Goal: Task Accomplishment & Management: Manage account settings

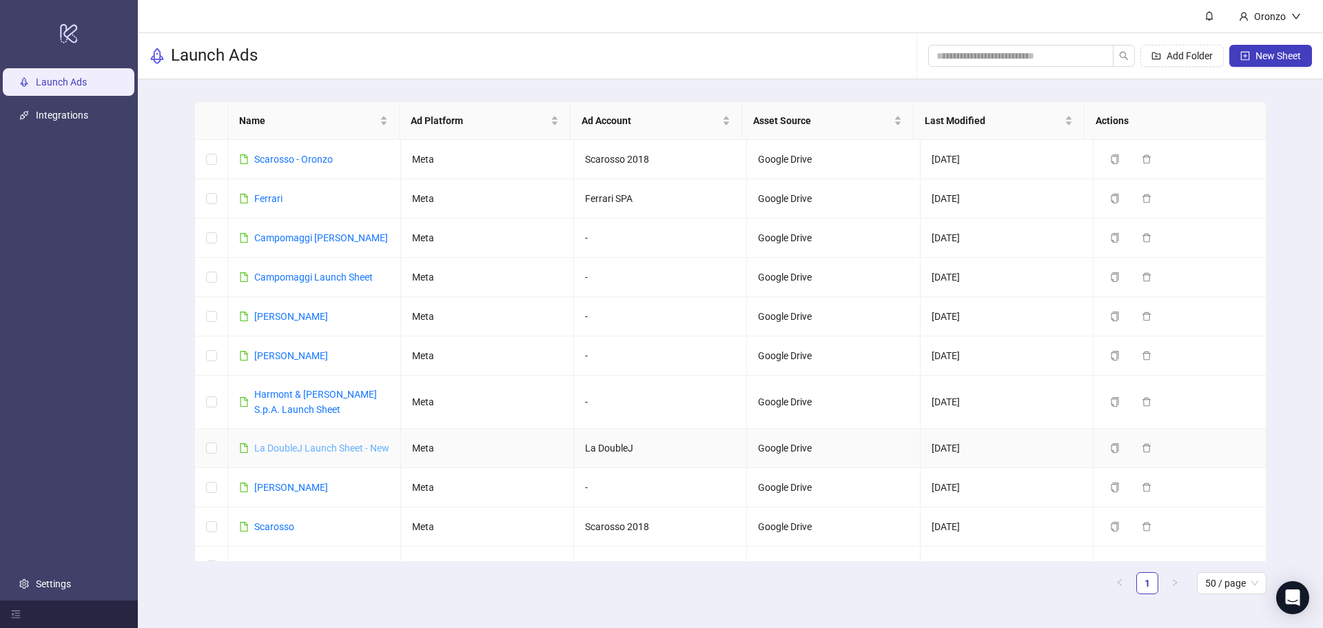
click at [303, 447] on link "La DoubleJ Launch Sheet - New" at bounding box center [321, 447] width 135 height 11
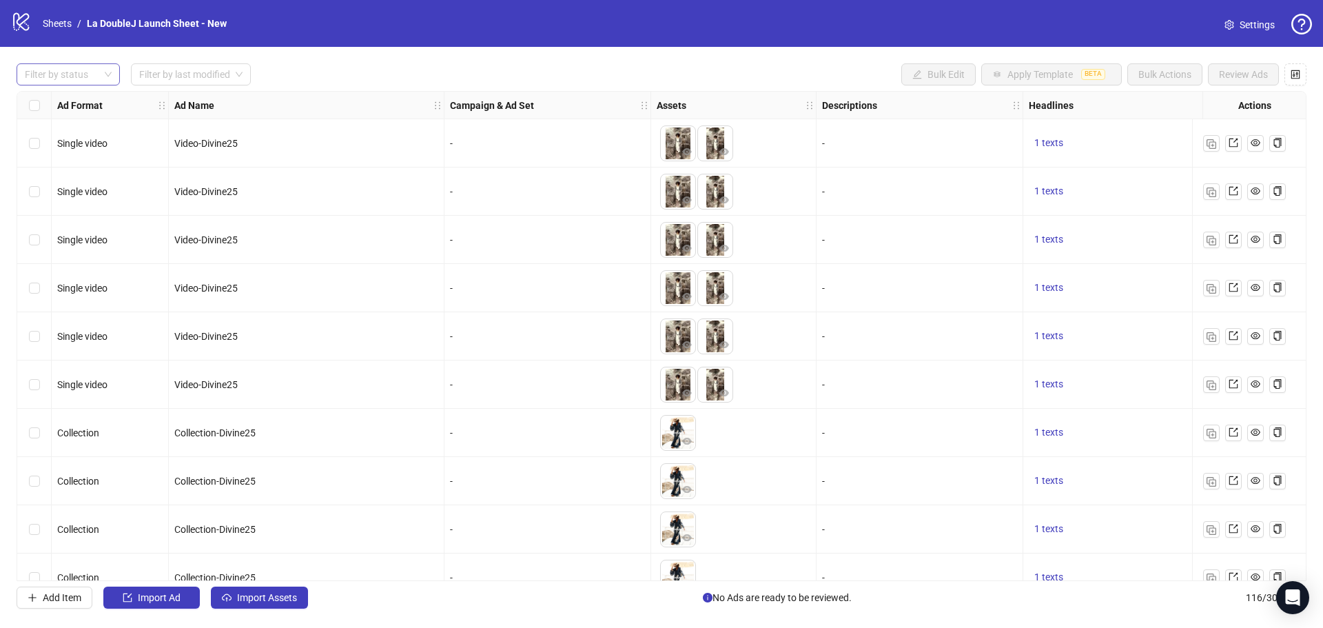
click at [114, 79] on div "Filter by status" at bounding box center [68, 74] width 103 height 22
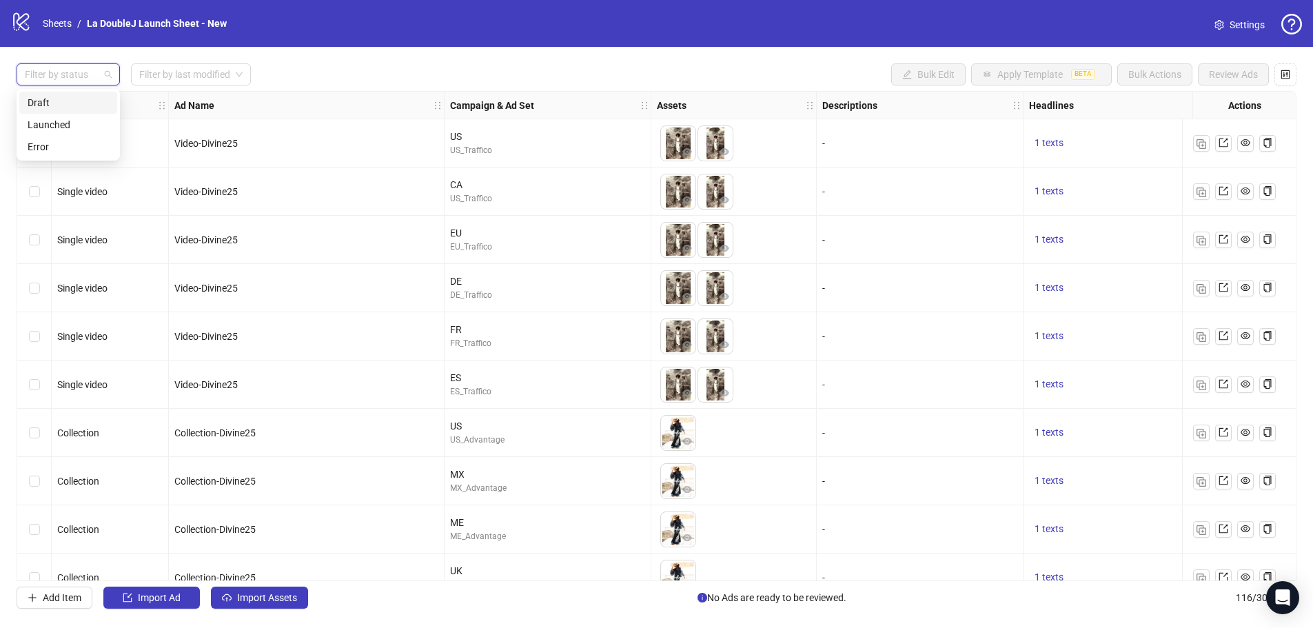
click at [70, 106] on div "Draft" at bounding box center [68, 102] width 81 height 15
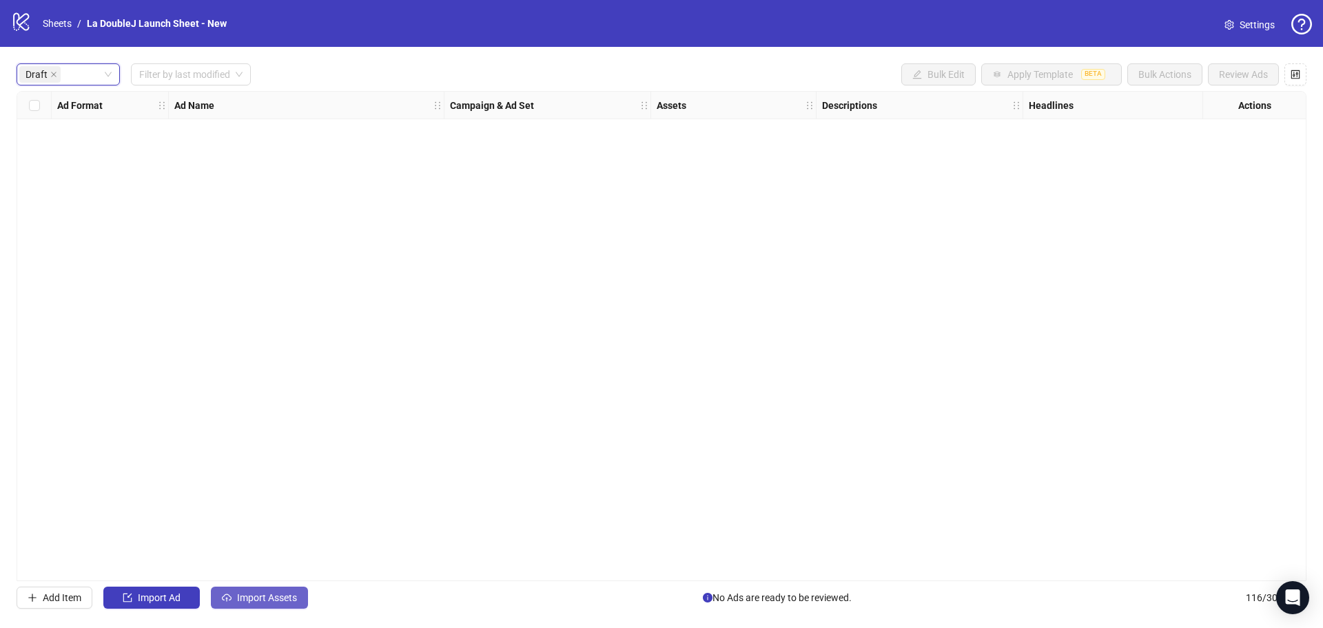
click at [249, 595] on span "Import Assets" at bounding box center [267, 597] width 60 height 11
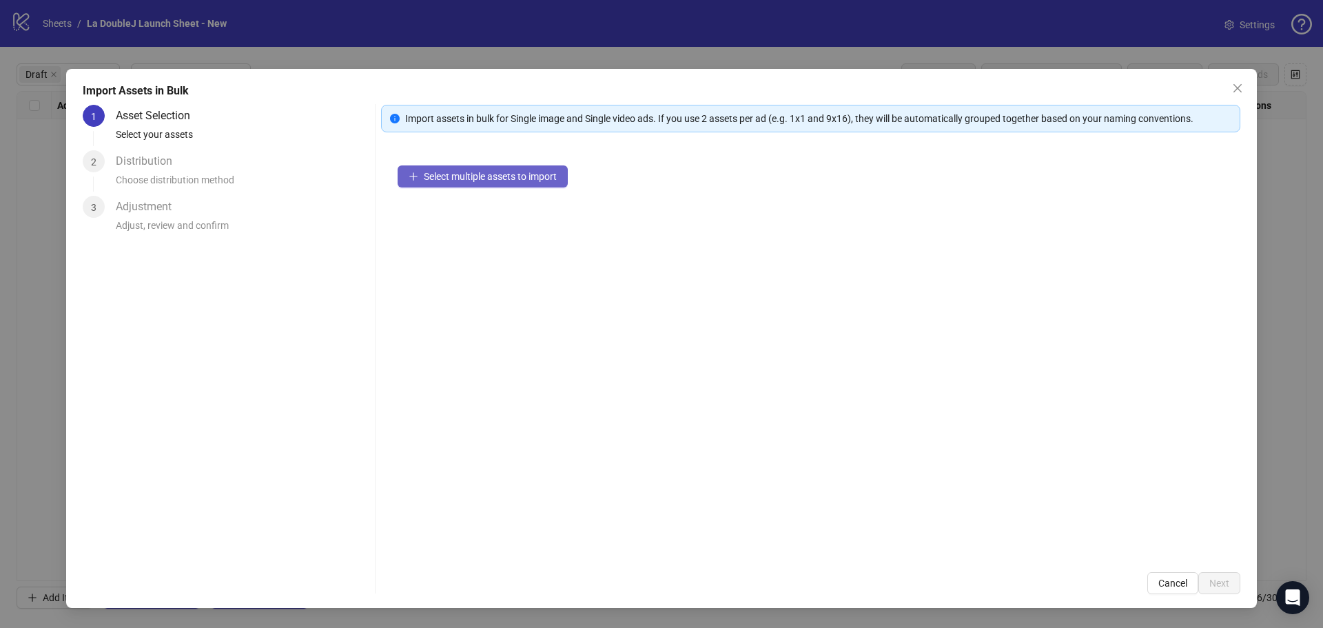
click at [522, 177] on span "Select multiple assets to import" at bounding box center [490, 176] width 133 height 11
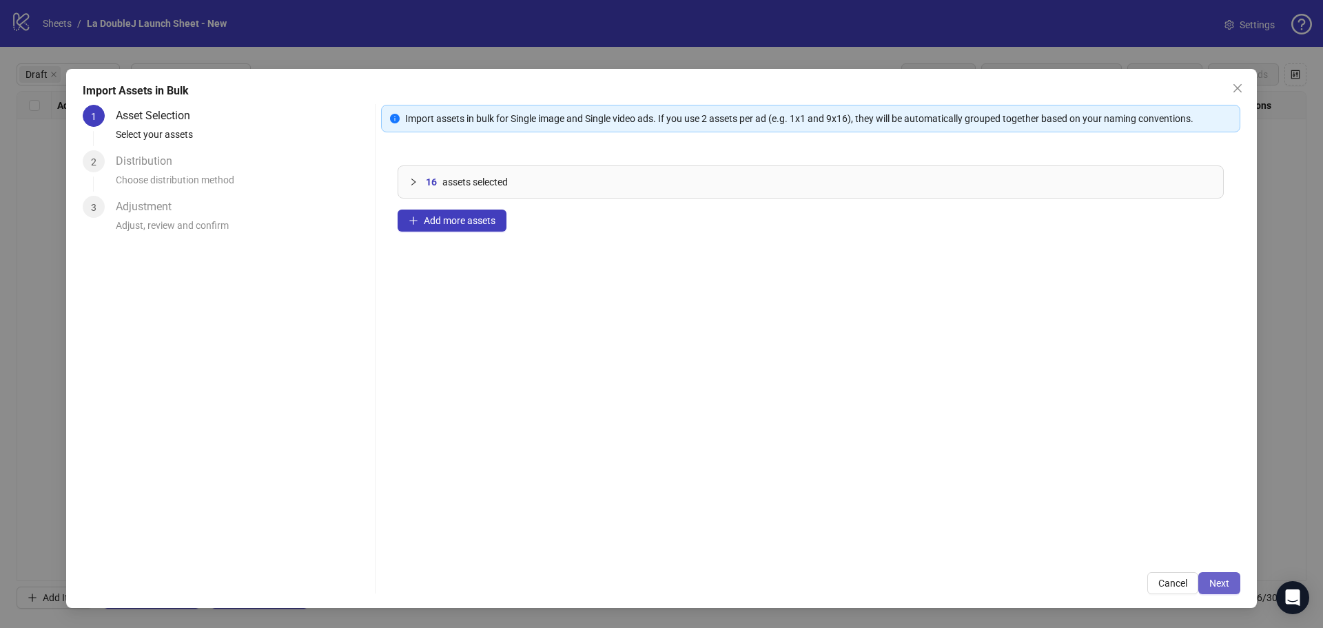
click at [1219, 586] on span "Next" at bounding box center [1219, 582] width 20 height 11
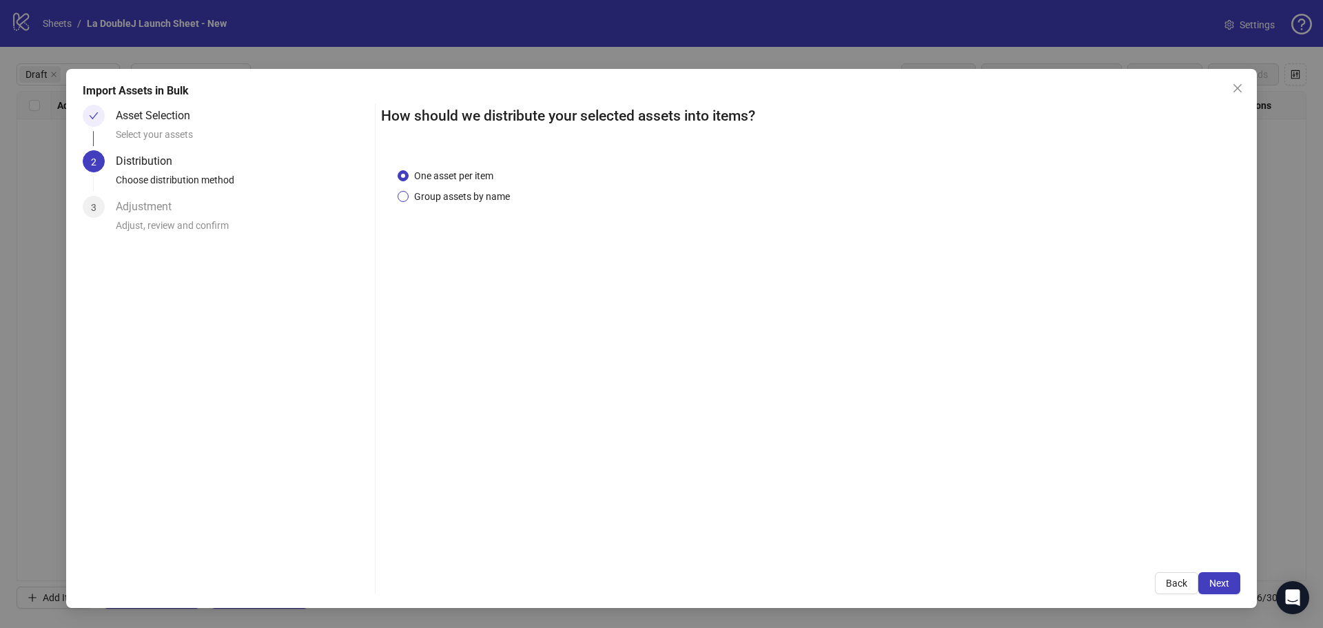
click at [485, 201] on span "Group assets by name" at bounding box center [462, 196] width 107 height 15
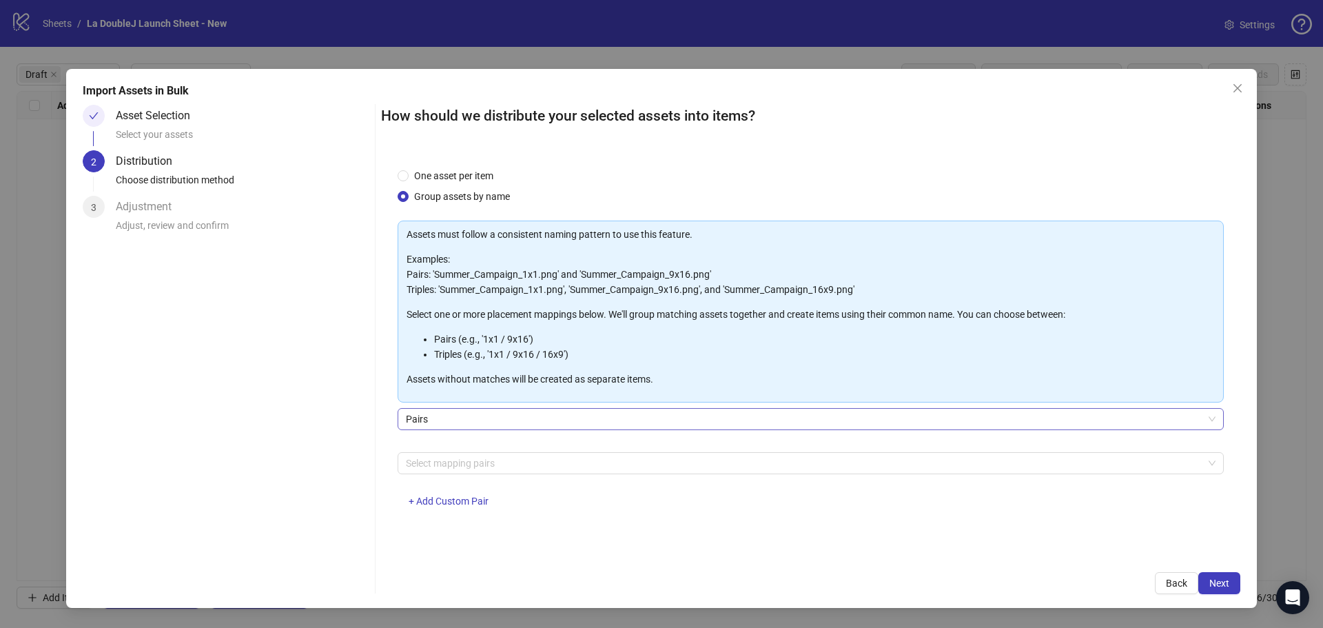
click at [473, 427] on span "Pairs" at bounding box center [811, 419] width 810 height 21
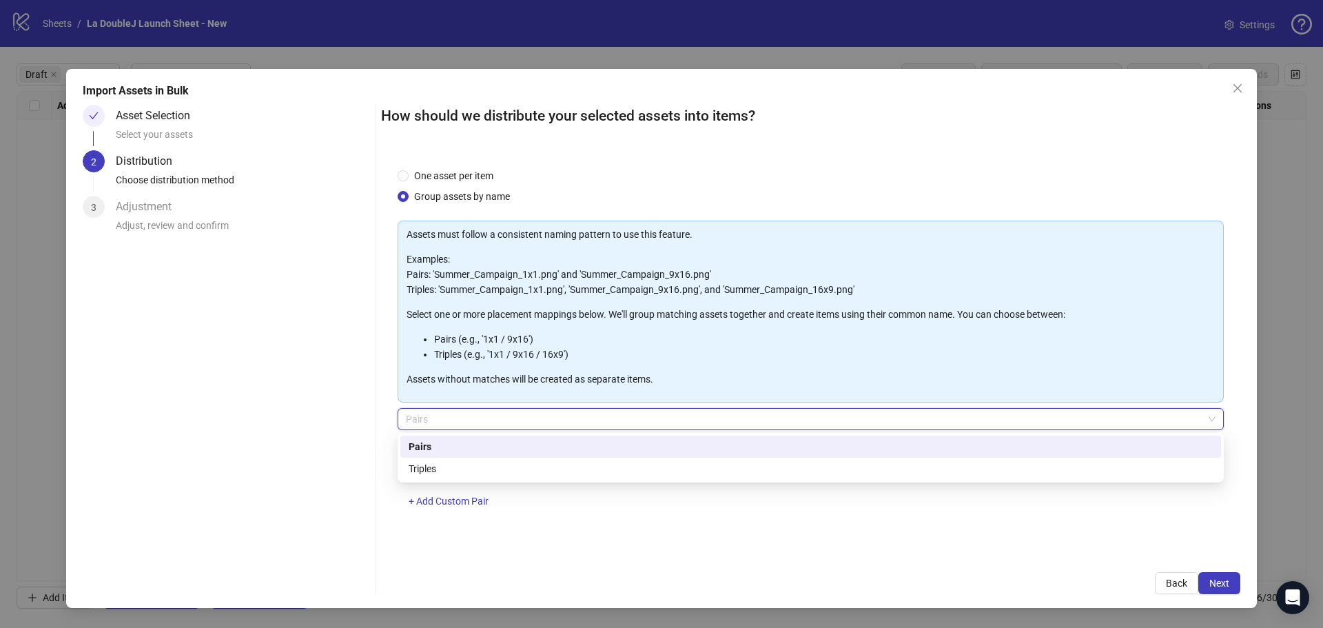
click at [471, 421] on span "Pairs" at bounding box center [811, 419] width 810 height 21
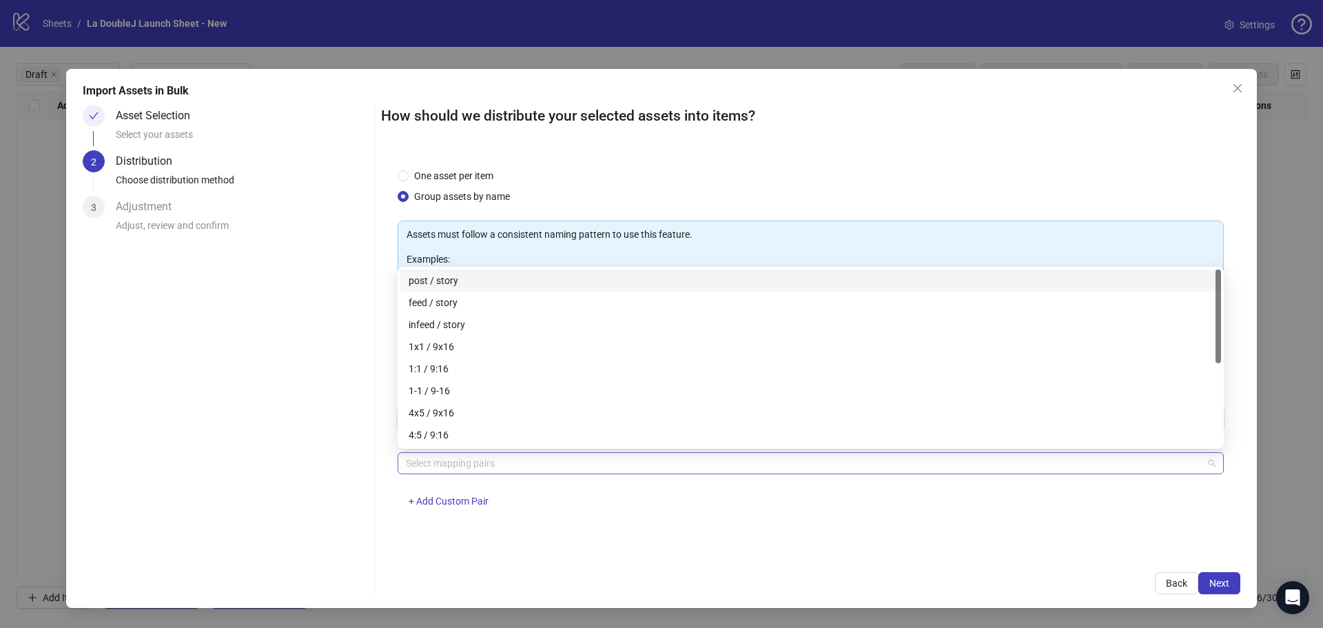
click at [504, 473] on div "Select mapping pairs" at bounding box center [811, 463] width 826 height 22
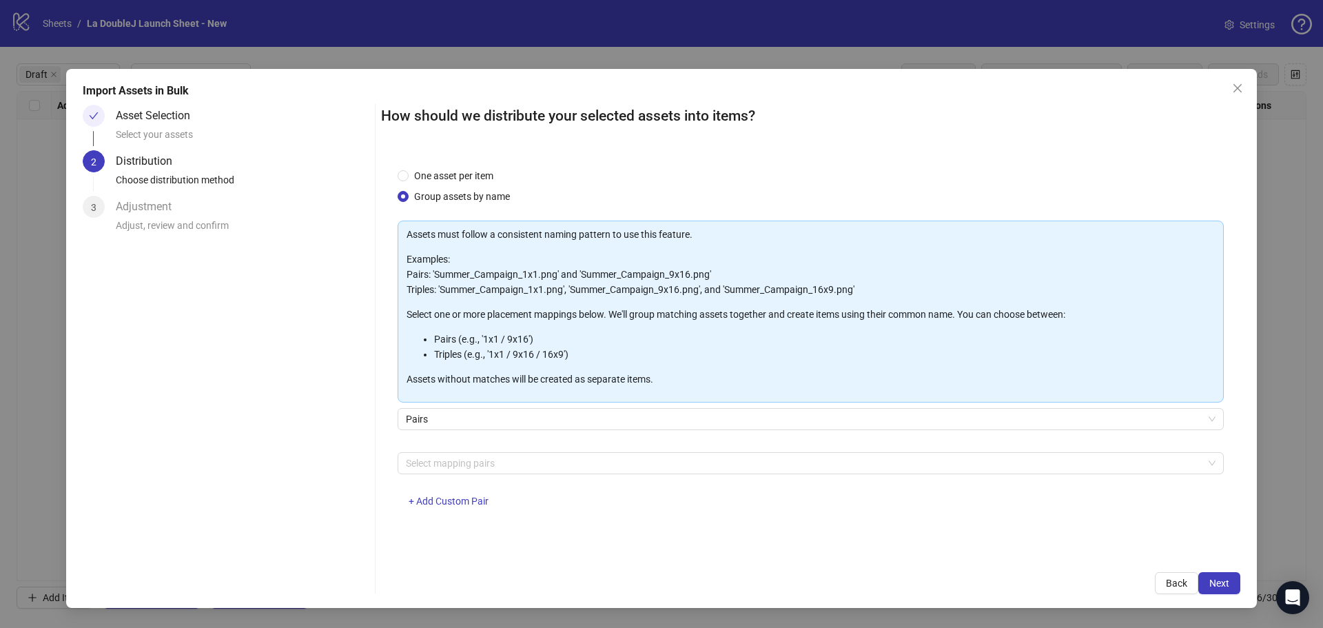
click at [536, 500] on div "Select mapping pairs + Add Custom Pair" at bounding box center [811, 488] width 826 height 72
click at [415, 170] on span "One asset per item" at bounding box center [454, 175] width 90 height 15
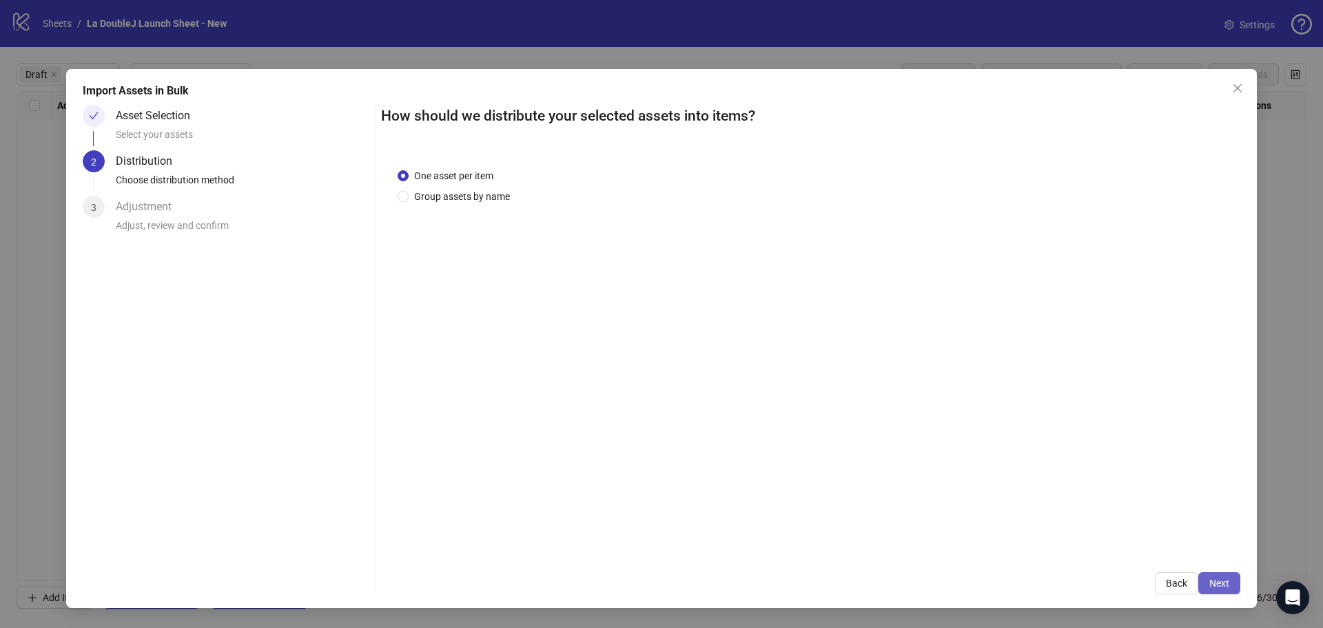
click at [1227, 582] on span "Next" at bounding box center [1219, 582] width 20 height 11
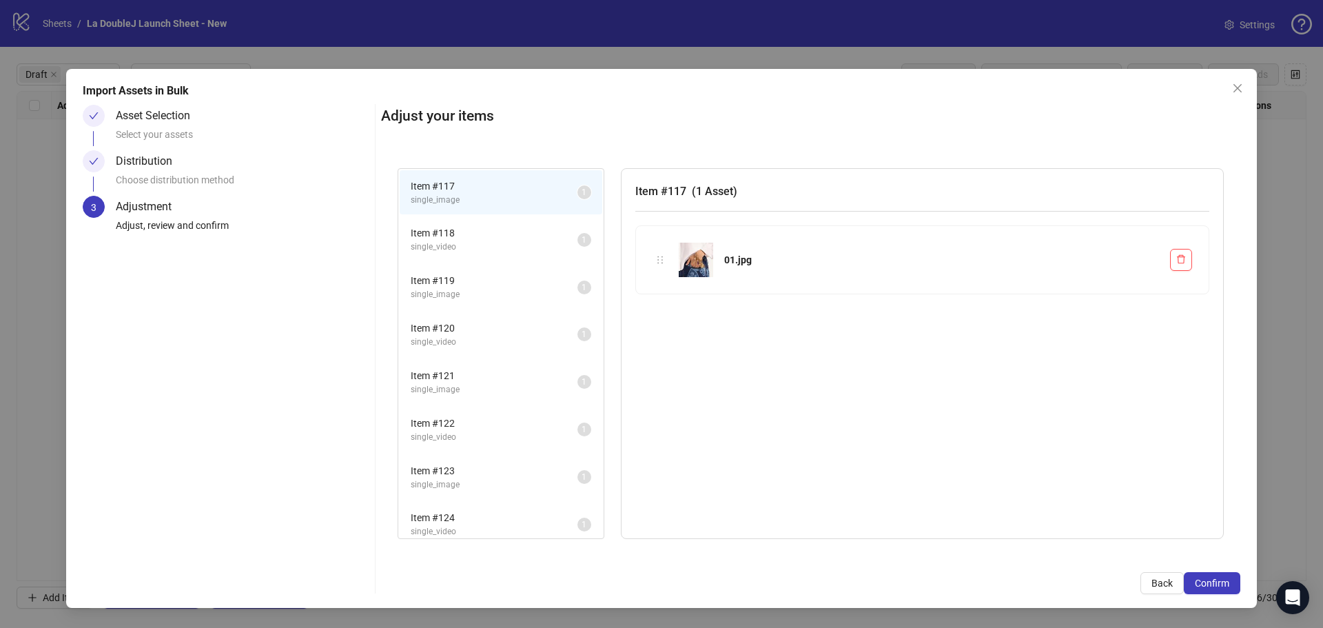
click at [478, 238] on span "Item # 118" at bounding box center [494, 232] width 167 height 15
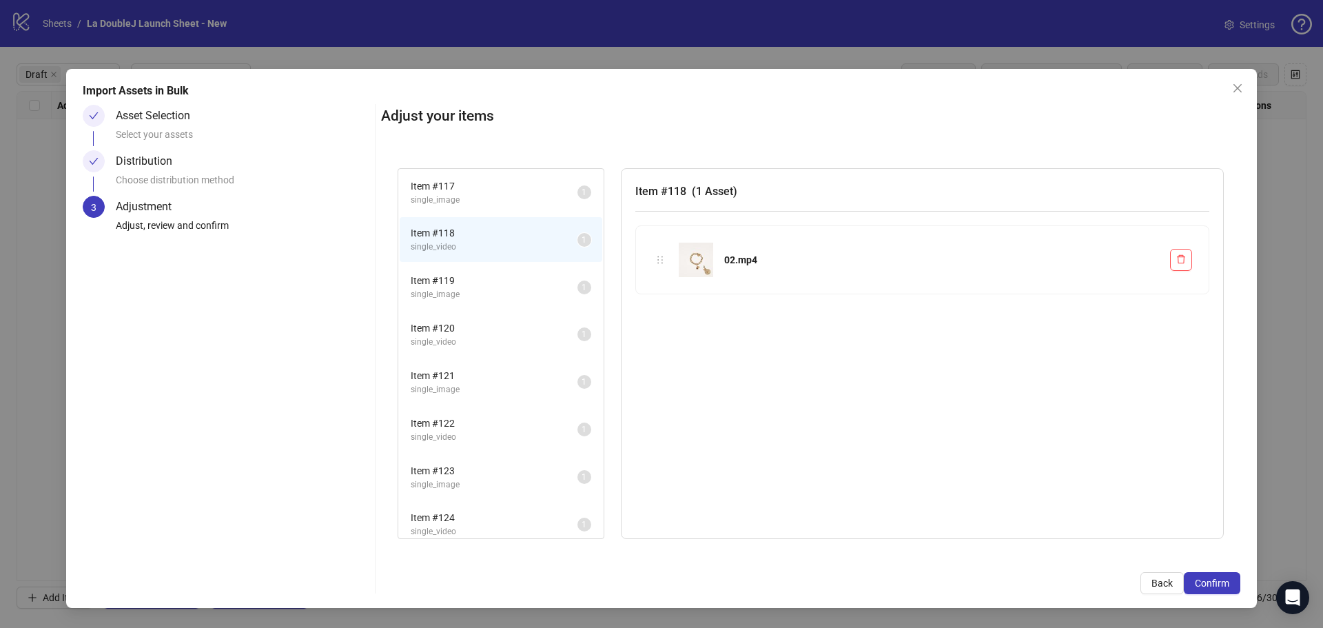
click at [471, 289] on span "single_image" at bounding box center [494, 294] width 167 height 13
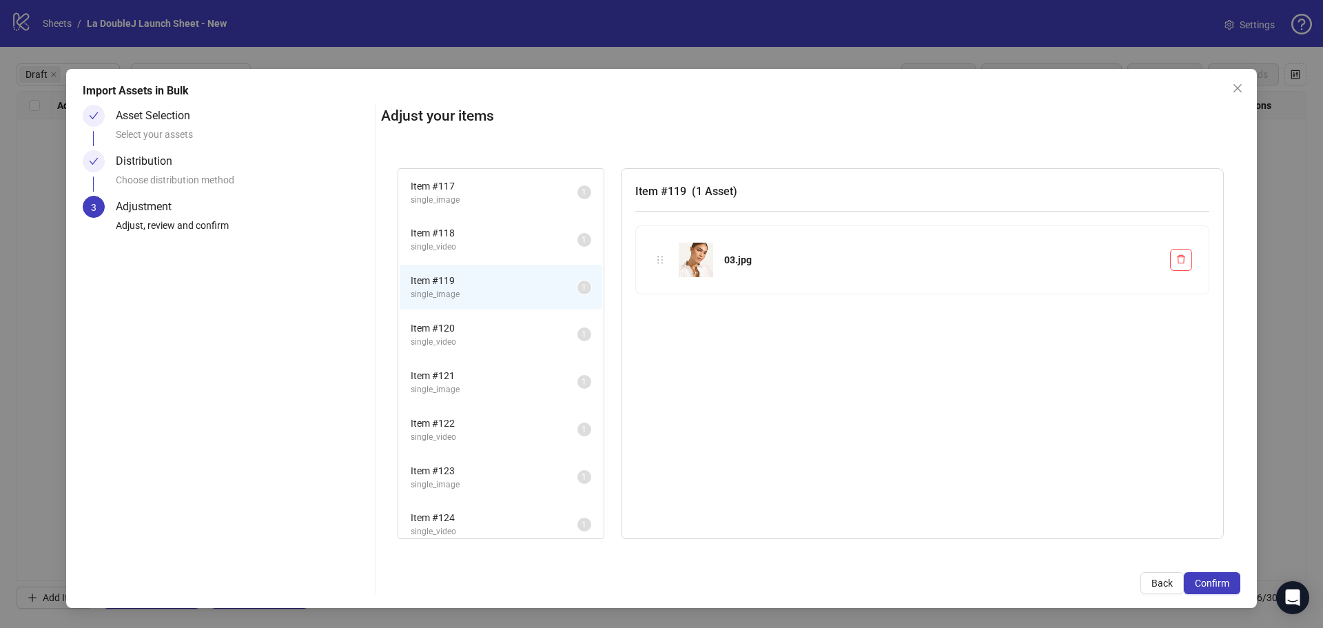
click at [475, 330] on span "Item # 120" at bounding box center [494, 327] width 167 height 15
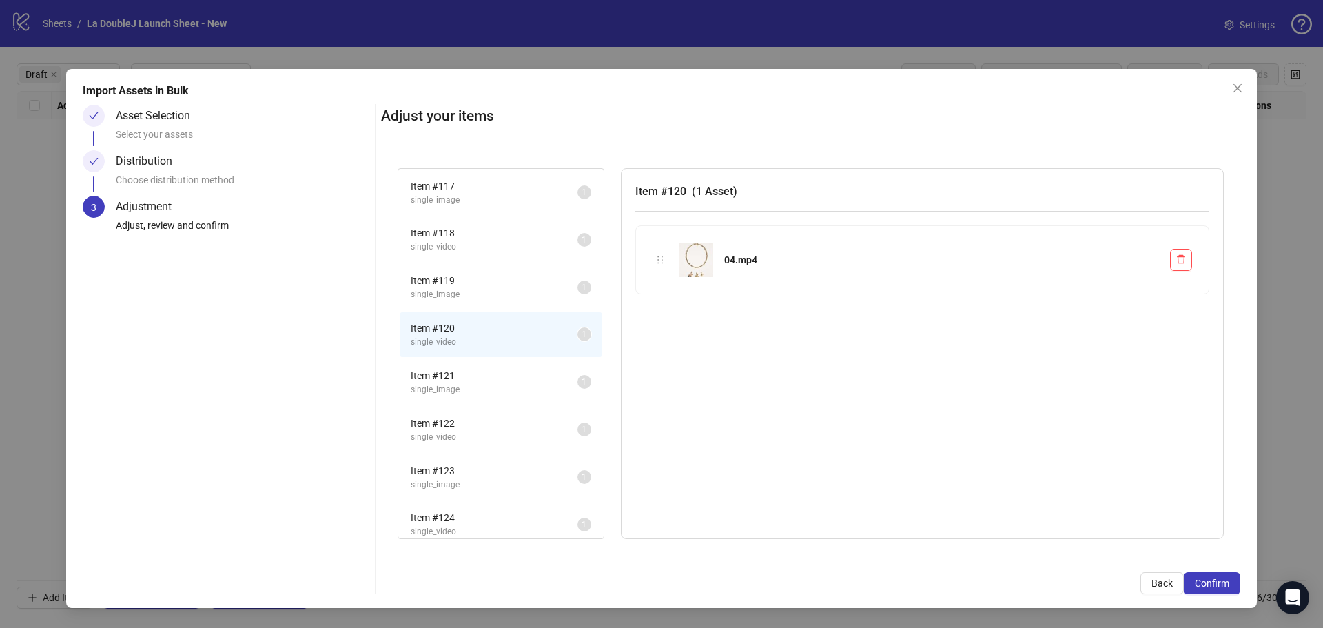
click at [471, 238] on span "Item # 118" at bounding box center [494, 232] width 167 height 15
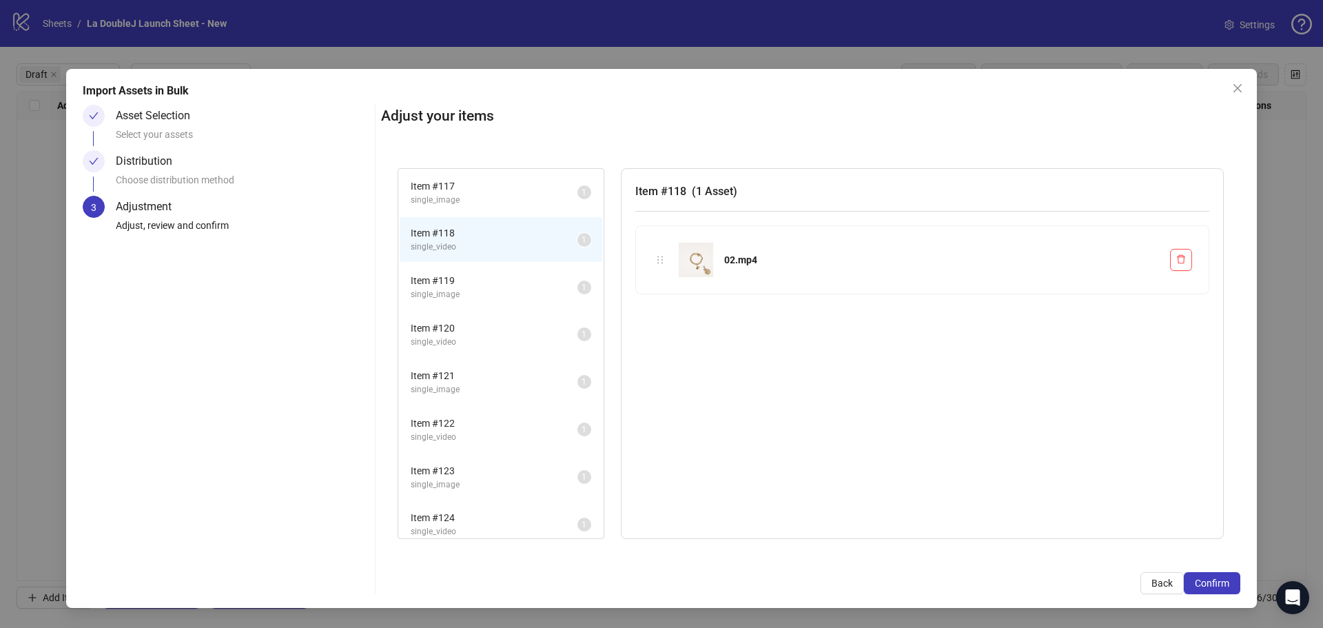
click at [463, 294] on span "single_image" at bounding box center [494, 294] width 167 height 13
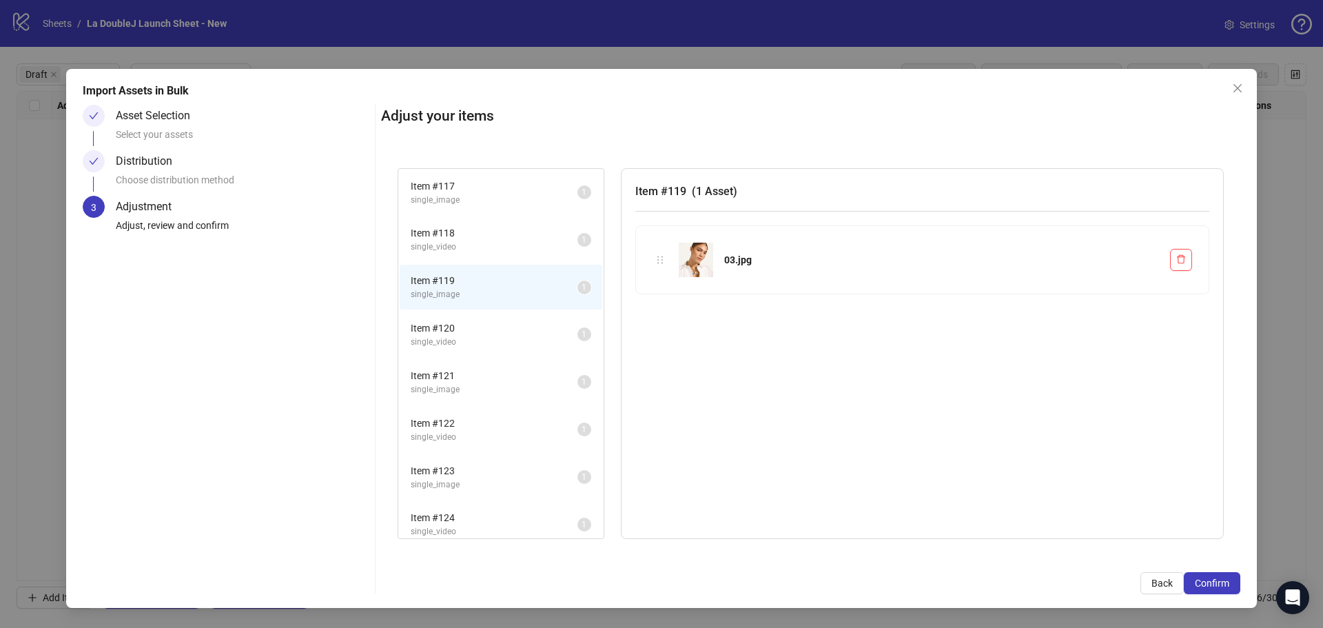
click at [464, 316] on li "Item # 120 single_video 1" at bounding box center [501, 334] width 203 height 45
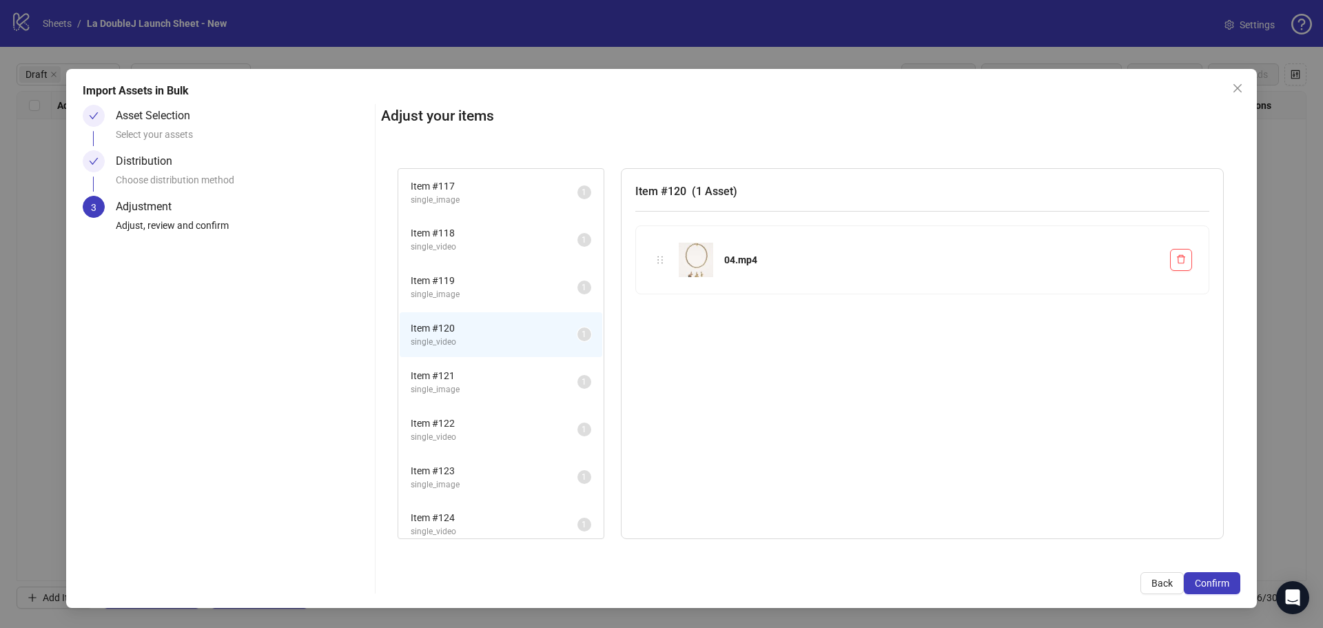
click at [475, 370] on span "Item # 121" at bounding box center [494, 375] width 167 height 15
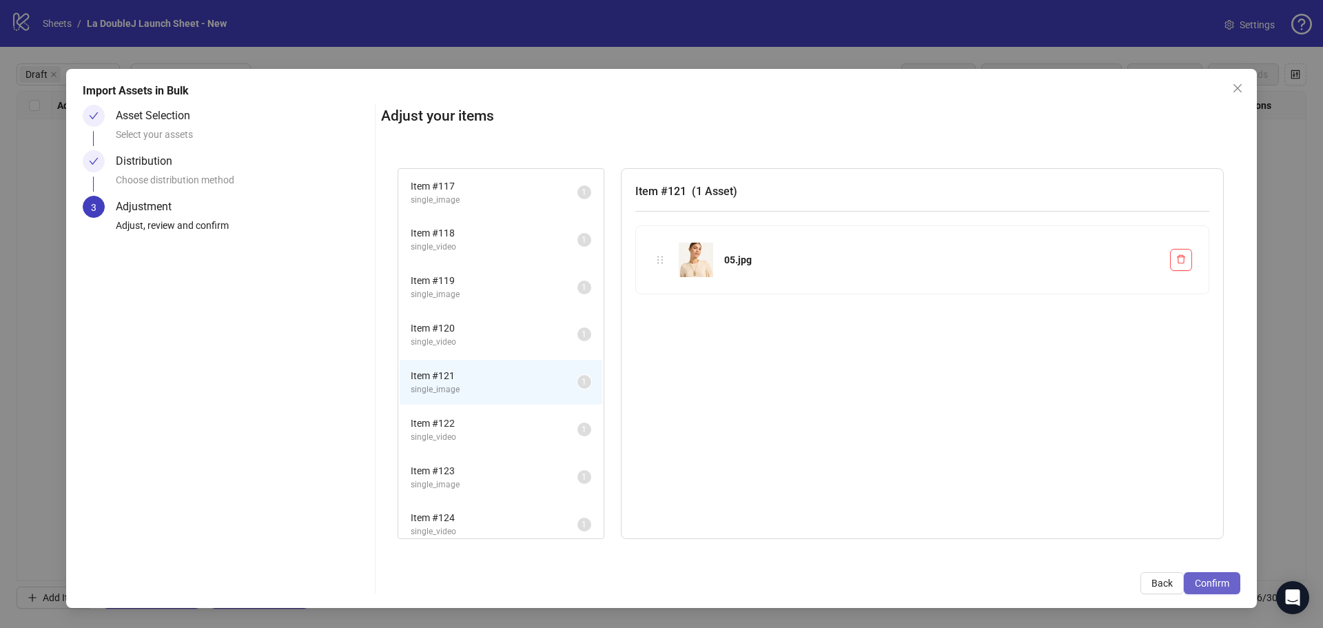
click at [1202, 580] on span "Confirm" at bounding box center [1212, 582] width 34 height 11
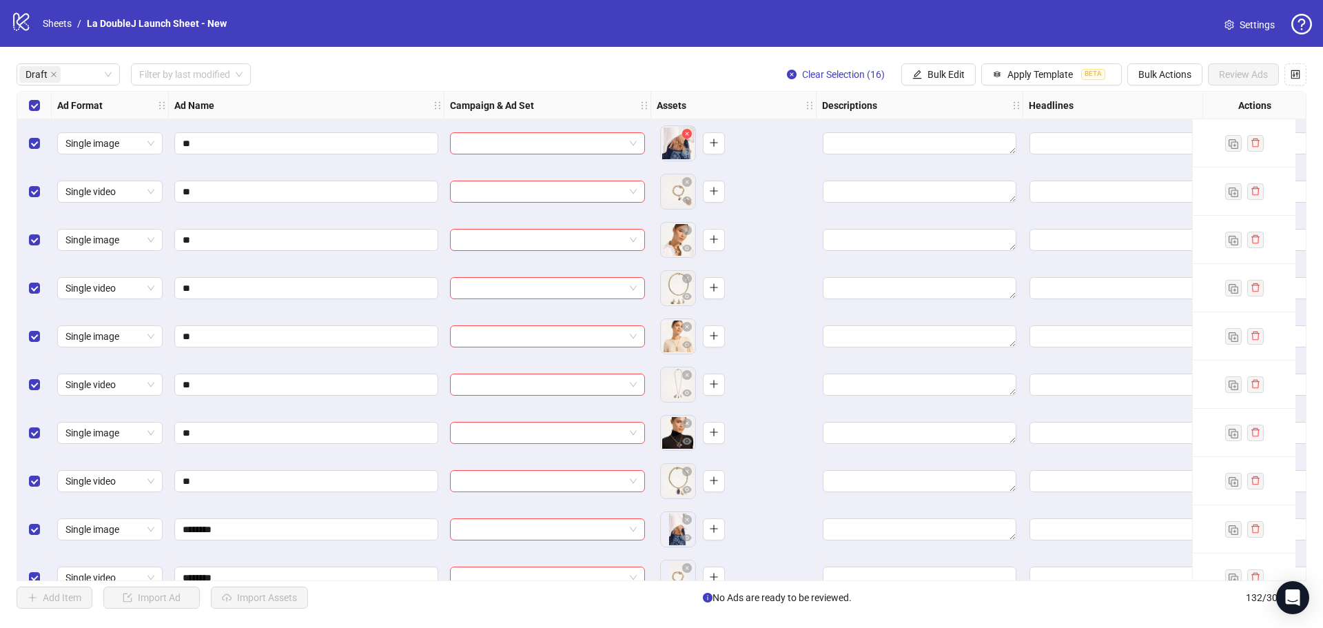
click at [688, 139] on span "button" at bounding box center [687, 133] width 10 height 11
click at [682, 176] on button "button" at bounding box center [687, 182] width 17 height 17
click at [38, 112] on label "Select all rows" at bounding box center [34, 105] width 11 height 15
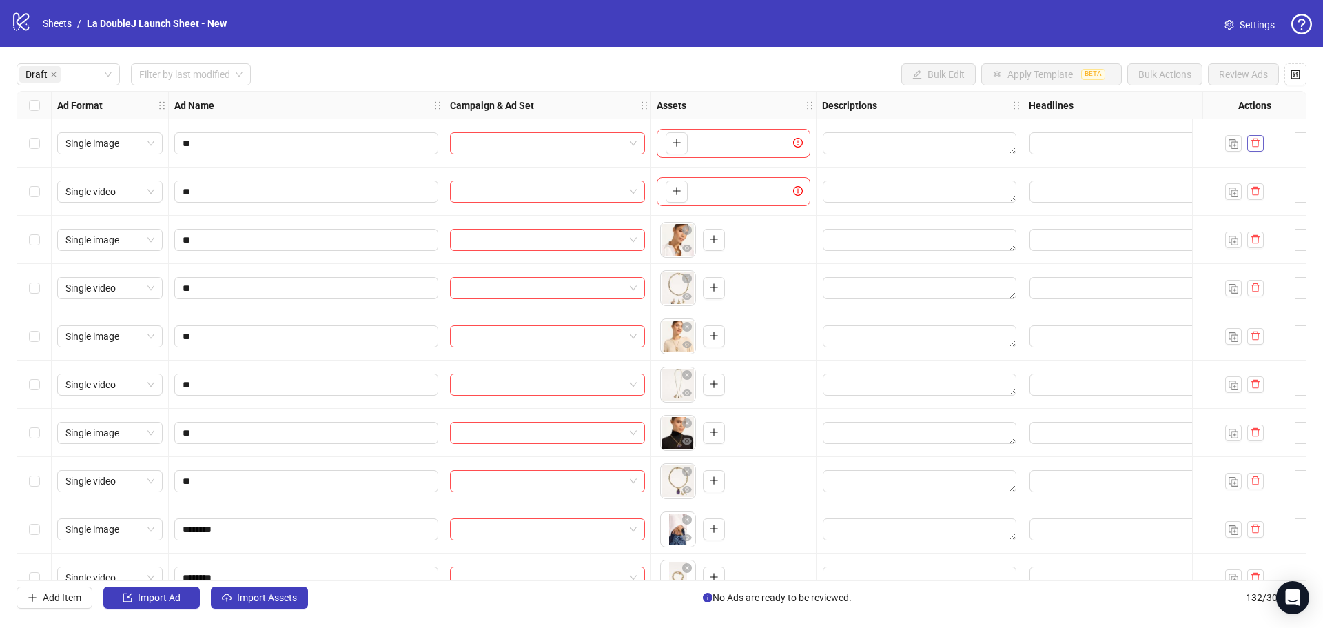
click at [1248, 140] on button "button" at bounding box center [1255, 143] width 17 height 17
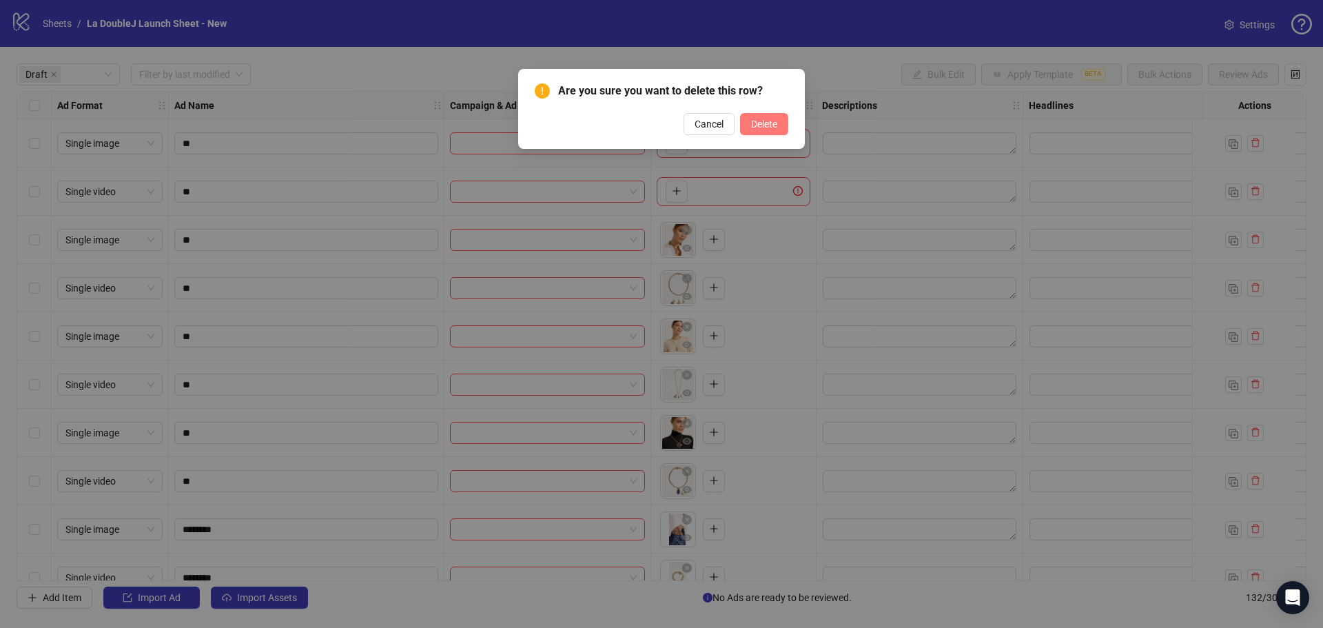
click at [768, 119] on span "Delete" at bounding box center [764, 124] width 26 height 11
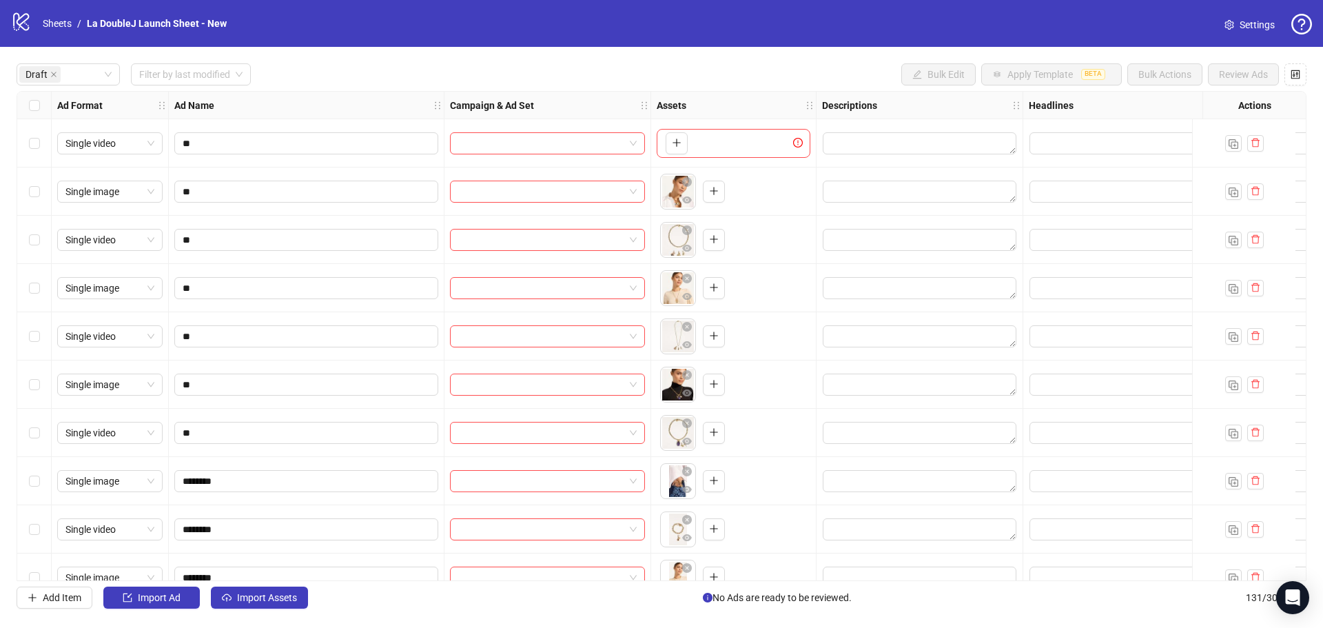
click at [43, 101] on div "Select all rows" at bounding box center [34, 106] width 34 height 28
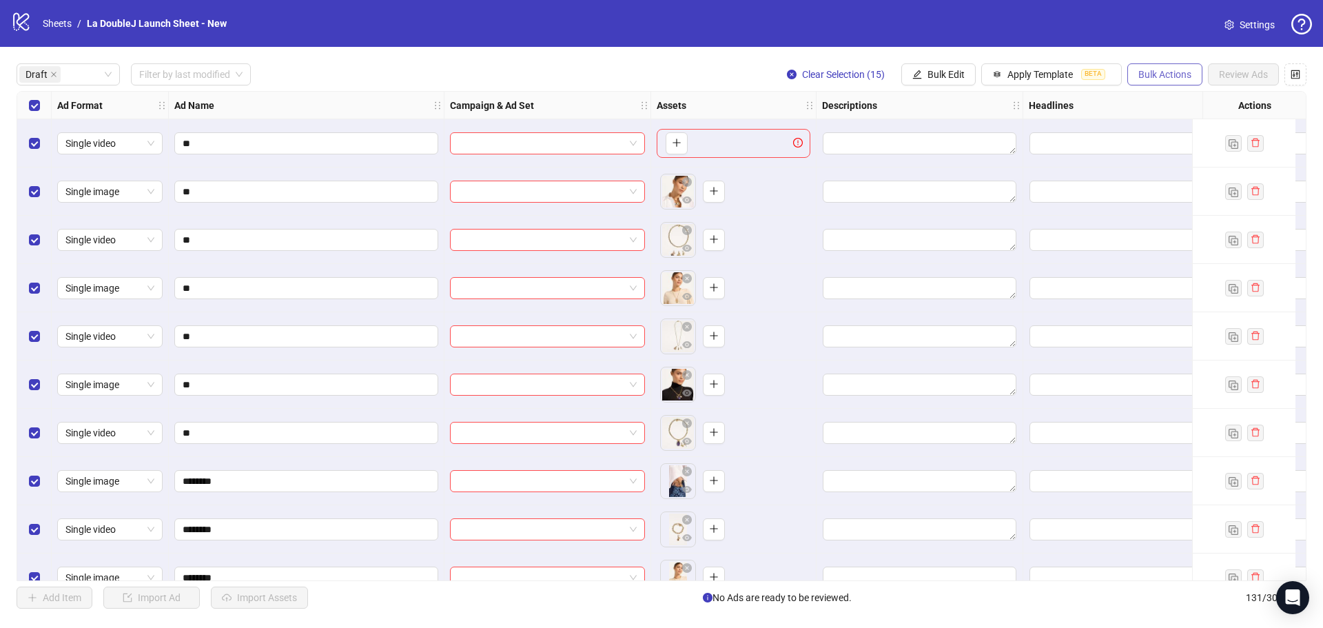
click at [1191, 76] on button "Bulk Actions" at bounding box center [1164, 74] width 75 height 22
click at [1177, 99] on span "Delete" at bounding box center [1184, 102] width 94 height 15
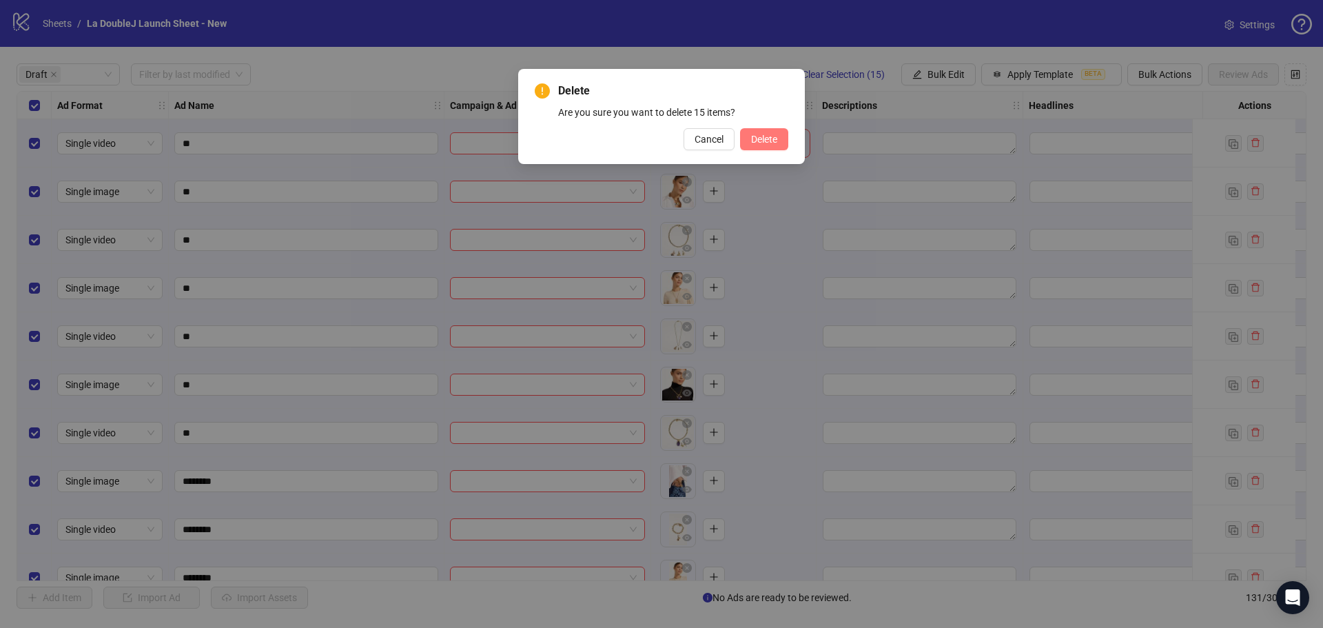
click at [769, 136] on span "Delete" at bounding box center [764, 139] width 26 height 11
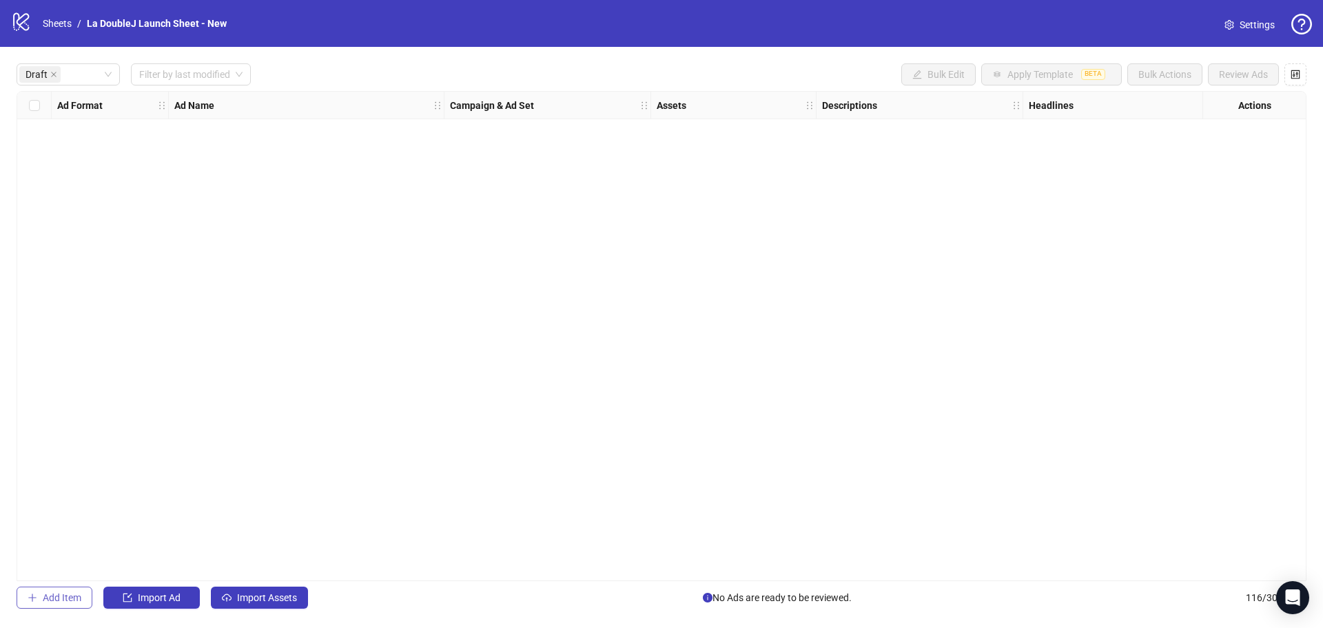
click at [49, 597] on span "Add Item" at bounding box center [62, 597] width 39 height 11
click at [677, 145] on icon "plus" at bounding box center [677, 143] width 10 height 10
click at [72, 147] on span "Single image" at bounding box center [109, 143] width 89 height 21
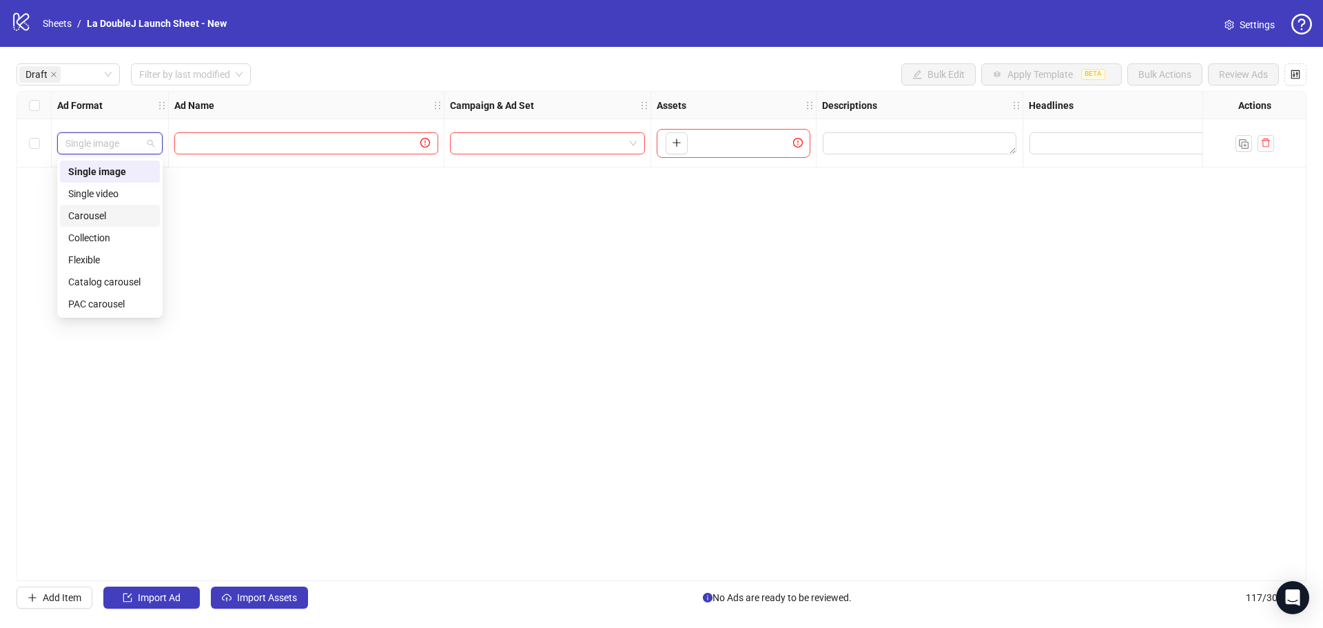
click at [88, 214] on div "Carousel" at bounding box center [109, 215] width 83 height 15
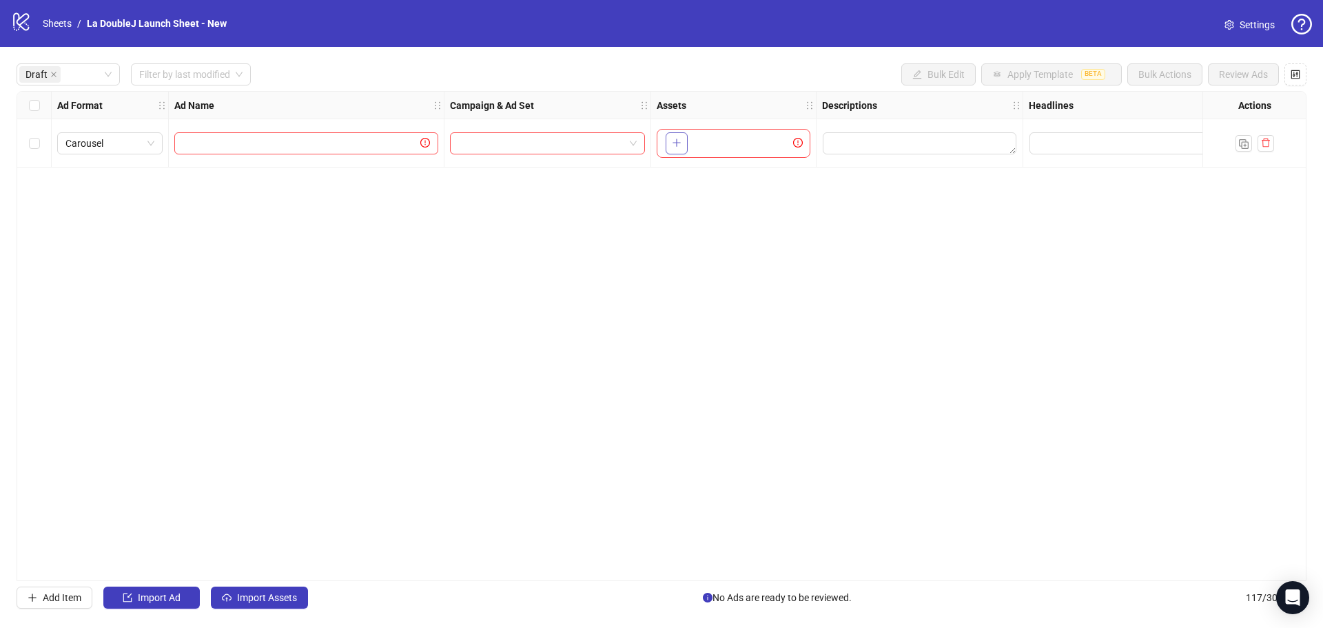
click at [671, 144] on button "button" at bounding box center [677, 143] width 22 height 22
click at [768, 145] on icon "plus" at bounding box center [773, 143] width 10 height 10
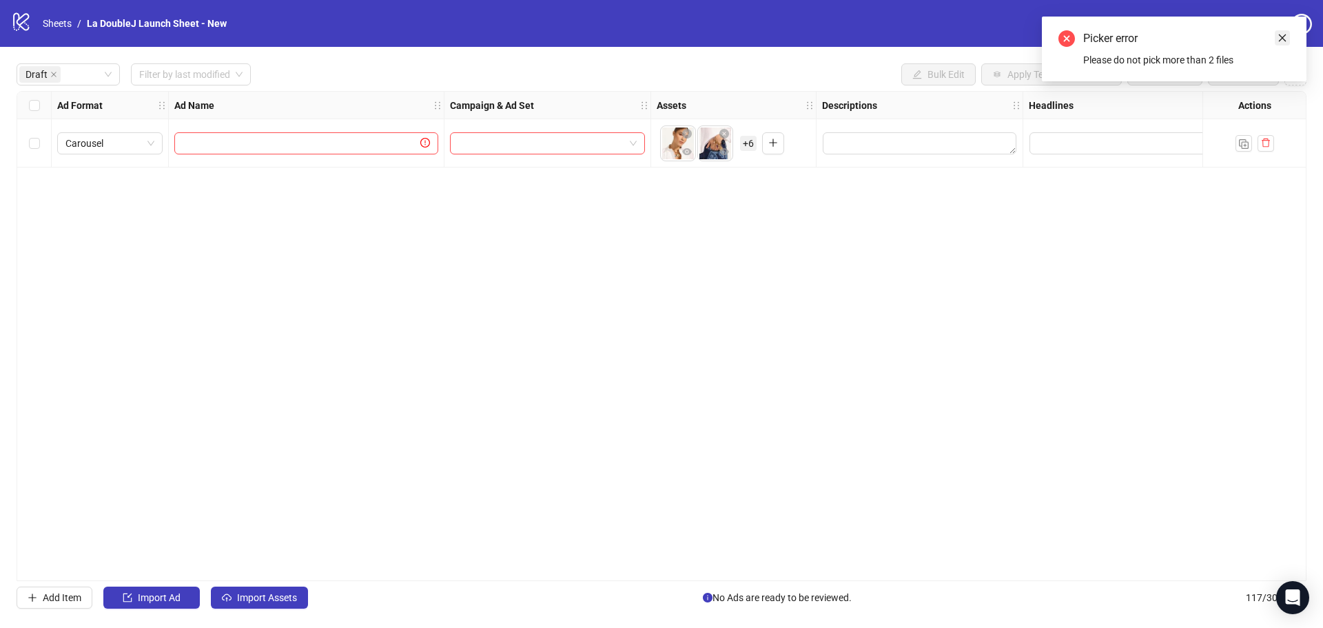
click at [1288, 37] on link "Close" at bounding box center [1282, 37] width 15 height 15
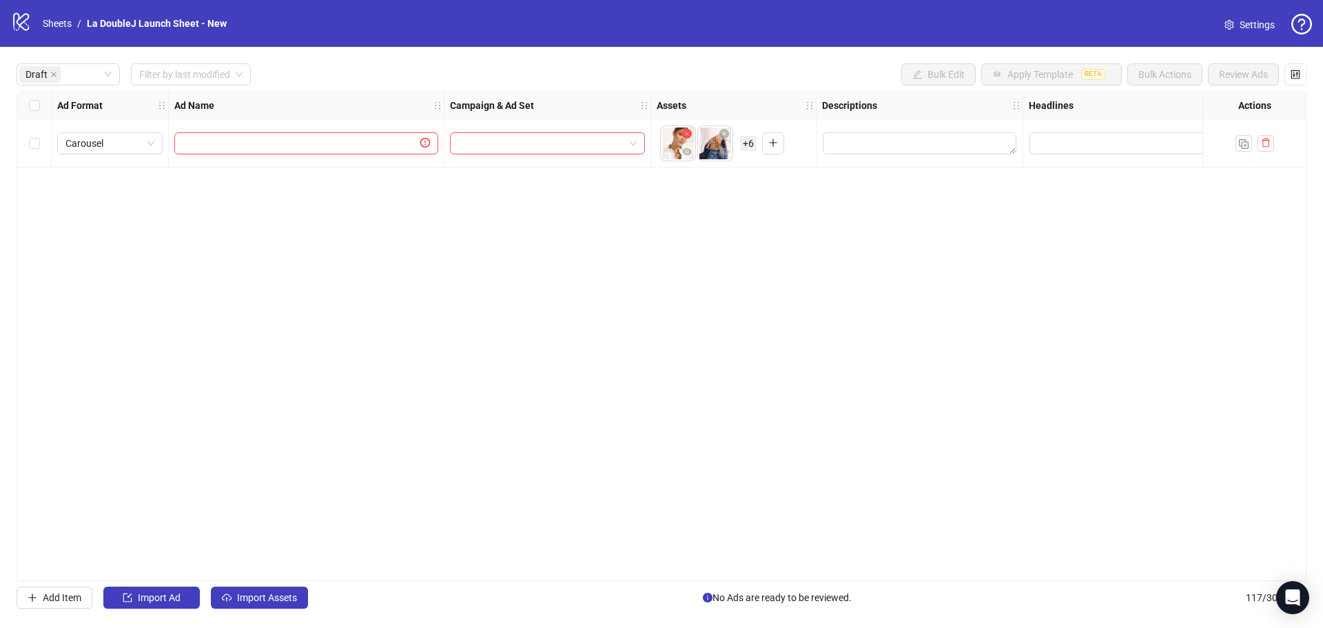
click at [690, 136] on icon "close-circle" at bounding box center [687, 134] width 10 height 10
click at [686, 138] on icon "close-circle" at bounding box center [687, 134] width 10 height 10
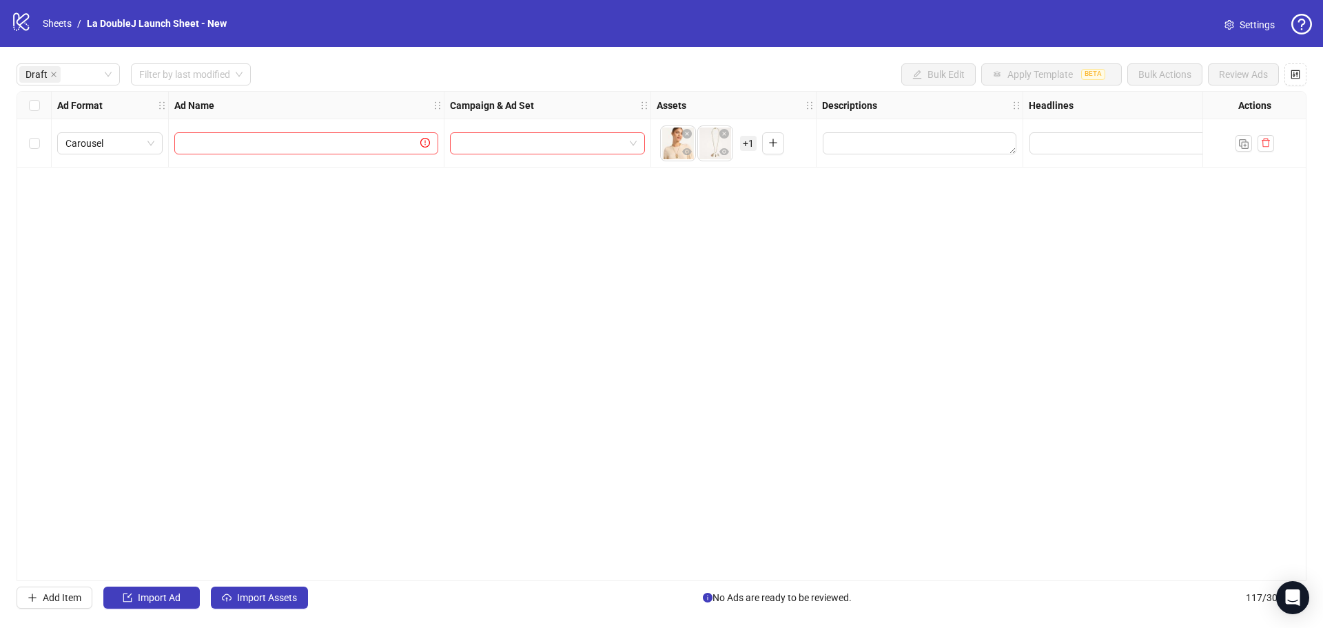
click at [686, 138] on icon "close-circle" at bounding box center [687, 134] width 10 height 10
click at [686, 138] on button "button" at bounding box center [677, 143] width 22 height 22
click at [198, 148] on input "text" at bounding box center [300, 143] width 235 height 15
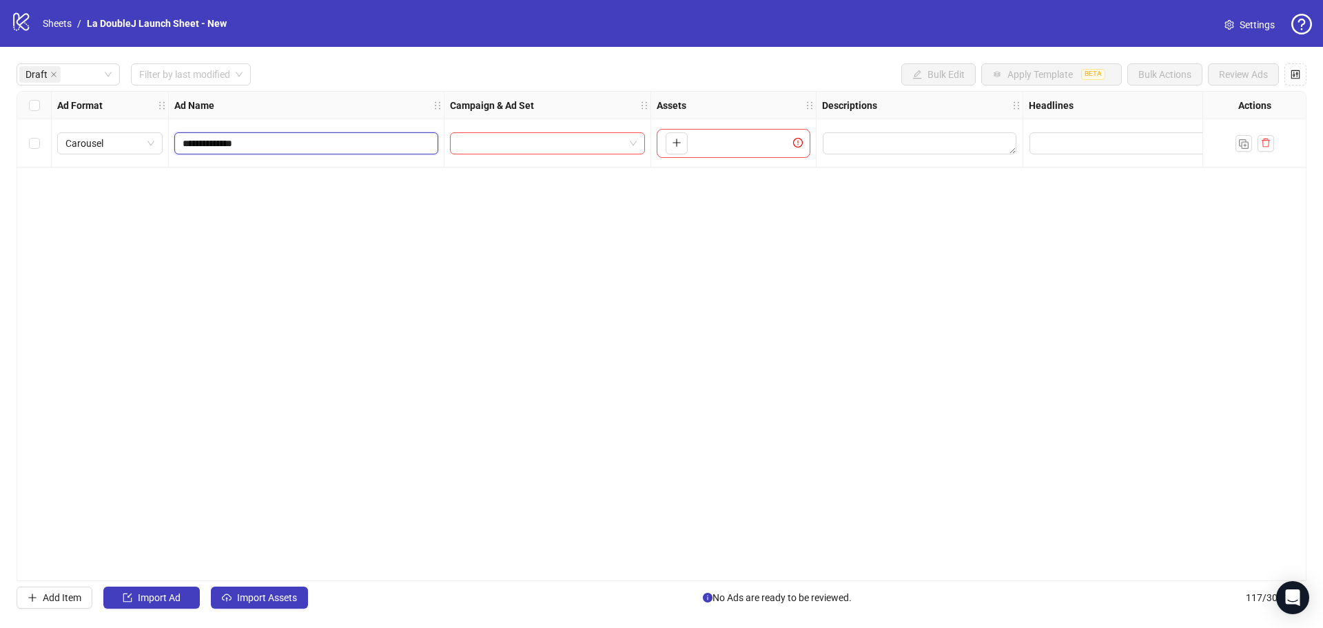
type input "**********"
click at [278, 142] on input "**********" at bounding box center [305, 143] width 245 height 15
type input "**********"
click at [632, 141] on span at bounding box center [547, 143] width 178 height 21
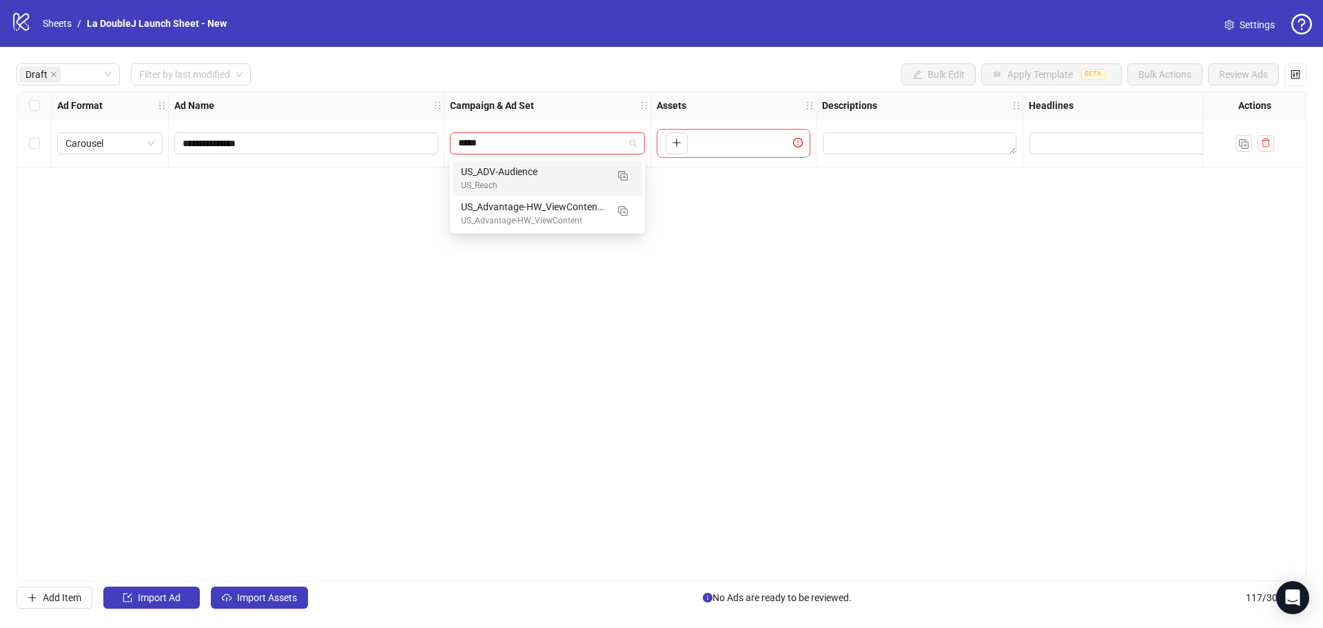
drag, startPoint x: 471, startPoint y: 144, endPoint x: 585, endPoint y: 139, distance: 114.5
click at [585, 139] on input "*****" at bounding box center [541, 143] width 166 height 21
type input "**"
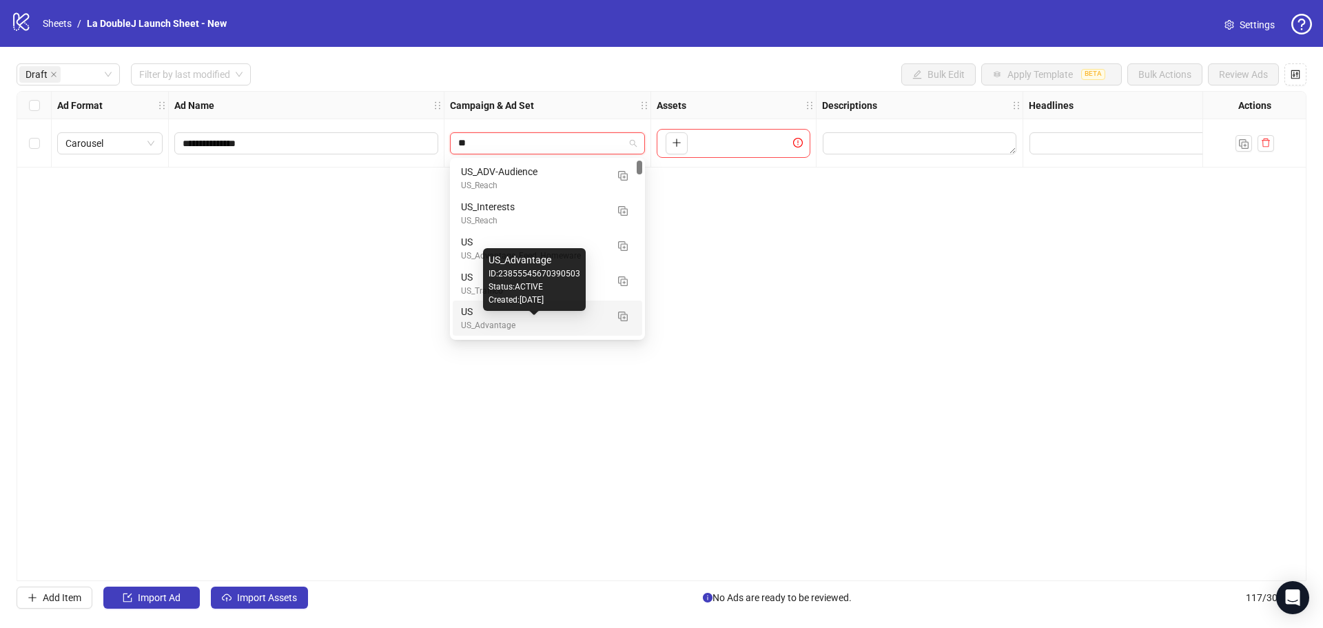
click at [520, 319] on div "US_Advantage" at bounding box center [533, 325] width 145 height 13
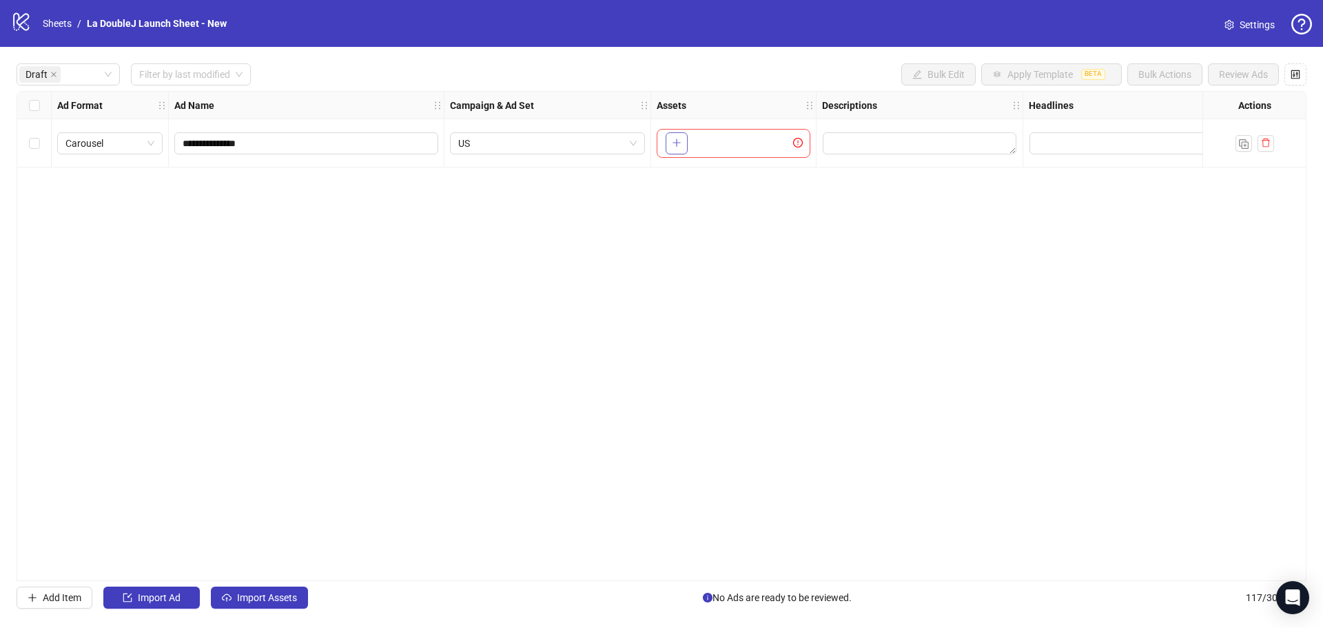
click at [684, 141] on button "button" at bounding box center [677, 143] width 22 height 22
click at [749, 147] on span "+ 2" at bounding box center [748, 143] width 17 height 15
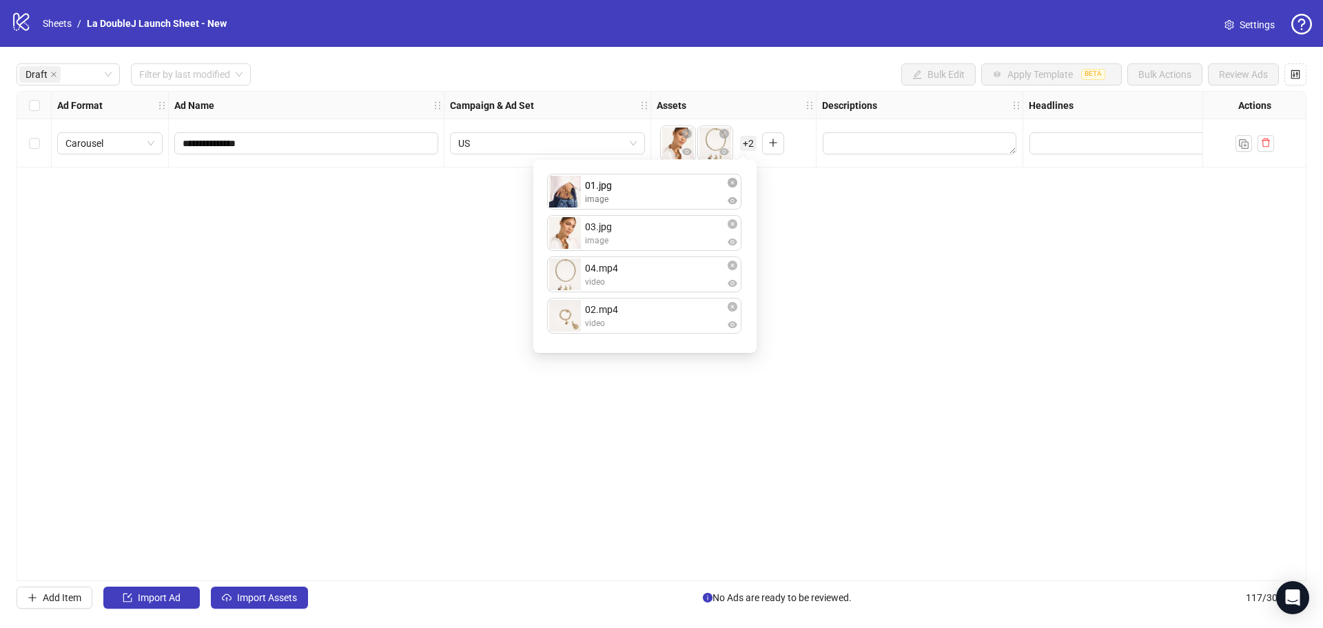
drag, startPoint x: 602, startPoint y: 279, endPoint x: 624, endPoint y: 190, distance: 91.8
click at [624, 190] on div "03.jpg image 04.mp4 video 01.jpg image 02.mp4 video 01.jpg image To pick up a d…" at bounding box center [645, 256] width 207 height 176
drag, startPoint x: 597, startPoint y: 319, endPoint x: 614, endPoint y: 234, distance: 86.5
click at [614, 234] on div "01.jpg image 03.jpg image 04.mp4 video 02.mp4 video 02.mp4 video To pick up a d…" at bounding box center [645, 256] width 207 height 176
click at [595, 374] on div "**********" at bounding box center [662, 336] width 1290 height 490
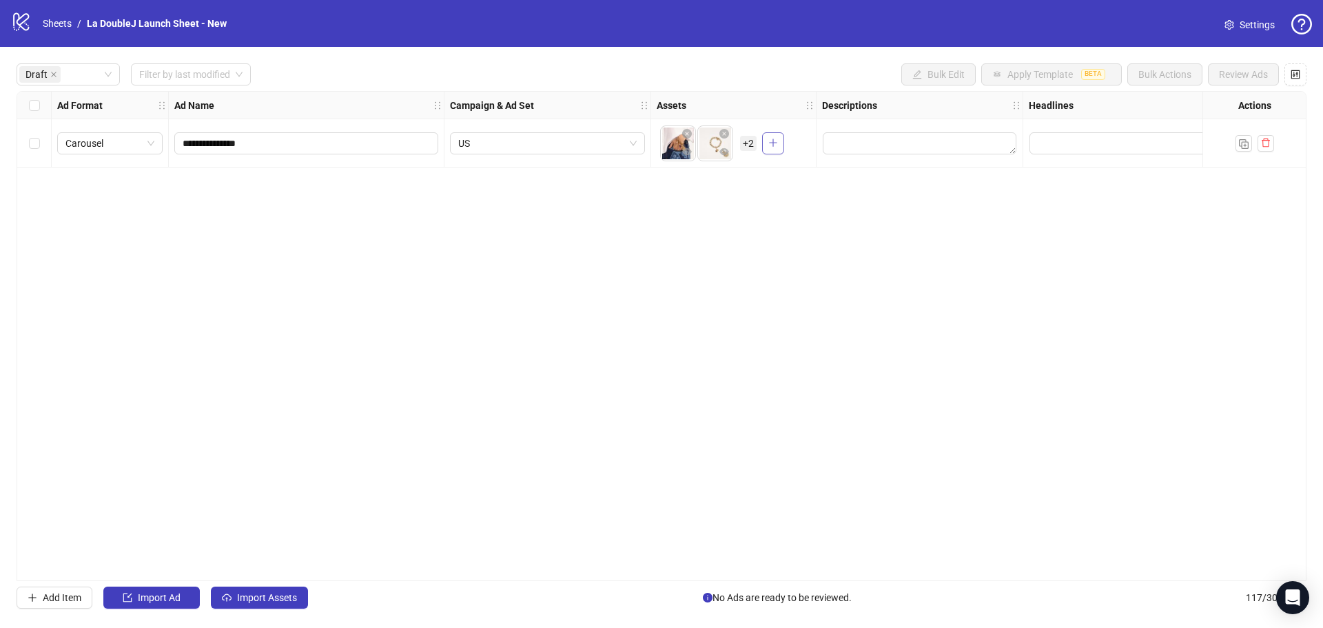
click at [777, 146] on icon "plus" at bounding box center [773, 143] width 10 height 10
click at [746, 145] on span "+ 6" at bounding box center [748, 143] width 17 height 15
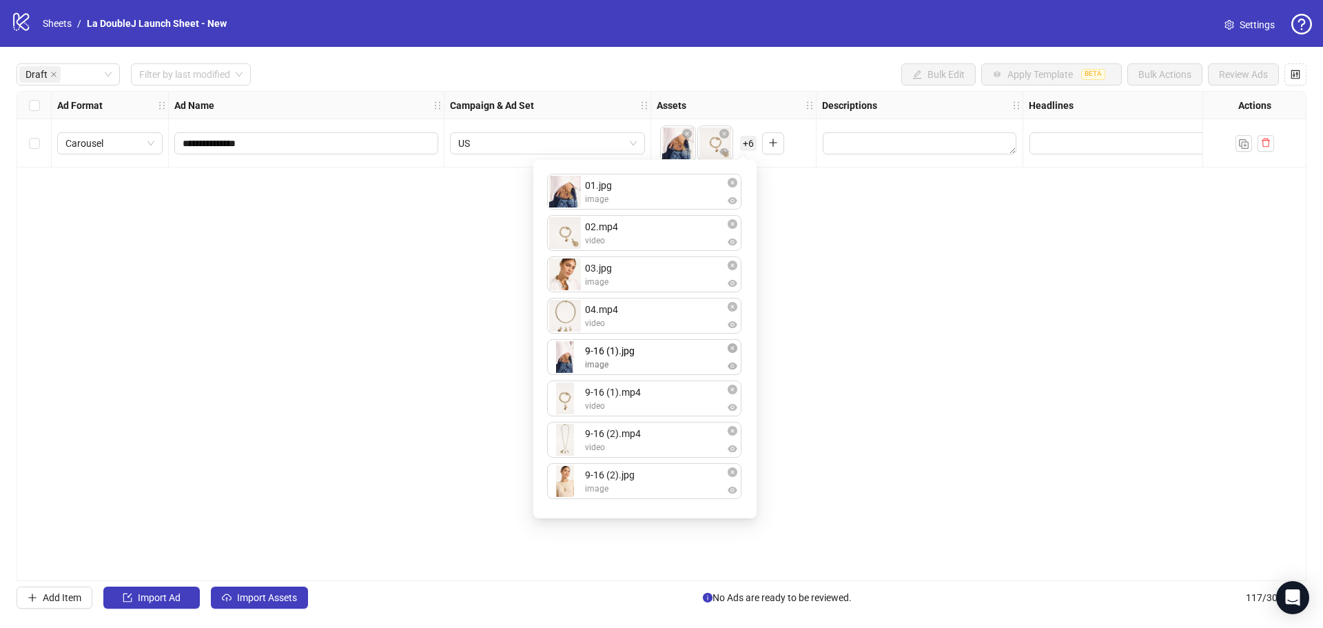
drag, startPoint x: 644, startPoint y: 441, endPoint x: 647, endPoint y: 355, distance: 86.2
click at [647, 355] on div "01.jpg image 02.mp4 video 03.jpg image 04.mp4 video 9-16 (1).mp4 video 9-16 (2)…" at bounding box center [645, 339] width 207 height 342
drag, startPoint x: 634, startPoint y: 478, endPoint x: 646, endPoint y: 444, distance: 35.7
click at [646, 444] on div "01.jpg image 02.mp4 video 03.jpg image 04.mp4 video 9-16 (1).jpg image 9-16 (1)…" at bounding box center [645, 339] width 207 height 342
click at [863, 440] on div "**********" at bounding box center [662, 336] width 1290 height 490
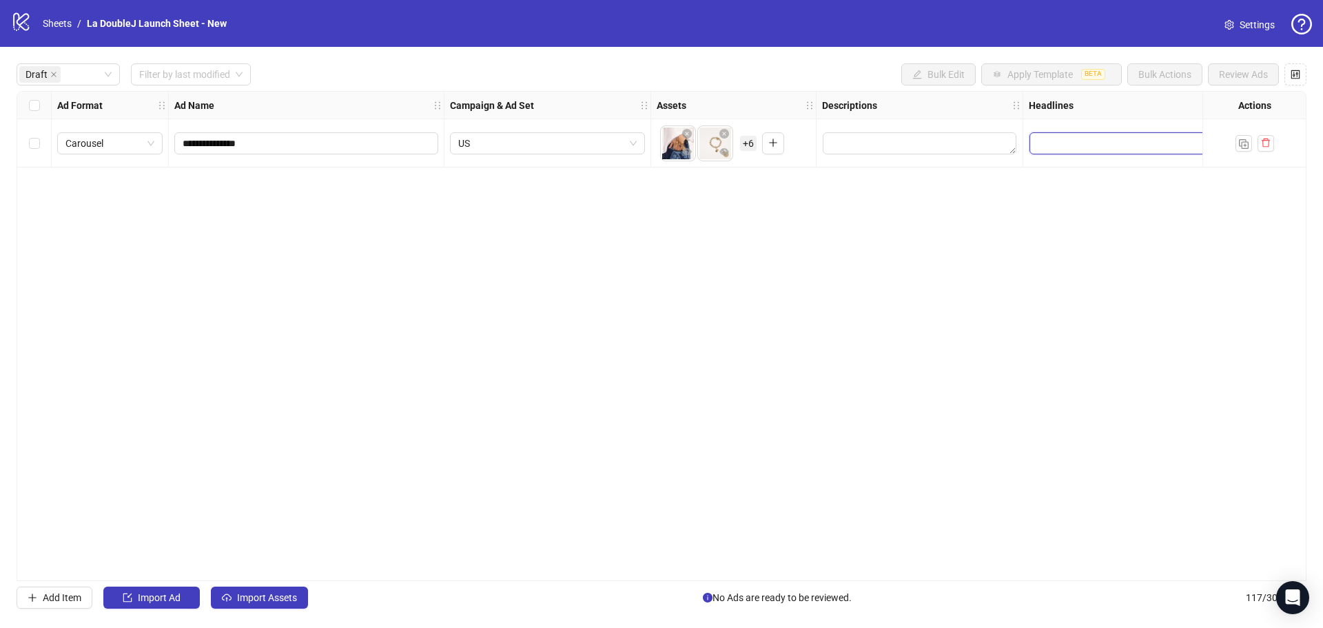
click at [1058, 147] on input "Edit values" at bounding box center [1127, 143] width 194 height 22
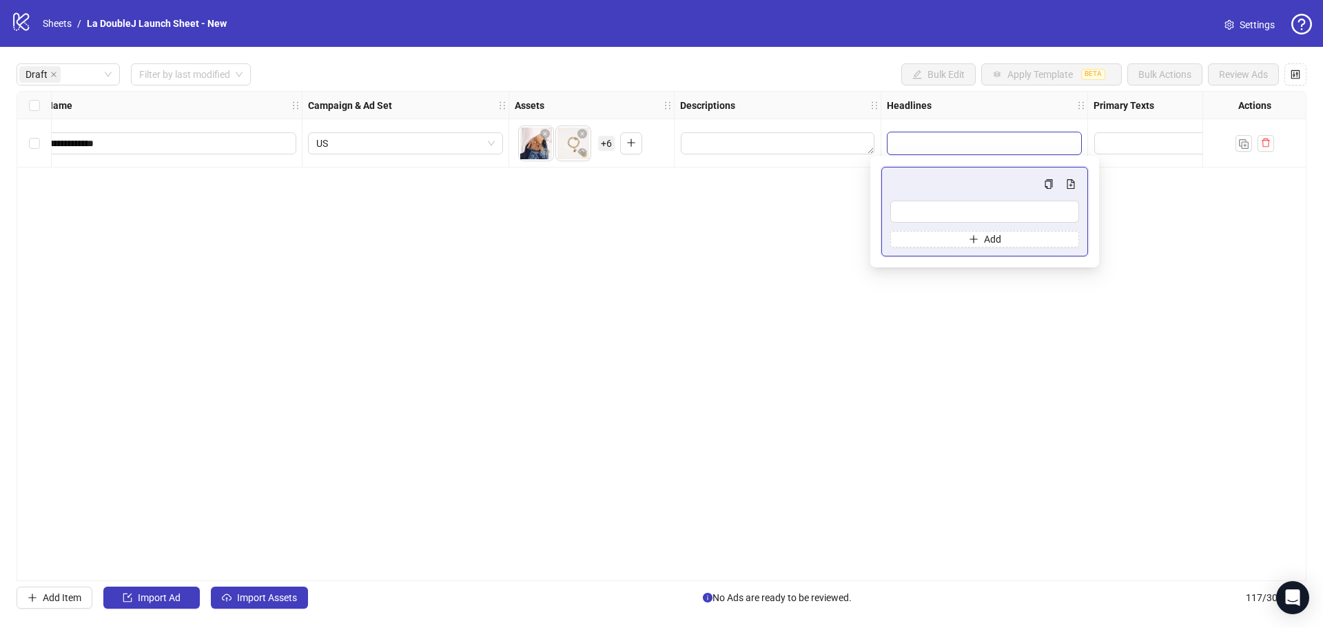
scroll to position [0, 143]
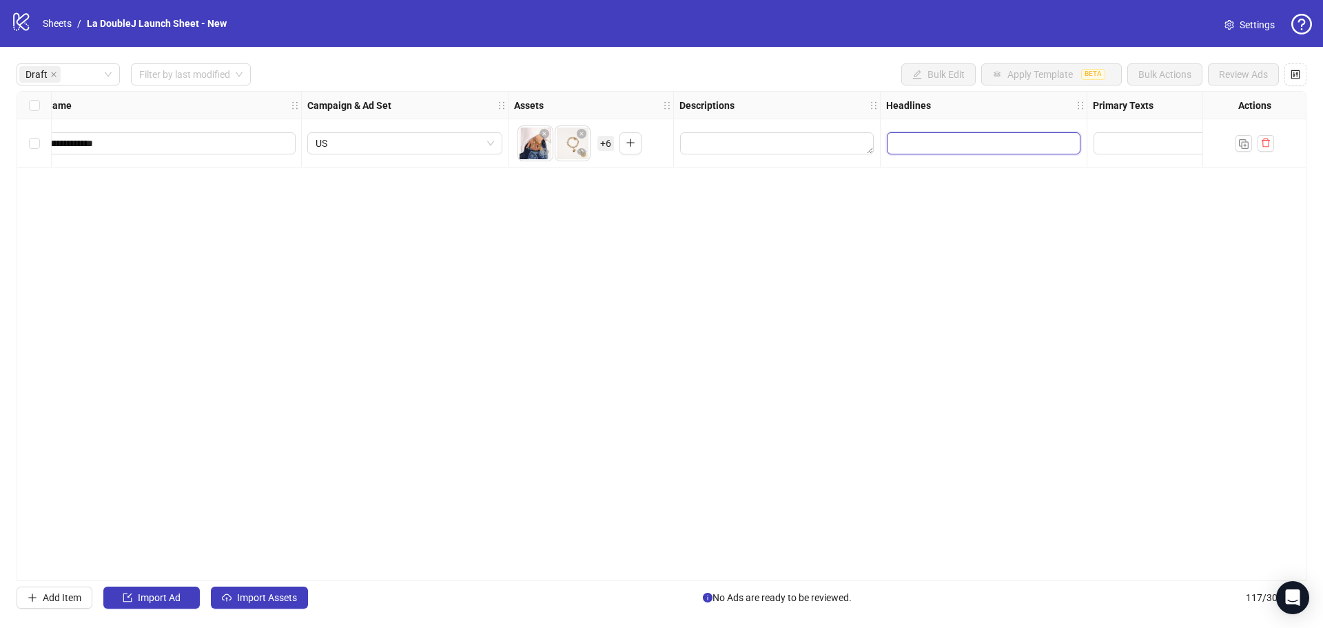
click at [938, 148] on input "Edit values" at bounding box center [984, 143] width 194 height 22
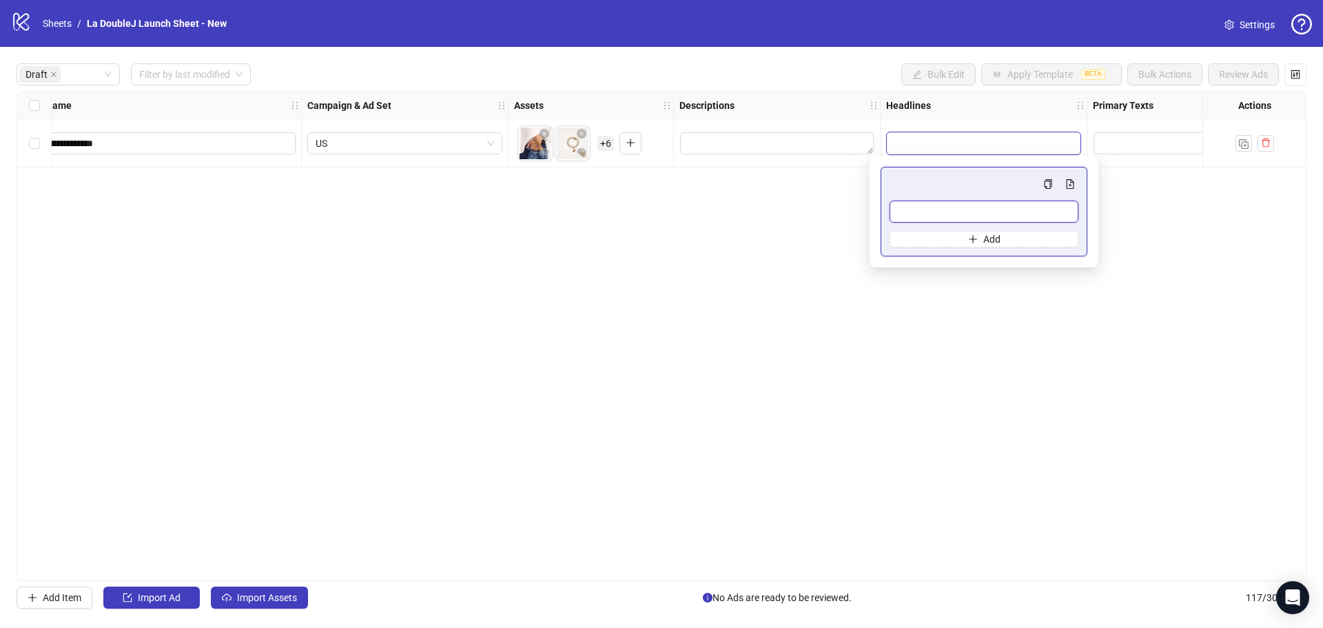
click at [940, 213] on input "Multi-input container - paste or copy values" at bounding box center [984, 212] width 189 height 22
paste input "**********"
type input "**********"
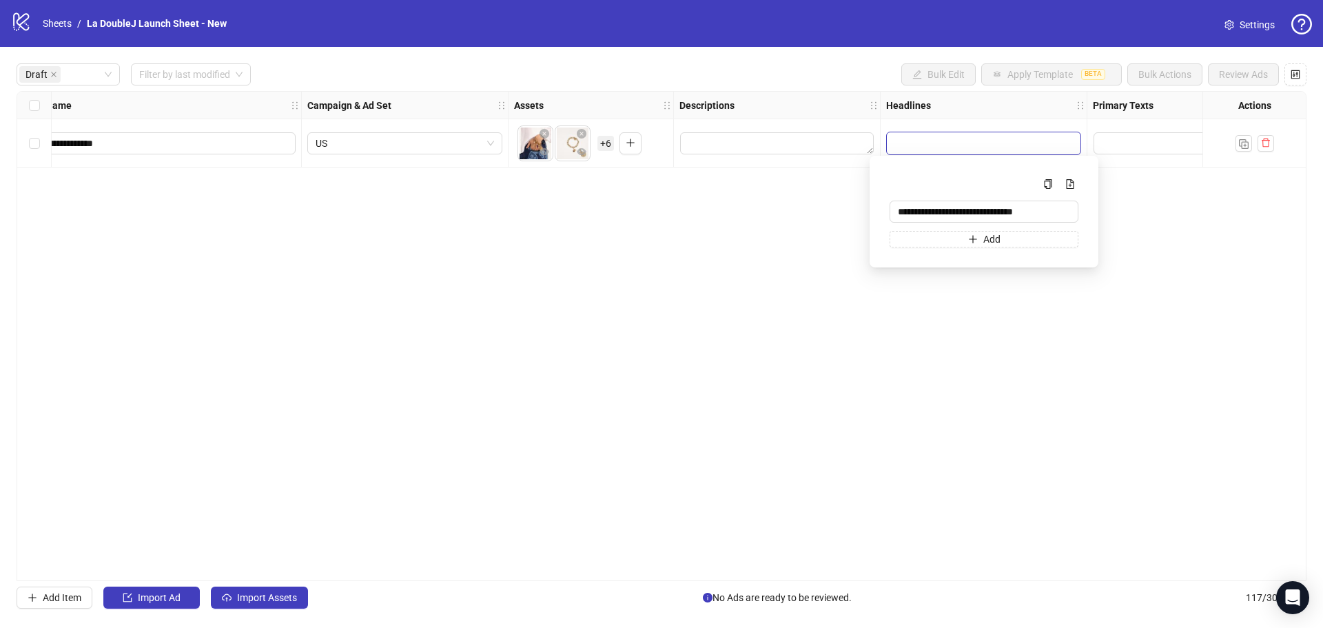
click at [965, 323] on div "**********" at bounding box center [662, 336] width 1290 height 490
click at [1134, 146] on textarea "Edit values" at bounding box center [1156, 143] width 125 height 22
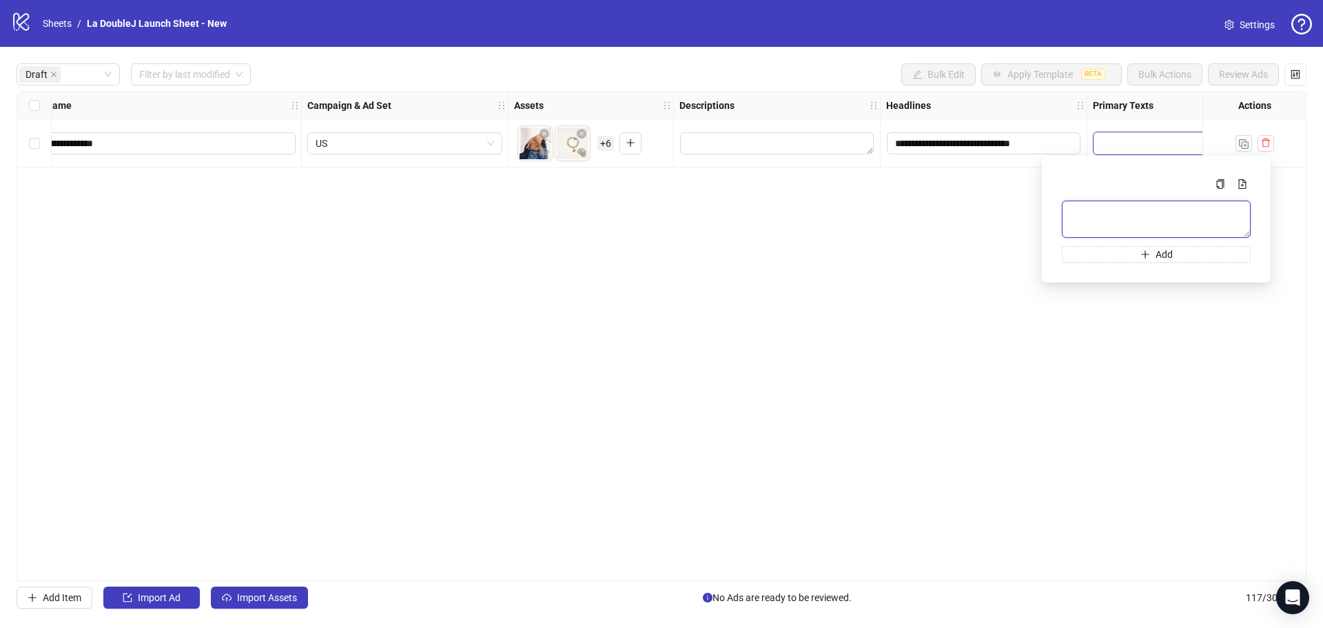
click at [1124, 224] on textarea "Multi-text input container - paste or copy values" at bounding box center [1156, 219] width 189 height 37
paste textarea "**********"
type textarea "**********"
click at [938, 380] on div "**********" at bounding box center [662, 336] width 1290 height 490
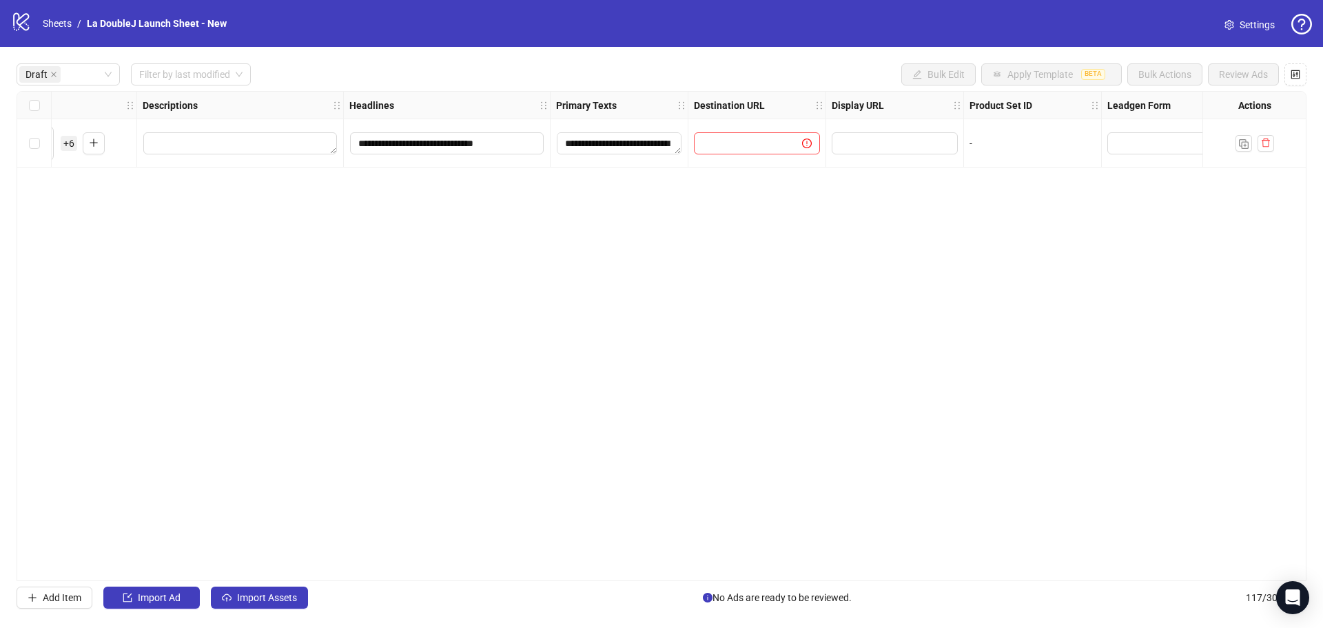
scroll to position [0, 779]
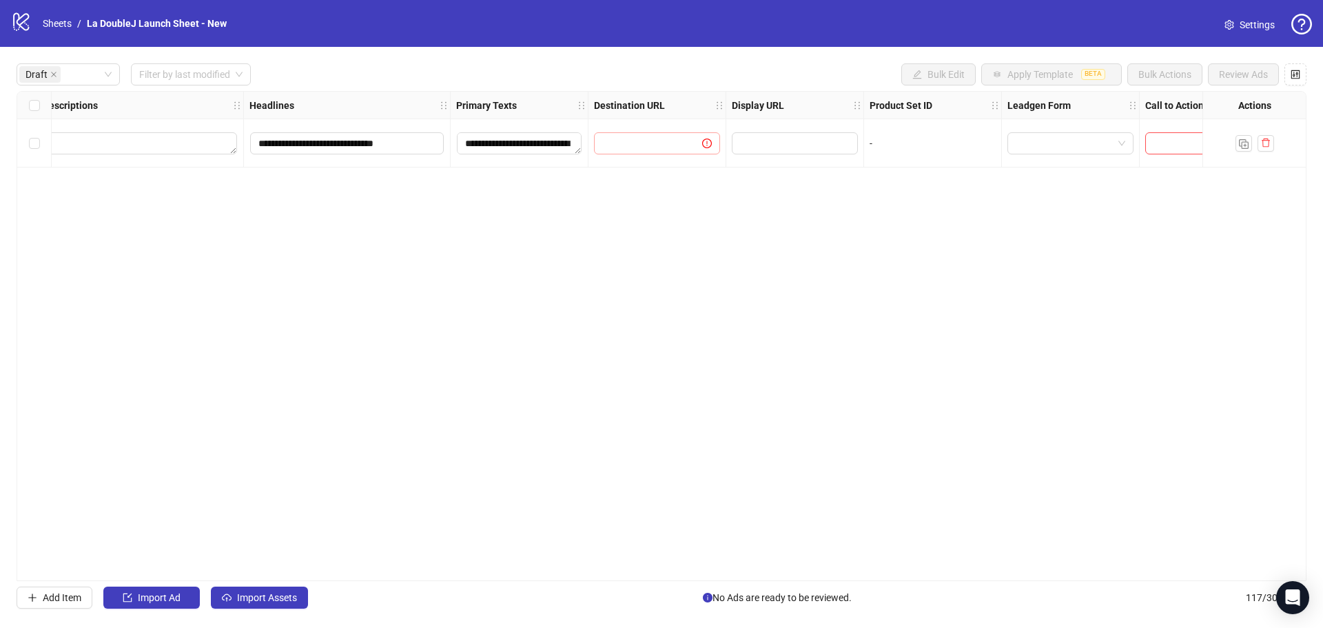
click at [683, 140] on span at bounding box center [657, 143] width 126 height 22
click at [660, 149] on input "text" at bounding box center [642, 143] width 81 height 15
paste input "**********"
type input "**********"
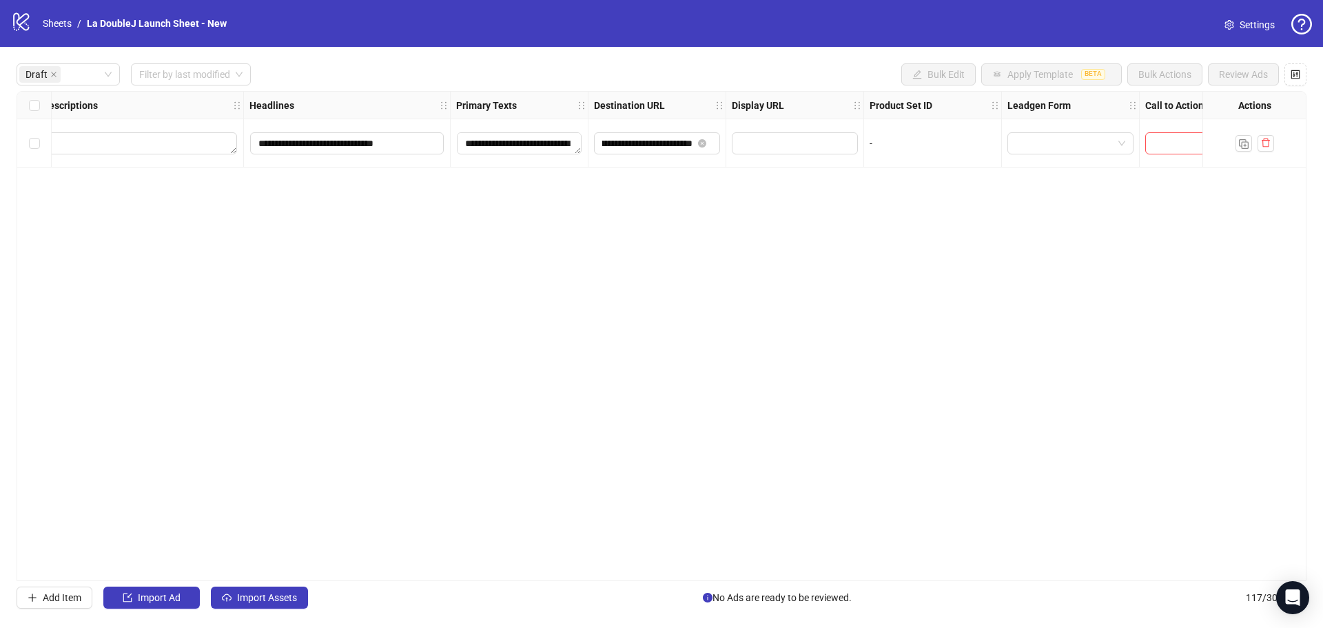
click at [665, 227] on div "**********" at bounding box center [662, 336] width 1290 height 490
click at [1162, 136] on input "search" at bounding box center [1189, 143] width 70 height 21
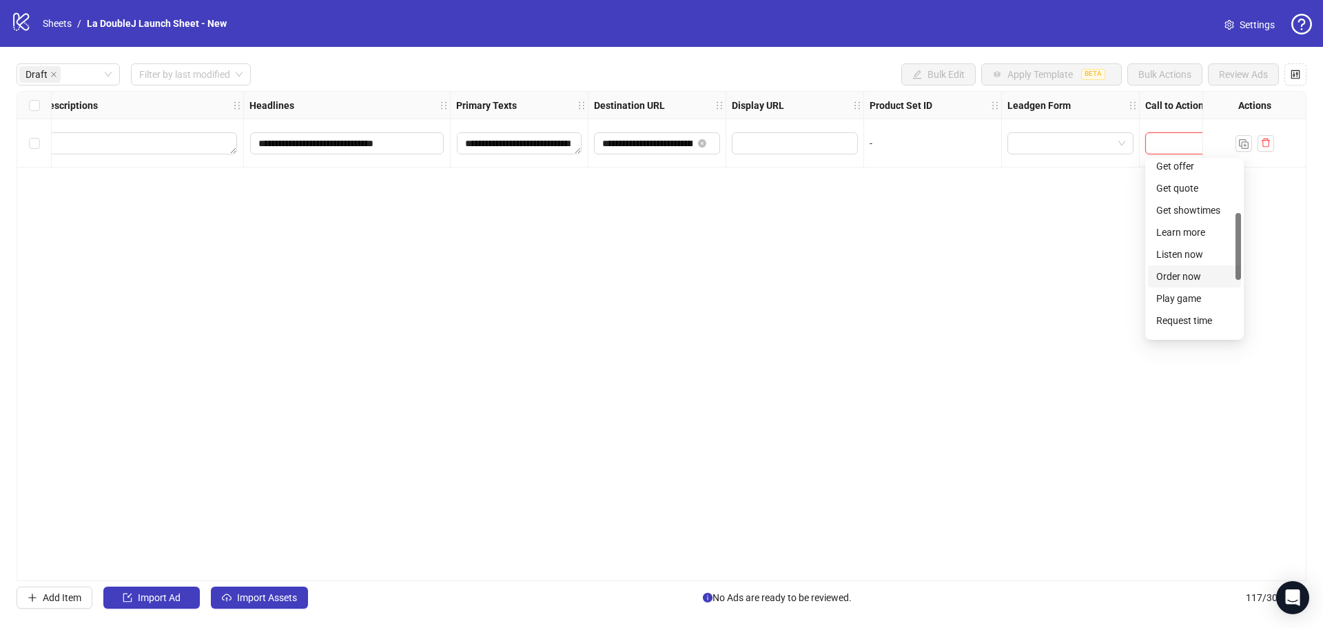
scroll to position [207, 0]
click at [1180, 296] on div "Shop now" at bounding box center [1194, 295] width 76 height 15
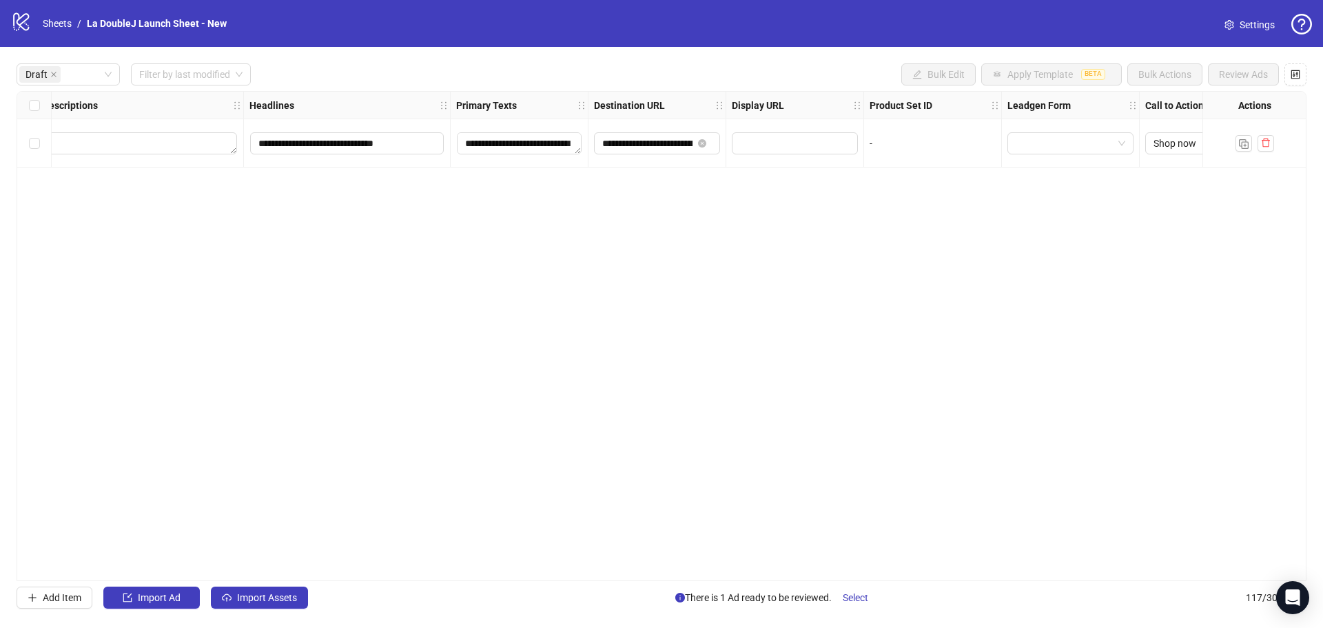
click at [1107, 271] on div "**********" at bounding box center [662, 336] width 1290 height 490
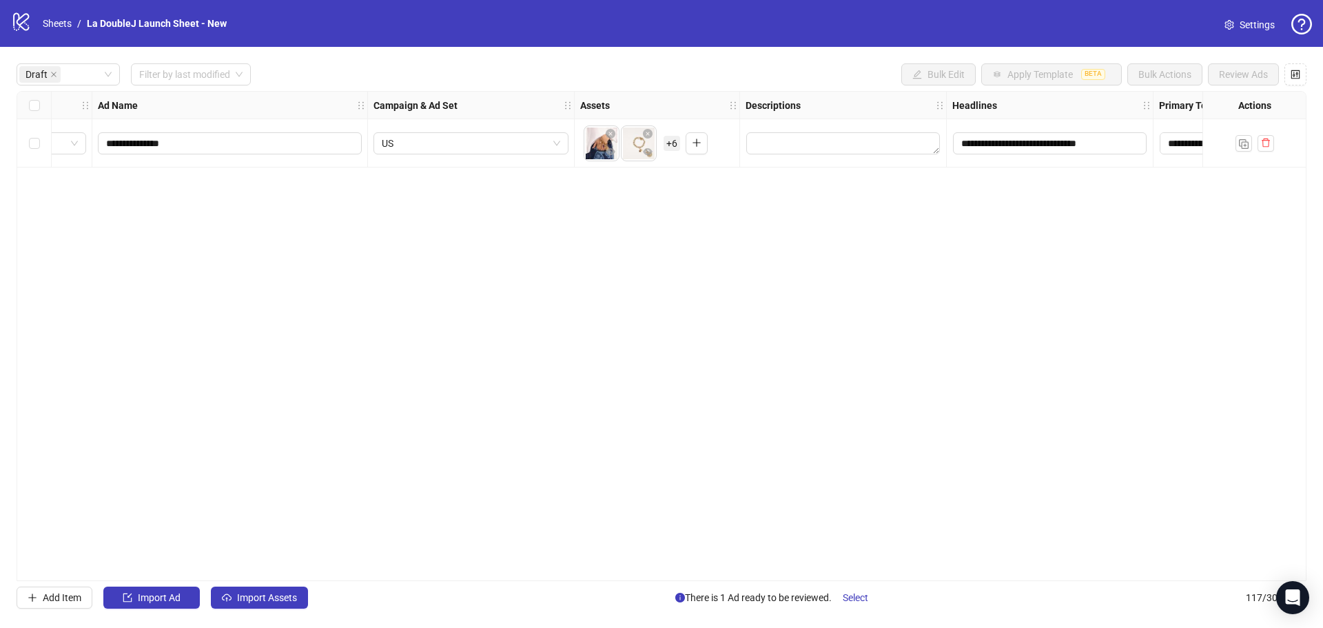
scroll to position [0, 0]
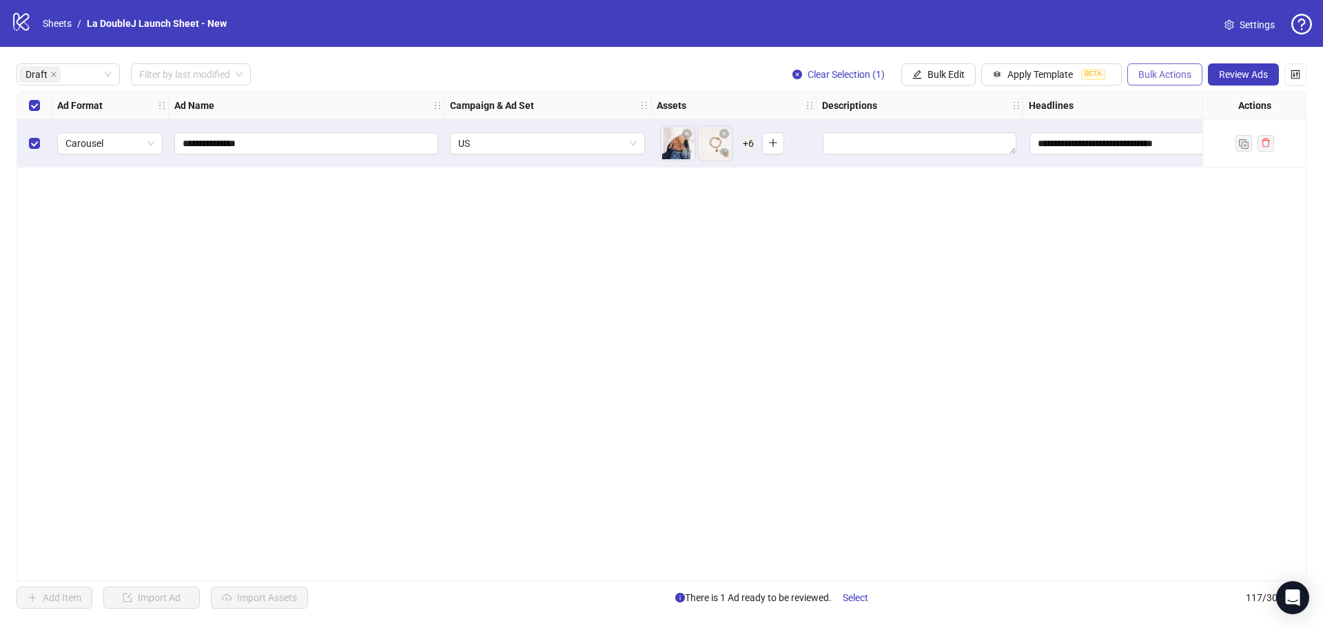
click at [1159, 70] on span "Bulk Actions" at bounding box center [1164, 74] width 53 height 11
click at [1159, 143] on span "Duplicate with assets" at bounding box center [1184, 146] width 94 height 15
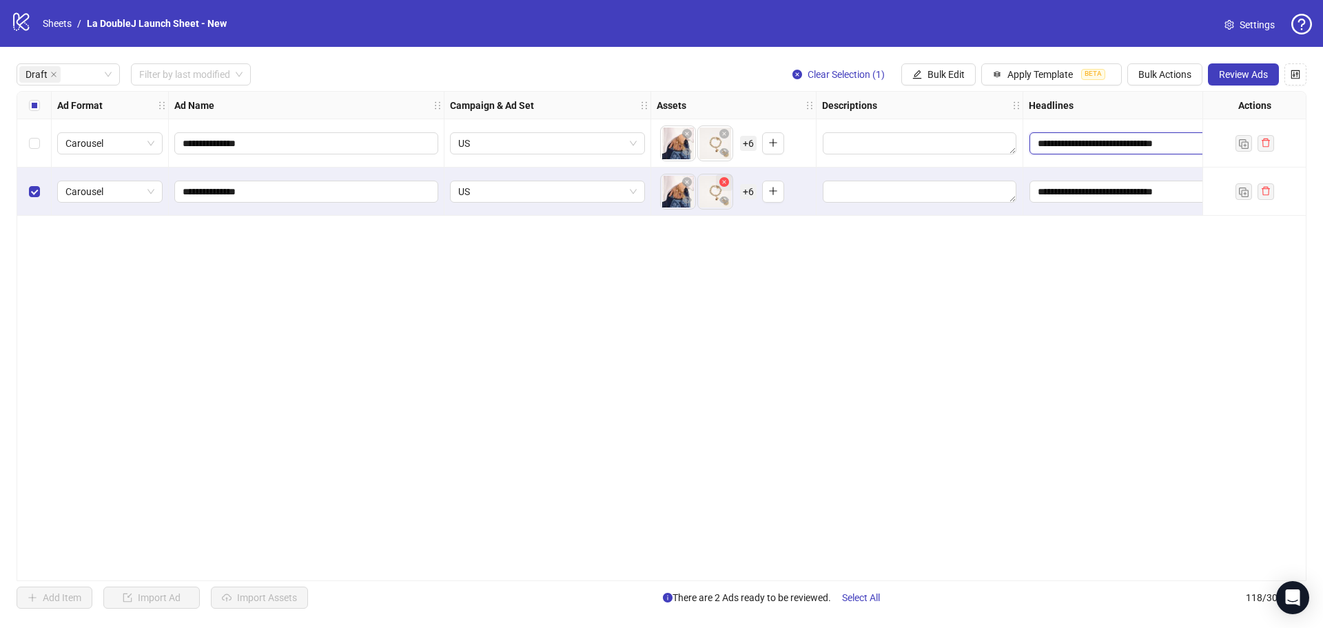
drag, startPoint x: 1129, startPoint y: 148, endPoint x: 719, endPoint y: 190, distance: 412.2
click at [777, 92] on div "**********" at bounding box center [1126, 92] width 2219 height 0
click at [631, 192] on span "US" at bounding box center [547, 191] width 178 height 21
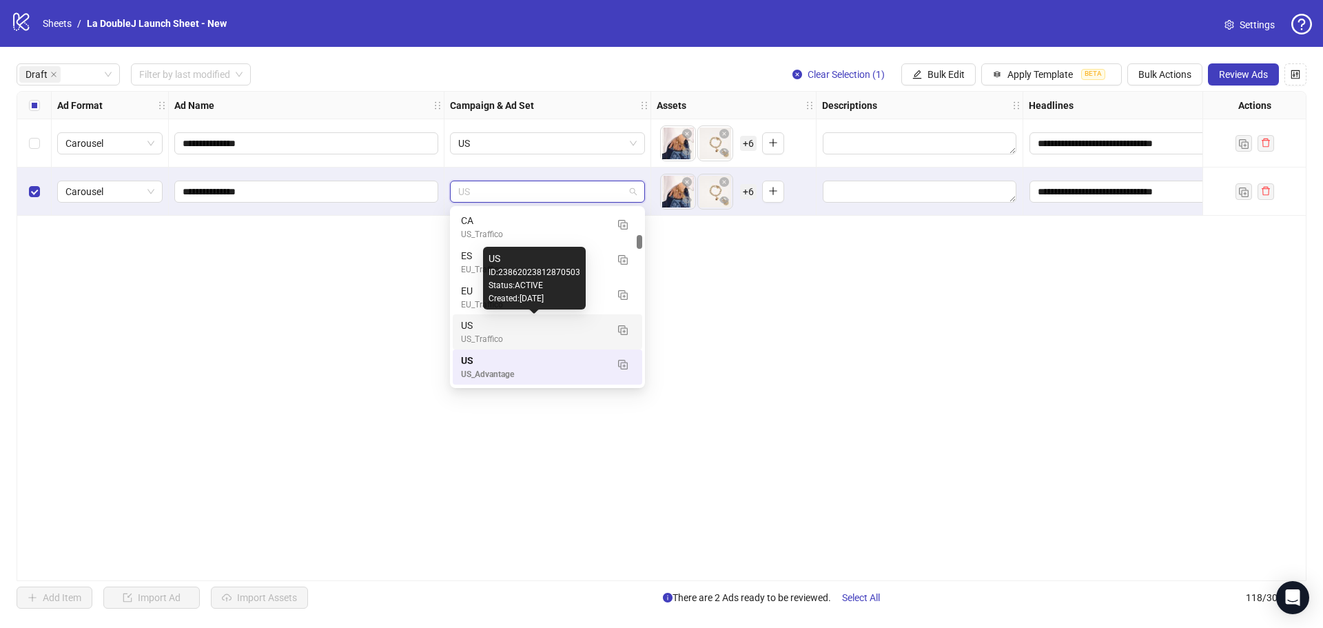
click at [531, 327] on div "US" at bounding box center [533, 325] width 145 height 15
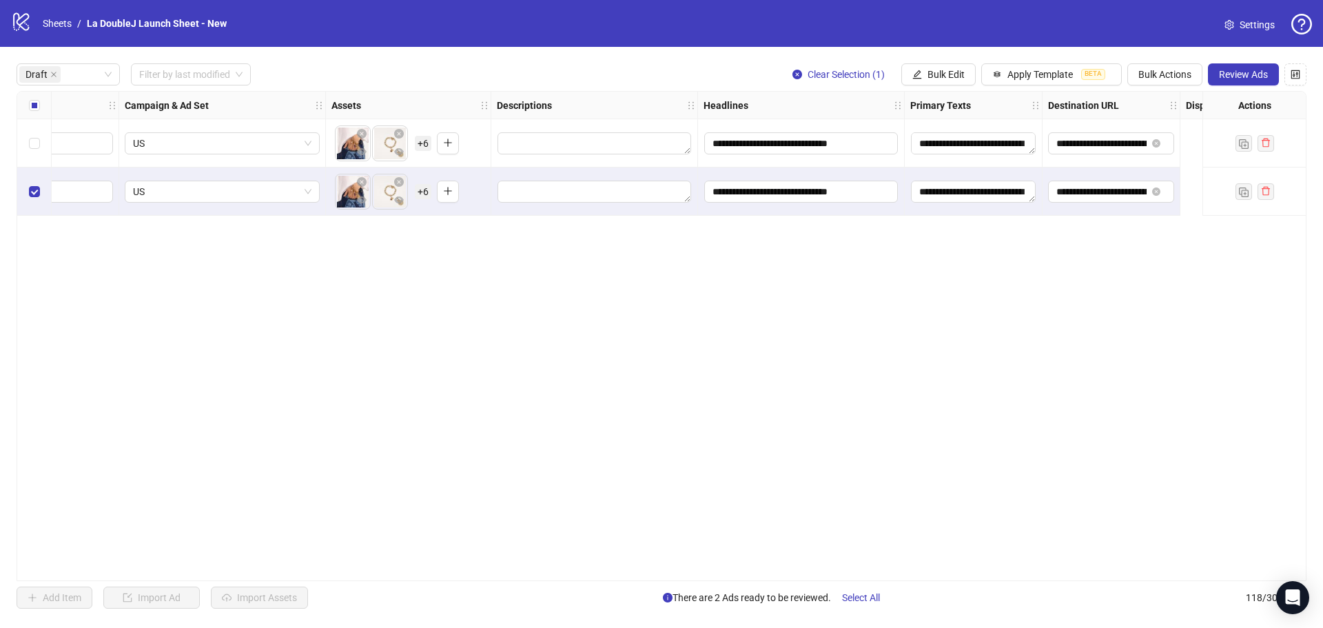
scroll to position [0, 0]
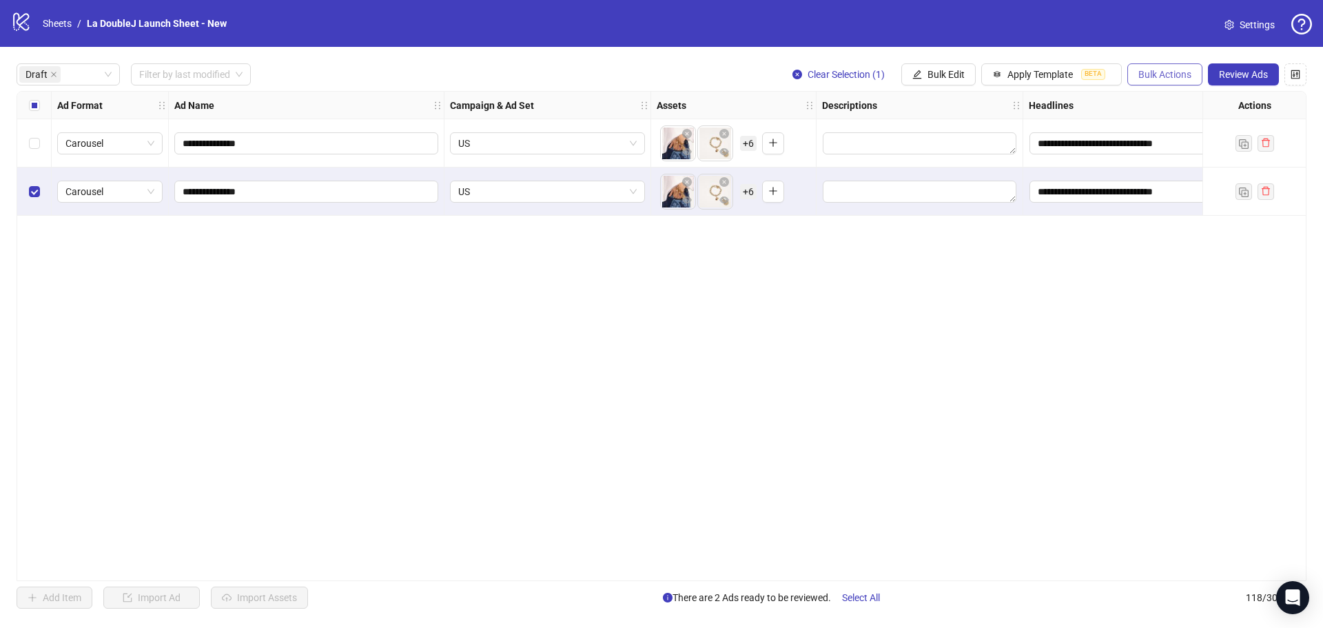
click at [1155, 81] on button "Bulk Actions" at bounding box center [1164, 74] width 75 height 22
click at [1162, 148] on span "Duplicate with assets" at bounding box center [1184, 146] width 94 height 15
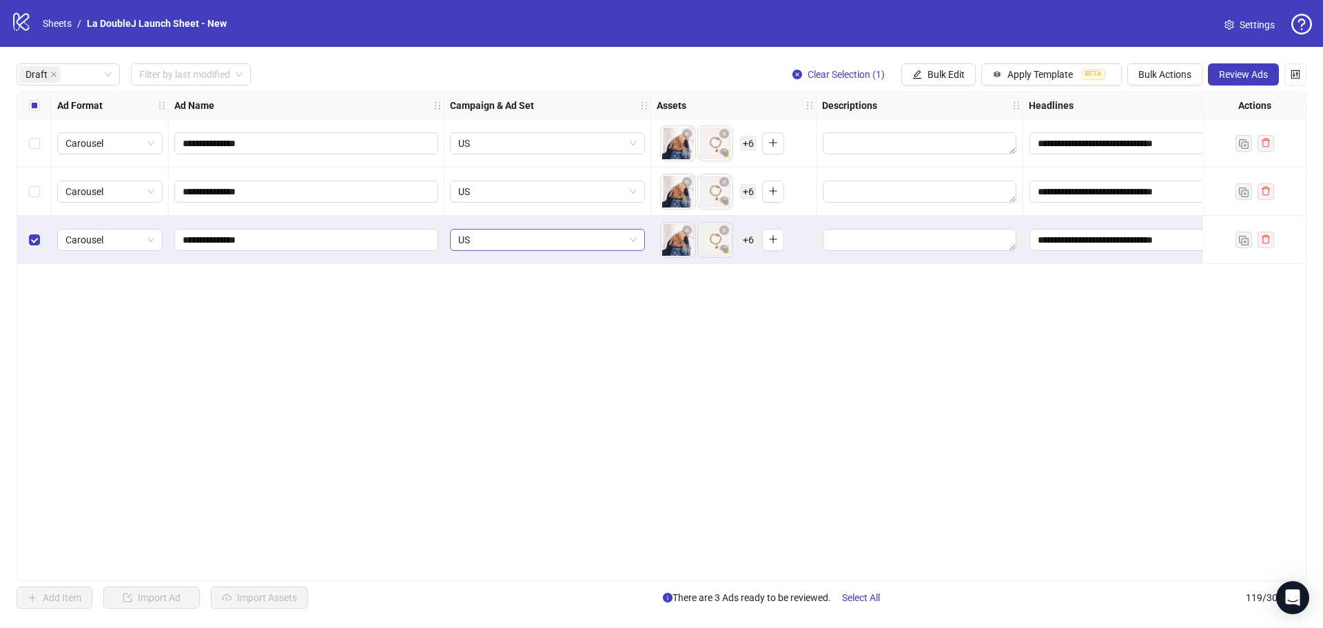
click at [585, 243] on span "US" at bounding box center [547, 239] width 178 height 21
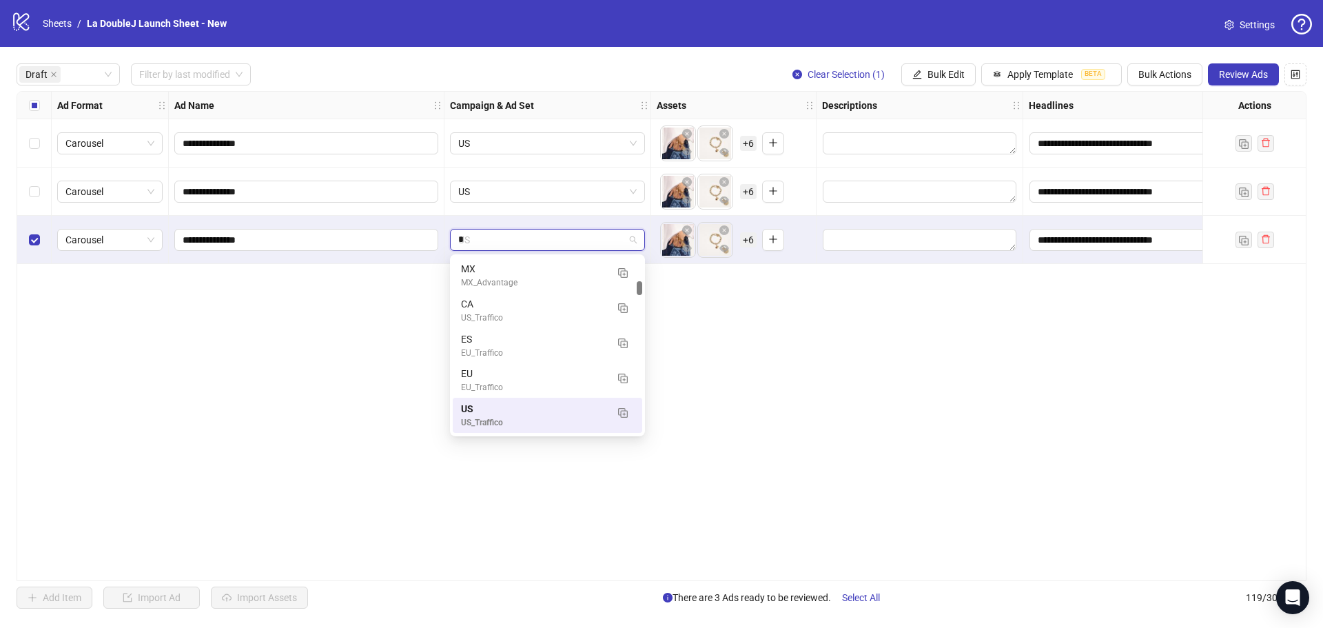
type input "**"
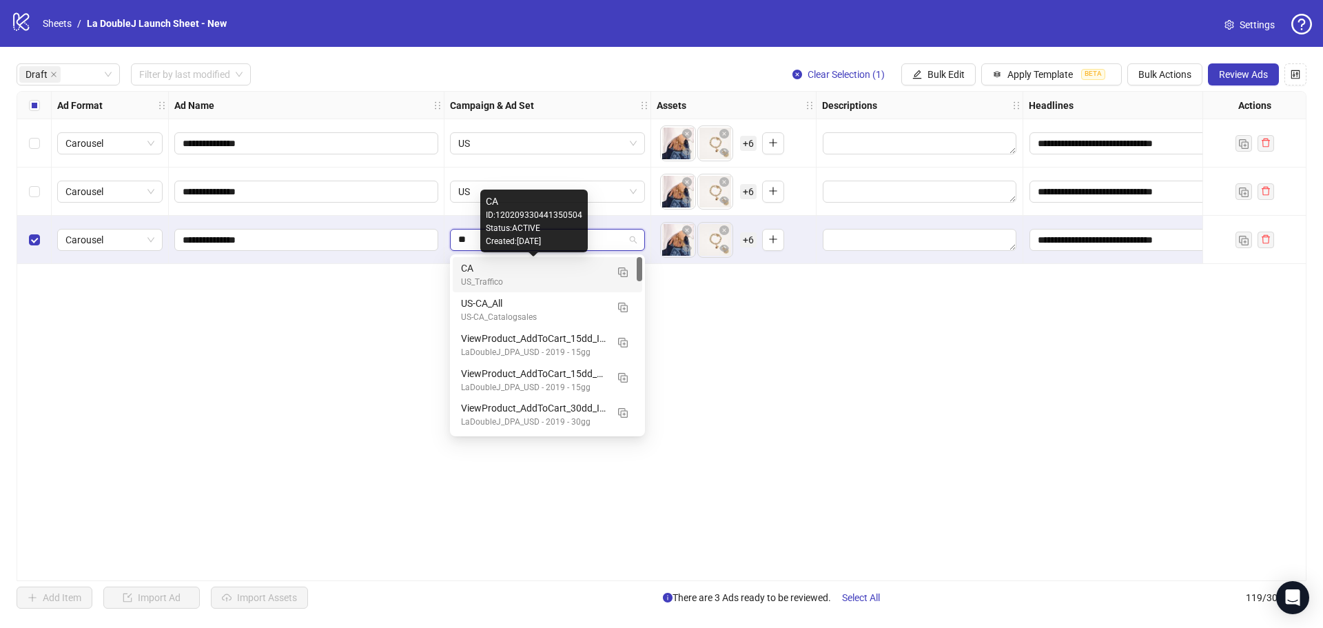
click at [487, 269] on div "CA" at bounding box center [533, 267] width 145 height 15
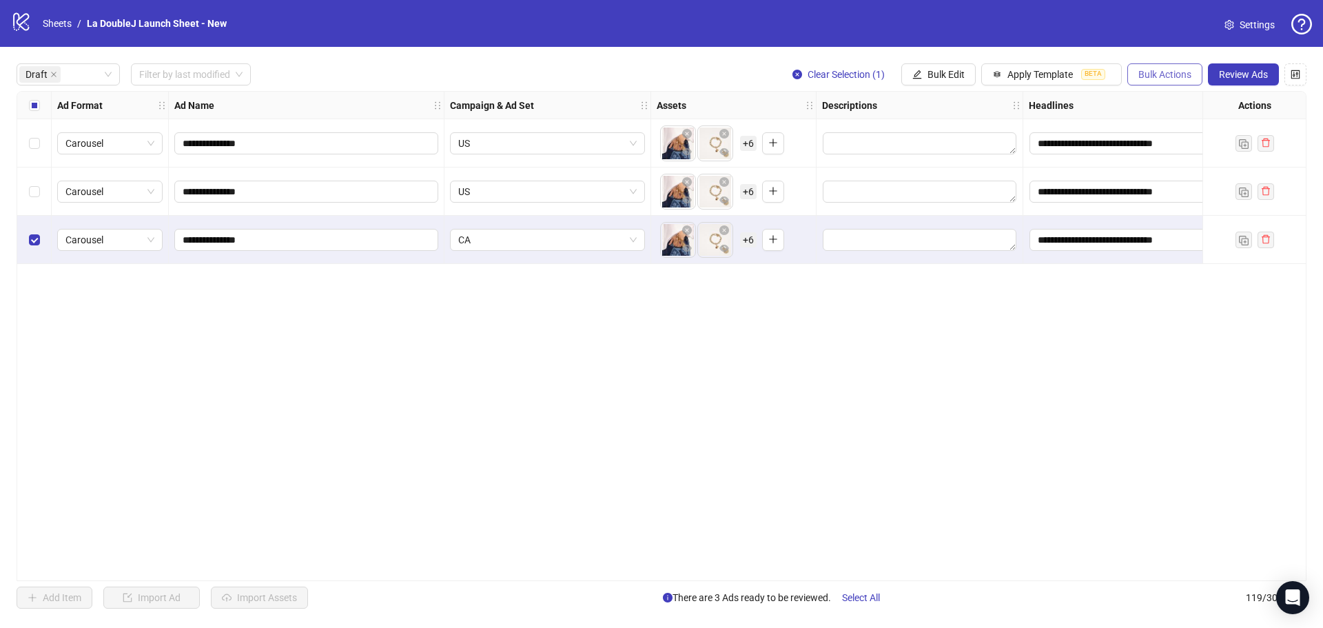
click at [1153, 73] on span "Bulk Actions" at bounding box center [1164, 74] width 53 height 11
click at [1152, 141] on span "Duplicate with assets" at bounding box center [1184, 146] width 94 height 15
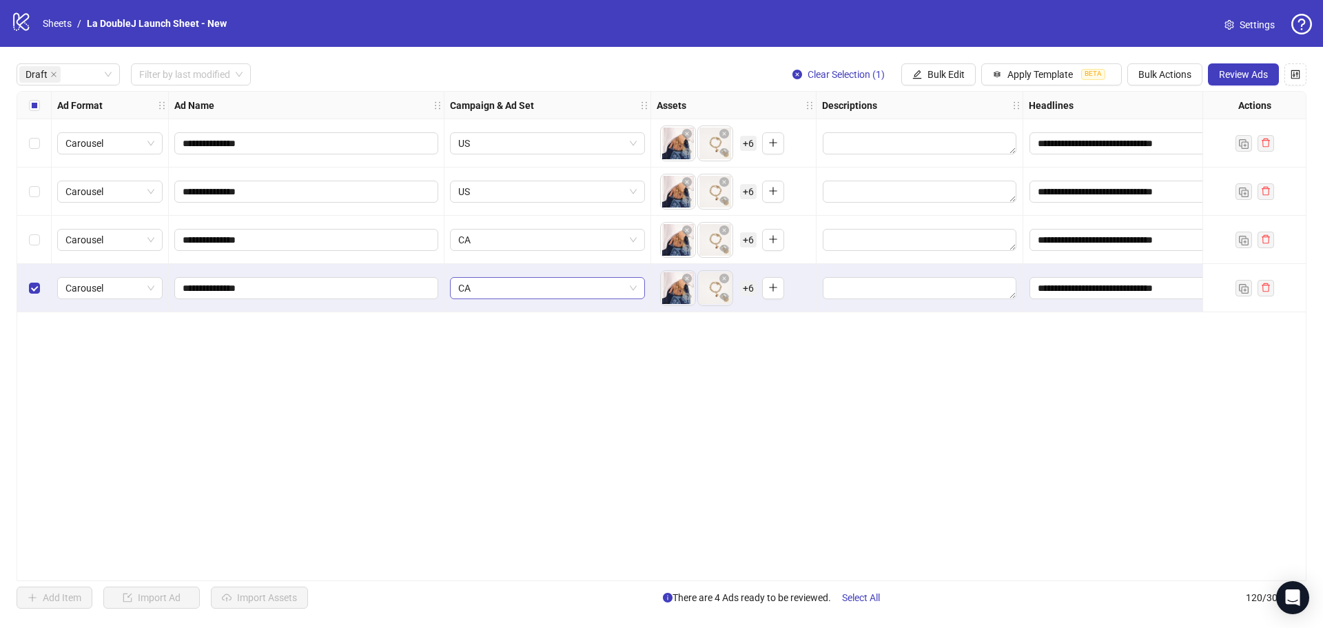
click at [518, 294] on span "CA" at bounding box center [547, 288] width 178 height 21
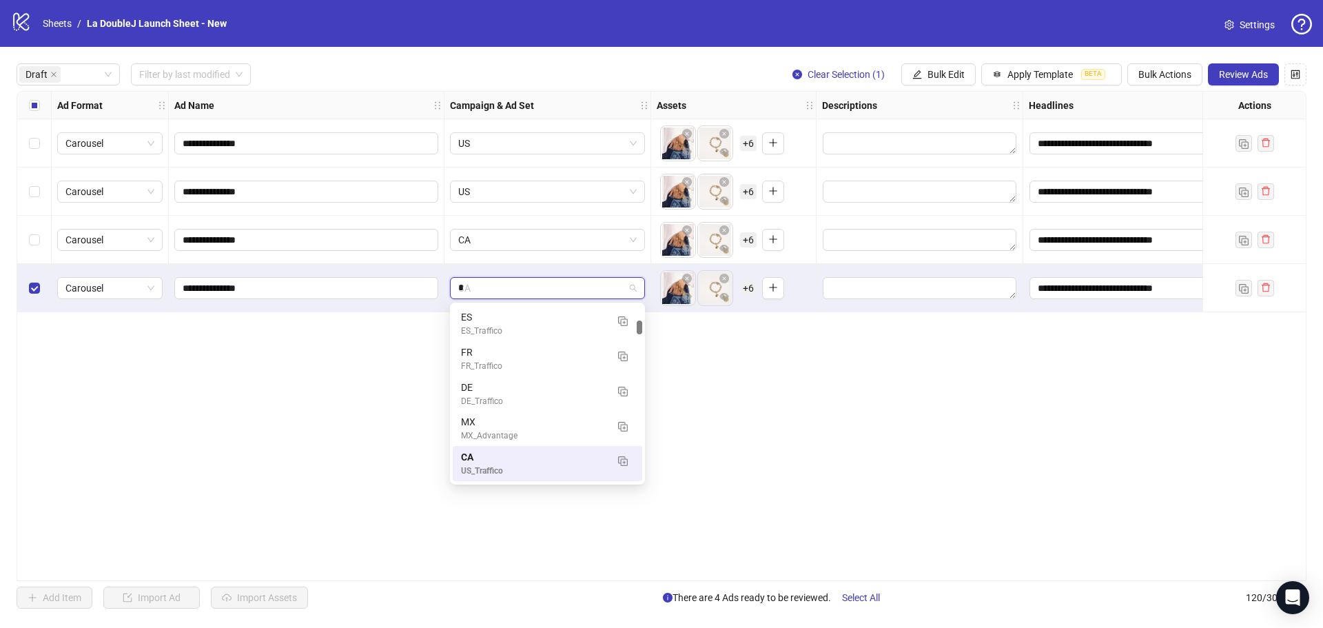
type input "**"
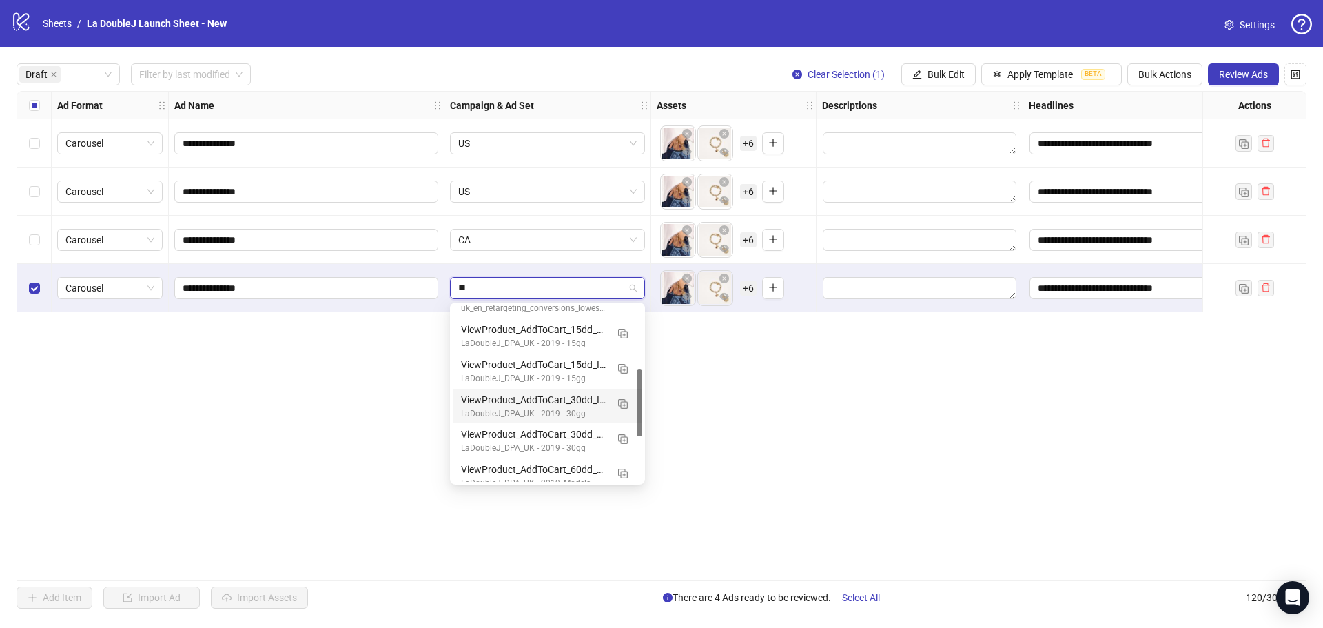
scroll to position [0, 0]
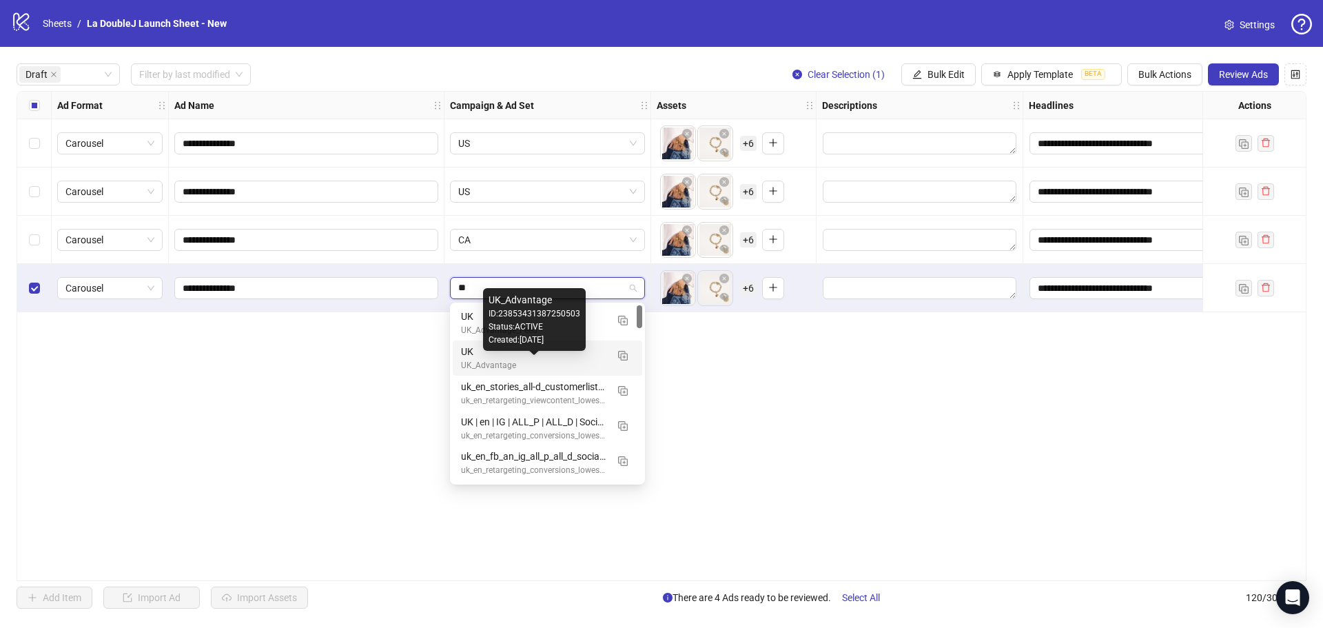
click at [517, 362] on div "UK_Advantage" at bounding box center [533, 365] width 145 height 13
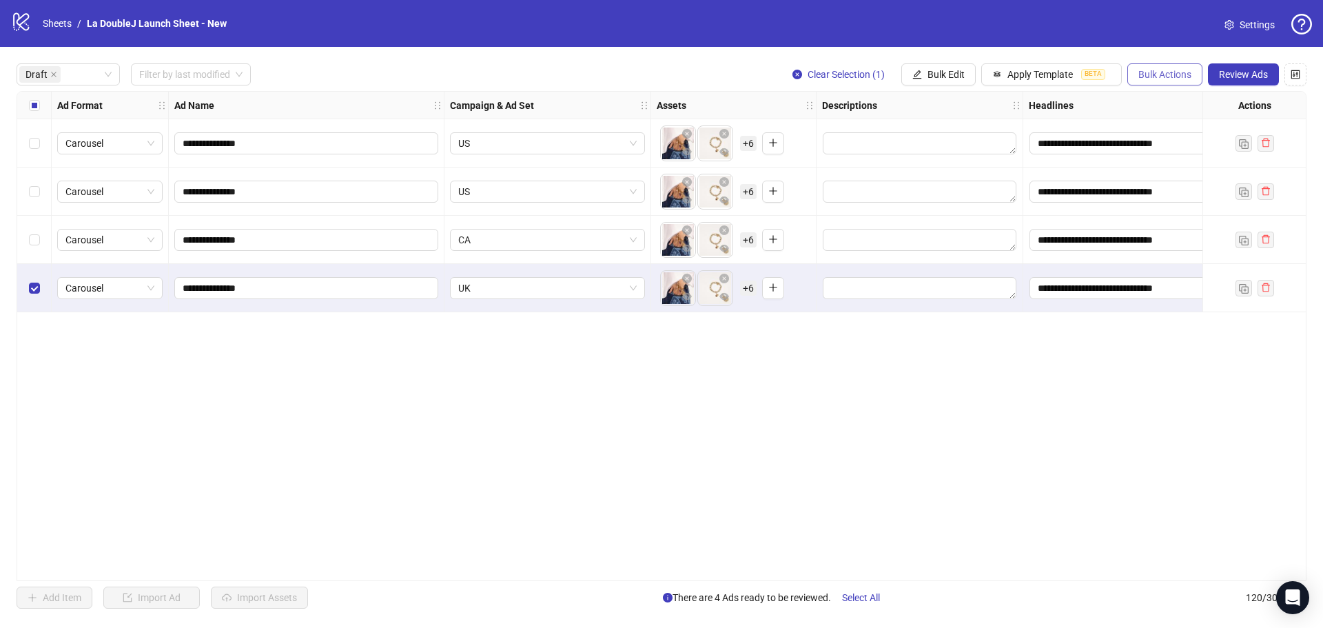
click at [1190, 74] on span "Bulk Actions" at bounding box center [1164, 74] width 53 height 11
click at [1164, 141] on span "Duplicate with assets" at bounding box center [1184, 146] width 94 height 15
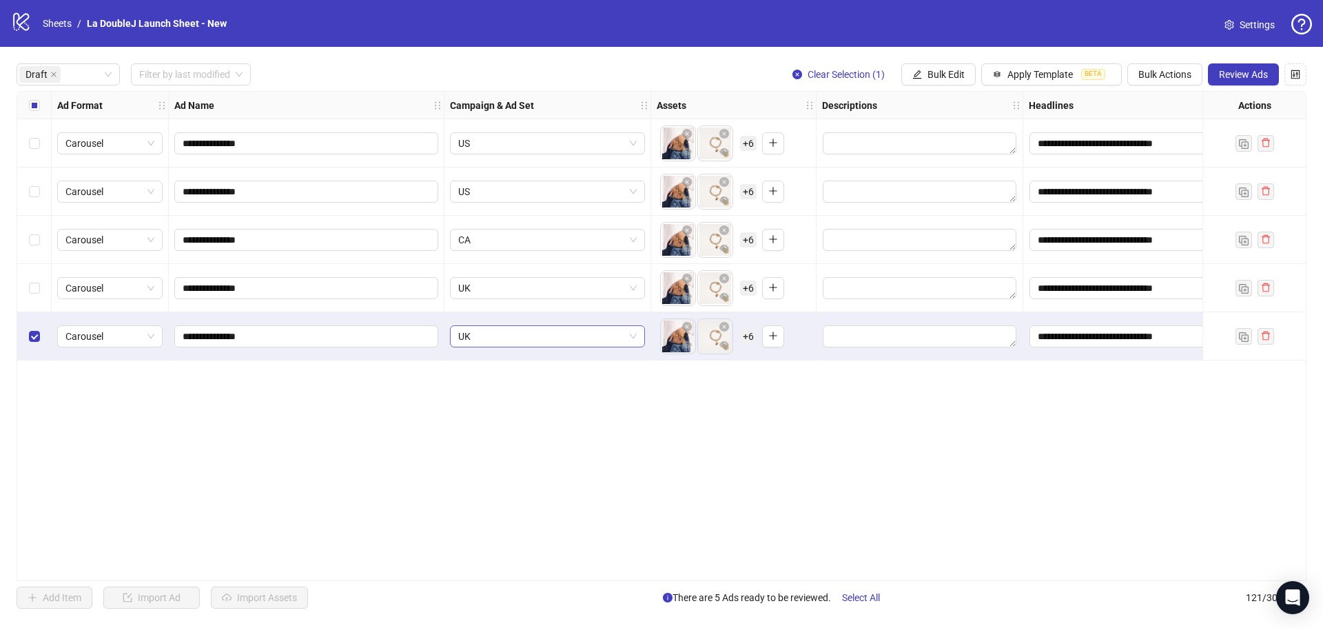
click at [522, 338] on span "UK" at bounding box center [547, 336] width 178 height 21
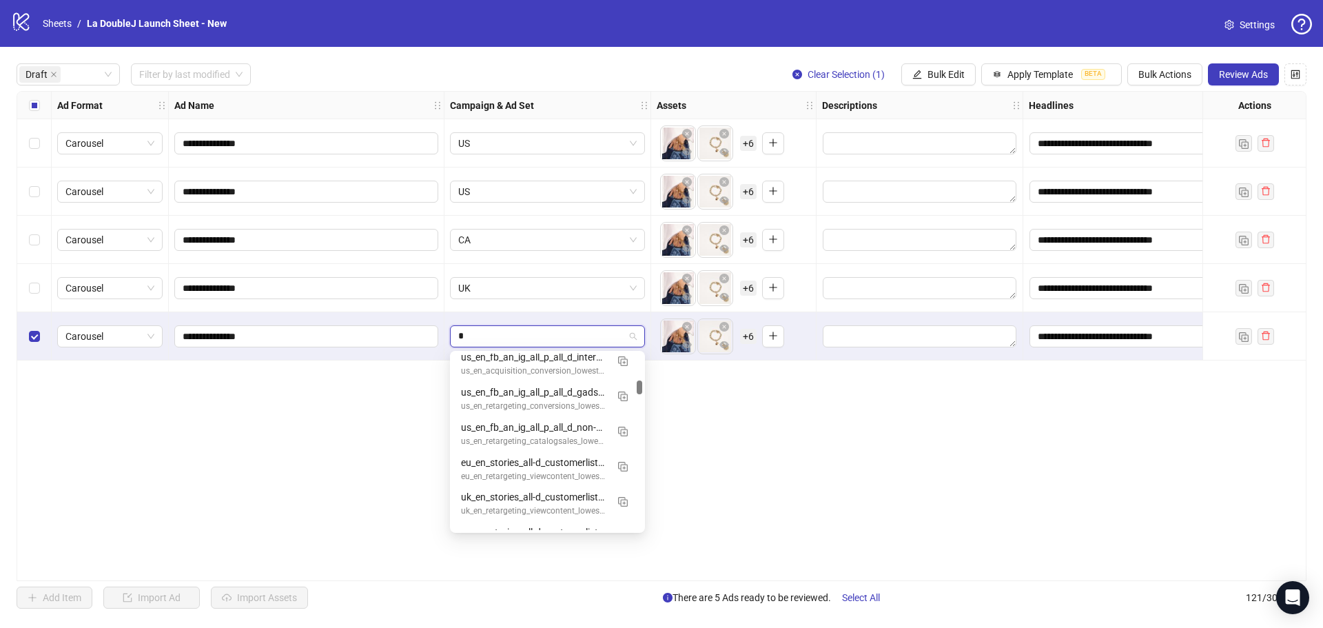
type input "**"
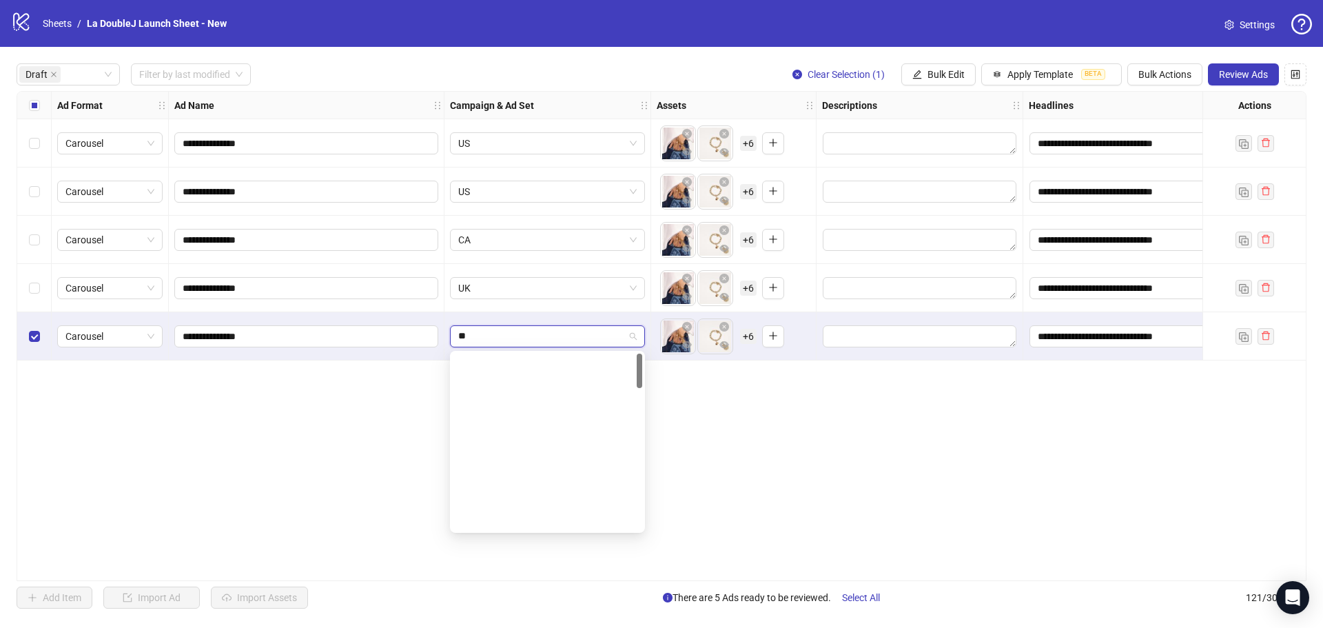
scroll to position [0, 0]
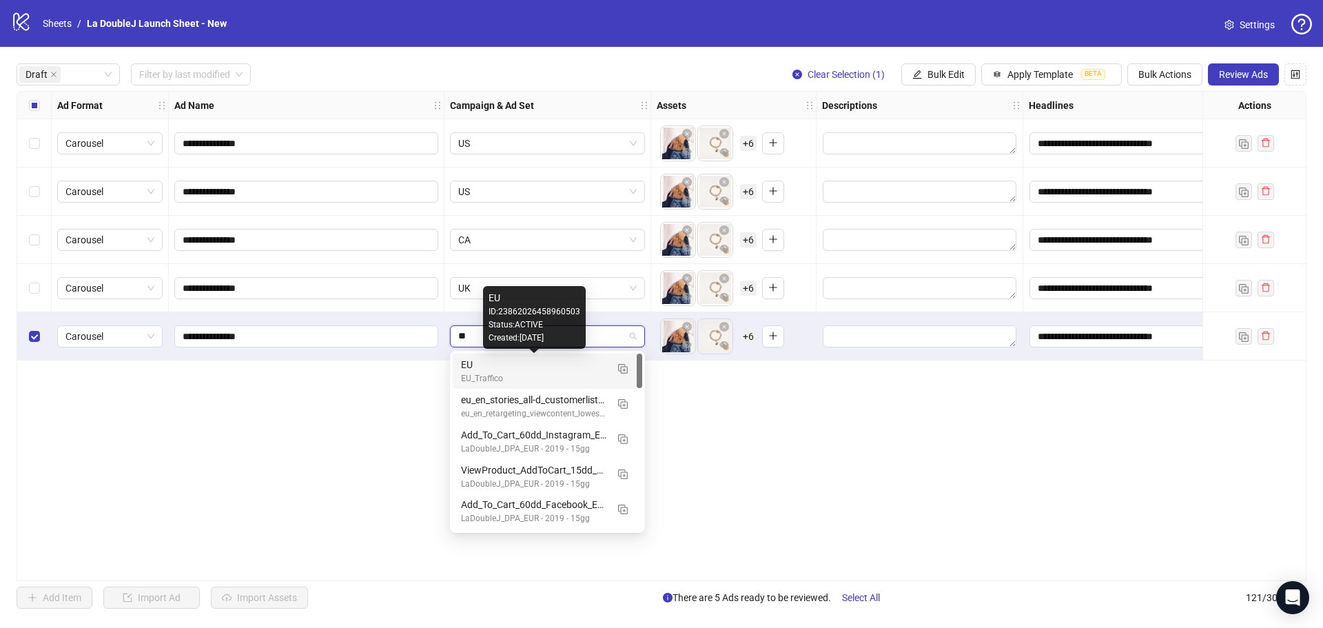
click at [524, 367] on div "EU" at bounding box center [533, 364] width 145 height 15
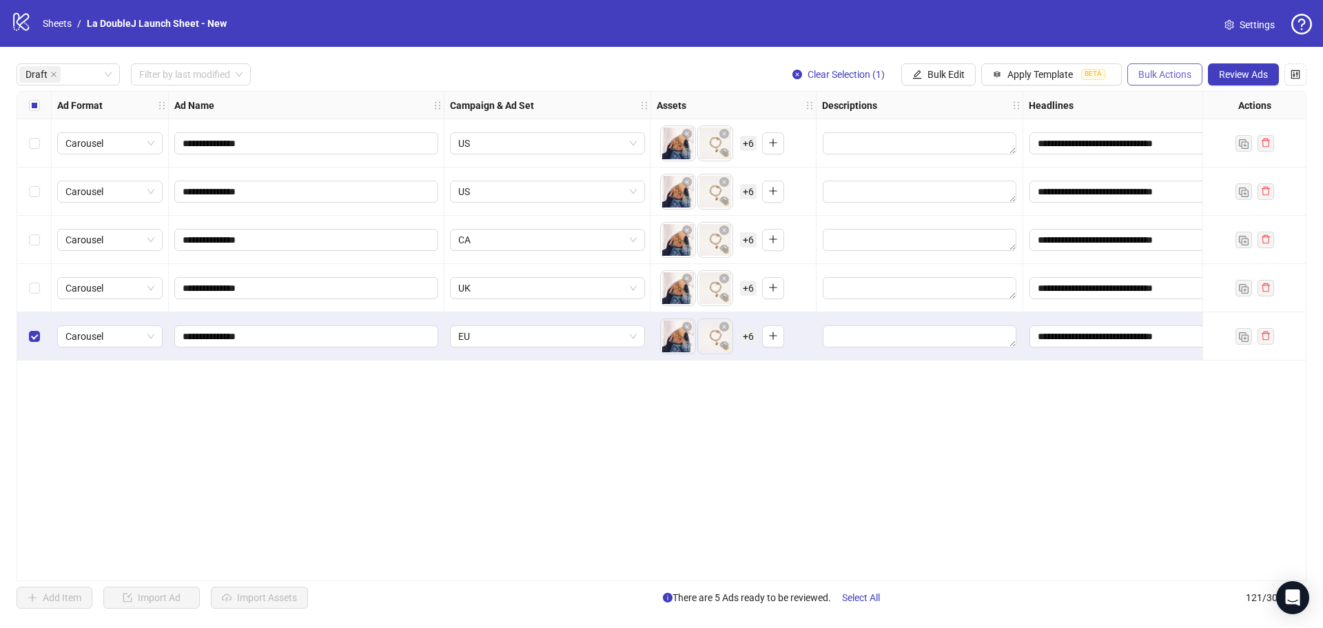
click at [1188, 70] on span "Bulk Actions" at bounding box center [1164, 74] width 53 height 11
click at [1151, 145] on span "Duplicate with assets" at bounding box center [1184, 146] width 94 height 15
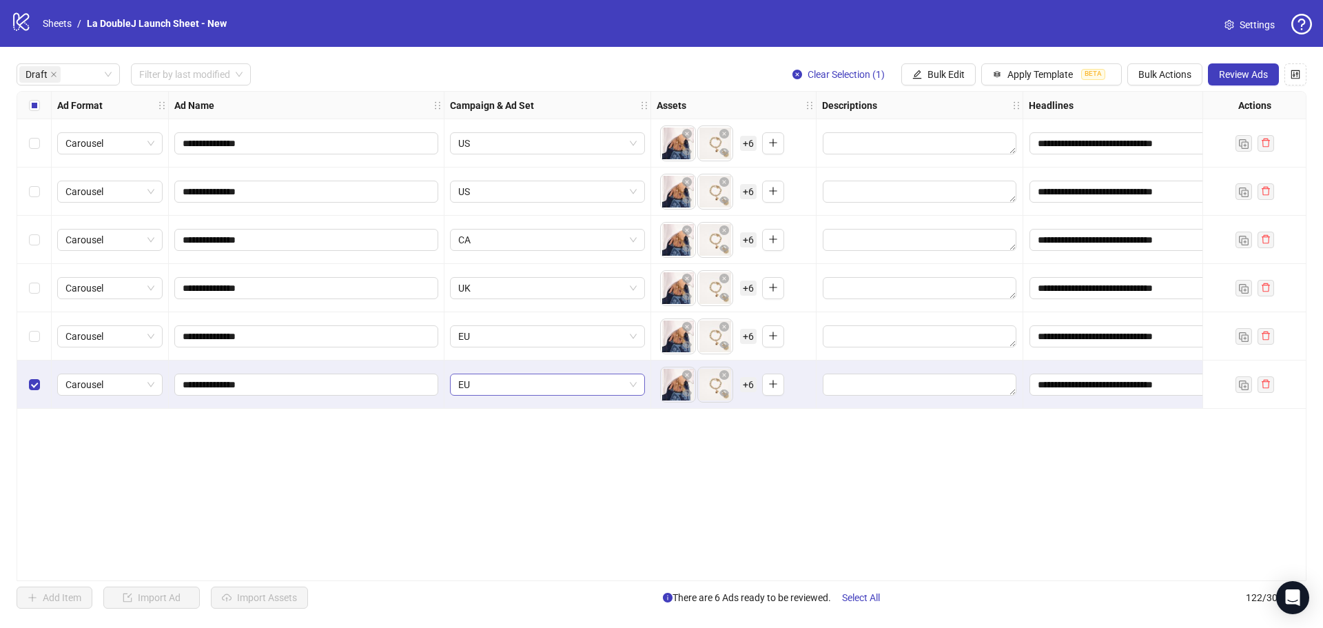
click at [518, 393] on span "EU" at bounding box center [547, 384] width 178 height 21
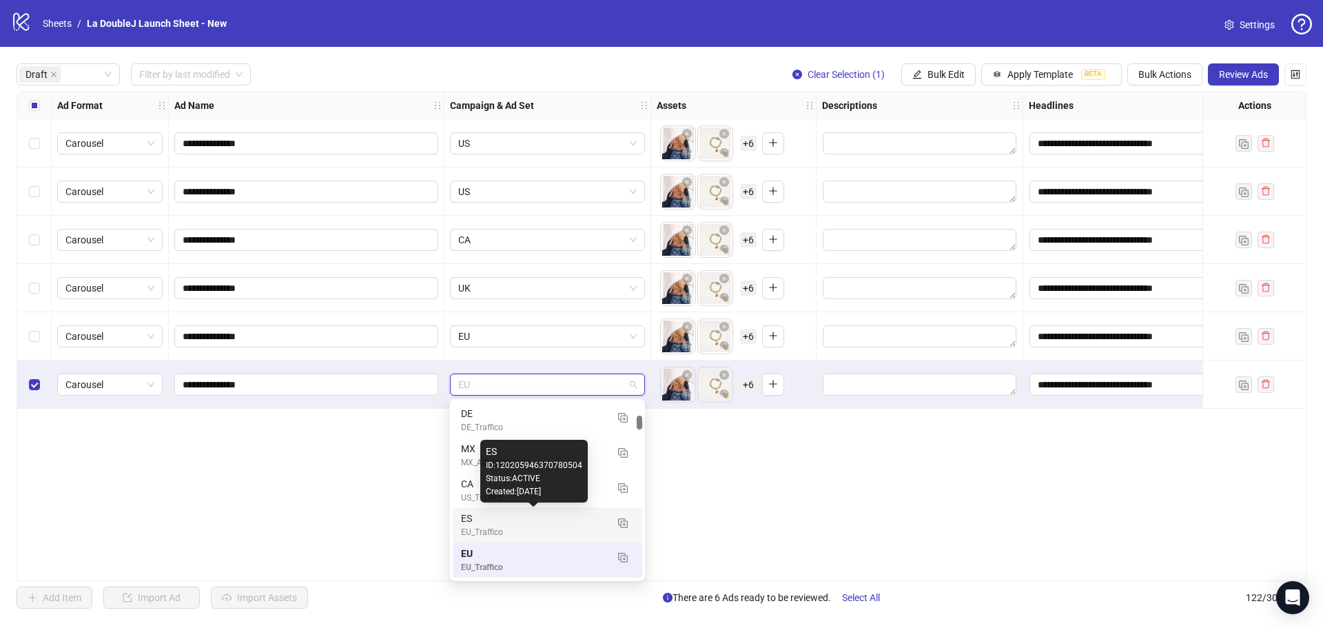
click at [492, 521] on div "ES" at bounding box center [533, 518] width 145 height 15
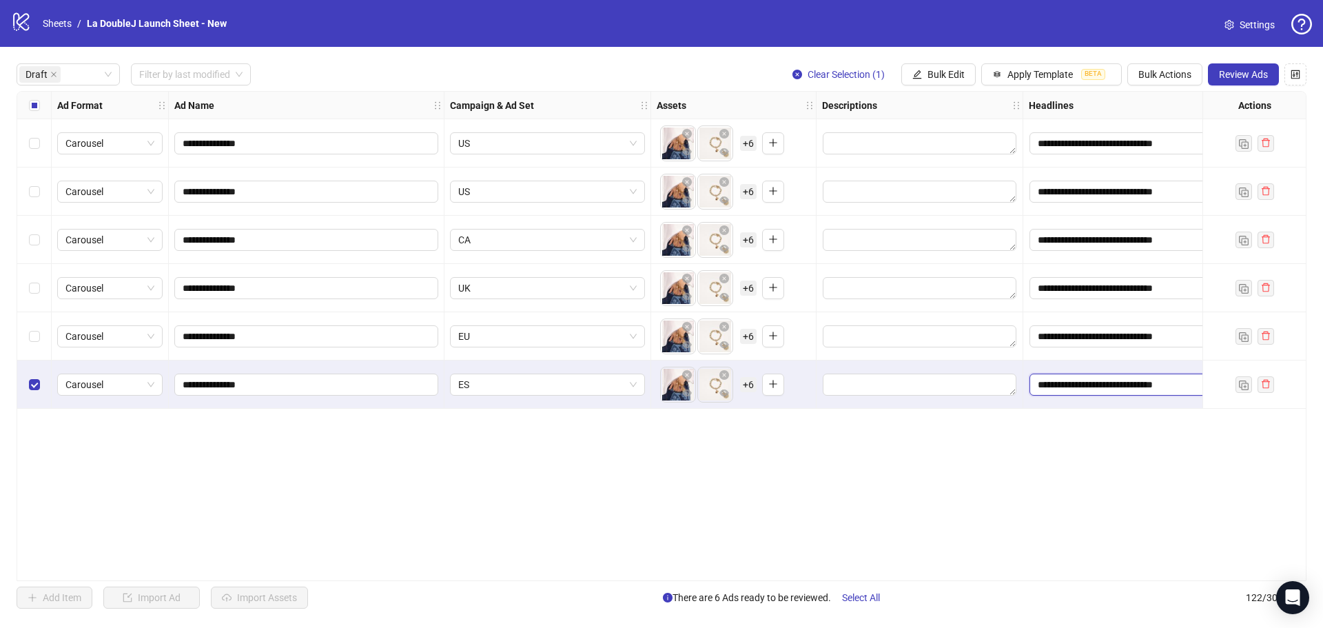
click at [1142, 387] on input "**********" at bounding box center [1127, 385] width 194 height 22
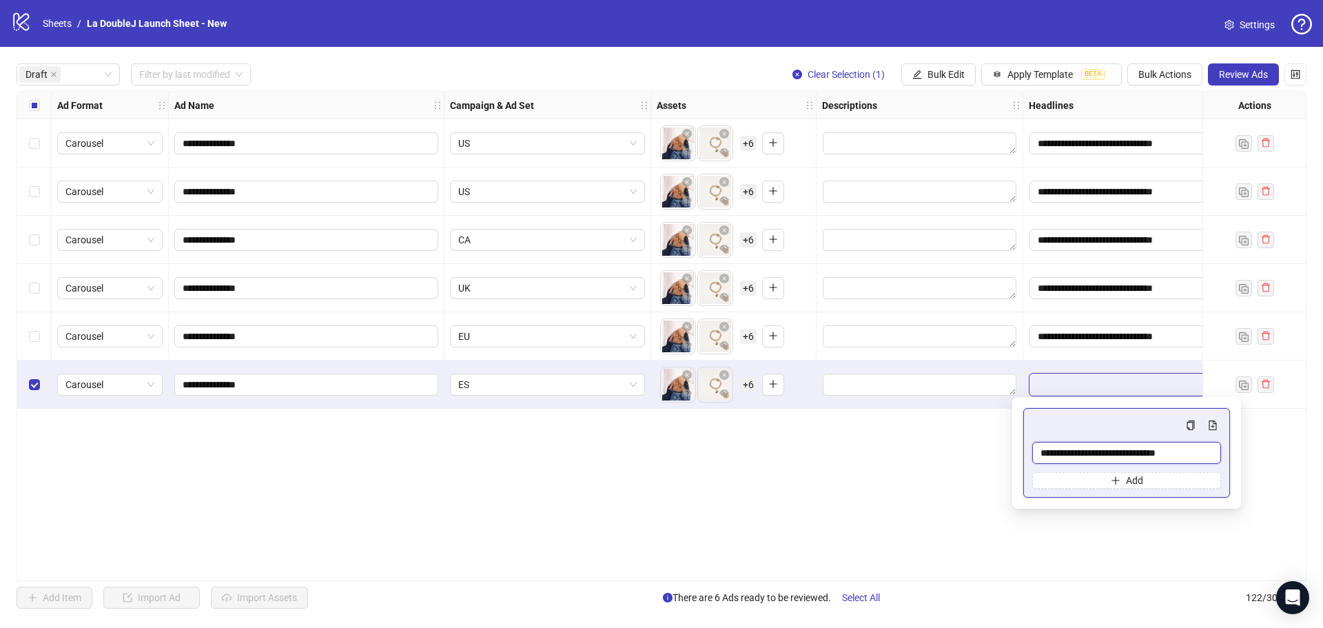
click at [1100, 453] on input "**********" at bounding box center [1126, 453] width 189 height 22
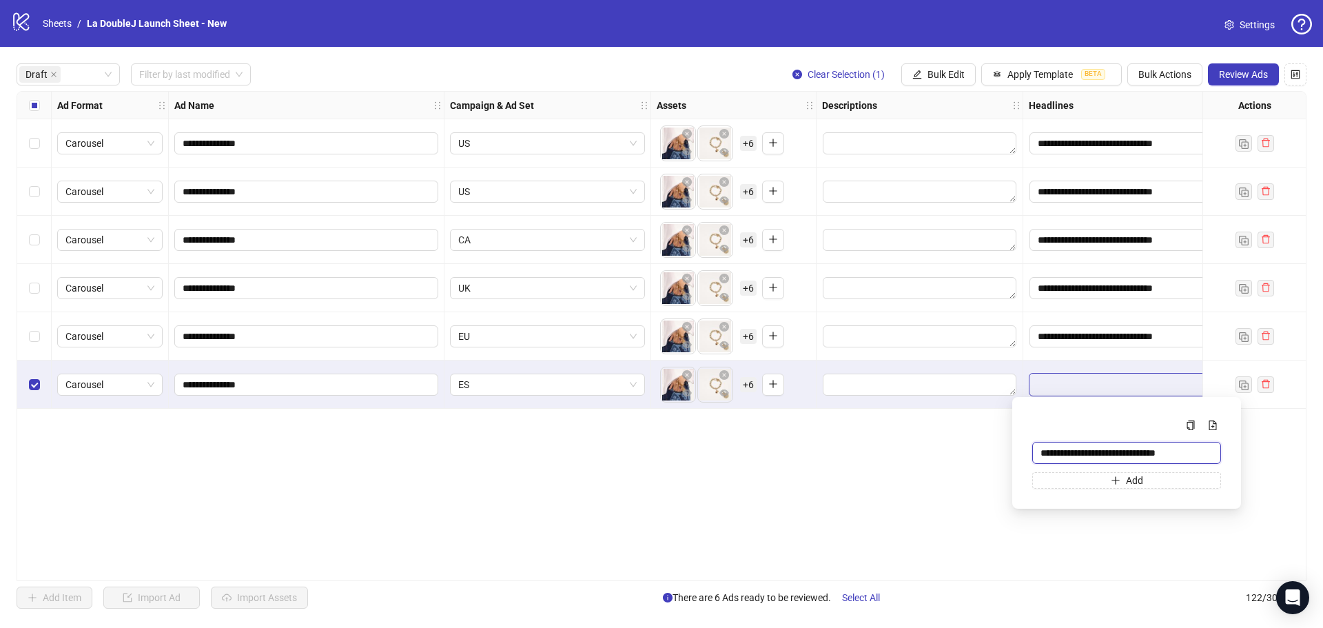
click at [1100, 453] on input "**********" at bounding box center [1126, 453] width 189 height 22
paste input "Multi-input container - paste or copy values"
type input "**********"
click at [1086, 511] on div "**********" at bounding box center [662, 336] width 1290 height 490
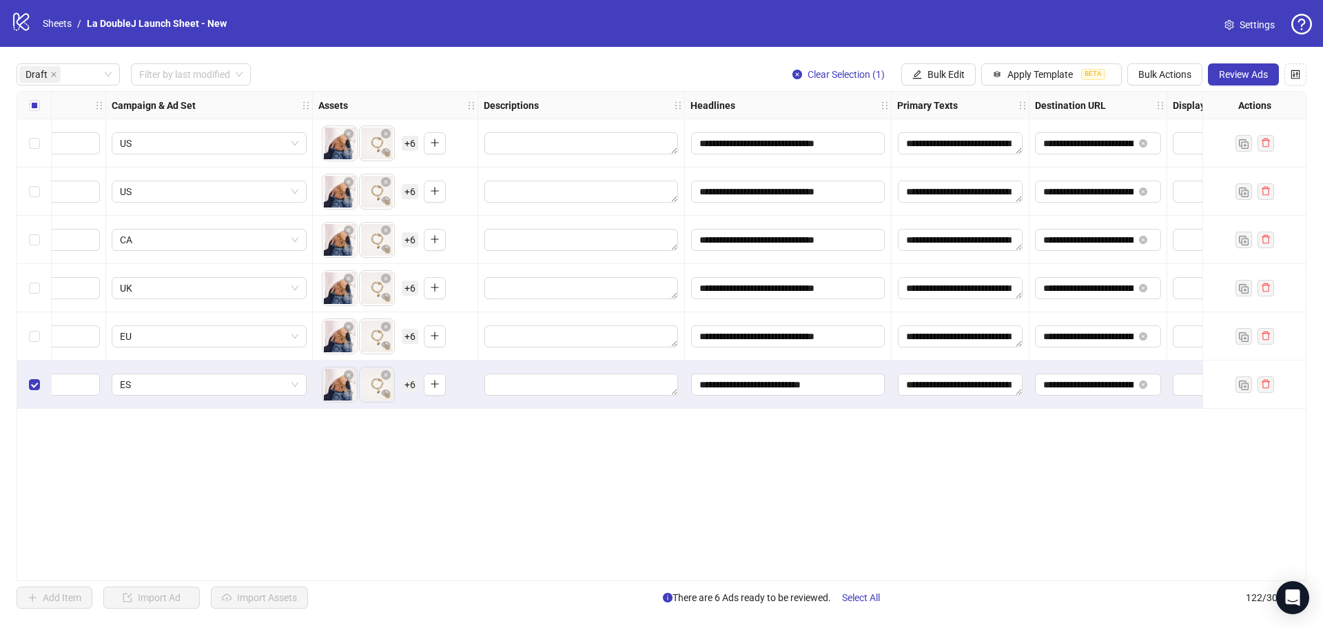
scroll to position [0, 410]
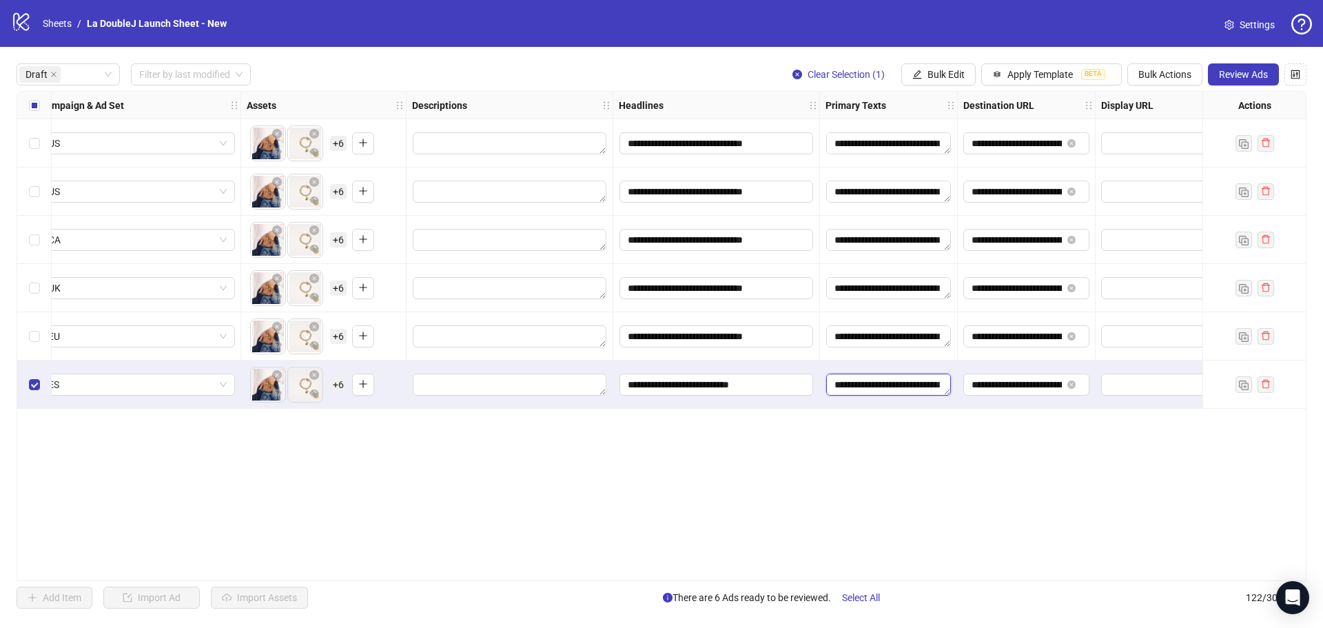
click at [843, 384] on textarea "**********" at bounding box center [888, 385] width 125 height 22
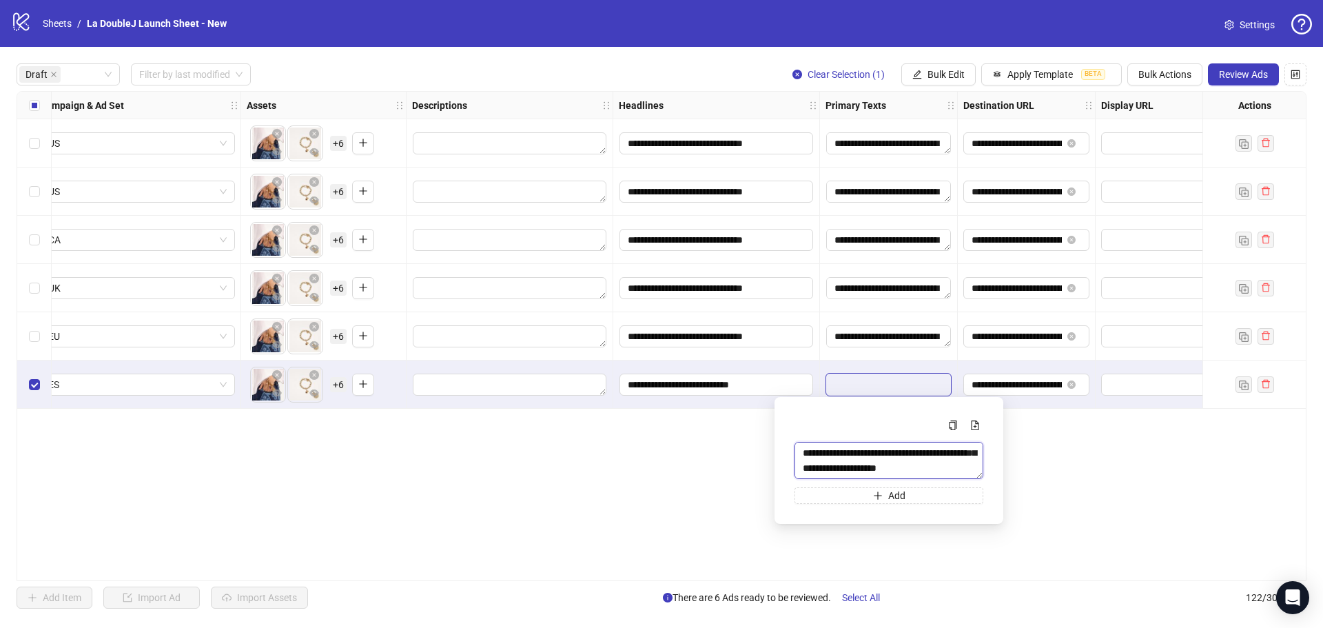
drag, startPoint x: 803, startPoint y: 449, endPoint x: 1008, endPoint y: 493, distance: 210.0
click at [1008, 493] on body "**********" at bounding box center [661, 314] width 1323 height 628
paste textarea "Multi-text input container - paste or copy values"
type textarea "**********"
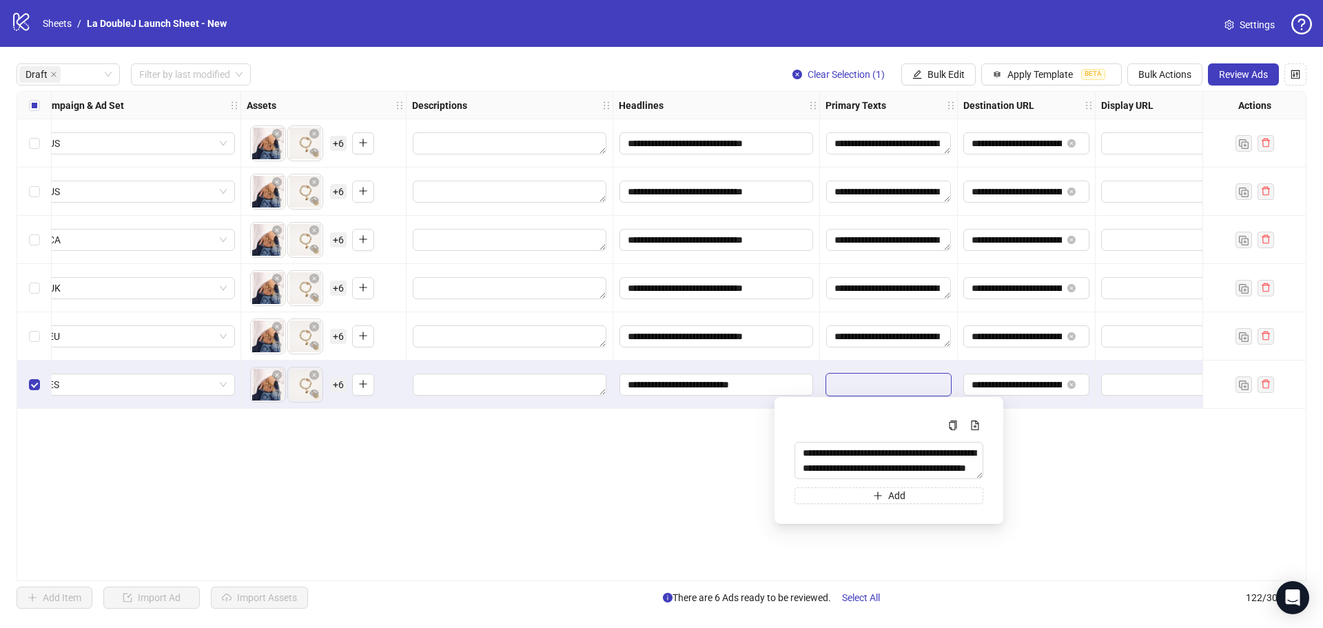
click at [916, 533] on div "**********" at bounding box center [662, 336] width 1290 height 490
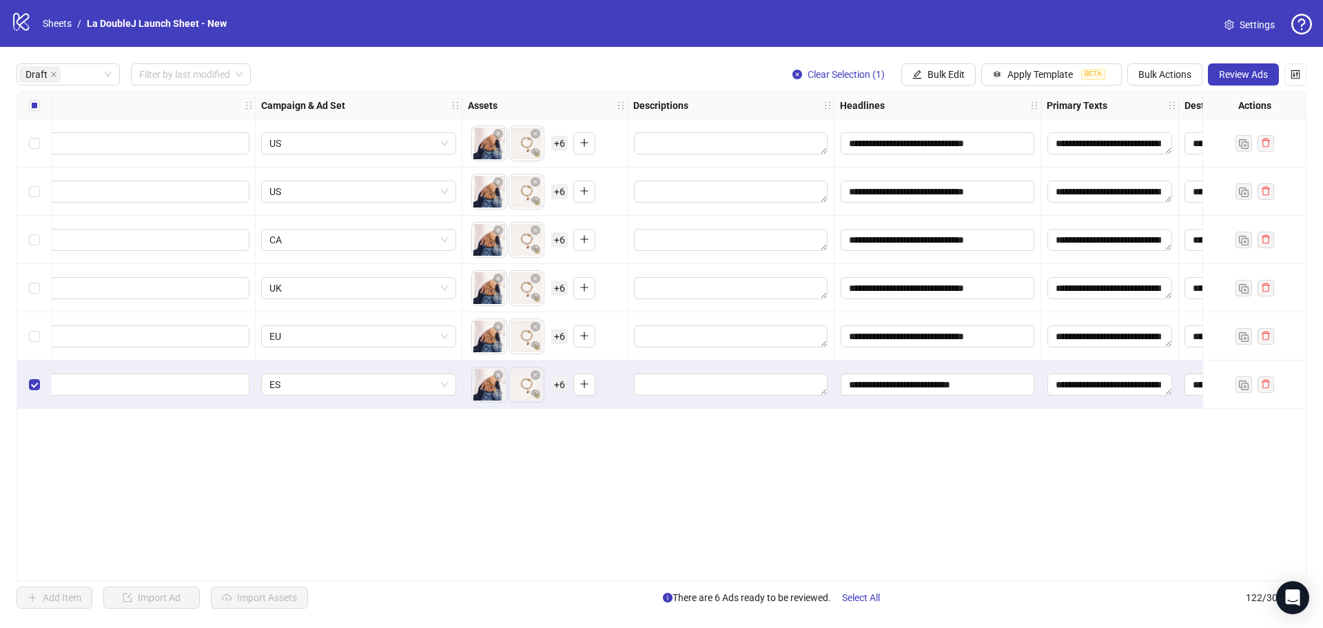
scroll to position [0, 0]
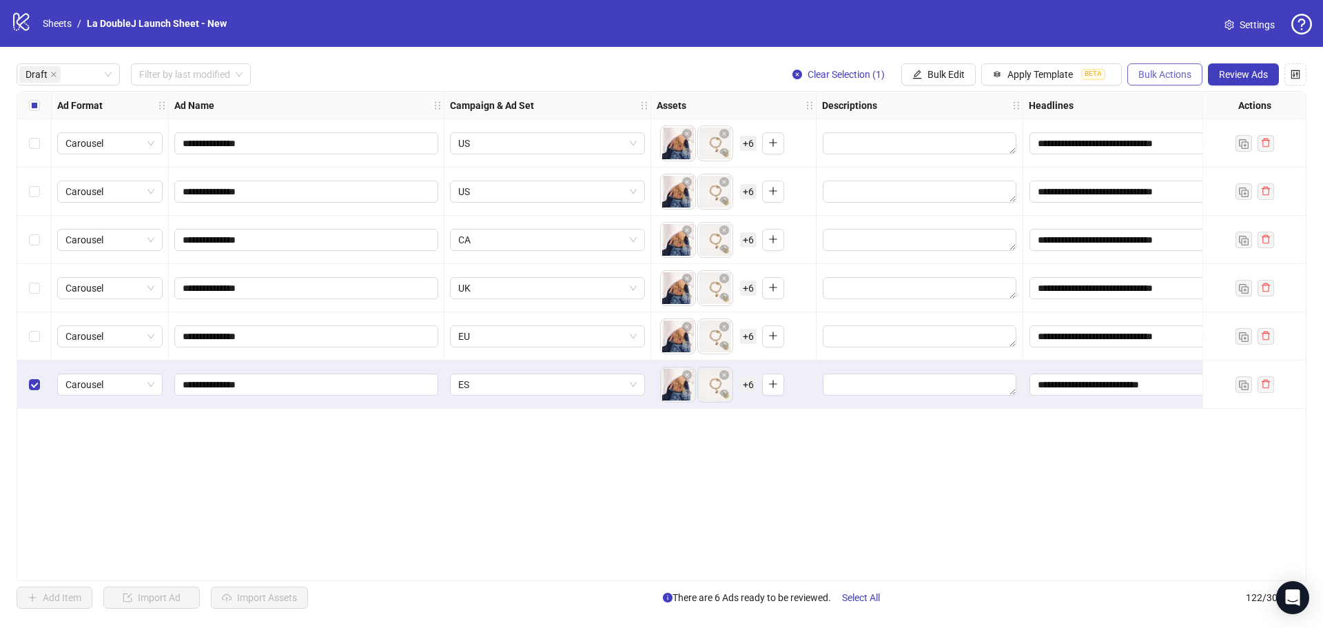
click at [1164, 64] on button "Bulk Actions" at bounding box center [1164, 74] width 75 height 22
click at [1161, 150] on span "Duplicate with assets" at bounding box center [1184, 146] width 94 height 15
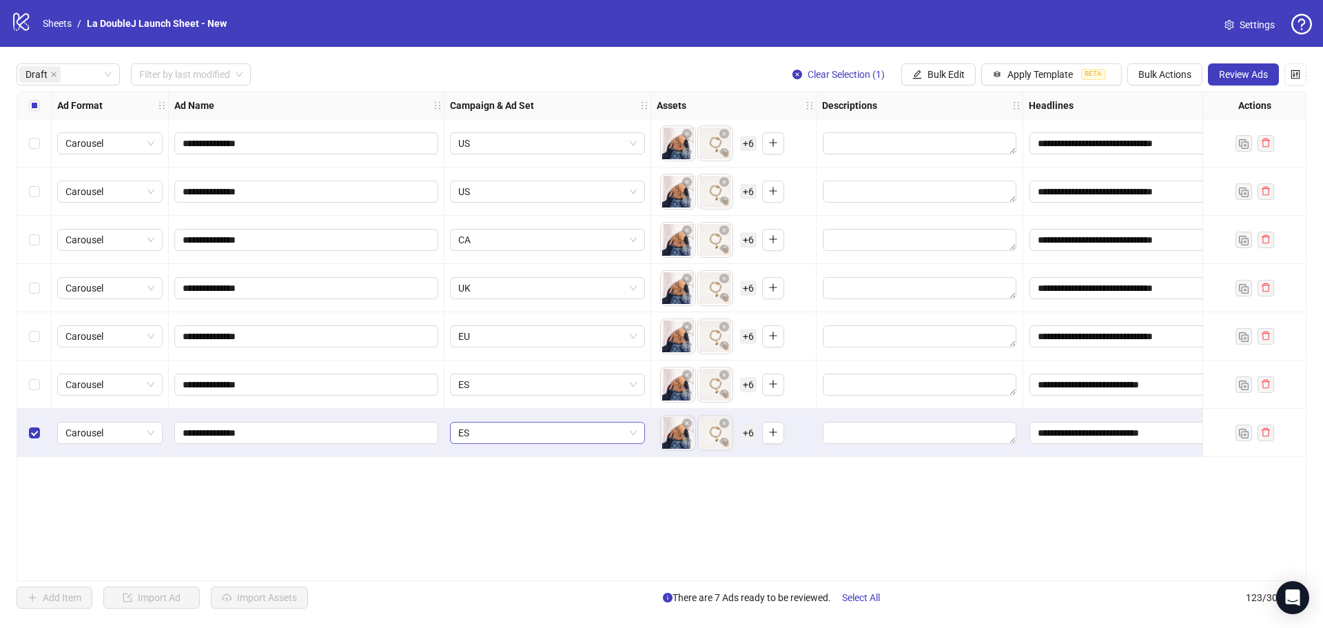
click at [577, 437] on span "ES" at bounding box center [547, 432] width 178 height 21
type input "**"
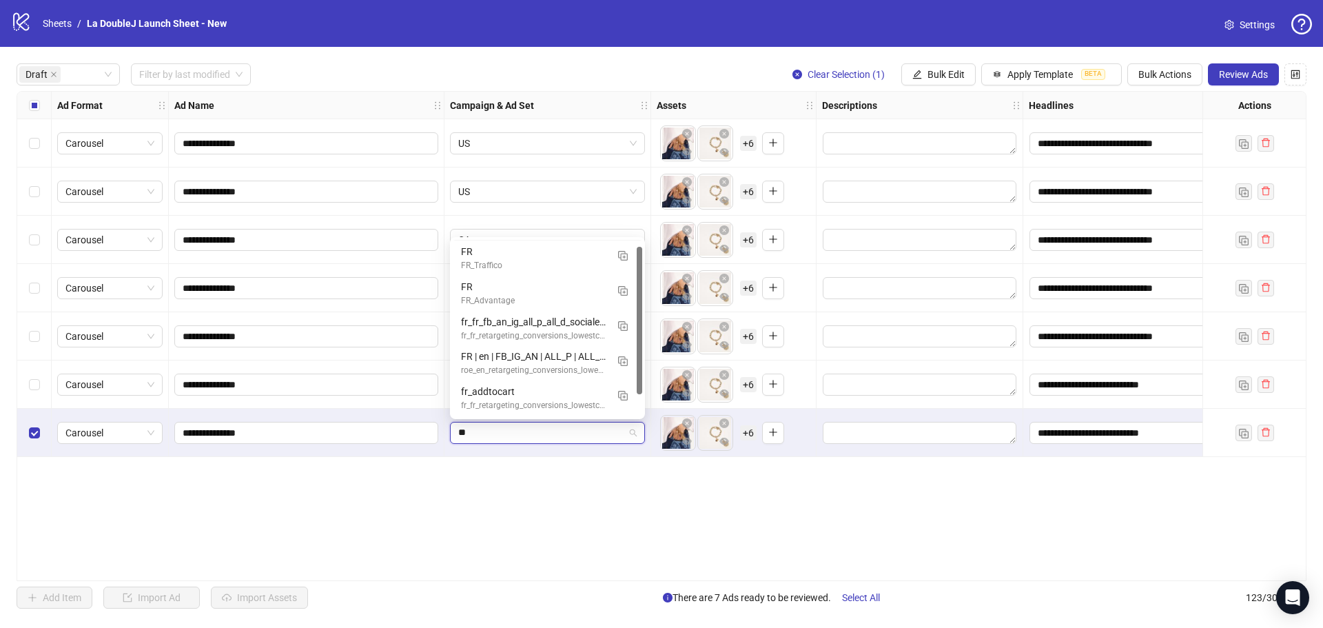
scroll to position [8, 0]
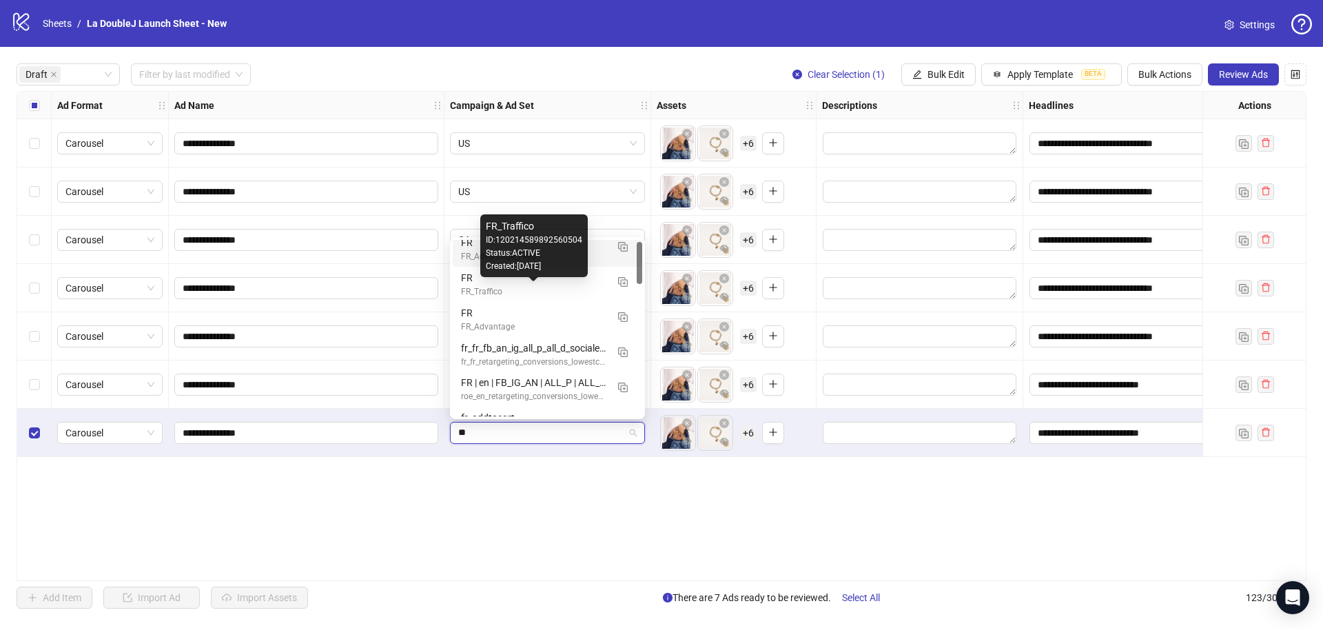
click at [515, 289] on div "FR_Traffico" at bounding box center [533, 291] width 145 height 13
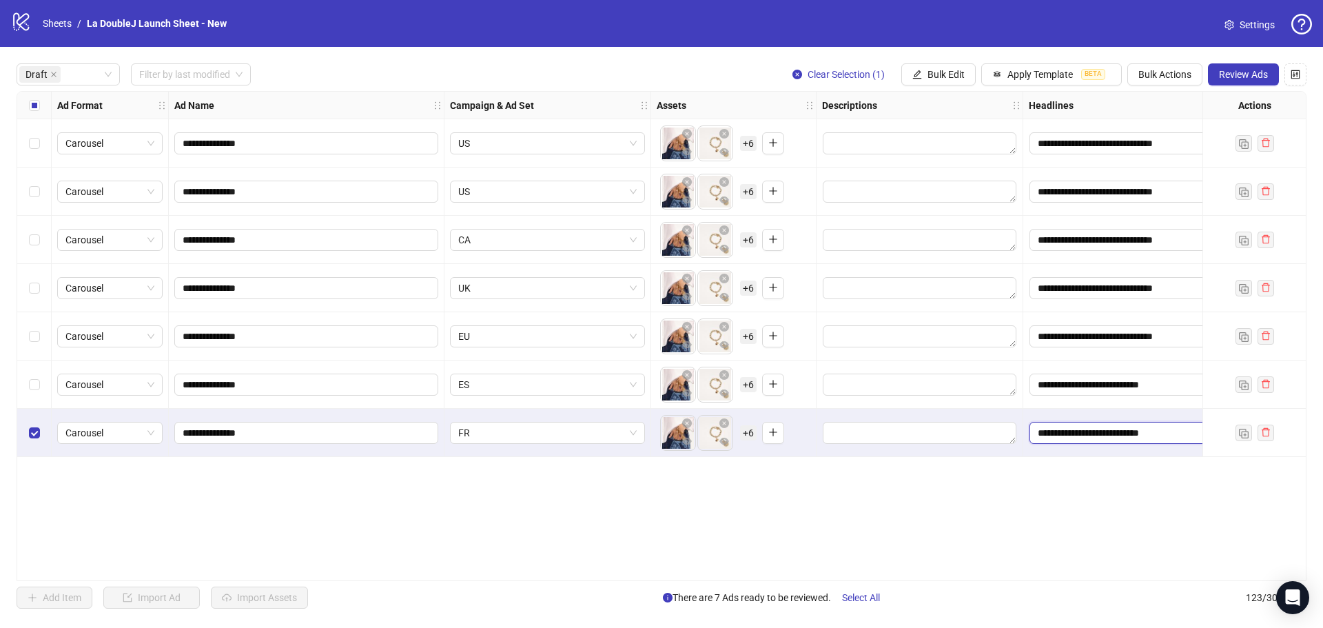
click at [1098, 439] on input "**********" at bounding box center [1127, 433] width 194 height 22
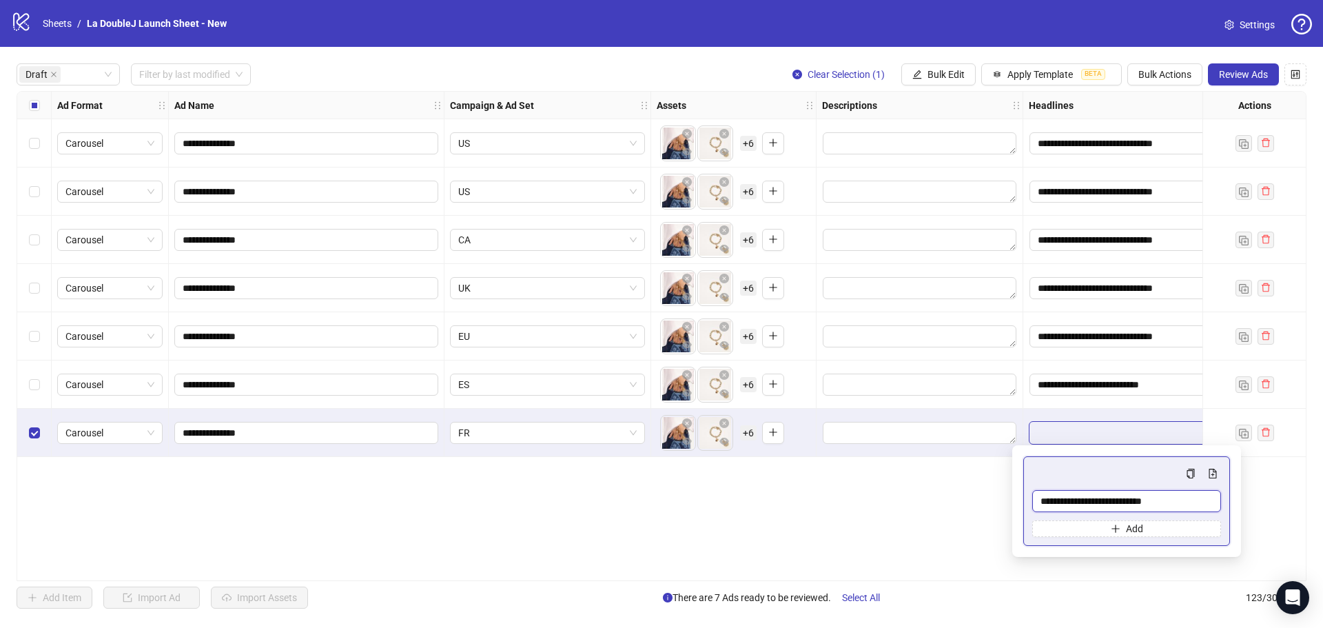
click at [1101, 491] on input "**********" at bounding box center [1126, 501] width 189 height 22
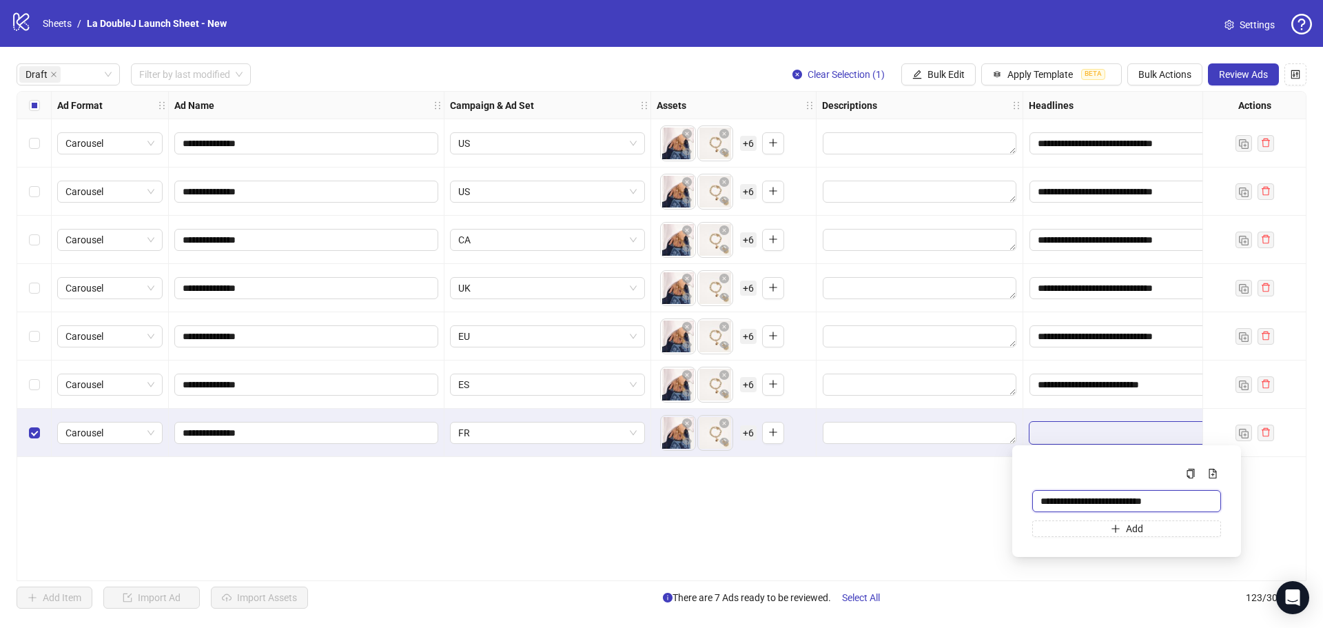
click at [1101, 491] on input "**********" at bounding box center [1126, 501] width 189 height 22
click at [1103, 504] on input "**********" at bounding box center [1126, 501] width 189 height 22
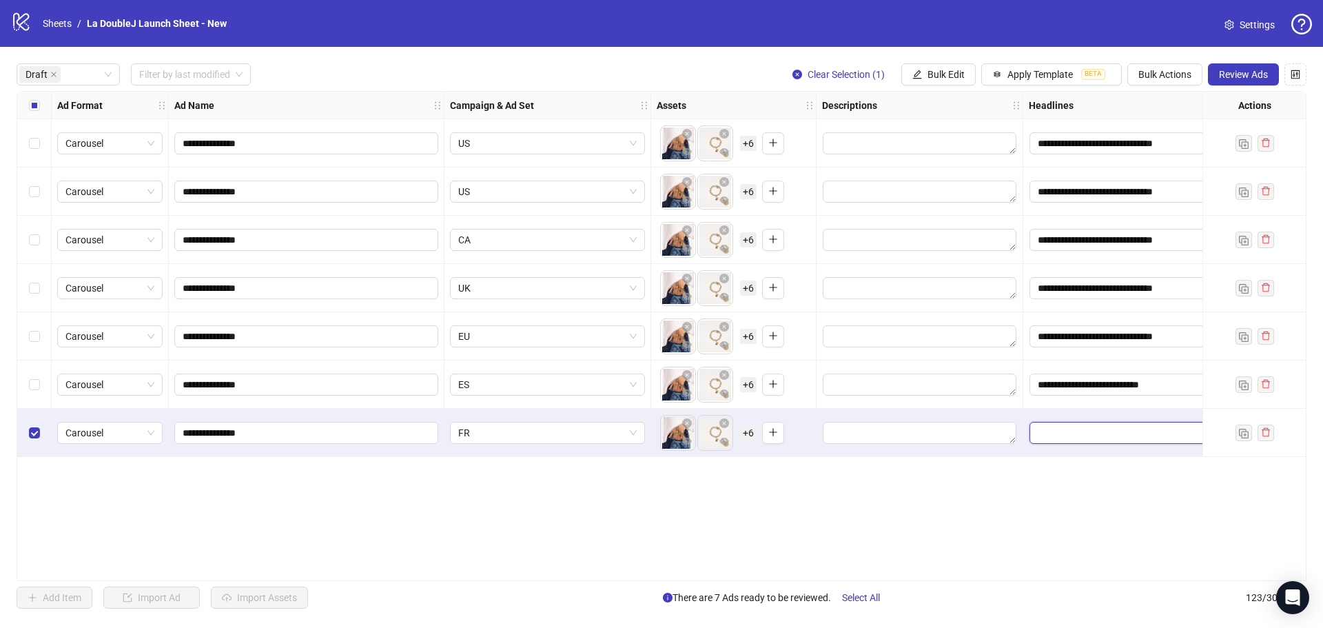
click at [1092, 429] on input "Edit values" at bounding box center [1127, 433] width 194 height 22
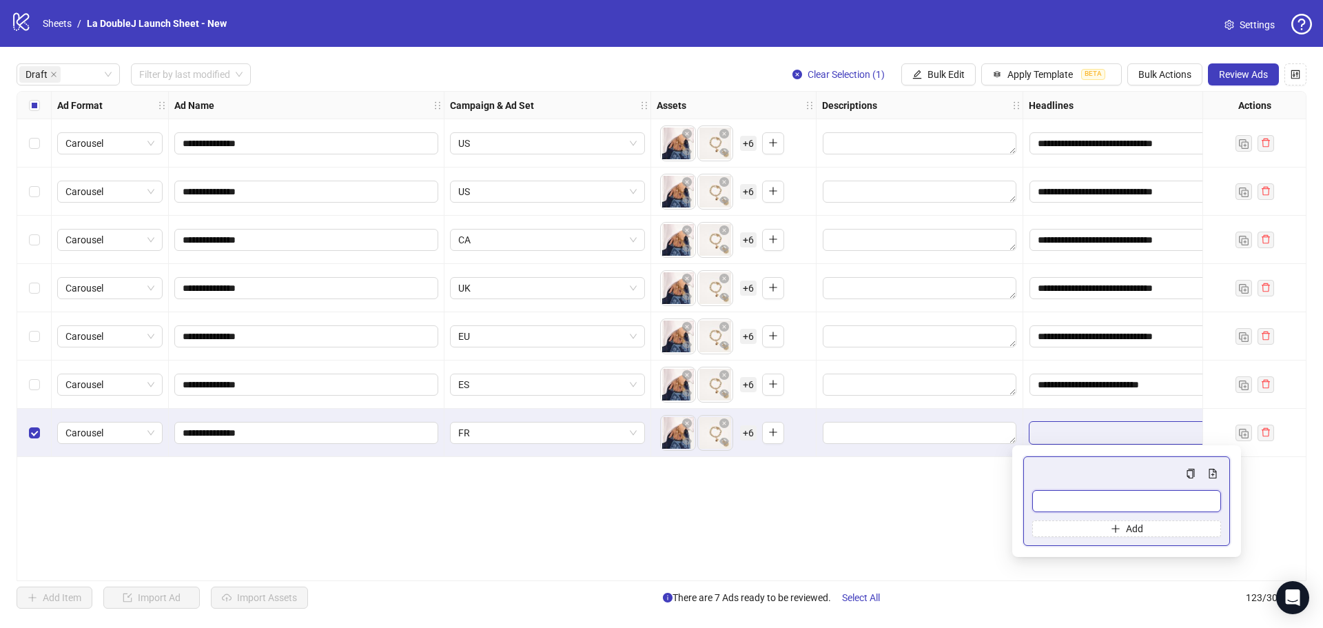
click at [1091, 495] on input "Multi-input container - paste or copy values" at bounding box center [1126, 501] width 189 height 22
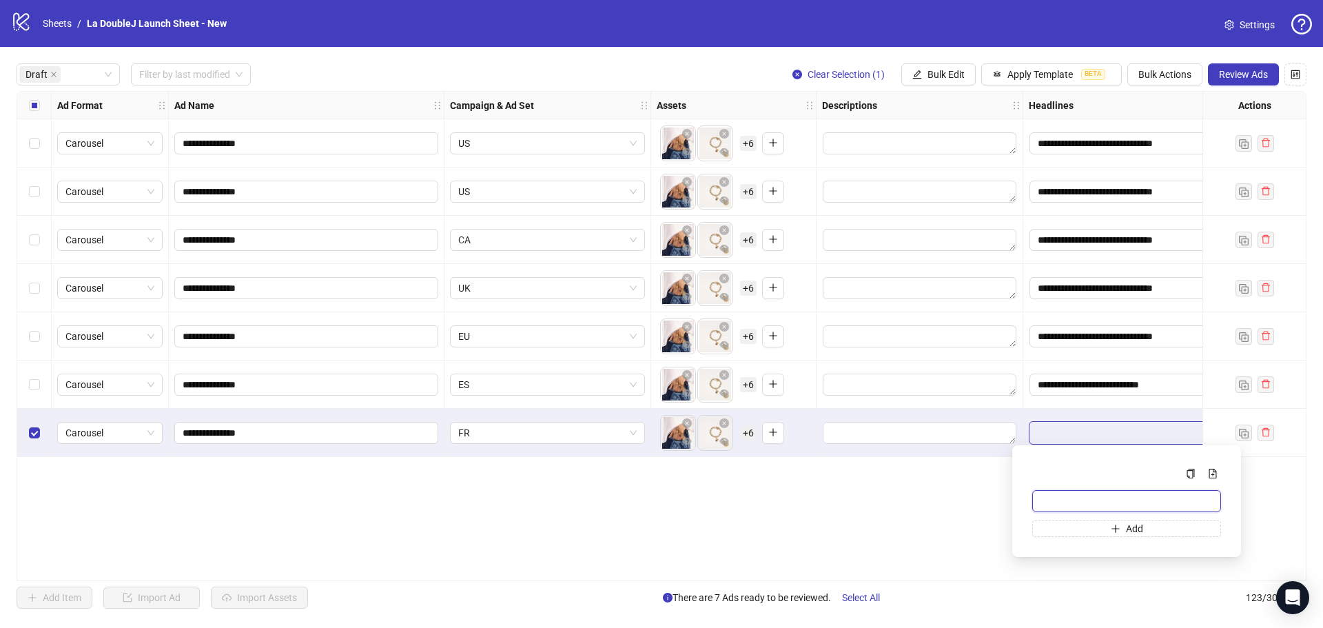
paste input "**********"
type input "**********"
click at [984, 520] on div "**********" at bounding box center [662, 336] width 1290 height 490
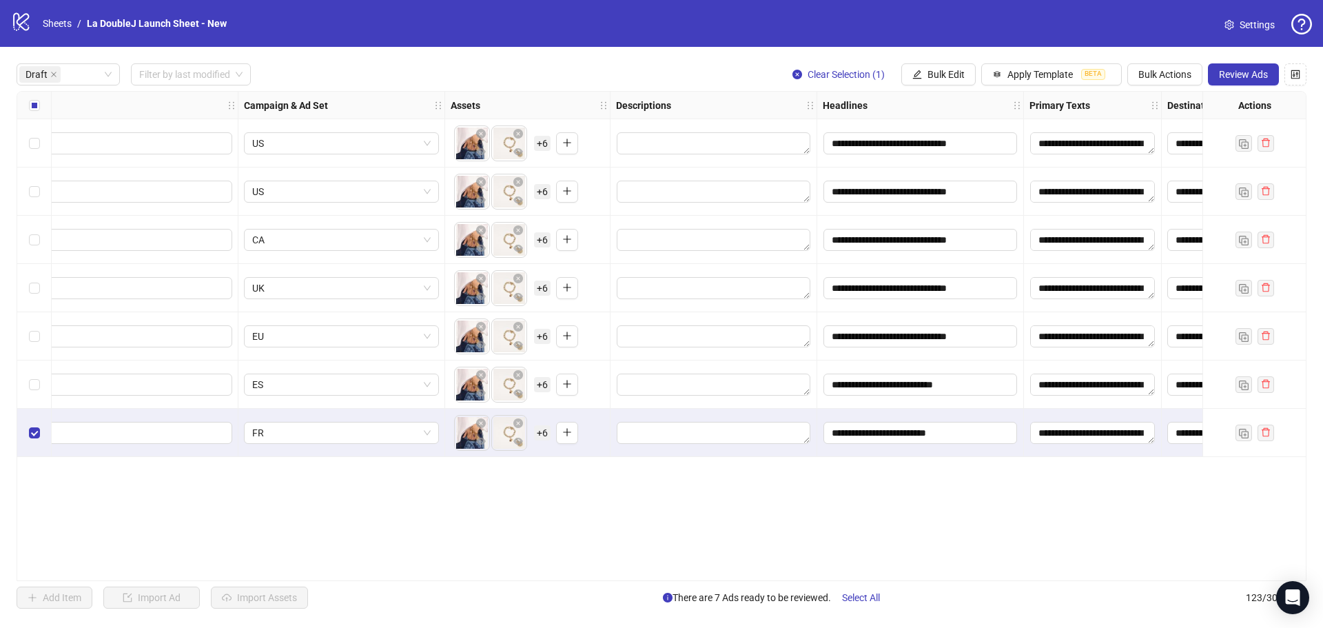
scroll to position [0, 382]
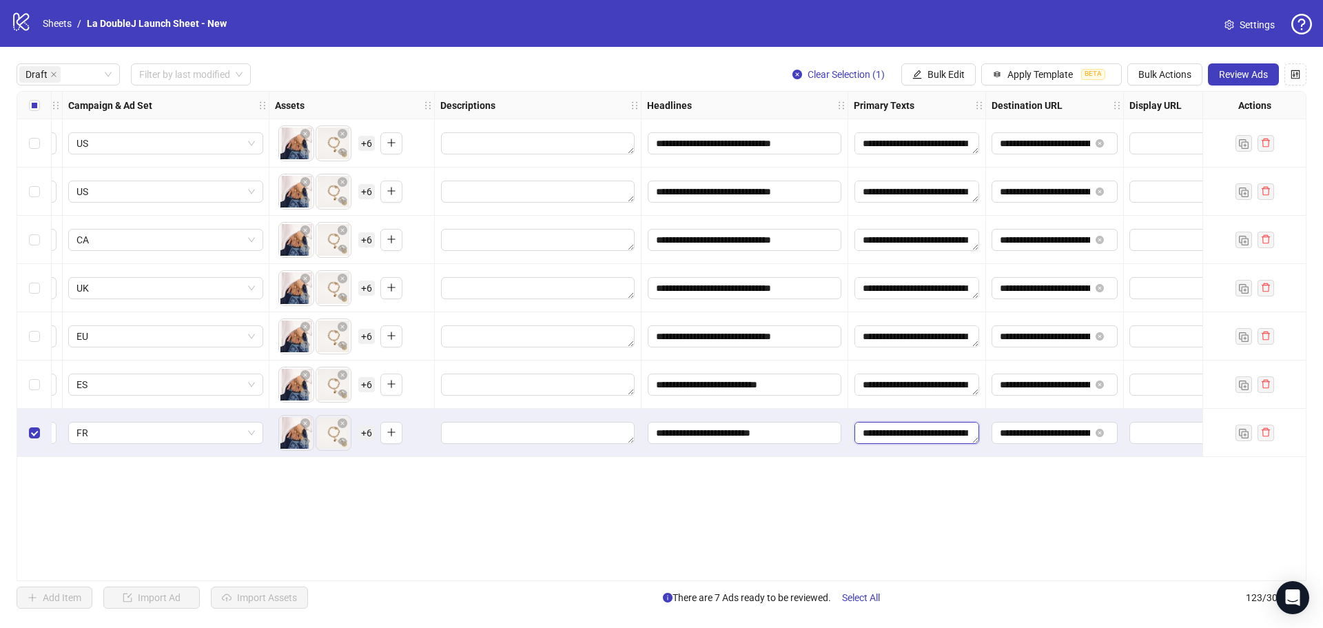
click at [905, 429] on textarea "**********" at bounding box center [917, 433] width 125 height 22
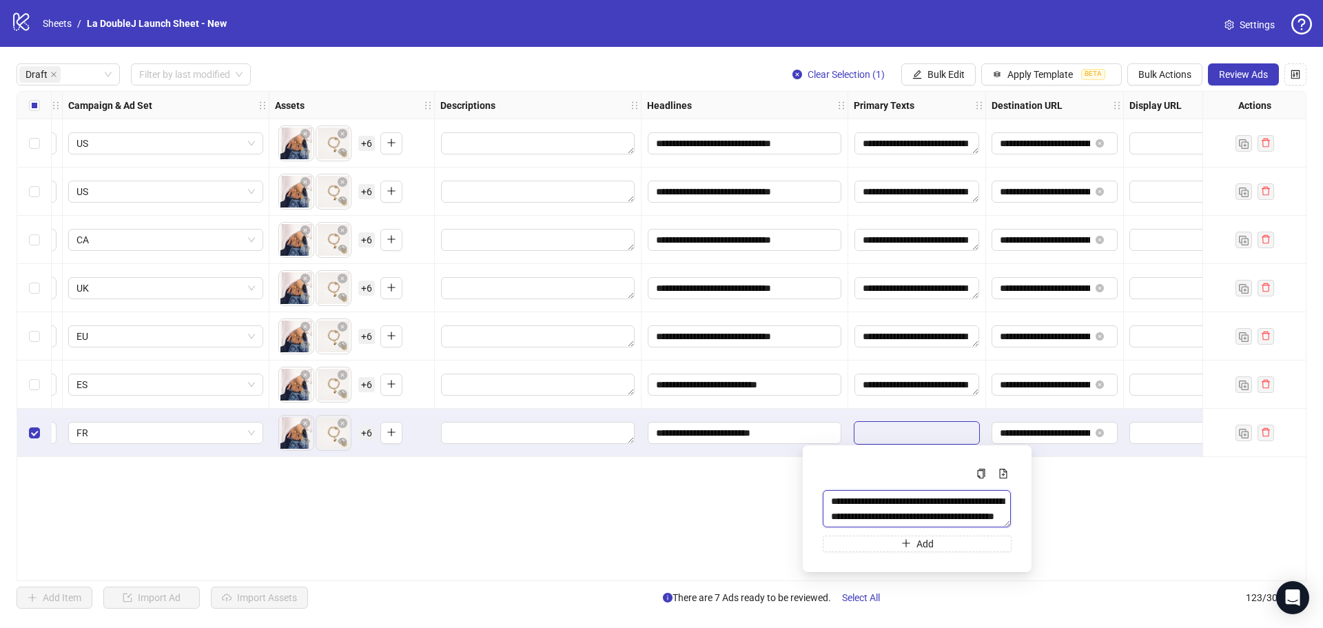
drag, startPoint x: 833, startPoint y: 502, endPoint x: 984, endPoint y: 531, distance: 153.8
click at [984, 531] on div "**********" at bounding box center [917, 508] width 189 height 87
paste textarea "**********"
type textarea "**********"
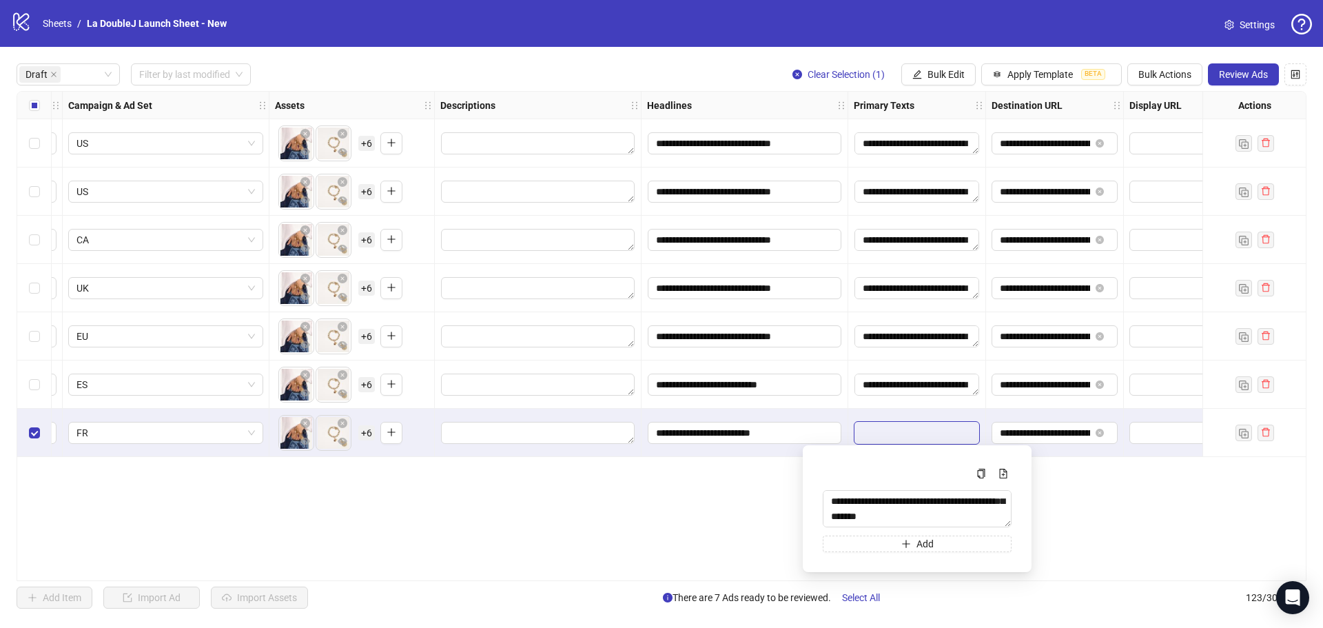
click at [1085, 520] on div "**********" at bounding box center [662, 336] width 1290 height 490
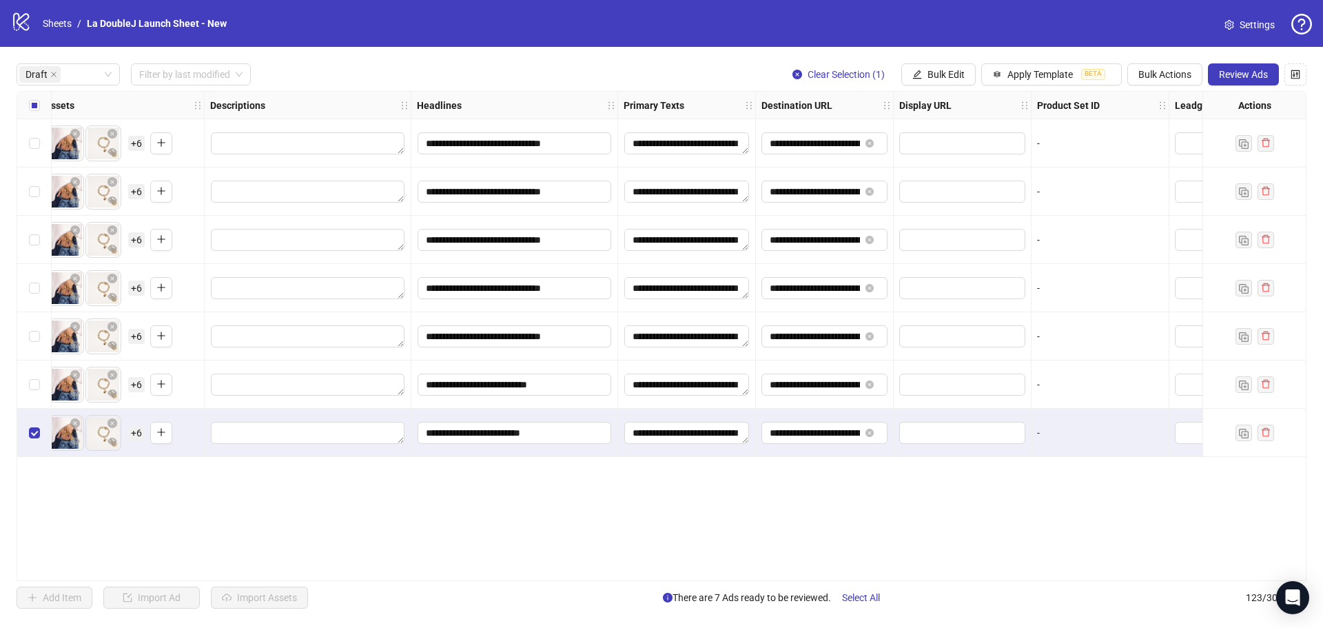
scroll to position [0, 0]
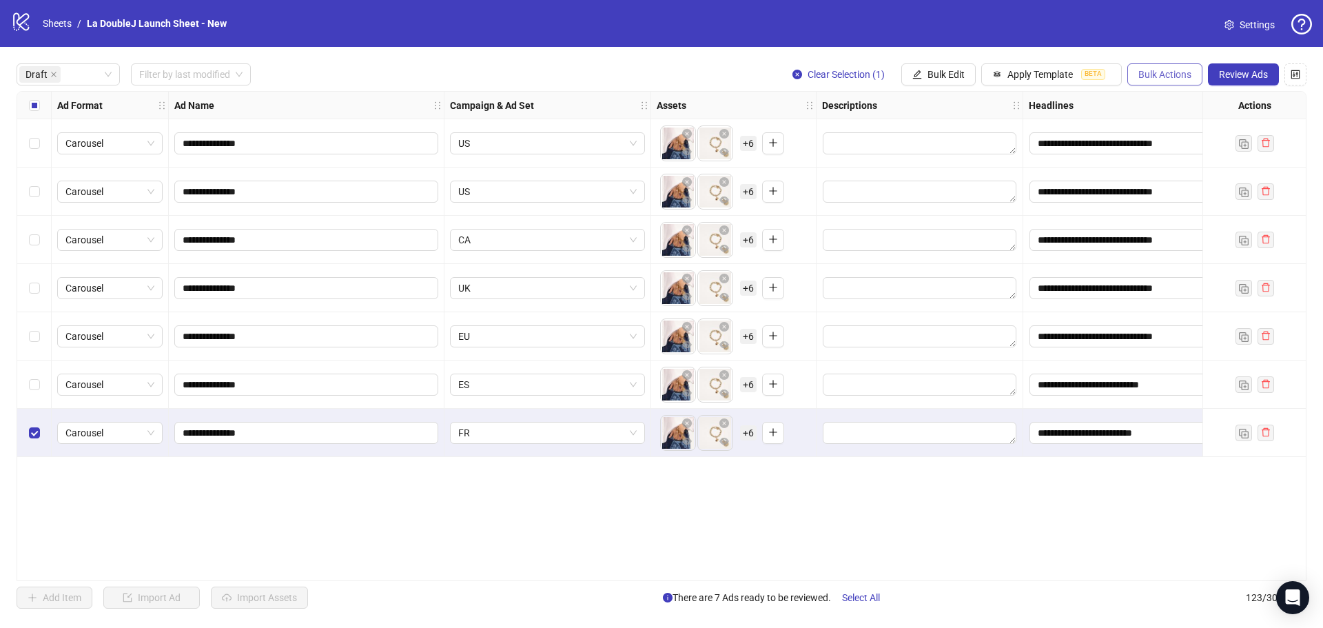
click at [1169, 76] on span "Bulk Actions" at bounding box center [1164, 74] width 53 height 11
drag, startPoint x: 1179, startPoint y: 139, endPoint x: 1108, endPoint y: 162, distance: 74.7
click at [1179, 139] on li "Duplicate with assets" at bounding box center [1184, 147] width 111 height 22
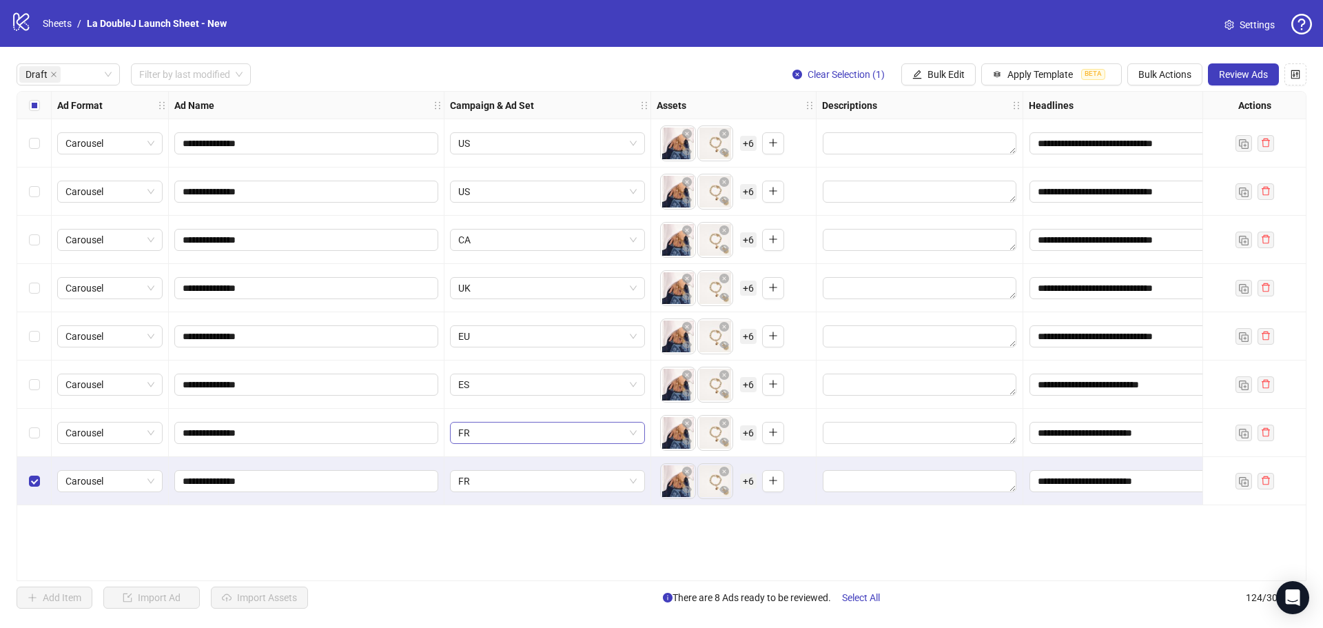
click at [635, 436] on span "FR" at bounding box center [547, 432] width 178 height 21
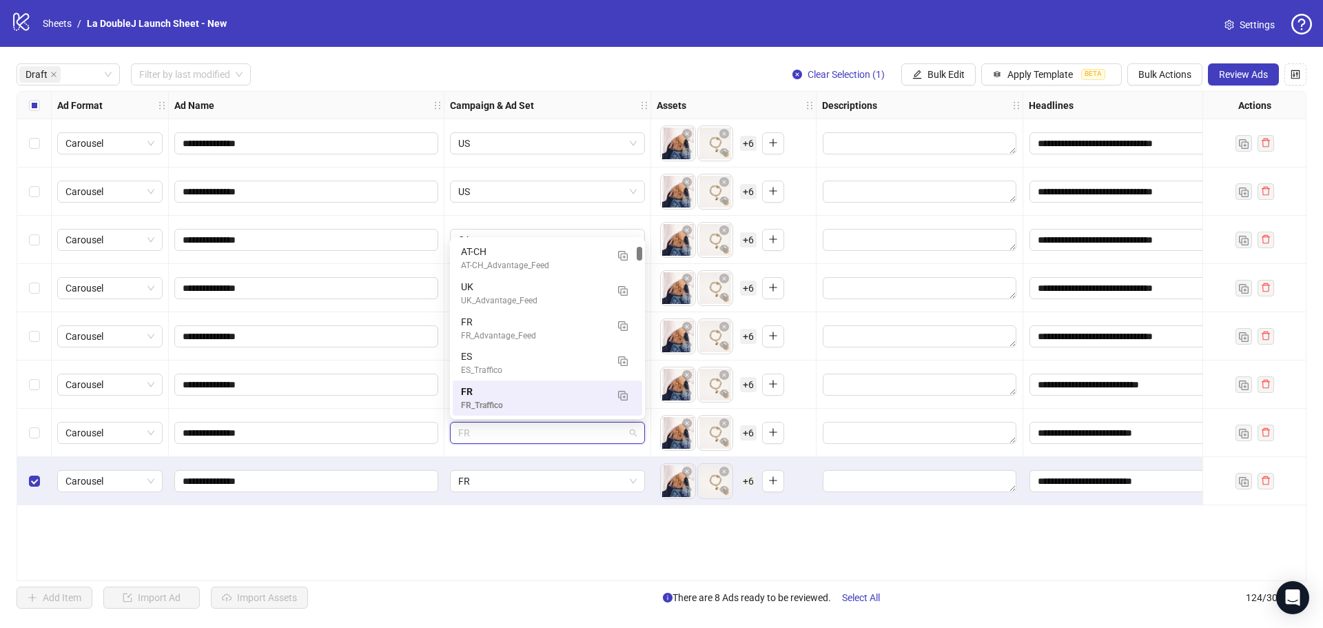
click at [635, 436] on span "FR" at bounding box center [547, 432] width 178 height 21
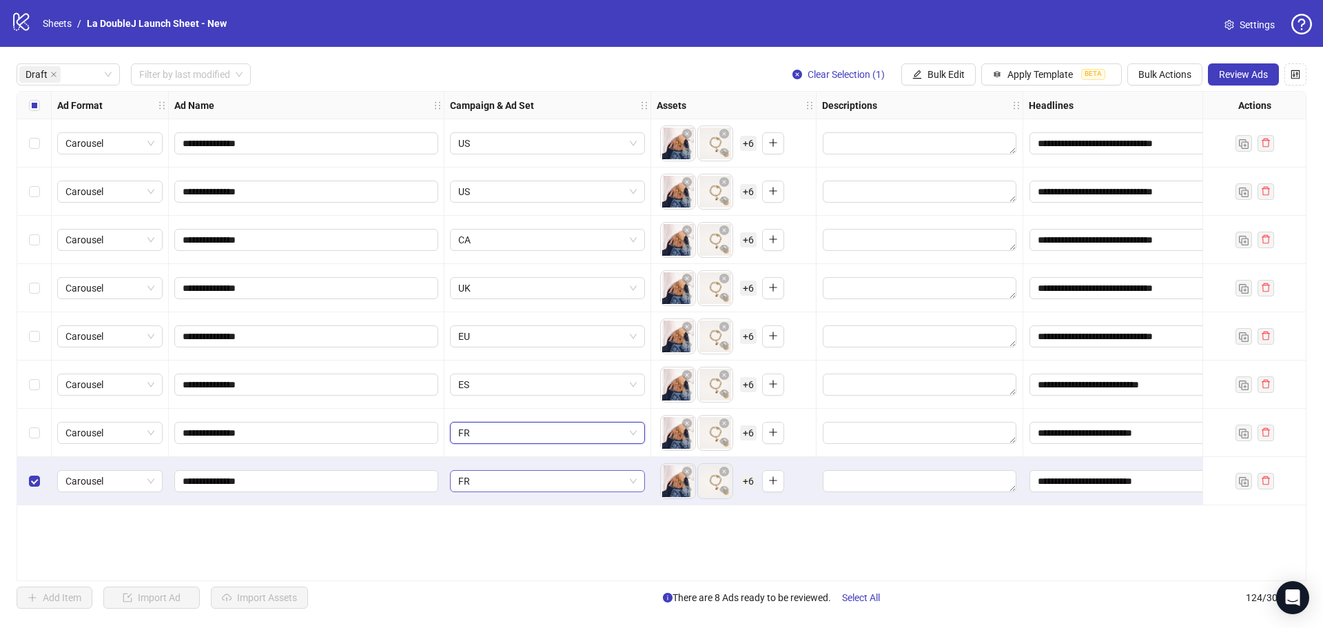
click at [632, 483] on span "FR" at bounding box center [547, 481] width 178 height 21
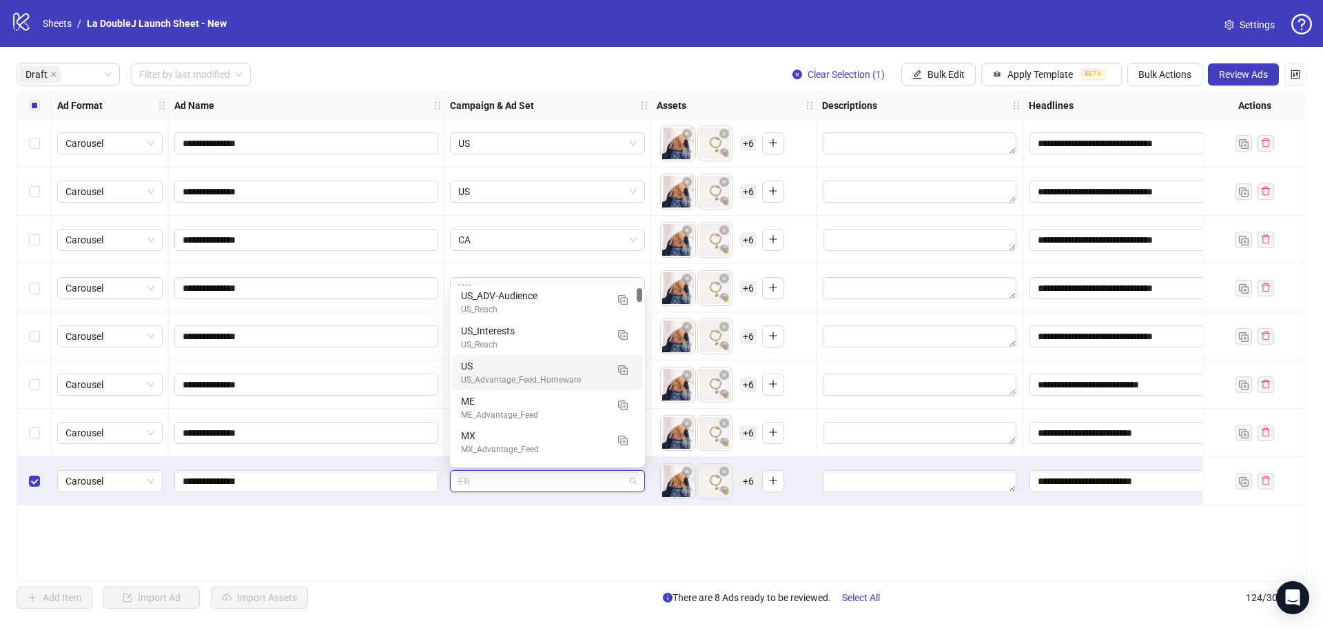
scroll to position [0, 0]
type input "**"
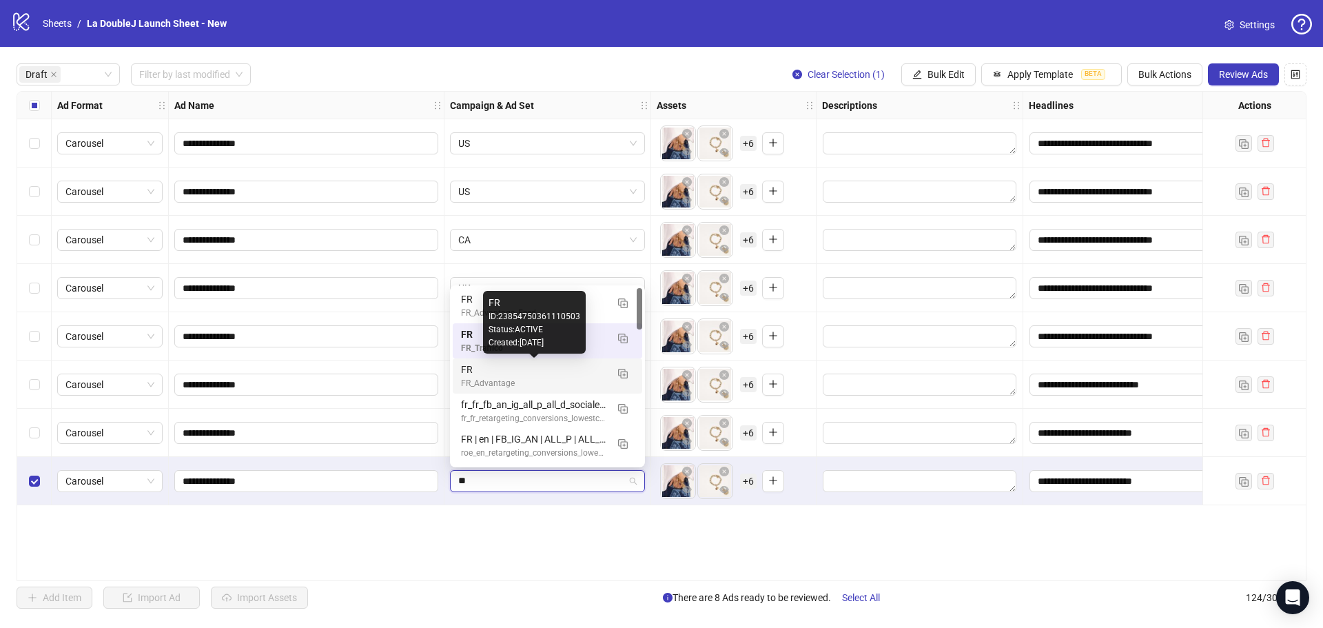
click at [520, 368] on div "FR" at bounding box center [533, 369] width 145 height 15
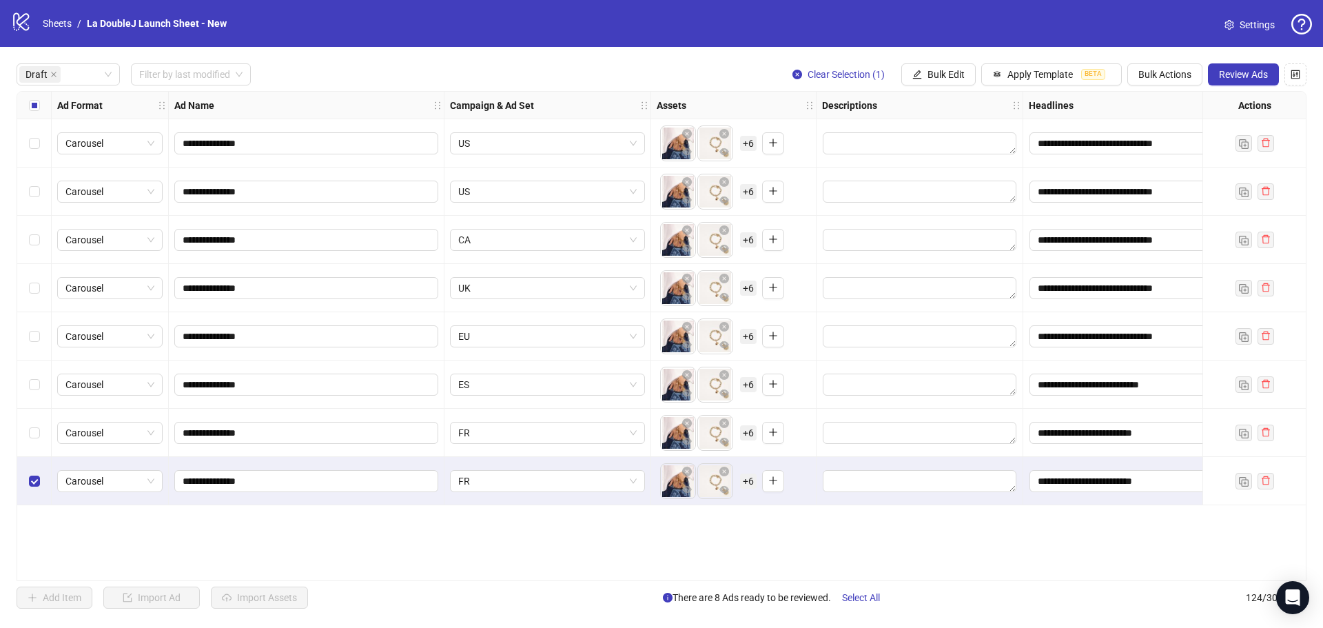
click at [569, 522] on div "**********" at bounding box center [662, 336] width 1290 height 490
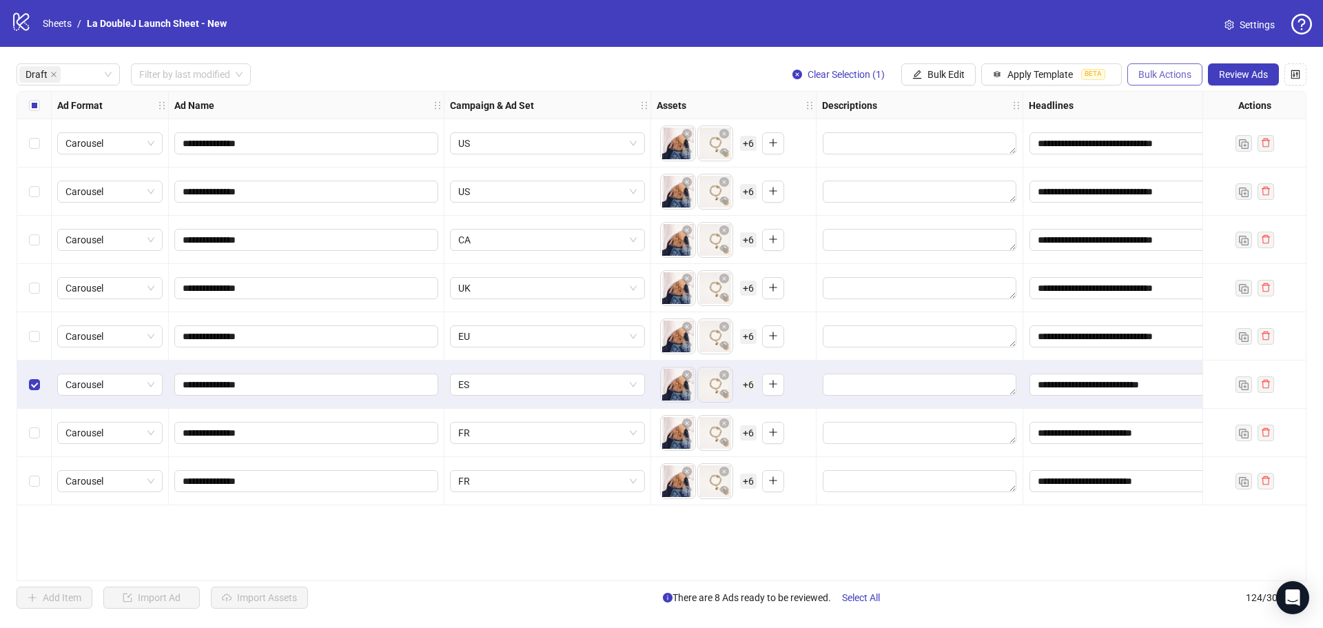
click at [1167, 77] on span "Bulk Actions" at bounding box center [1164, 74] width 53 height 11
click at [1186, 142] on span "Duplicate with assets" at bounding box center [1184, 146] width 94 height 15
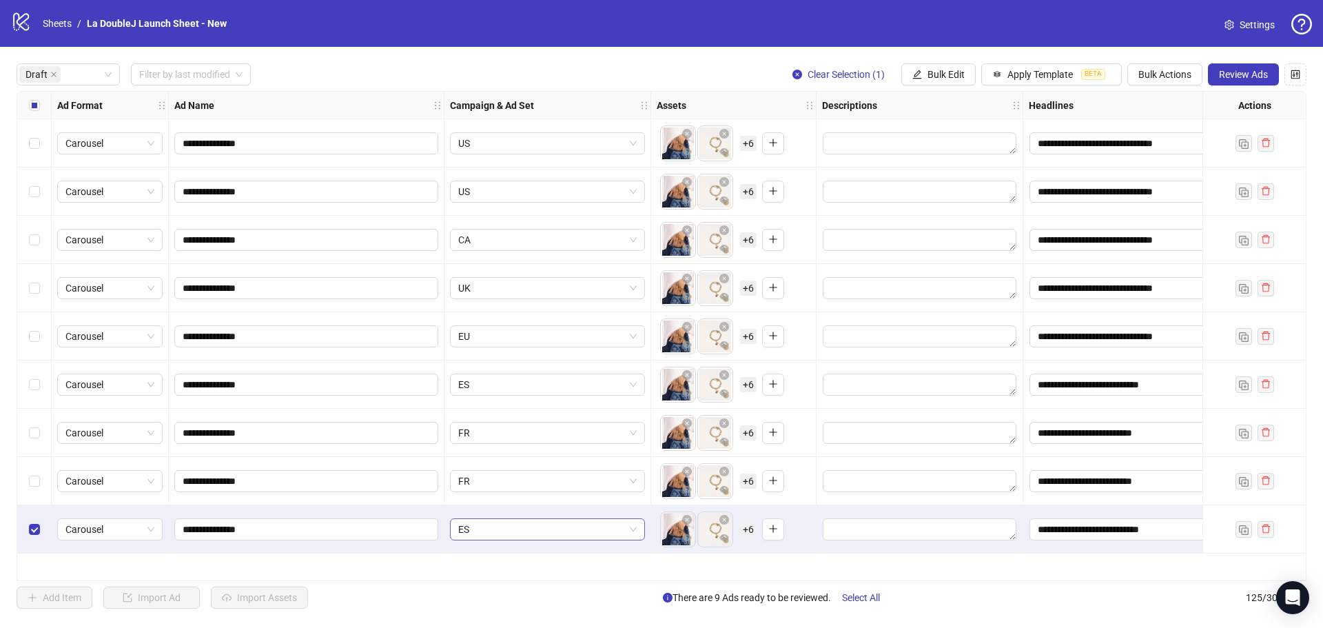
click at [564, 528] on span "ES" at bounding box center [547, 529] width 178 height 21
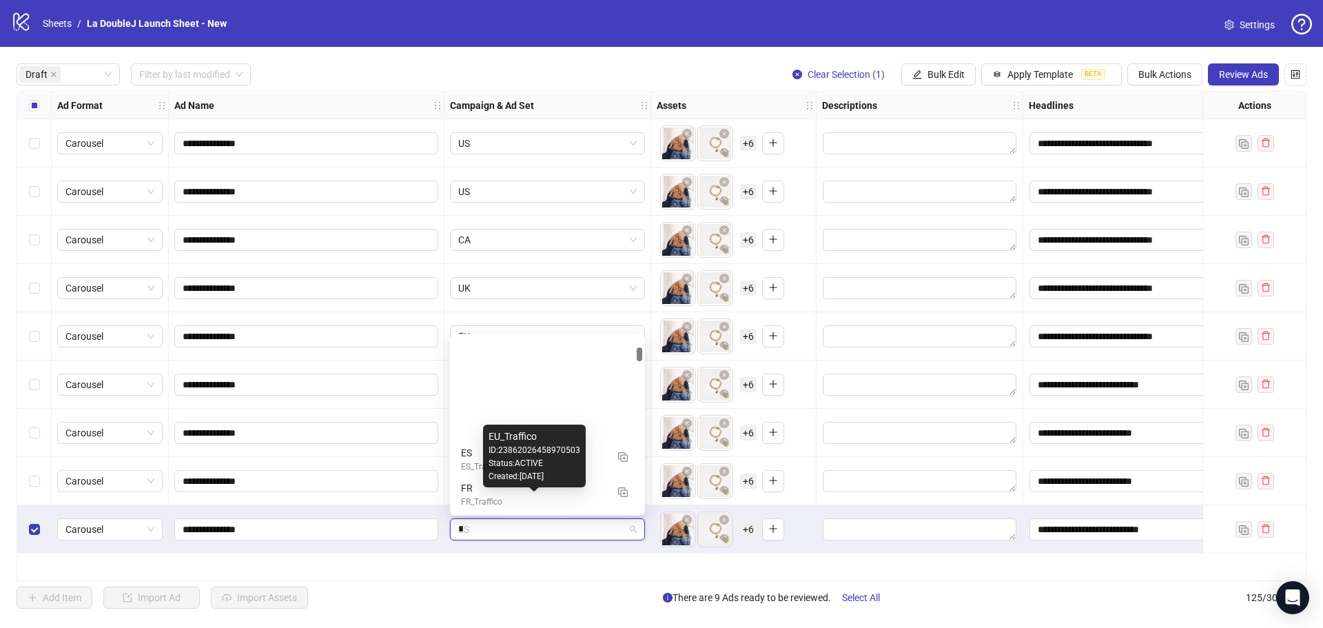
type input "**"
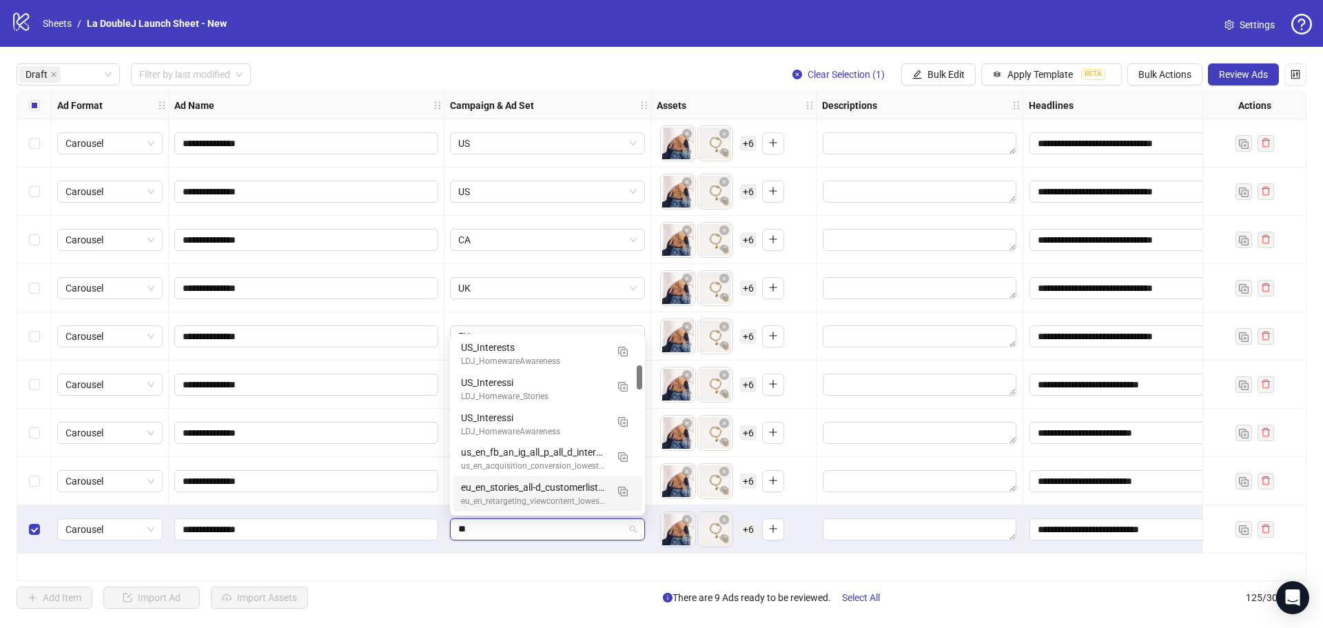
scroll to position [105, 0]
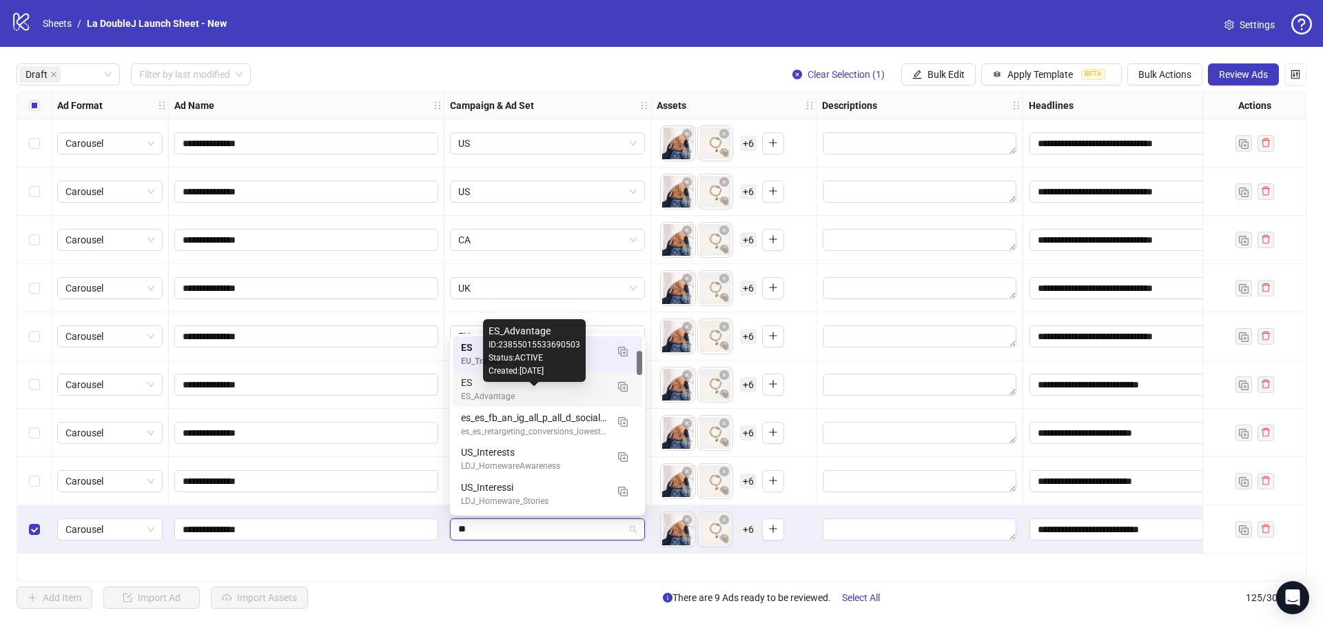
click at [535, 393] on div "ES_Advantage" at bounding box center [533, 396] width 145 height 13
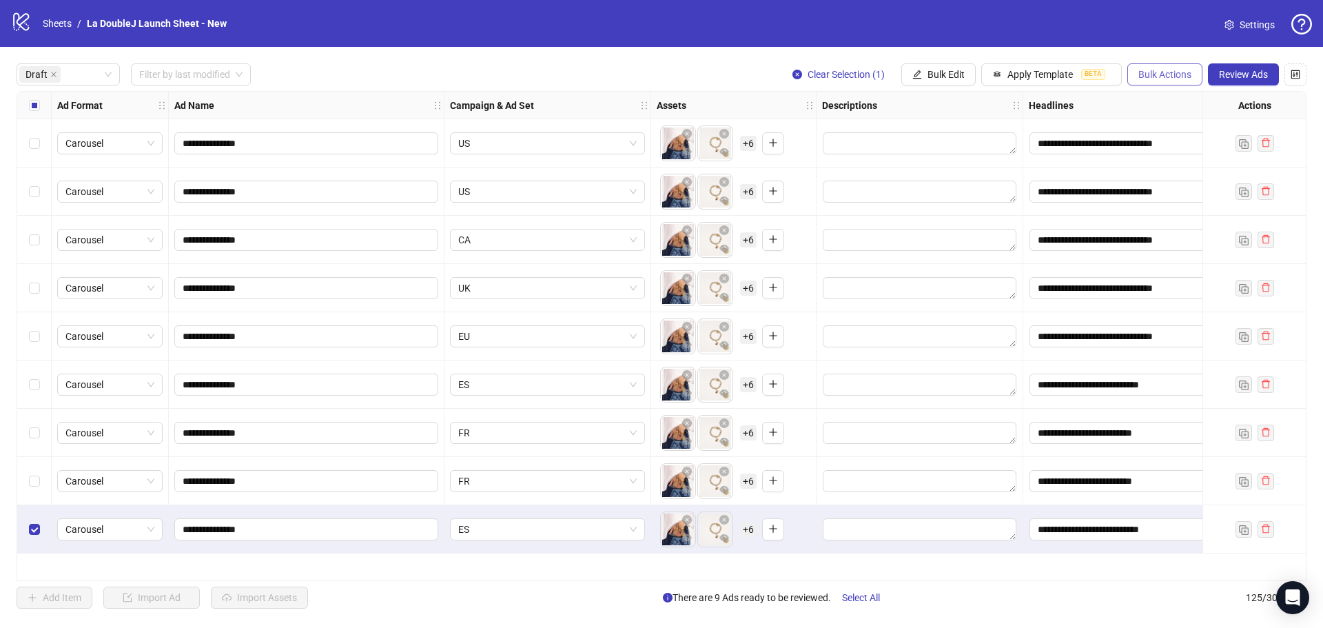
click at [1140, 73] on span "Bulk Actions" at bounding box center [1164, 74] width 53 height 11
click at [1160, 139] on li "Duplicate with assets" at bounding box center [1184, 147] width 111 height 22
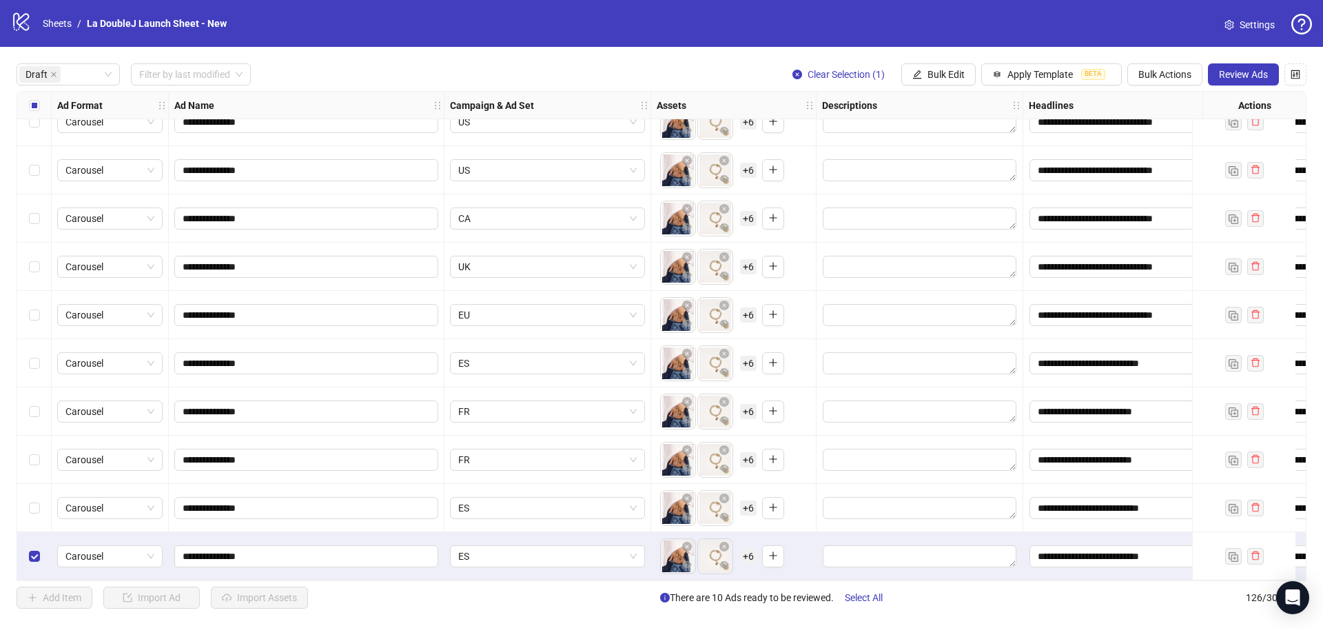
scroll to position [27, 0]
click at [511, 550] on span "ES" at bounding box center [547, 556] width 178 height 21
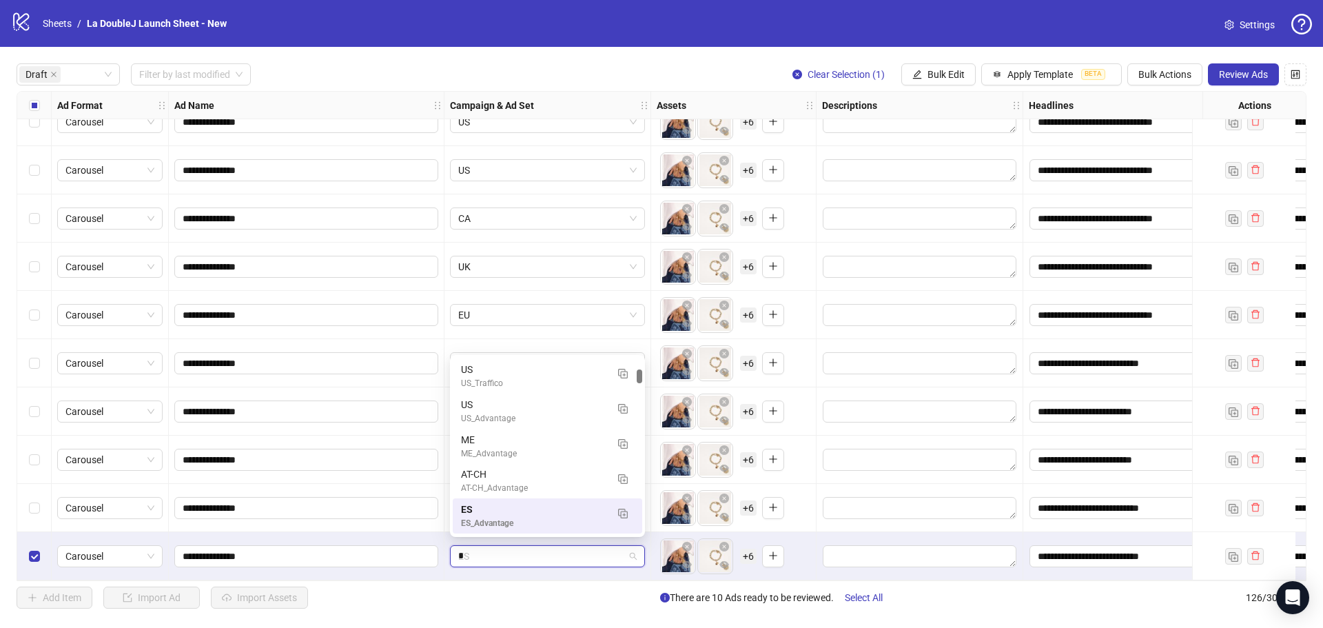
type input "**"
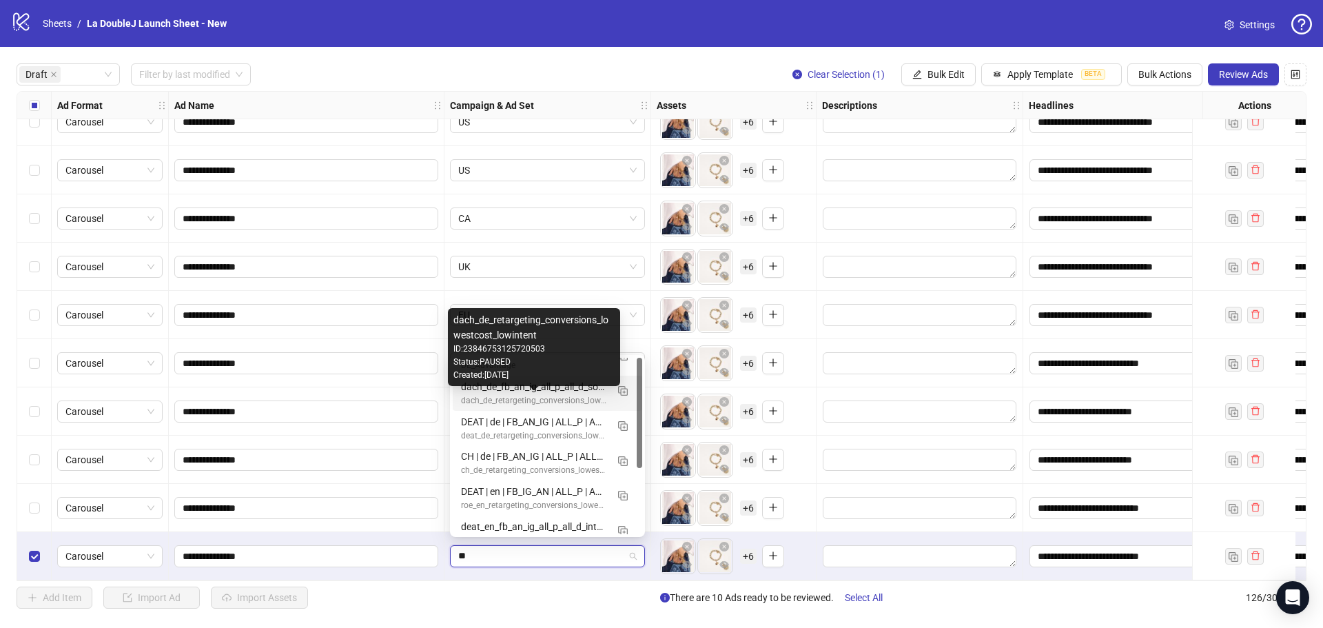
scroll to position [0, 0]
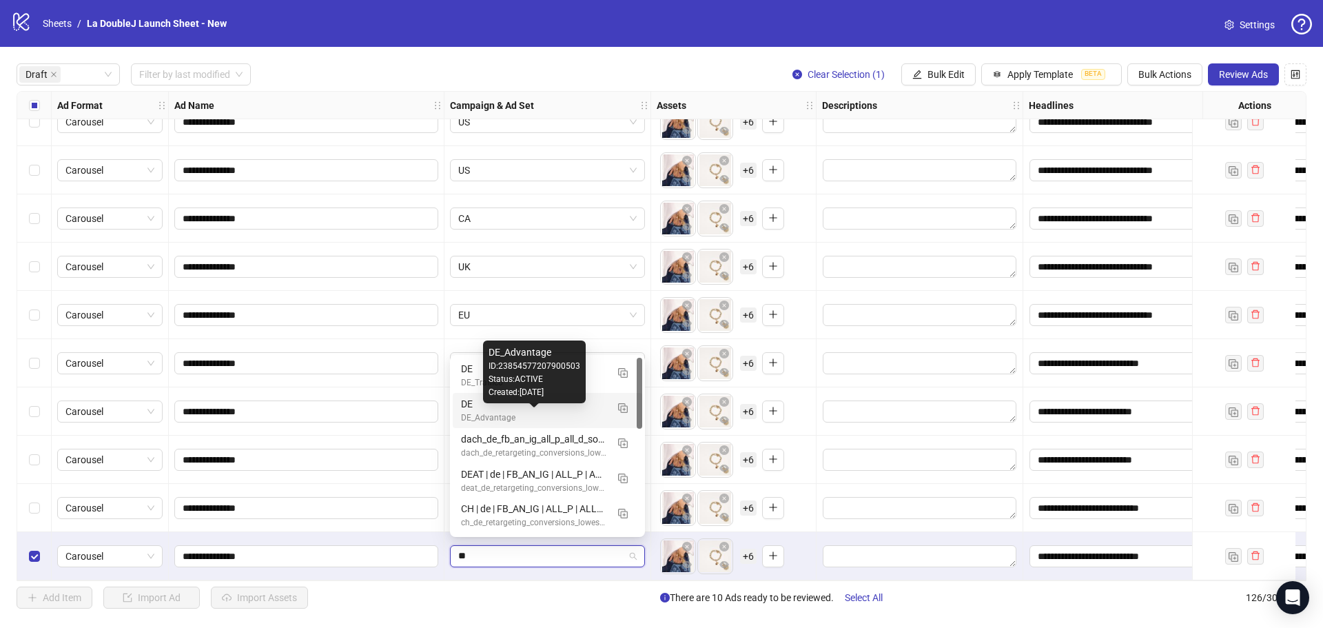
click at [514, 418] on div "DE_Advantage" at bounding box center [533, 417] width 145 height 13
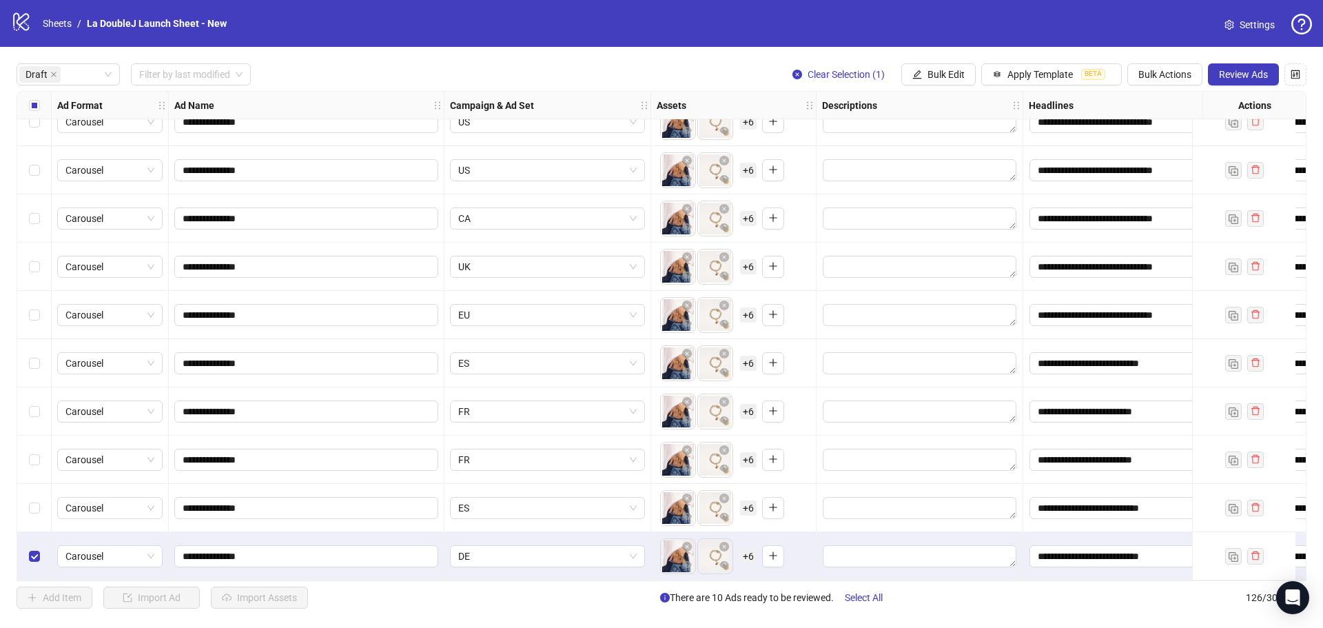
click at [1125, 565] on div "**********" at bounding box center [1126, 556] width 207 height 48
click at [1122, 559] on input "**********" at bounding box center [1127, 556] width 194 height 22
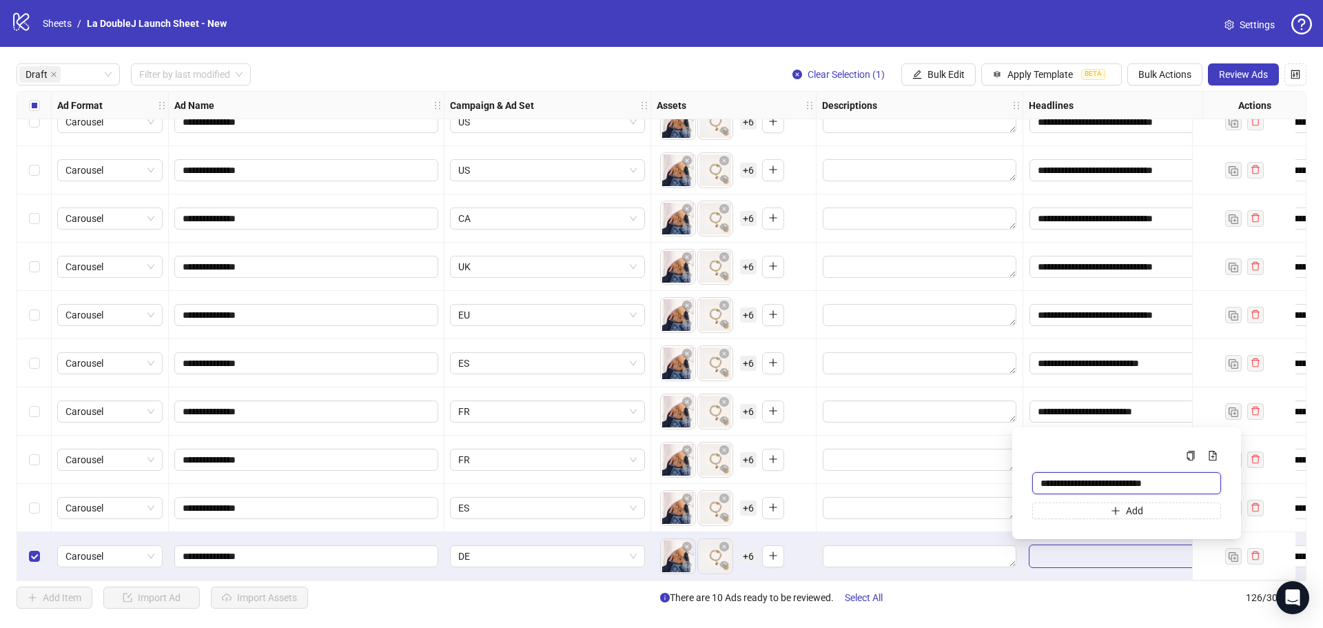
click at [1087, 482] on input "**********" at bounding box center [1126, 483] width 189 height 22
paste input "*****"
type input "**********"
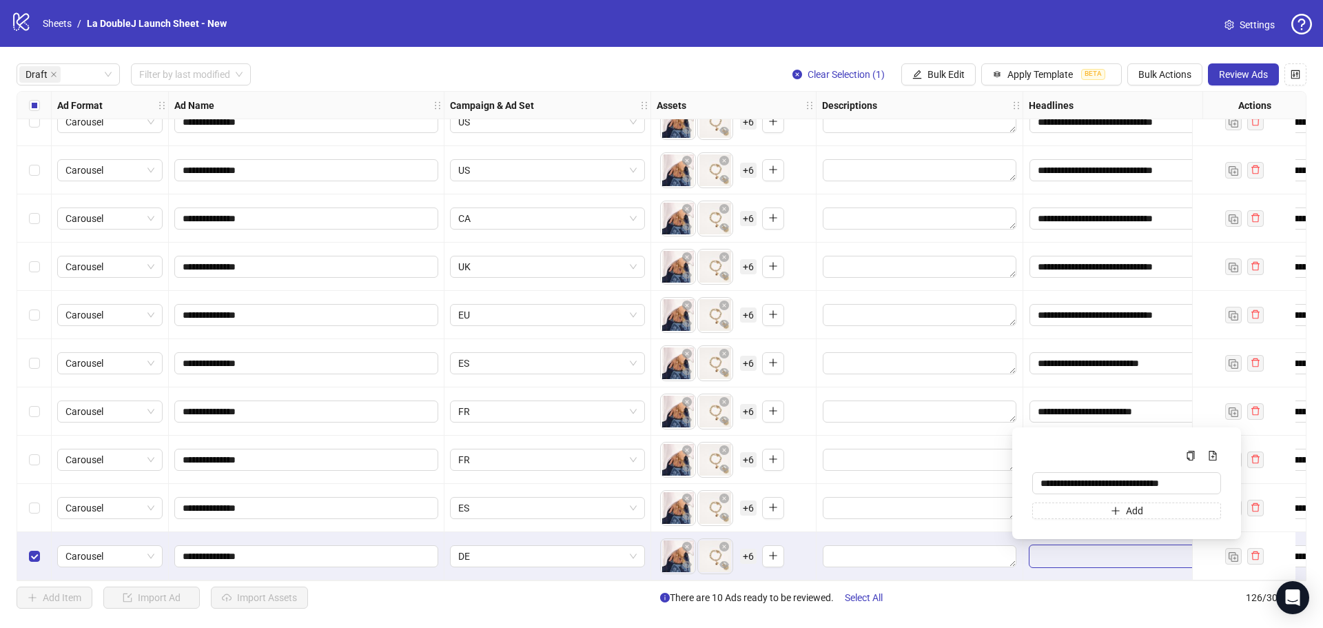
click at [1101, 593] on div "Add Item Import Ad Import Assets There are 10 Ads ready to be reviewed. Select …" at bounding box center [662, 597] width 1290 height 22
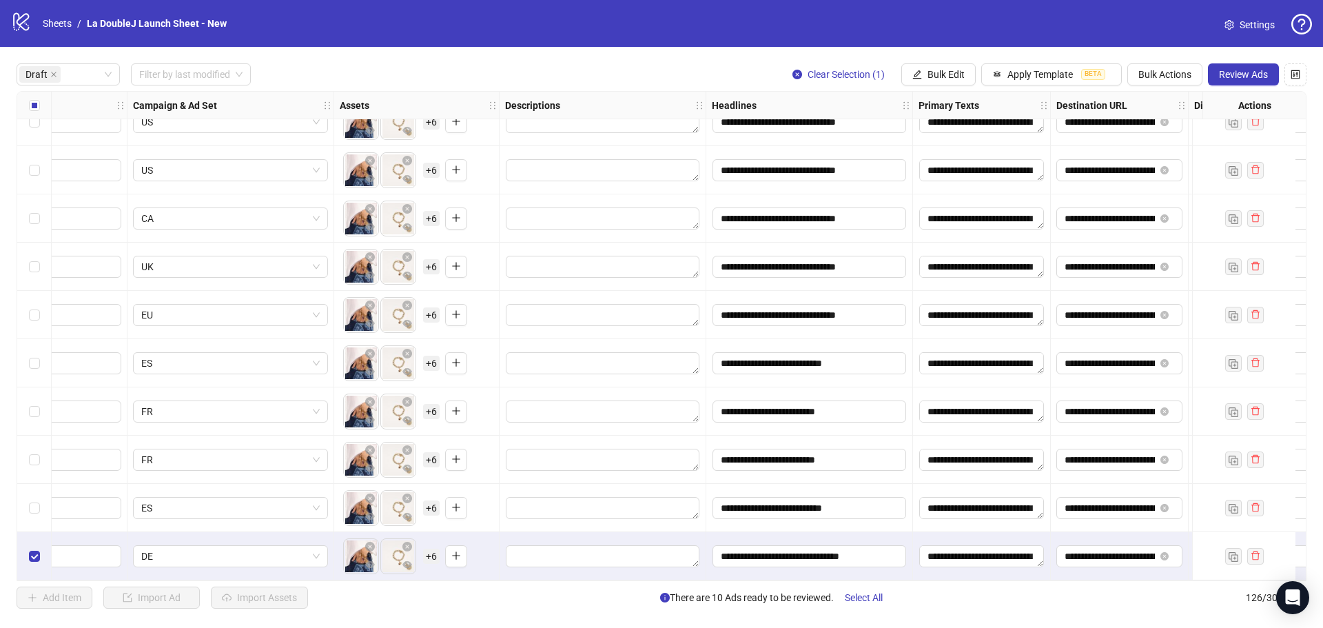
scroll to position [27, 319]
click at [994, 545] on textarea "**********" at bounding box center [979, 556] width 125 height 22
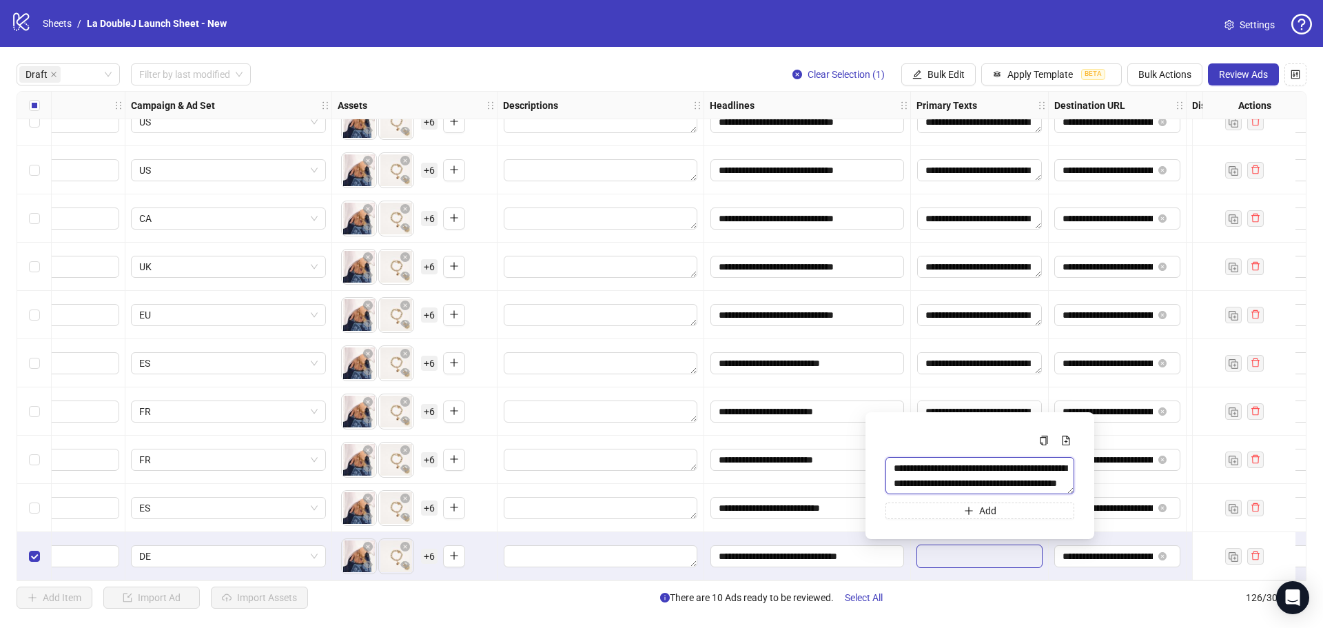
drag, startPoint x: 893, startPoint y: 469, endPoint x: 1081, endPoint y: 500, distance: 190.0
click at [1081, 500] on div "**********" at bounding box center [980, 475] width 207 height 105
paste textarea "**********"
type textarea "**********"
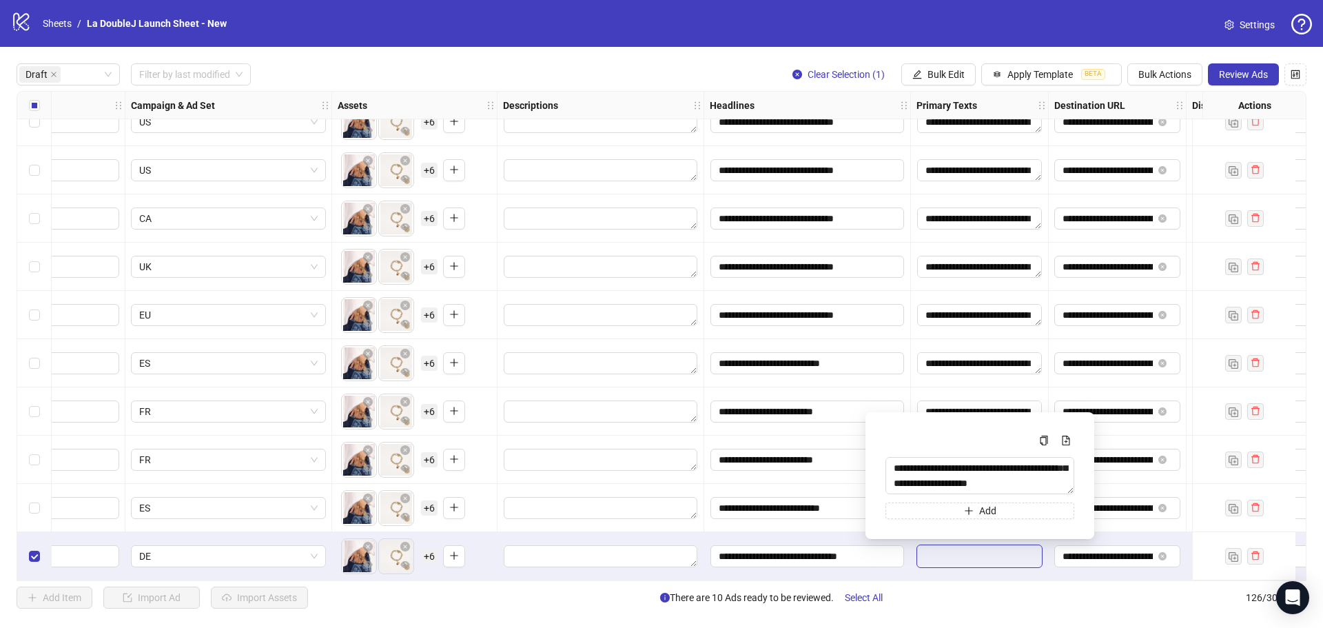
click at [1047, 602] on div "Add Item Import Ad Import Assets There are 10 Ads ready to be reviewed. Select …" at bounding box center [662, 597] width 1290 height 22
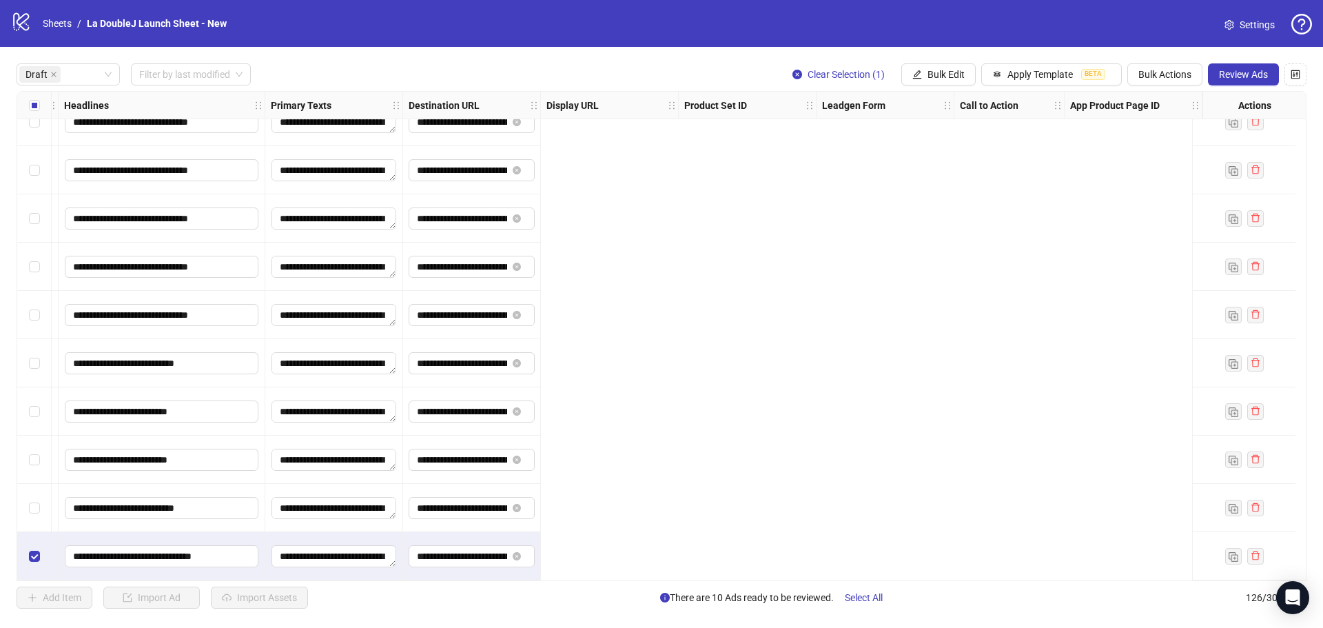
scroll to position [27, 0]
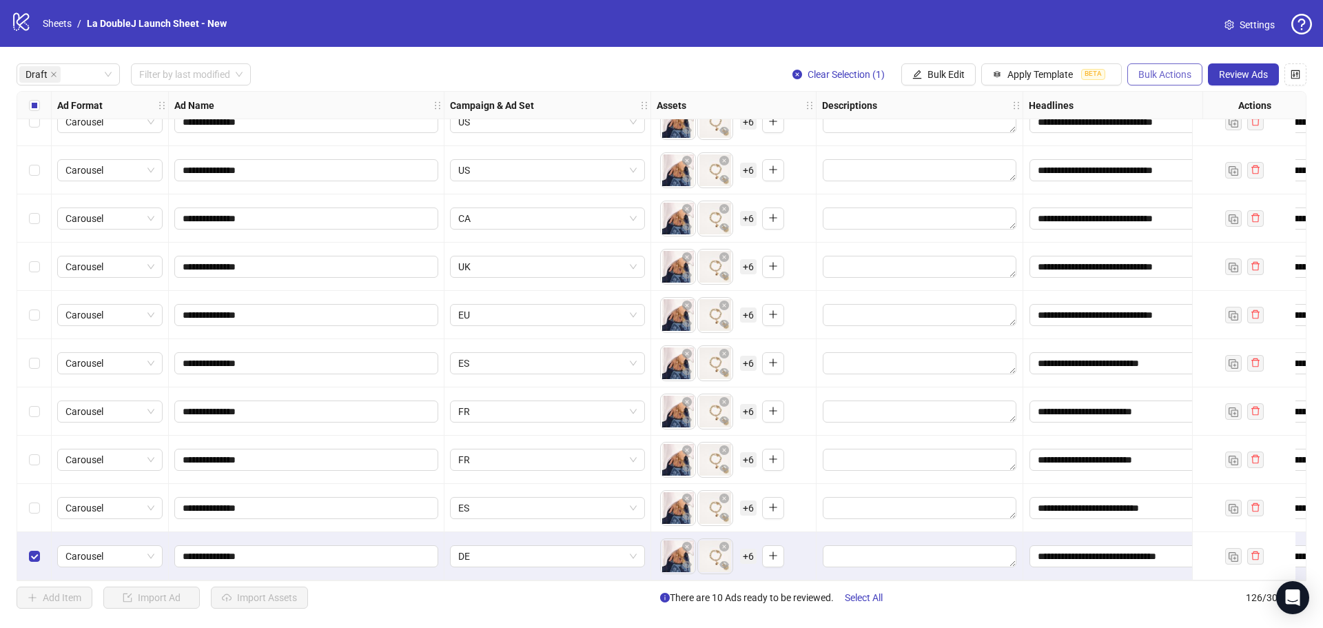
click at [1158, 82] on button "Bulk Actions" at bounding box center [1164, 74] width 75 height 22
click at [1158, 151] on span "Duplicate with assets" at bounding box center [1184, 146] width 94 height 15
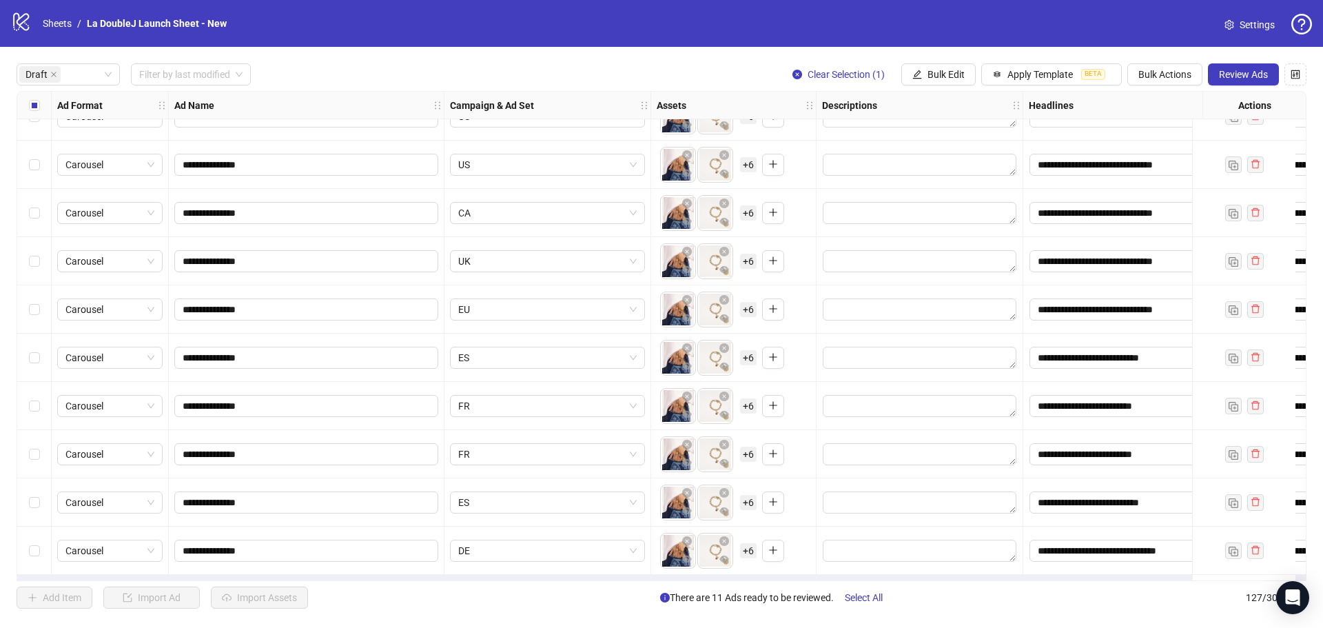
scroll to position [75, 0]
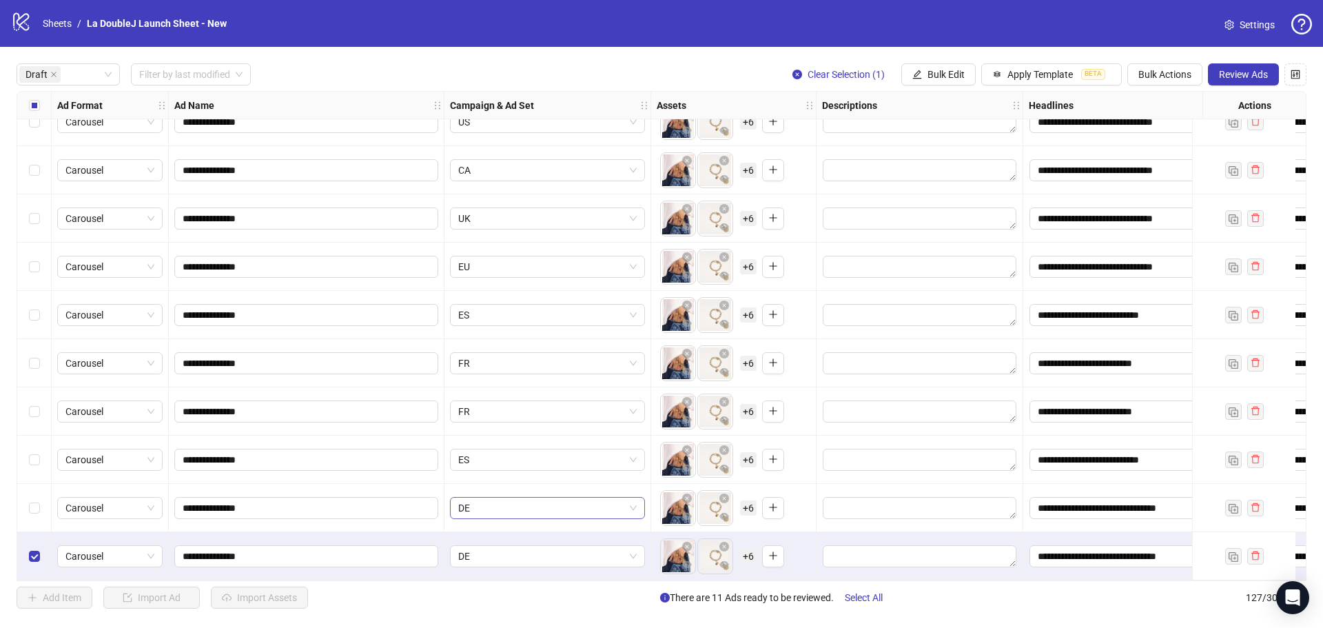
click at [607, 498] on span "DE" at bounding box center [547, 508] width 178 height 21
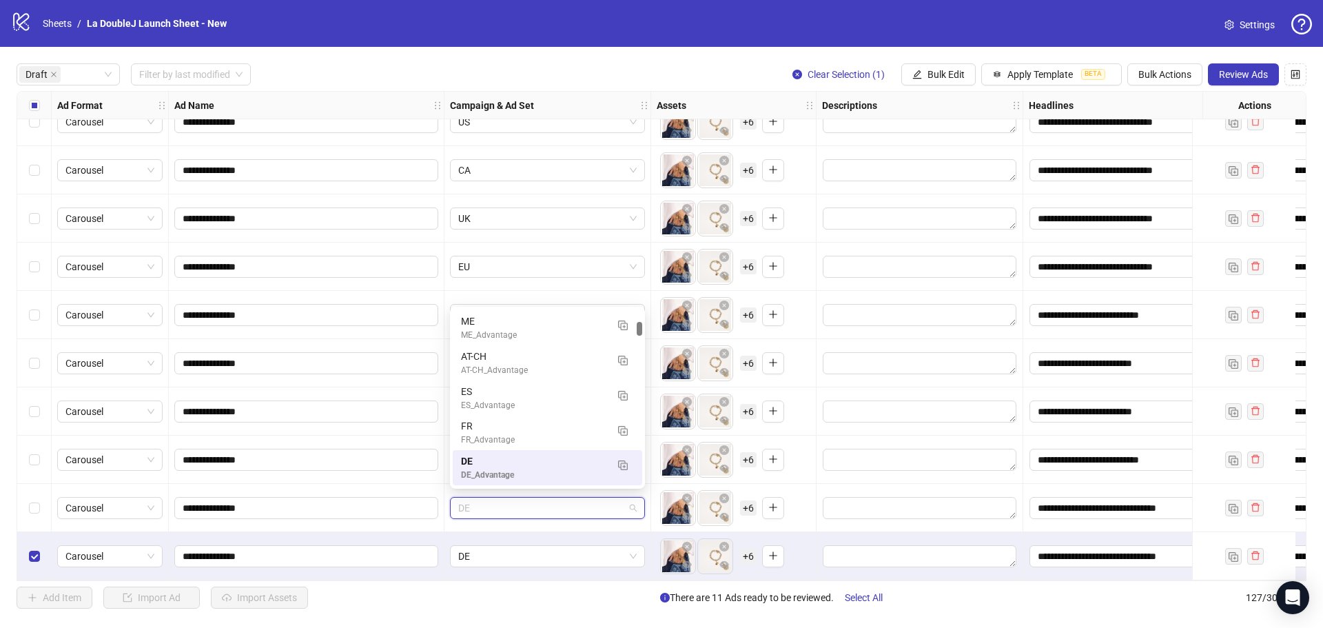
click at [607, 498] on span "DE" at bounding box center [547, 508] width 178 height 21
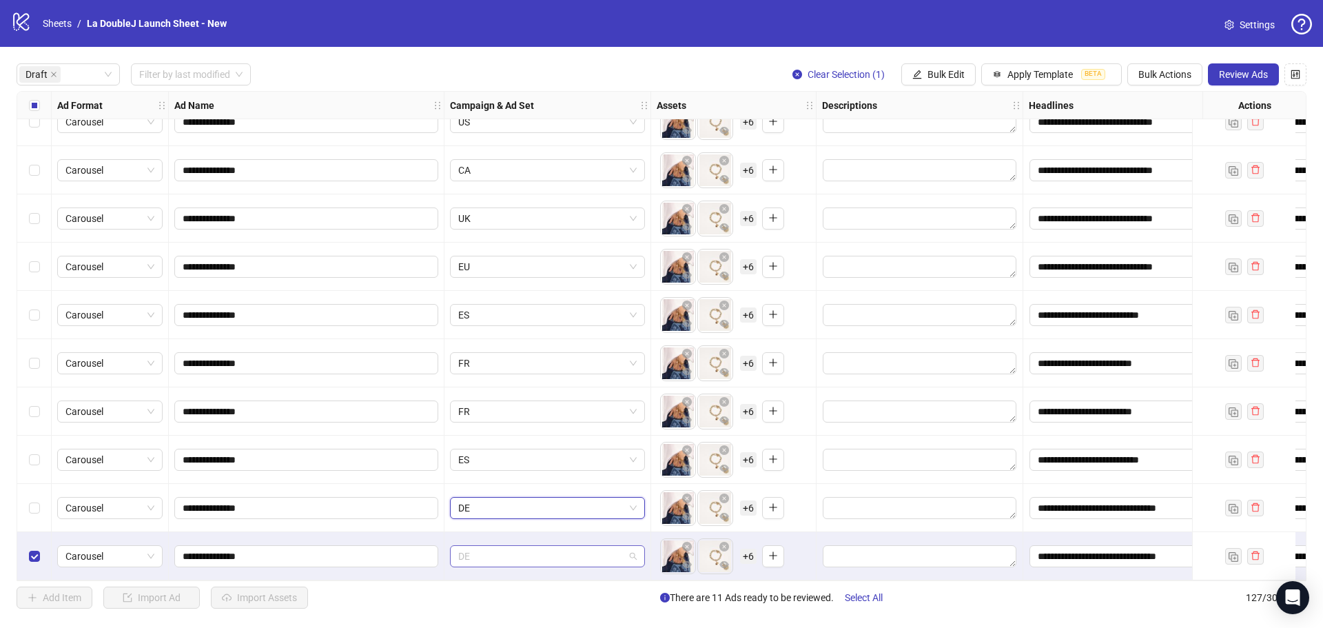
click at [580, 553] on span "DE" at bounding box center [547, 556] width 178 height 21
type input "**"
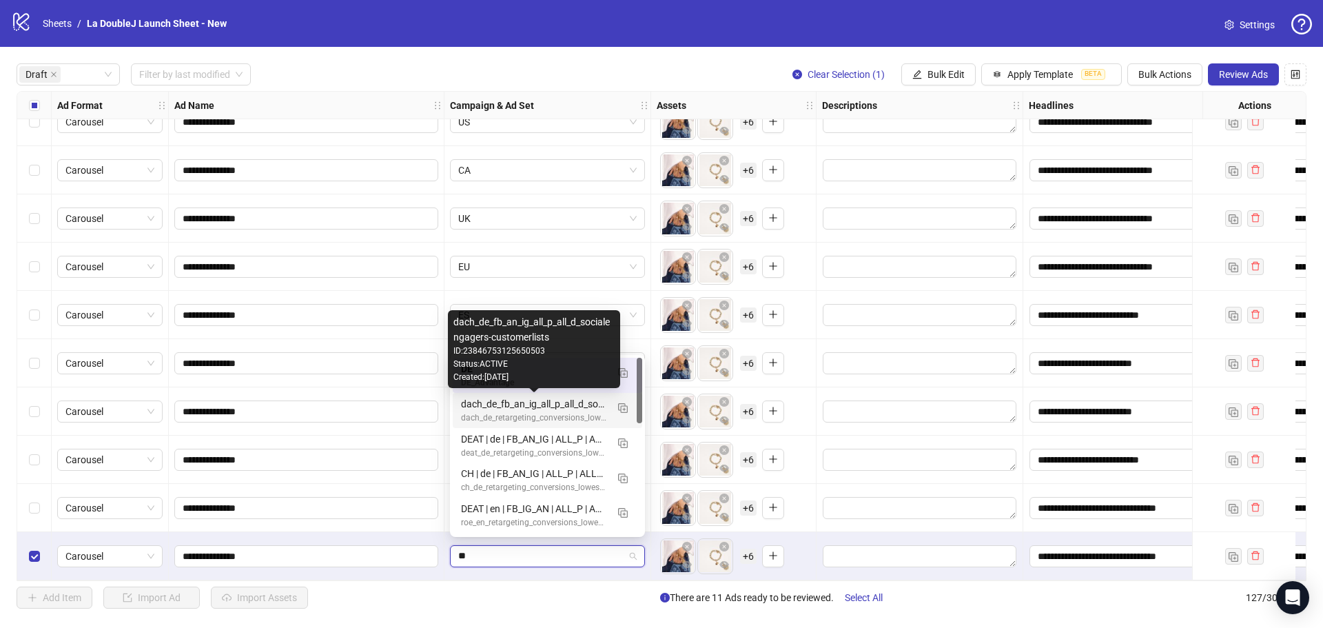
scroll to position [0, 0]
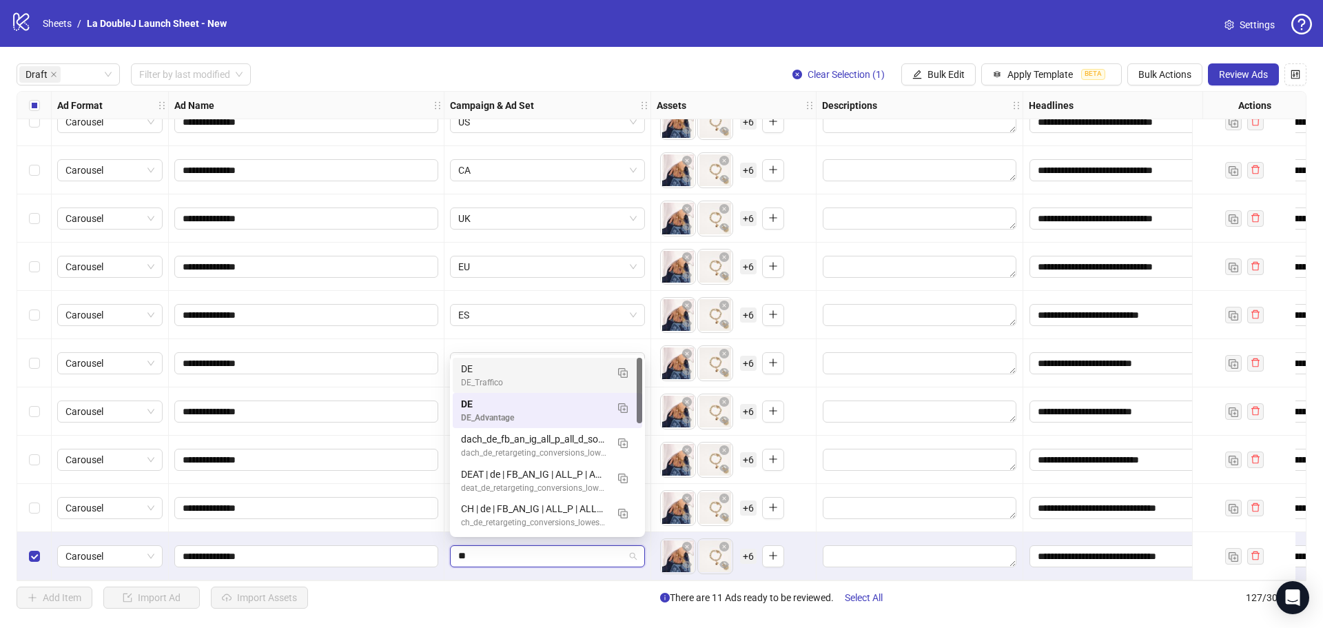
click at [535, 369] on div "DE" at bounding box center [533, 368] width 145 height 15
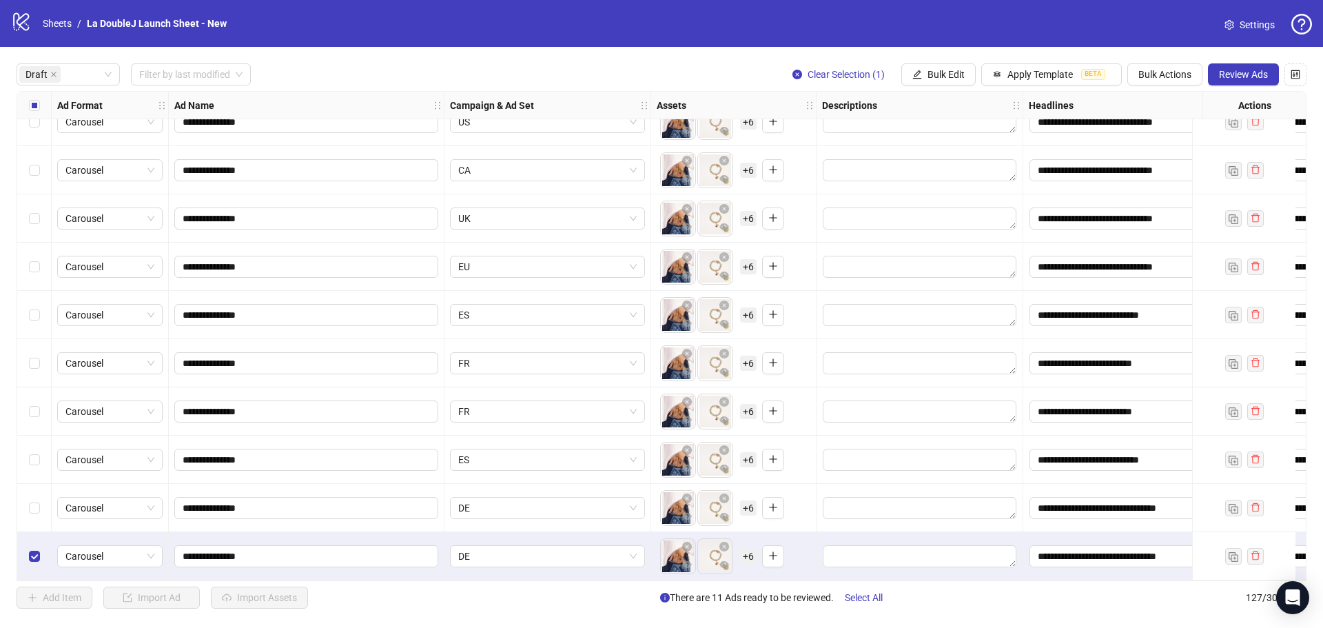
click at [578, 586] on div "**********" at bounding box center [661, 336] width 1323 height 578
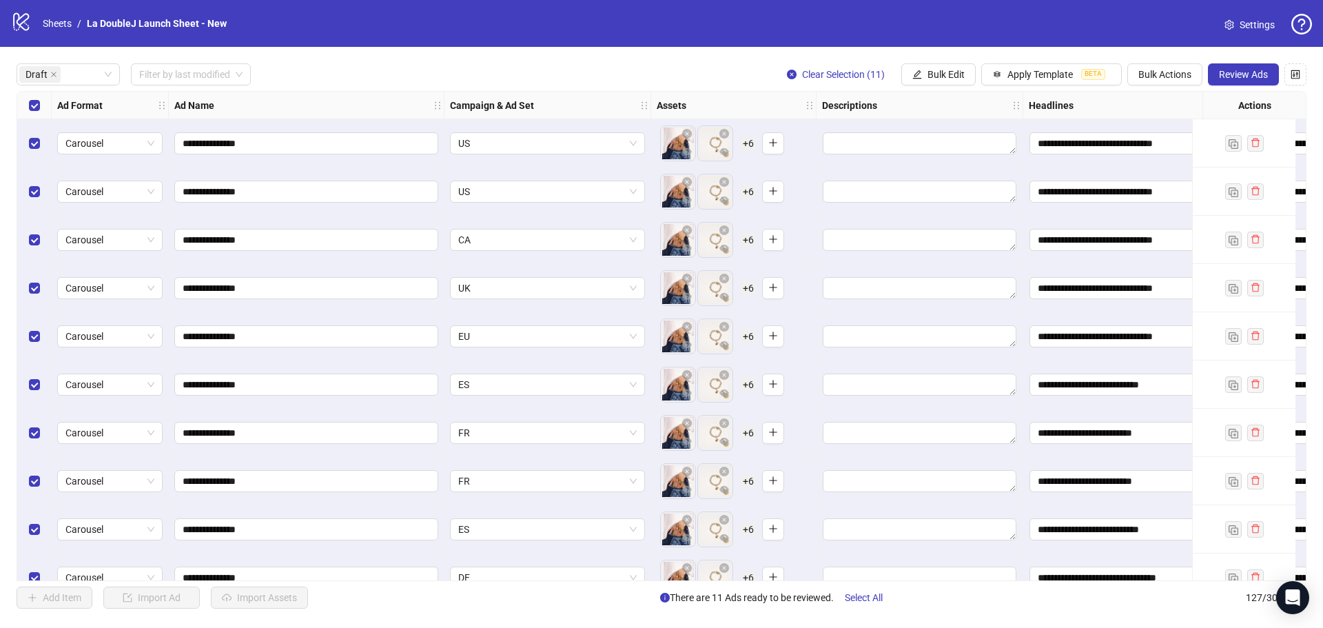
scroll to position [75, 0]
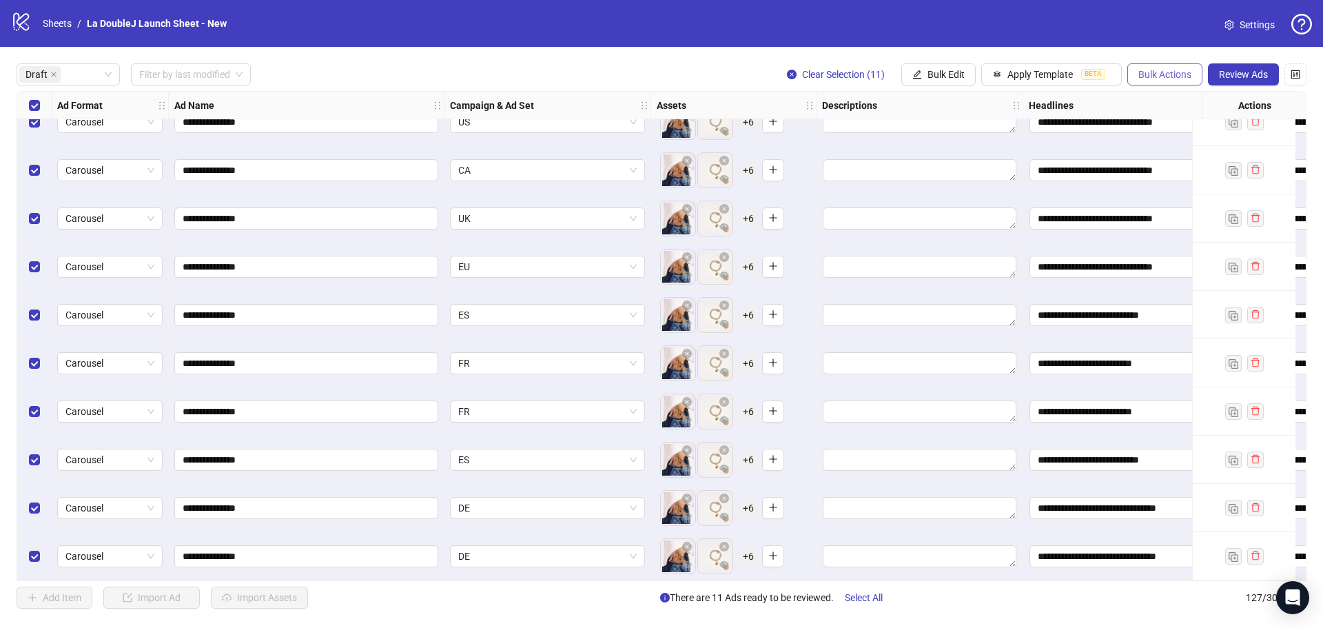
click at [1188, 77] on span "Bulk Actions" at bounding box center [1164, 74] width 53 height 11
click at [1185, 130] on span "Duplicate" at bounding box center [1184, 124] width 94 height 15
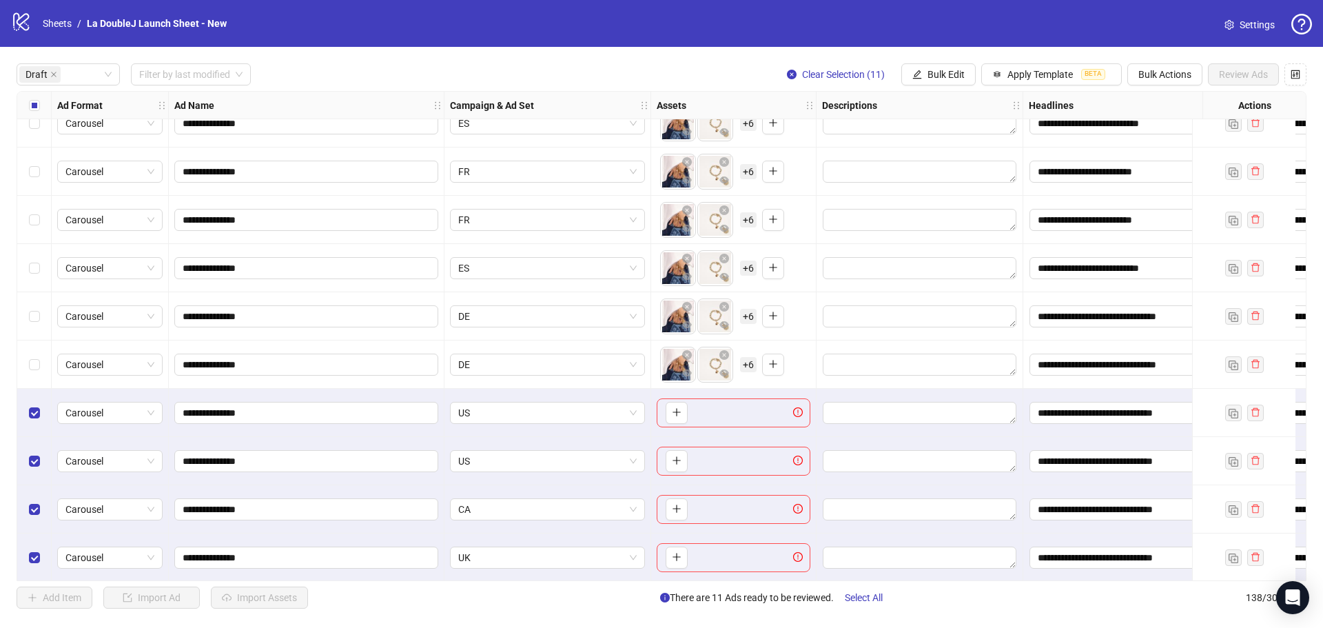
scroll to position [330, 0]
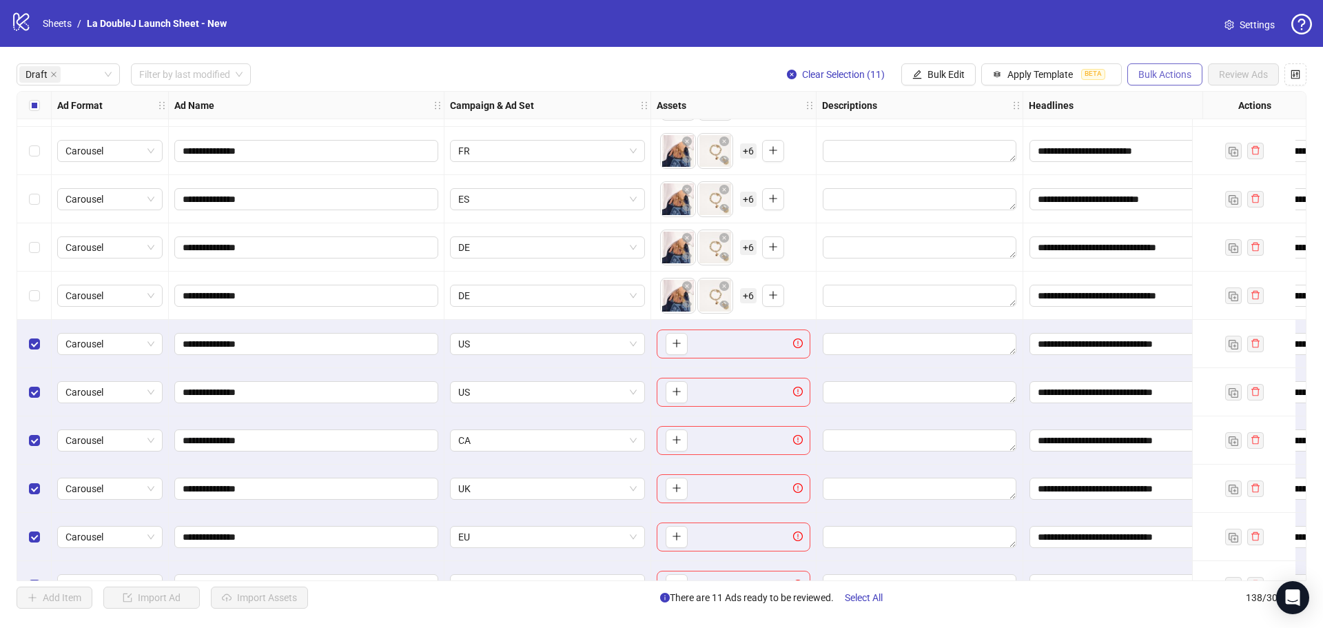
click at [1155, 77] on span "Bulk Actions" at bounding box center [1164, 74] width 53 height 11
click at [958, 68] on button "Bulk Edit" at bounding box center [938, 74] width 74 height 22
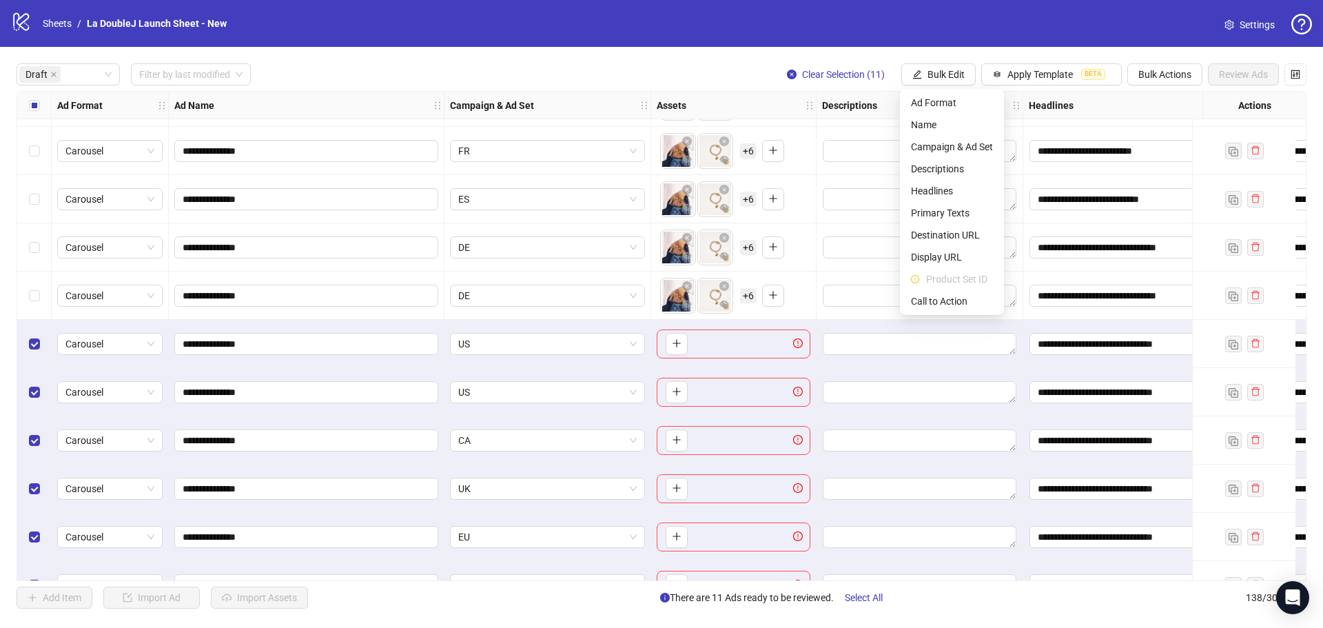
click at [28, 105] on div "Select all rows" at bounding box center [34, 106] width 34 height 28
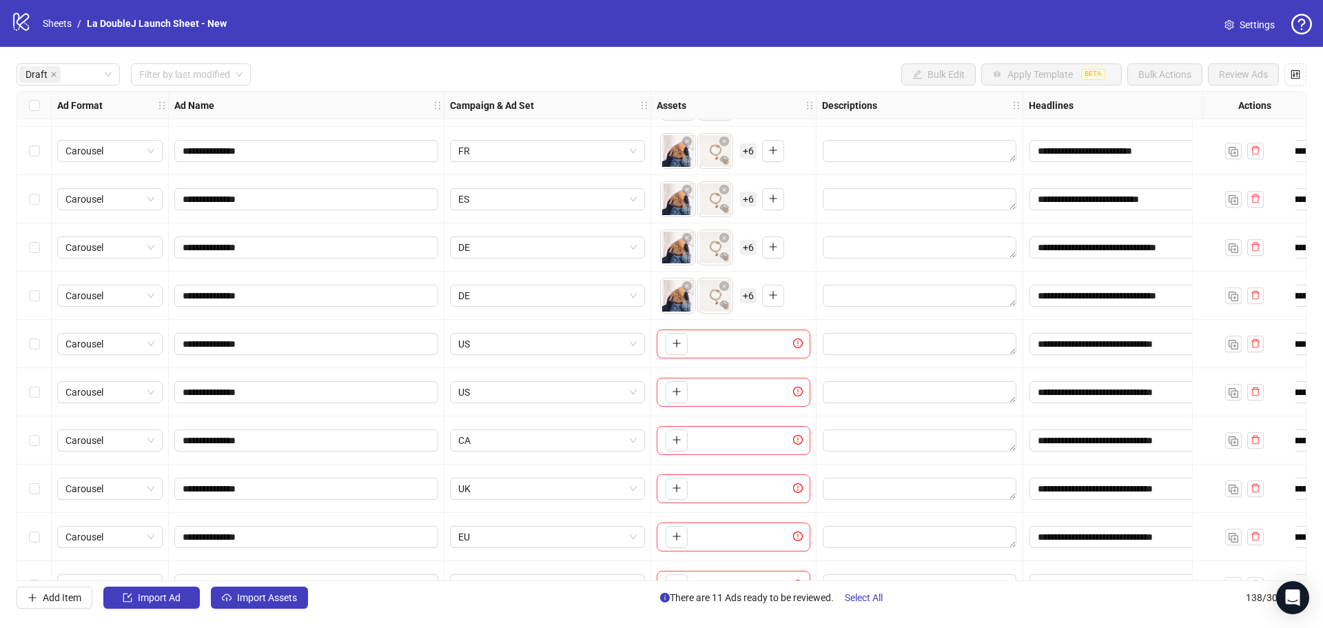
click at [664, 346] on div "To pick up a draggable item, press the space bar. While dragging, use the arrow…" at bounding box center [674, 344] width 28 height 22
click at [668, 345] on button "button" at bounding box center [677, 344] width 22 height 22
click at [736, 348] on div "To pick up a draggable item, press the space bar. While dragging, use the arrow…" at bounding box center [708, 344] width 96 height 36
click at [745, 348] on span "+ 2" at bounding box center [748, 343] width 17 height 15
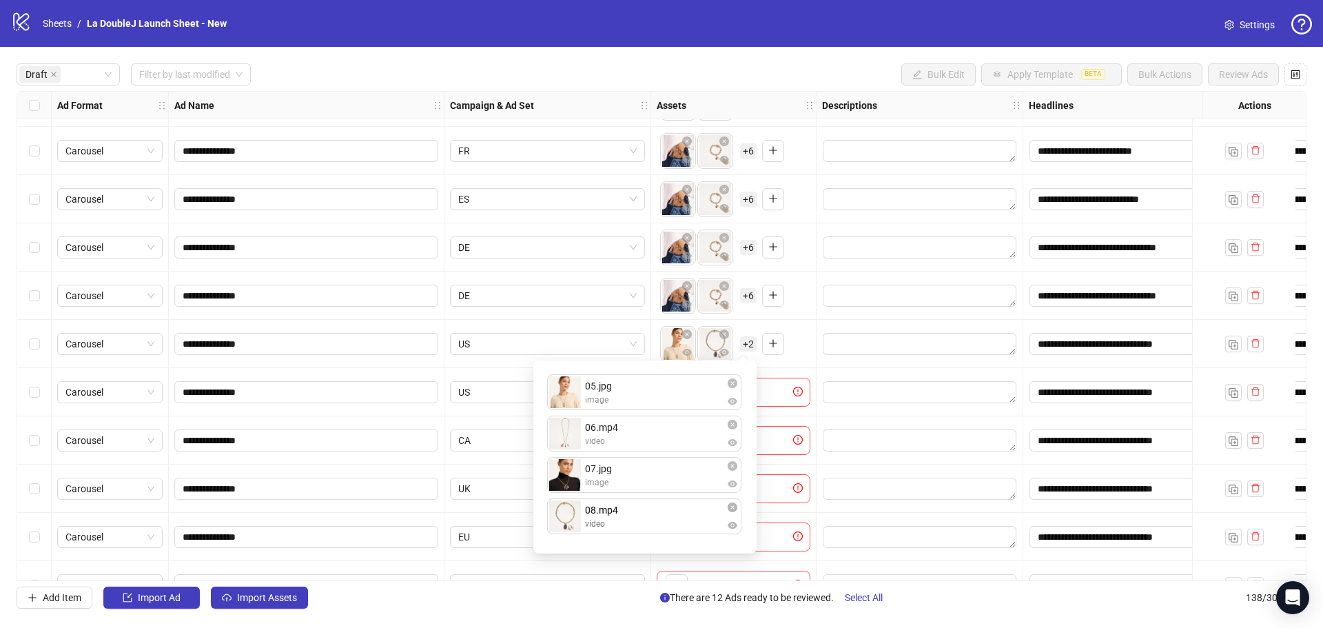
drag, startPoint x: 613, startPoint y: 433, endPoint x: 616, endPoint y: 517, distance: 84.1
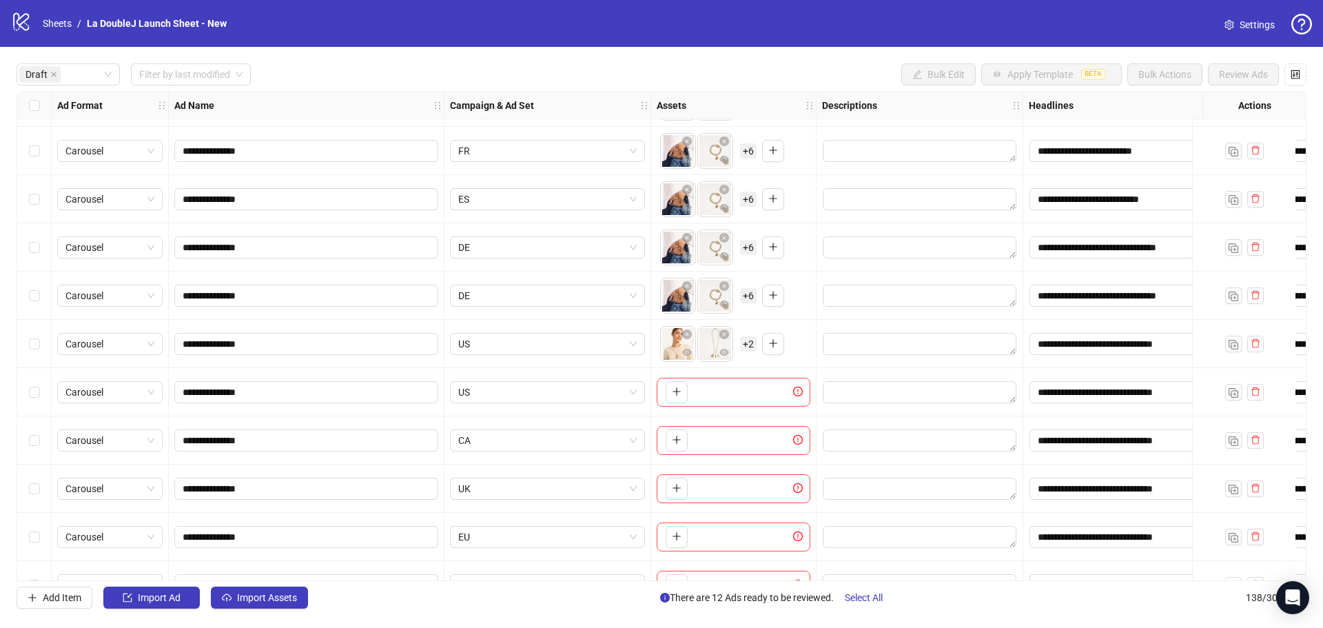
click at [549, 603] on div "Add Item Import Ad Import Assets There are 12 Ads ready to be reviewed. Select …" at bounding box center [662, 597] width 1290 height 22
click at [677, 392] on icon "plus" at bounding box center [677, 392] width 10 height 10
click at [747, 394] on span "+ 2" at bounding box center [748, 392] width 17 height 15
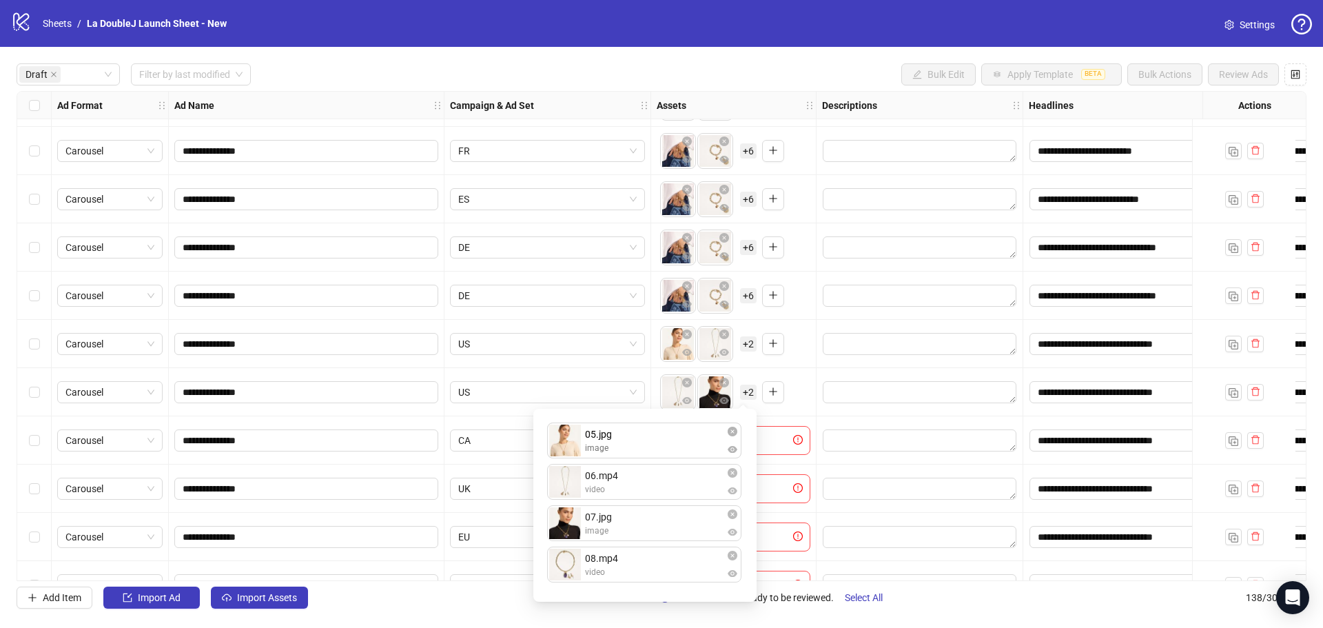
drag, startPoint x: 624, startPoint y: 515, endPoint x: 630, endPoint y: 444, distance: 71.9
click at [630, 444] on div "06.mp4 video 07.jpg image 05.jpg image 08.mp4 video 05.jpg image To pick up a d…" at bounding box center [645, 505] width 207 height 176
click at [739, 610] on div "**********" at bounding box center [661, 336] width 1323 height 578
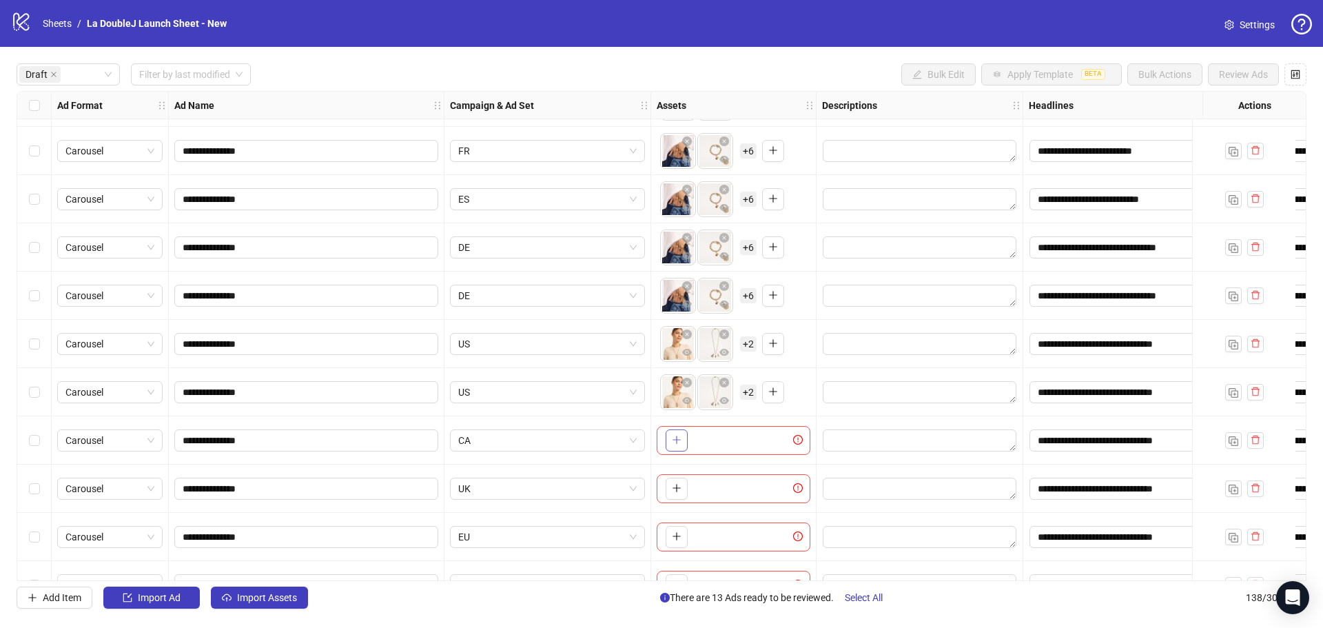
click at [677, 432] on button "button" at bounding box center [677, 440] width 22 height 22
click at [737, 441] on div "To pick up a draggable item, press the space bar. While dragging, use the arrow…" at bounding box center [708, 440] width 96 height 36
click at [741, 442] on span "+ 2" at bounding box center [748, 440] width 17 height 15
click at [684, 487] on button "button" at bounding box center [677, 489] width 22 height 22
click at [689, 480] on icon "close-circle" at bounding box center [687, 479] width 10 height 10
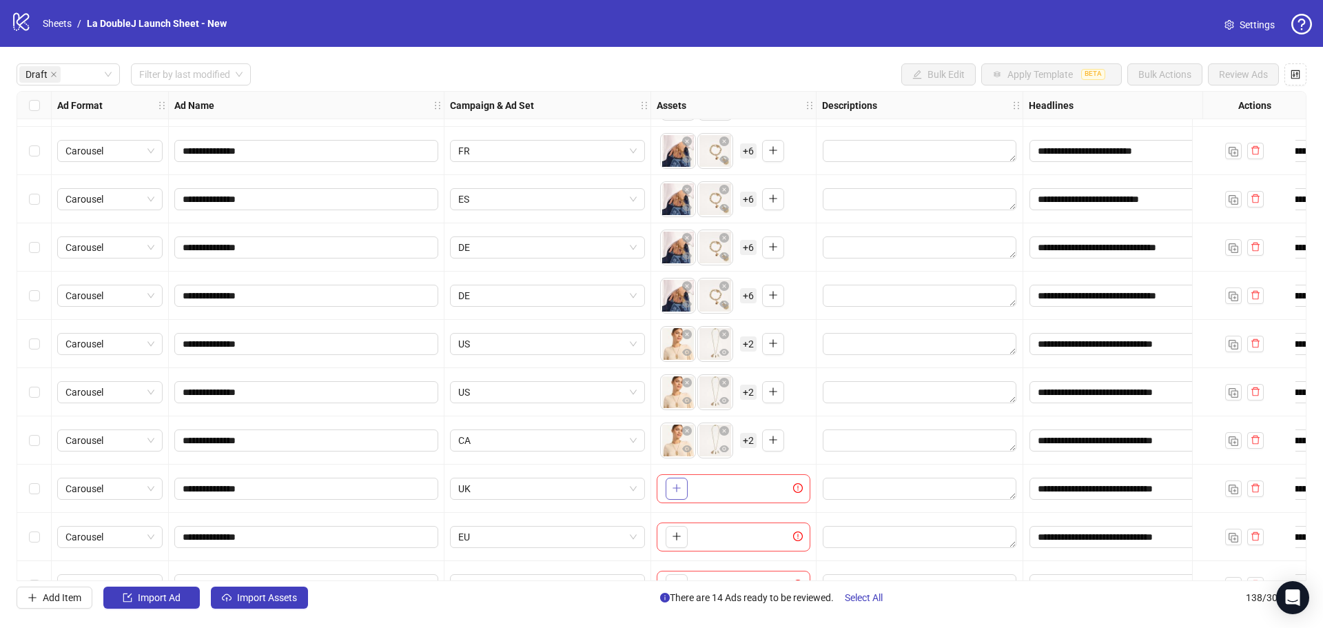
click at [681, 490] on icon "plus" at bounding box center [677, 488] width 10 height 10
click at [724, 475] on icon "close-circle" at bounding box center [724, 479] width 10 height 10
click at [691, 481] on icon "close-circle" at bounding box center [687, 479] width 10 height 10
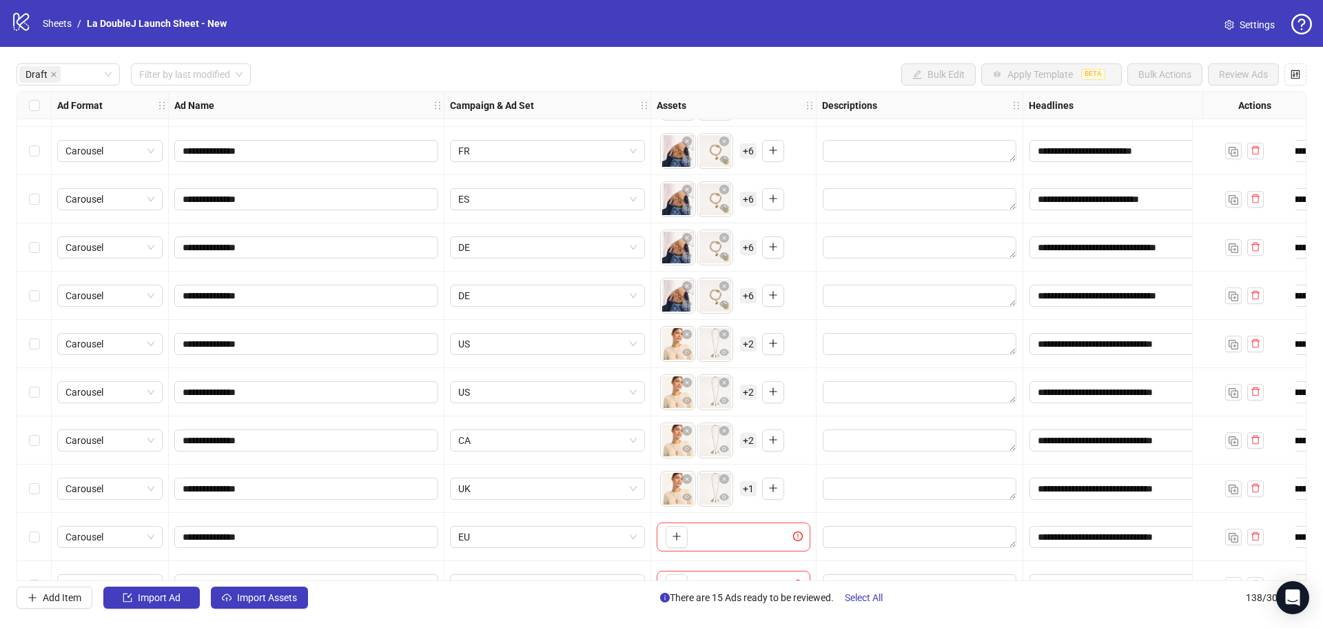
click at [691, 481] on icon "close-circle" at bounding box center [687, 479] width 10 height 10
click at [690, 481] on icon "close-circle" at bounding box center [687, 479] width 10 height 10
click at [690, 481] on div "To pick up a draggable item, press the space bar. While dragging, use the arrow…" at bounding box center [734, 488] width 154 height 43
click at [678, 490] on icon "plus" at bounding box center [677, 488] width 10 height 10
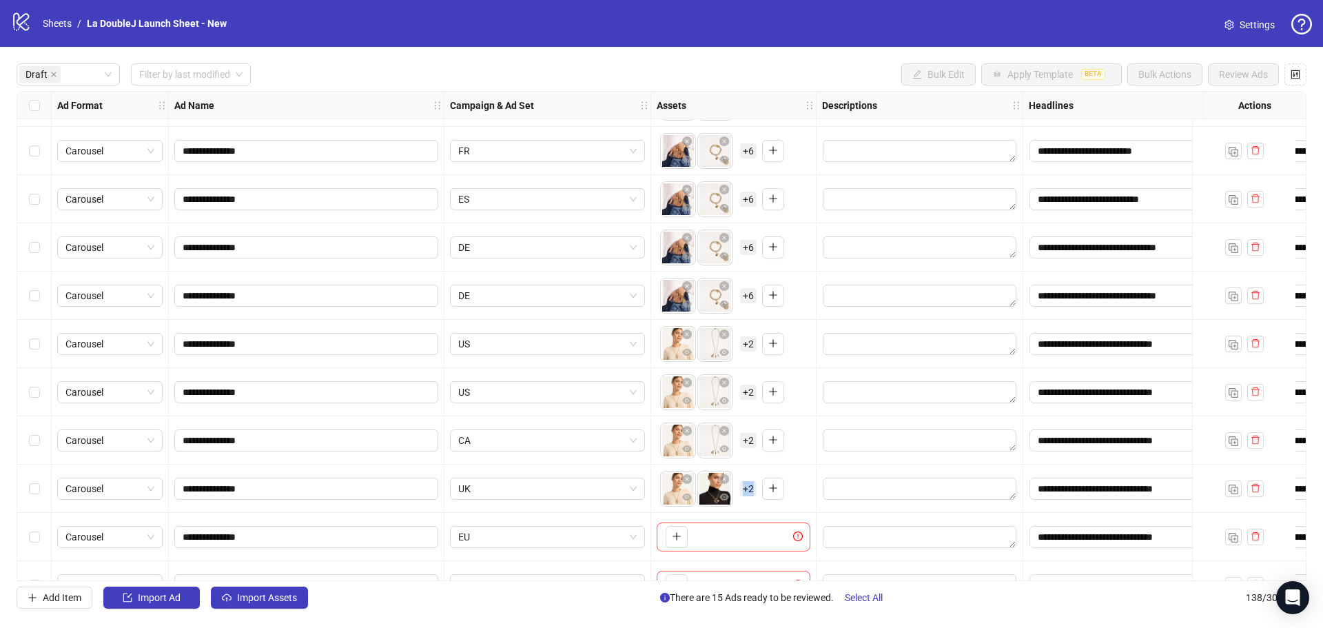
click at [747, 488] on span "+ 2" at bounding box center [748, 488] width 17 height 15
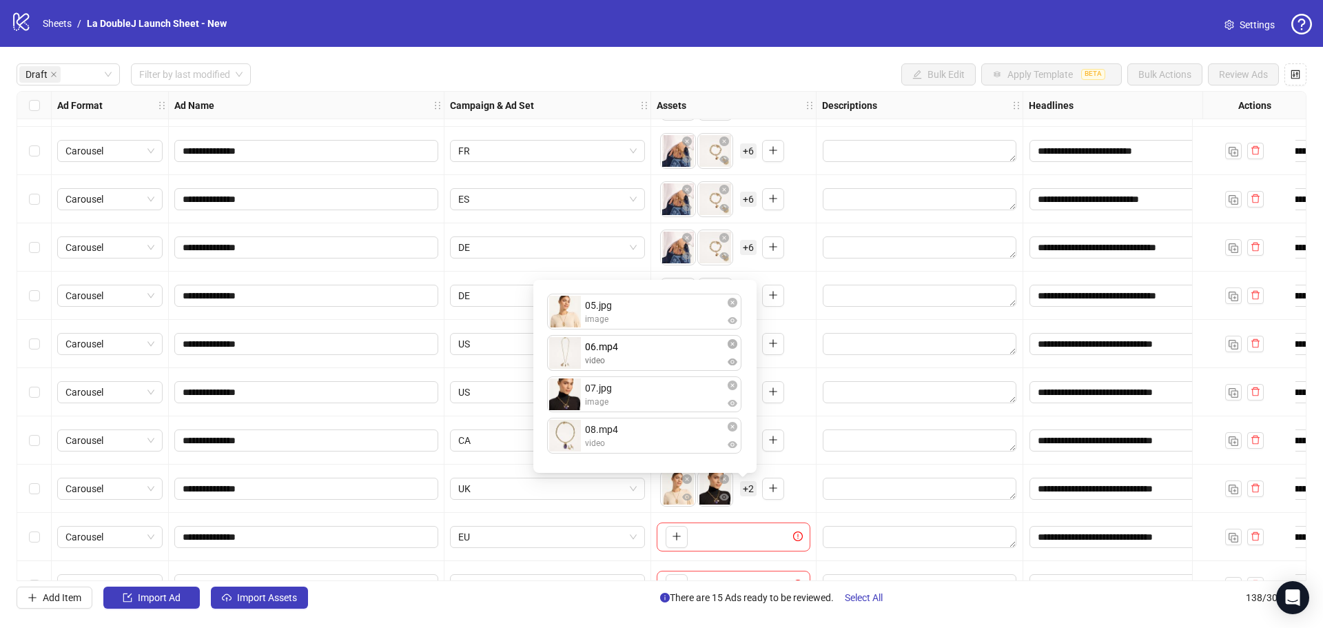
drag, startPoint x: 613, startPoint y: 438, endPoint x: 633, endPoint y: 362, distance: 78.2
click at [633, 362] on div "05.jpg image 07.jpg image 08.mp4 video 06.mp4 video 06.mp4 video To pick up a d…" at bounding box center [645, 376] width 207 height 176
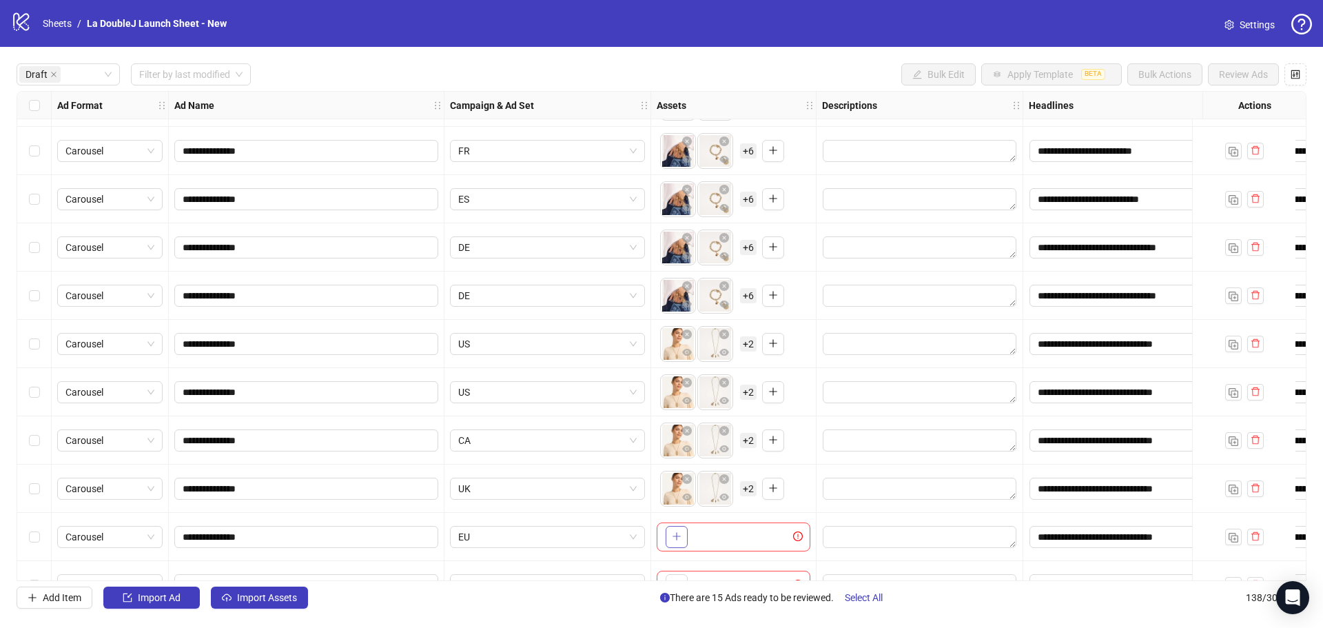
click at [675, 544] on button "button" at bounding box center [677, 537] width 22 height 22
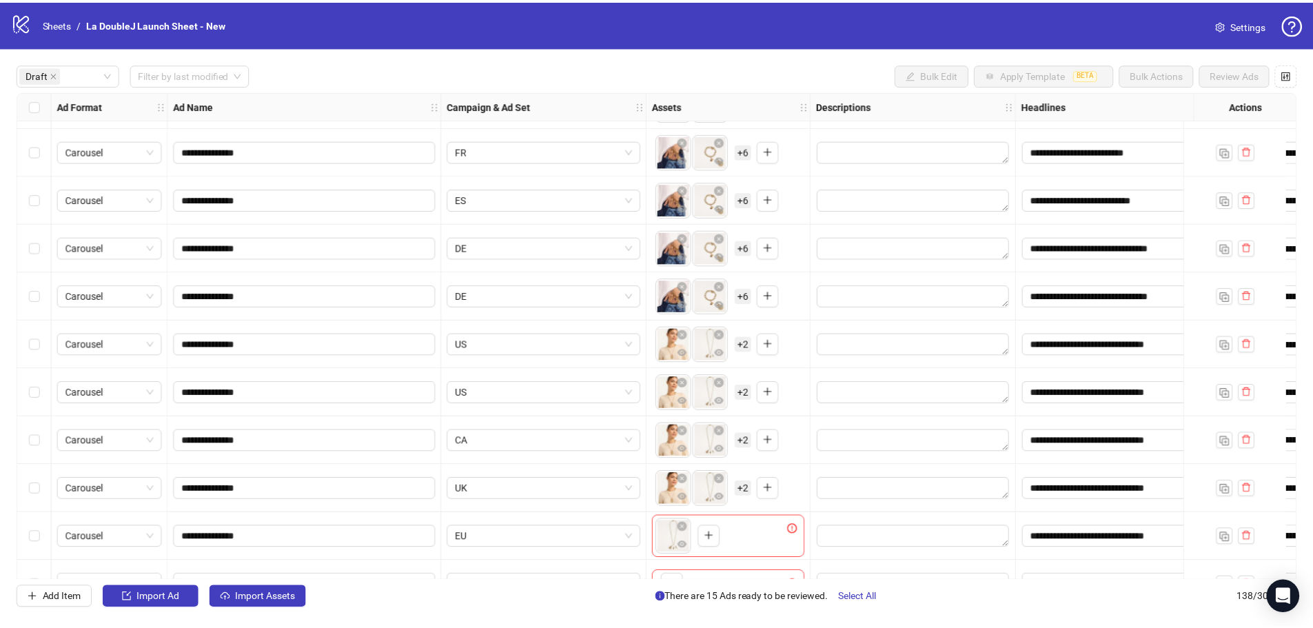
scroll to position [468, 0]
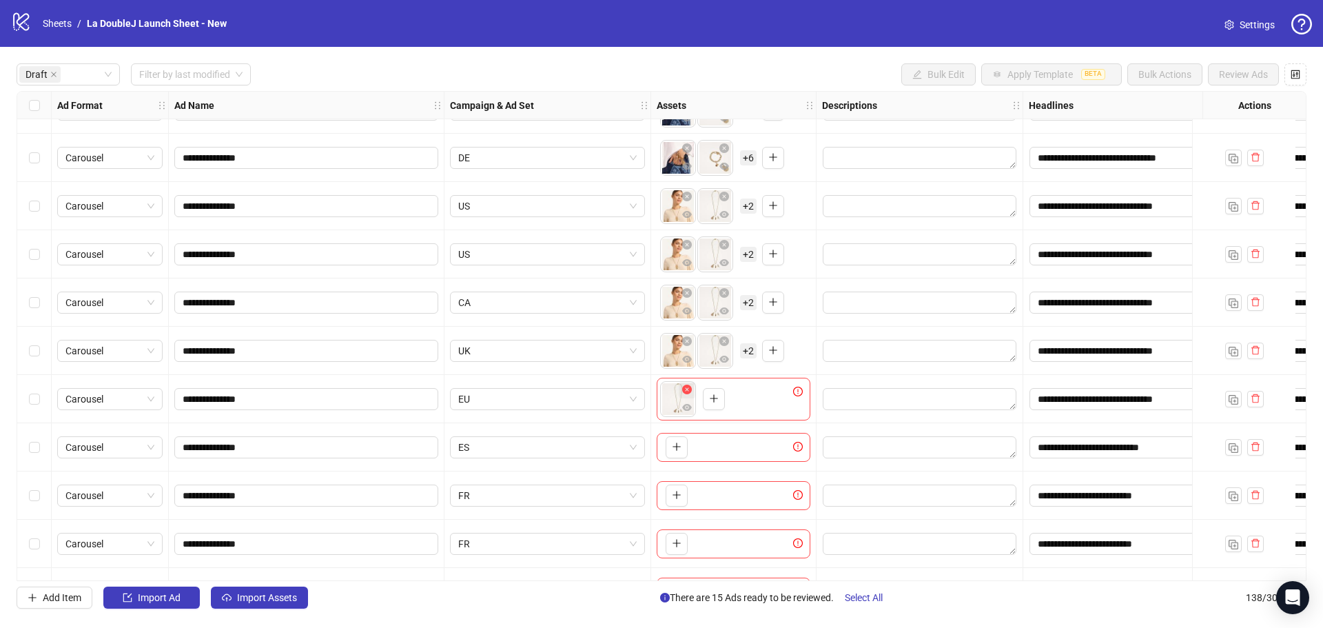
click at [684, 389] on icon "close-circle" at bounding box center [687, 390] width 10 height 10
click at [686, 391] on icon "close-circle" at bounding box center [687, 390] width 10 height 10
click at [677, 396] on body "**********" at bounding box center [661, 314] width 1323 height 628
click at [689, 389] on icon "close-circle" at bounding box center [687, 390] width 10 height 10
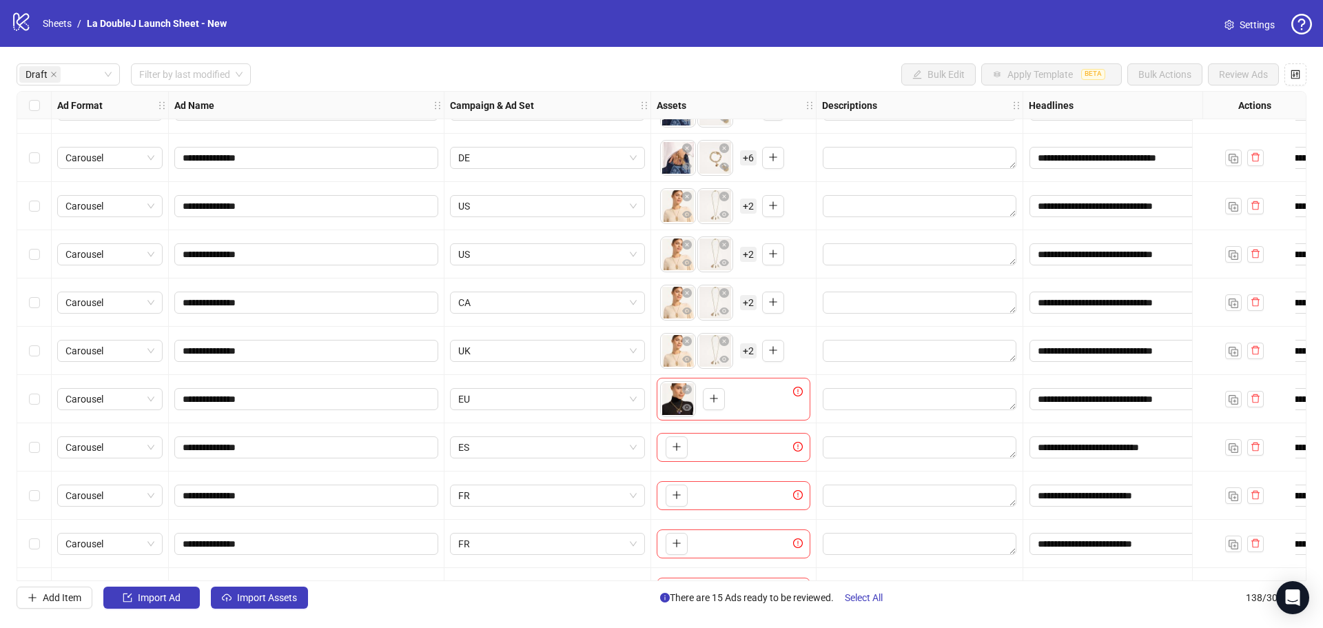
click at [689, 389] on icon "close-circle" at bounding box center [687, 390] width 10 height 10
click at [688, 398] on div "To pick up a draggable item, press the space bar. While dragging, use the arrow…" at bounding box center [734, 399] width 154 height 29
click at [684, 399] on button "button" at bounding box center [677, 399] width 22 height 22
click at [684, 440] on button "button" at bounding box center [677, 447] width 22 height 22
click at [746, 398] on span "+ 2" at bounding box center [748, 398] width 17 height 15
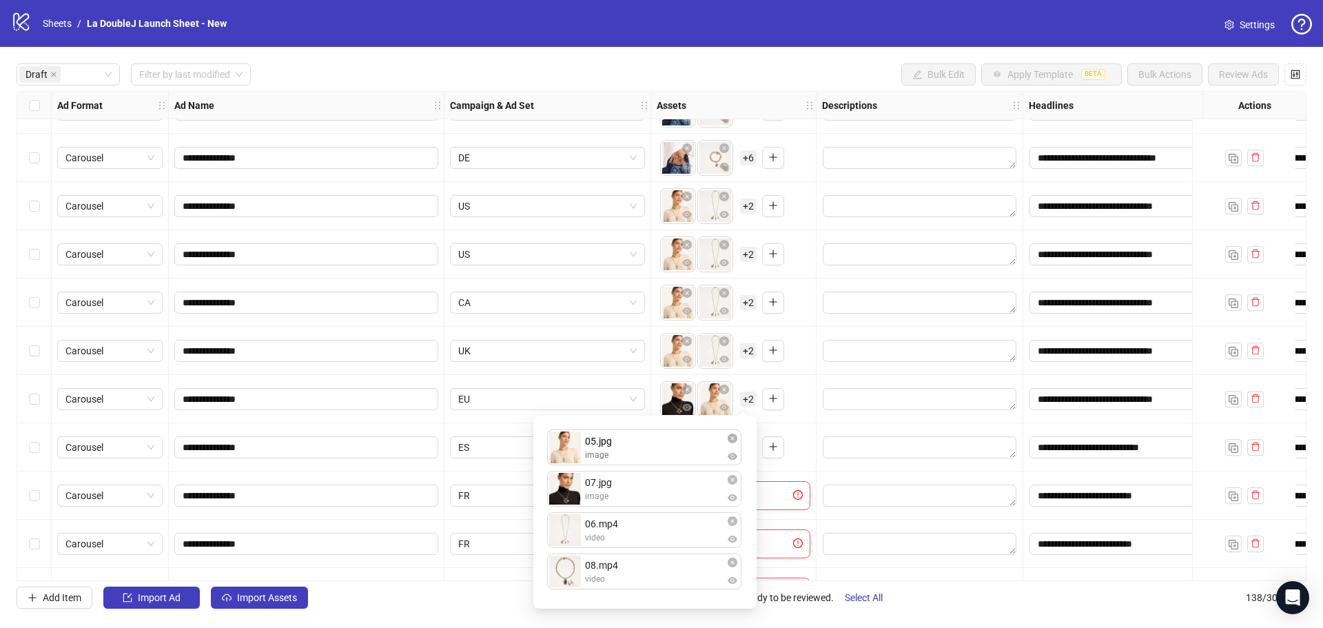
drag, startPoint x: 637, startPoint y: 494, endPoint x: 643, endPoint y: 460, distance: 34.2
click at [643, 460] on div "07.jpg image 05.jpg image 06.mp4 video 08.mp4 video 05.jpg image To pick up a d…" at bounding box center [645, 512] width 207 height 176
drag, startPoint x: 628, startPoint y: 527, endPoint x: 635, endPoint y: 501, distance: 27.3
click at [635, 501] on div "05.jpg image 07.jpg image 06.mp4 video 08.mp4 video 06.mp4 video To pick up a d…" at bounding box center [645, 512] width 207 height 176
click at [956, 613] on div "**********" at bounding box center [661, 336] width 1323 height 578
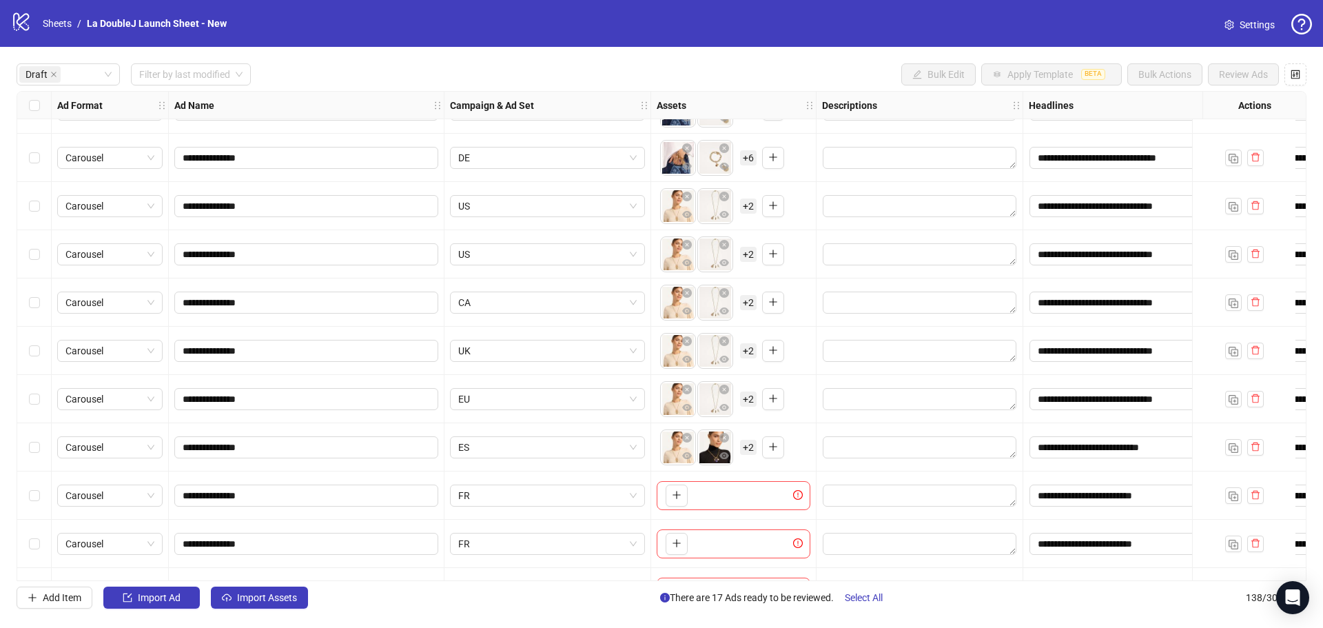
click at [746, 447] on span "+ 2" at bounding box center [748, 447] width 17 height 15
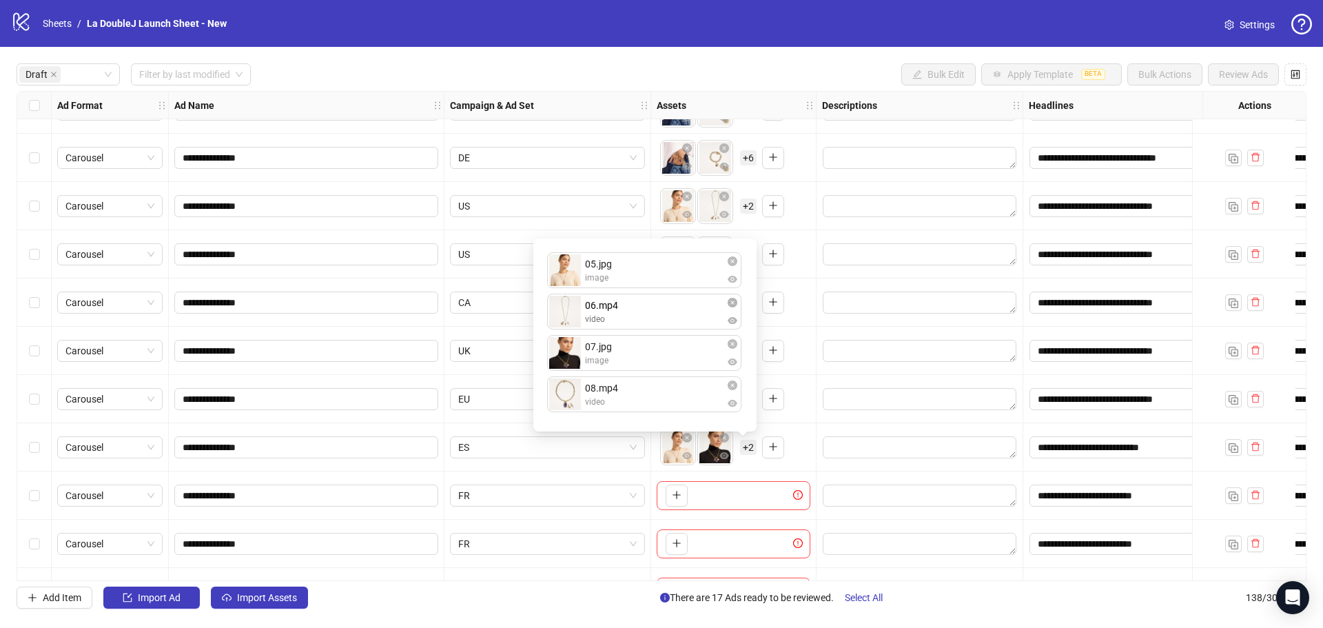
drag, startPoint x: 617, startPoint y: 394, endPoint x: 633, endPoint y: 329, distance: 66.7
click at [633, 329] on div "05.jpg image 07.jpg image 08.mp4 video 06.mp4 video 06.mp4 video To pick up a d…" at bounding box center [645, 335] width 207 height 176
click at [945, 611] on div "**********" at bounding box center [661, 336] width 1323 height 578
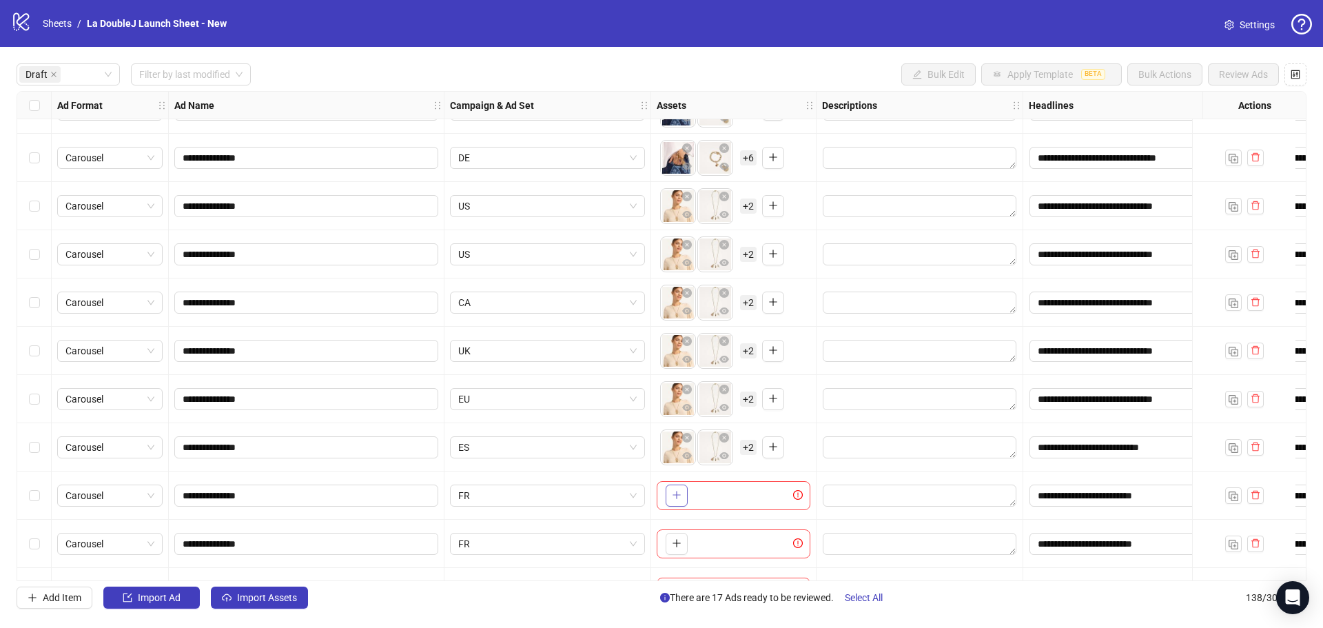
click at [679, 502] on button "button" at bounding box center [677, 495] width 22 height 22
click at [747, 493] on span "+ 2" at bounding box center [748, 495] width 17 height 15
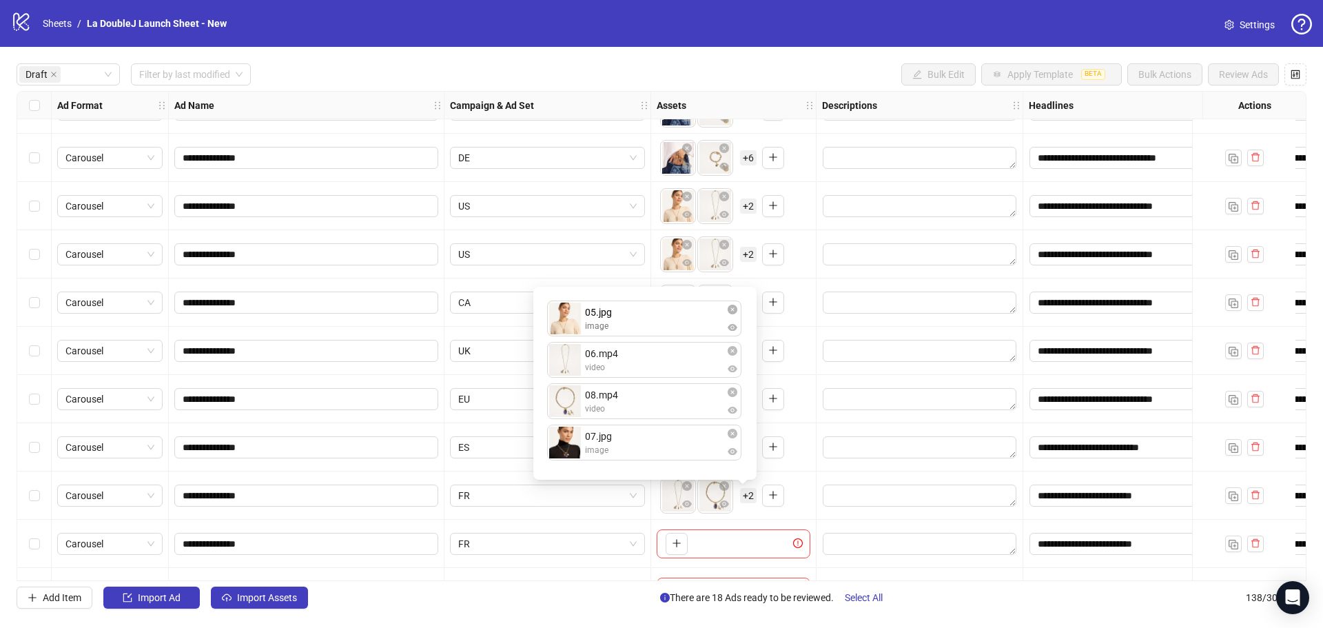
drag, startPoint x: 623, startPoint y: 411, endPoint x: 637, endPoint y: 337, distance: 75.1
click at [637, 337] on div "06.mp4 video 08.mp4 video 05.jpg image 07.jpg image 05.jpg image To pick up a d…" at bounding box center [645, 383] width 207 height 176
drag, startPoint x: 617, startPoint y: 460, endPoint x: 636, endPoint y: 387, distance: 74.7
click at [636, 387] on ul "05.jpg image 06.mp4 video 08.mp4 video 07.jpg image" at bounding box center [645, 382] width 196 height 165
drag, startPoint x: 622, startPoint y: 442, endPoint x: 636, endPoint y: 398, distance: 46.2
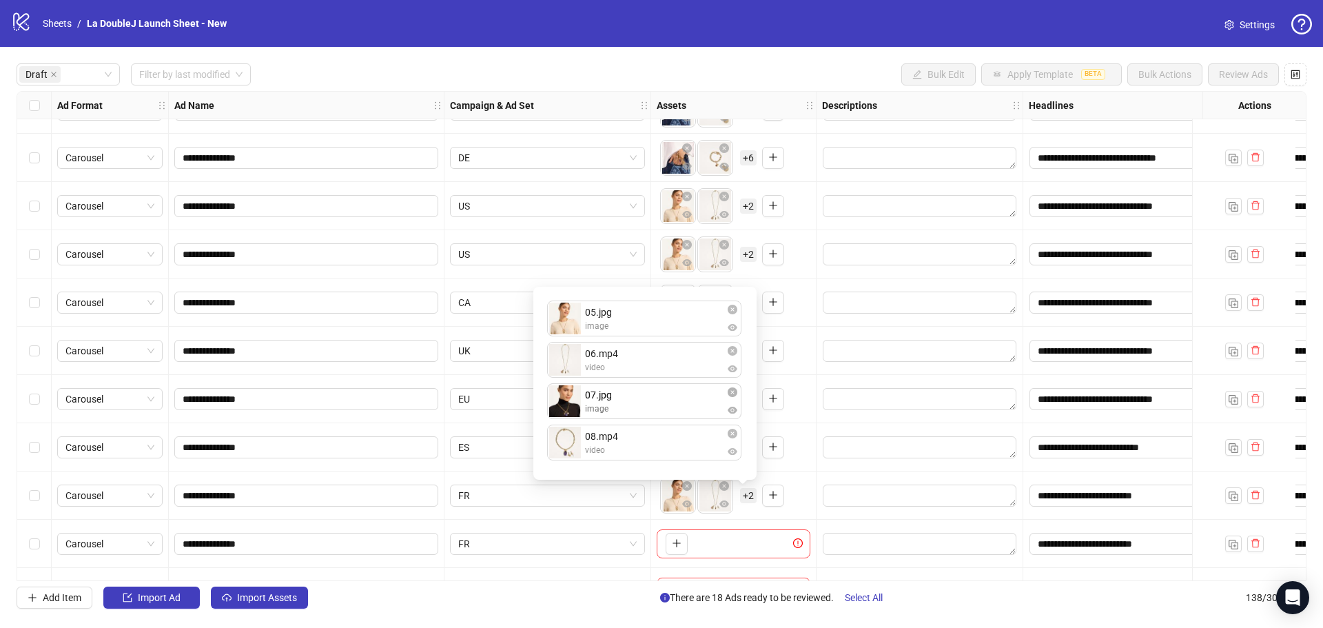
click at [636, 398] on div "05.jpg image 06.mp4 video 08.mp4 video 07.jpg image 07.jpg image To pick up a d…" at bounding box center [645, 383] width 207 height 176
click at [933, 614] on div "**********" at bounding box center [661, 336] width 1323 height 578
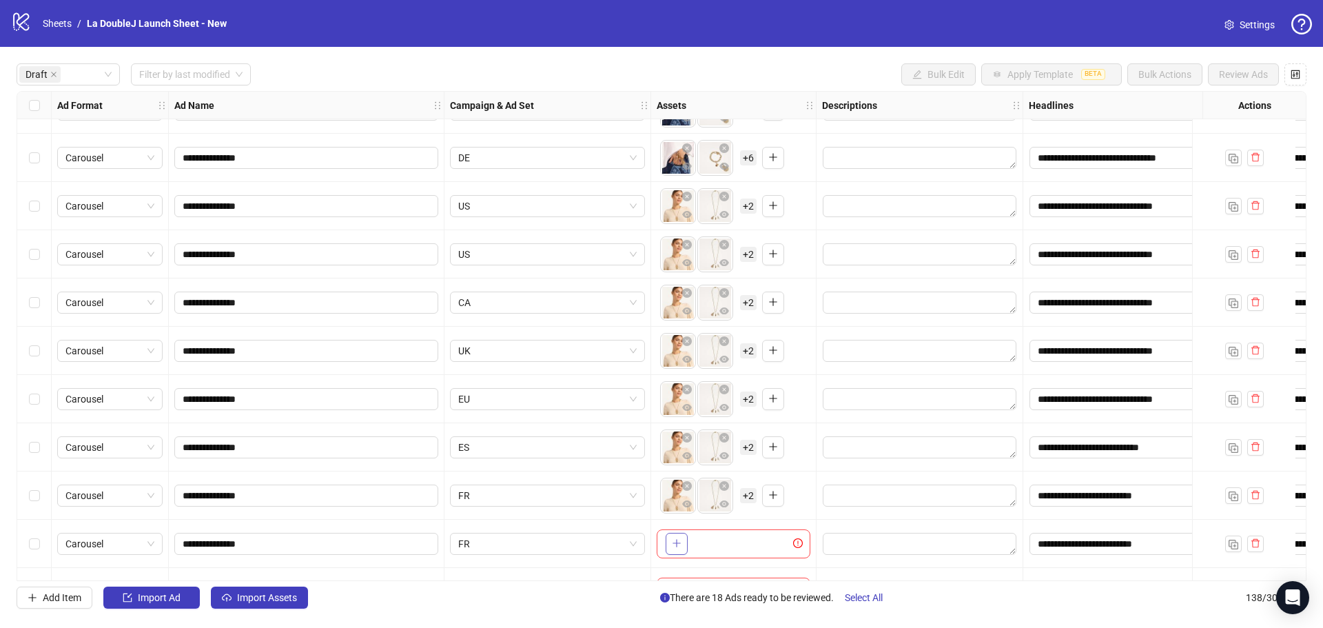
click at [673, 533] on button "button" at bounding box center [677, 544] width 22 height 22
click at [744, 545] on span "+ 2" at bounding box center [748, 543] width 17 height 15
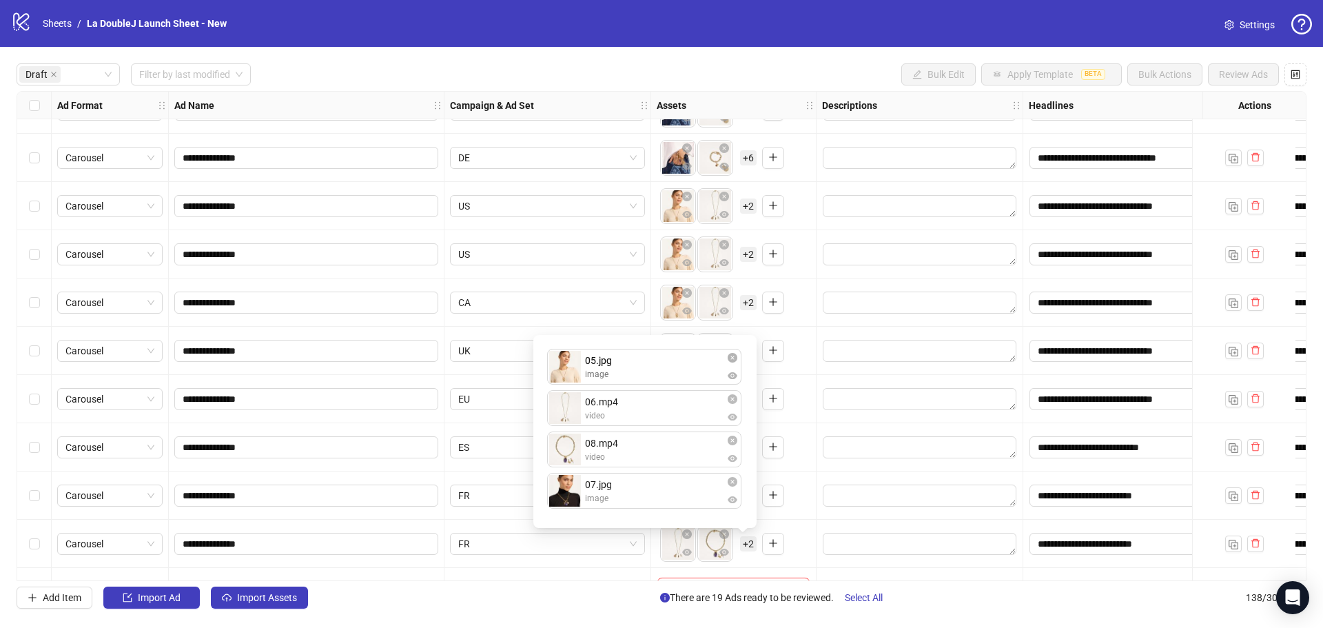
drag, startPoint x: 620, startPoint y: 496, endPoint x: 629, endPoint y: 375, distance: 121.6
click at [629, 375] on div "06.mp4 video 08.mp4 video 07.jpg image 05.jpg image 05.jpg image To pick up a d…" at bounding box center [645, 431] width 207 height 176
drag, startPoint x: 610, startPoint y: 492, endPoint x: 626, endPoint y: 458, distance: 38.2
click at [626, 458] on div "05.jpg image 06.mp4 video 08.mp4 video 07.jpg image 07.jpg image To pick up a d…" at bounding box center [645, 431] width 207 height 176
click at [985, 596] on div "Add Item Import Ad Import Assets There are 19 Ads ready to be reviewed. Select …" at bounding box center [662, 597] width 1290 height 22
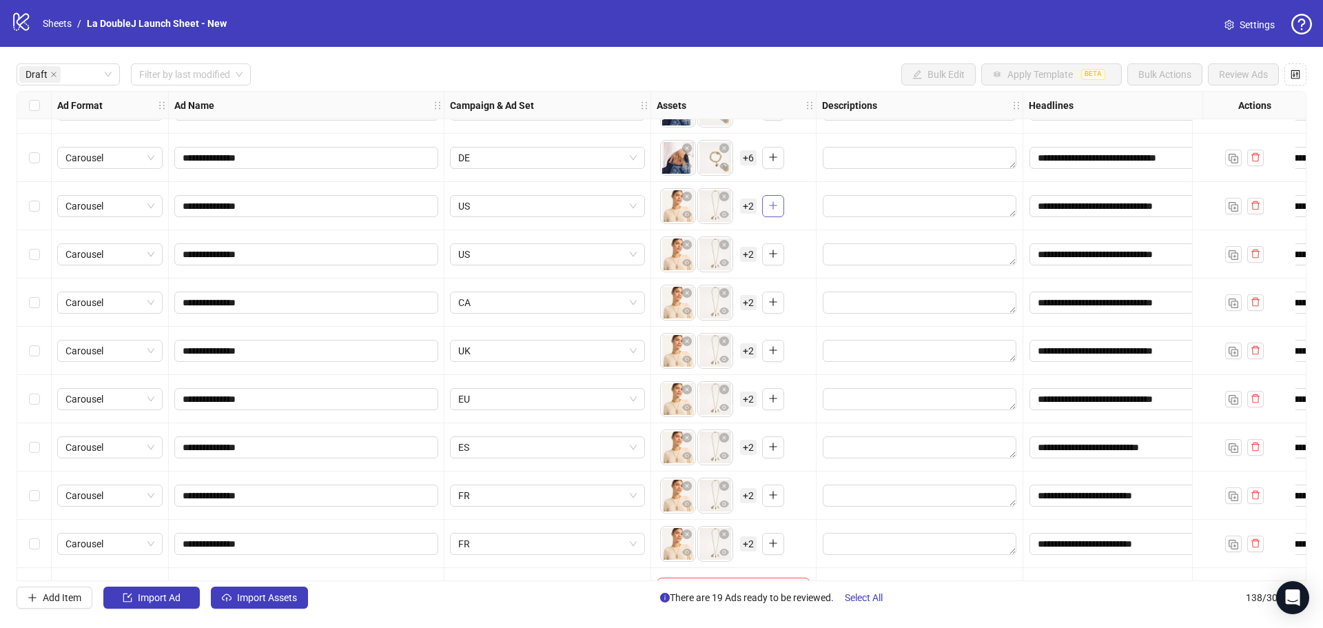
click at [772, 209] on icon "plus" at bounding box center [773, 206] width 10 height 10
click at [747, 213] on span "+ 6" at bounding box center [748, 205] width 17 height 15
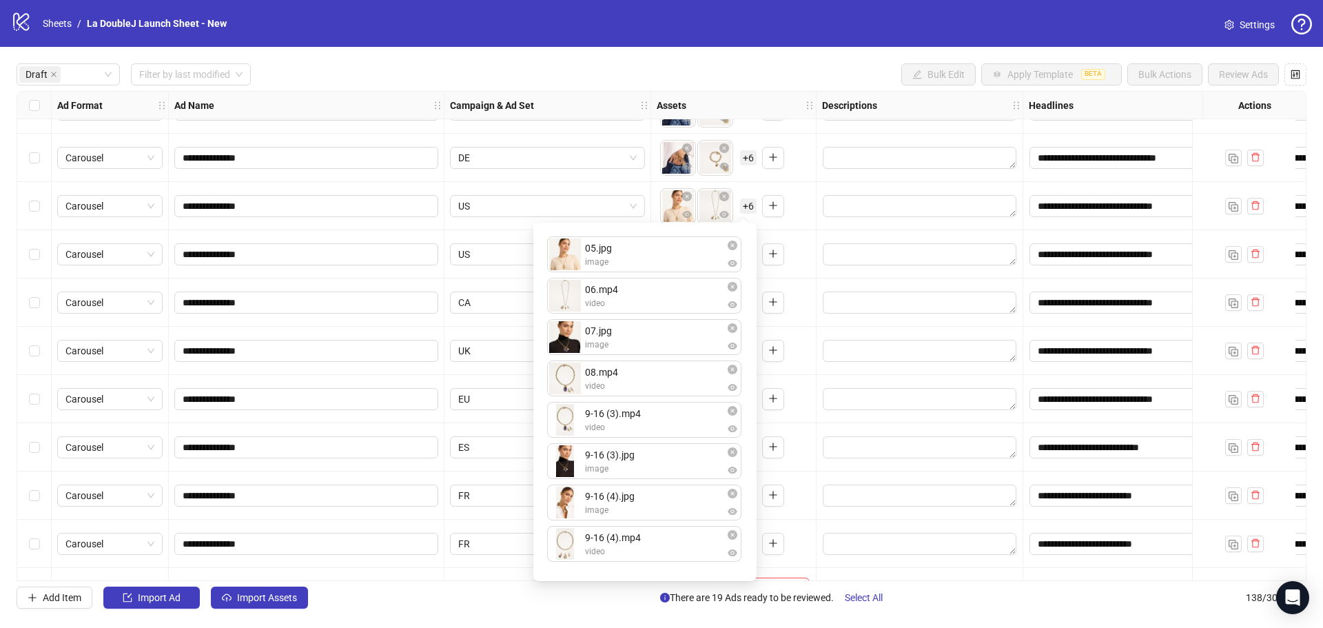
click at [666, 437] on div "9-16 (3).mp4 video" at bounding box center [644, 420] width 194 height 36
drag, startPoint x: 661, startPoint y: 456, endPoint x: 668, endPoint y: 416, distance: 40.7
click at [668, 416] on div "05.jpg image 06.mp4 video 07.jpg image 08.mp4 video 9-16 (3).mp4 video 9-16 (3)…" at bounding box center [645, 402] width 207 height 342
click at [904, 602] on div "Add Item Import Ad Import Assets There are 19 Ads ready to be reviewed. Select …" at bounding box center [662, 597] width 1290 height 22
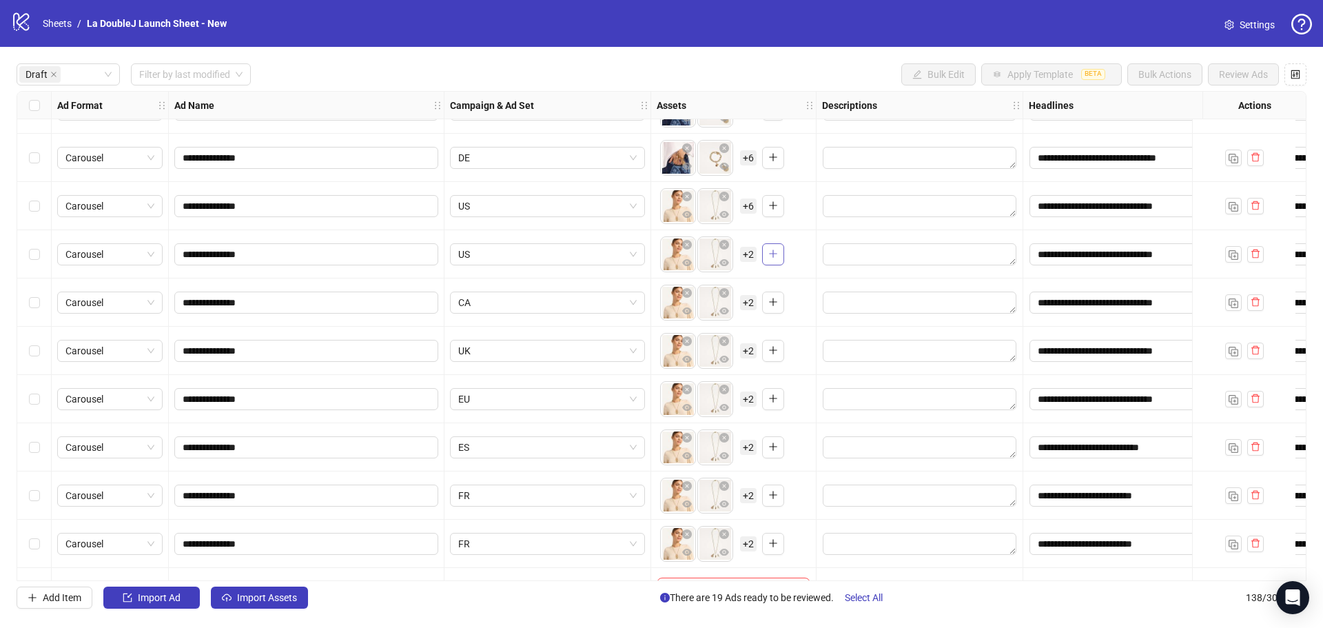
click at [770, 258] on icon "plus" at bounding box center [773, 254] width 10 height 10
click at [745, 260] on span "+ 6" at bounding box center [748, 254] width 17 height 15
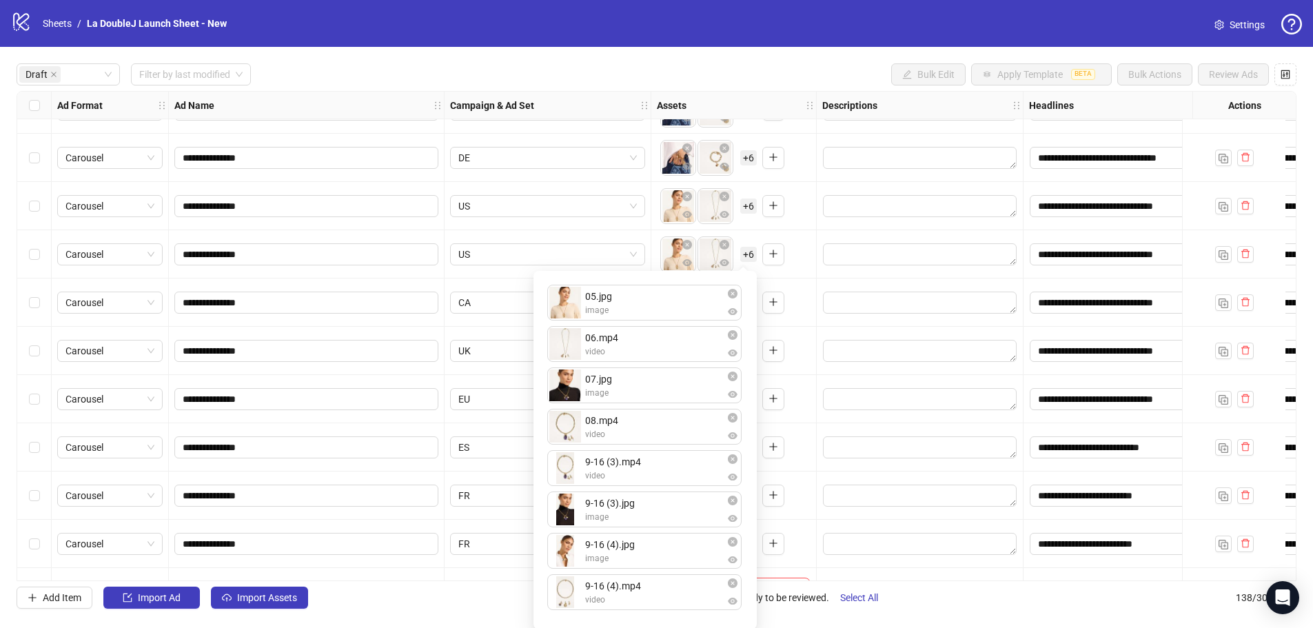
scroll to position [1, 0]
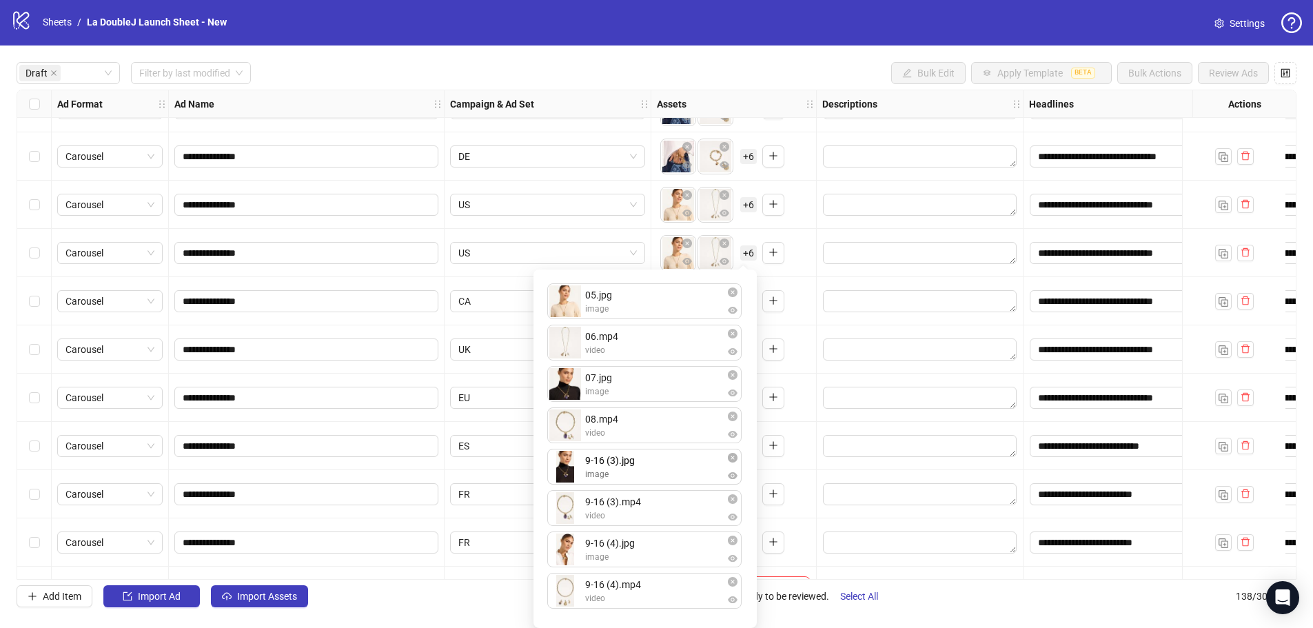
drag, startPoint x: 663, startPoint y: 516, endPoint x: 674, endPoint y: 478, distance: 40.1
click at [674, 478] on div "05.jpg image 06.mp4 video 07.jpg image 08.mp4 video 9-16 (3).mp4 video 9-16 (3)…" at bounding box center [645, 449] width 207 height 342
click at [890, 608] on div "**********" at bounding box center [656, 334] width 1313 height 578
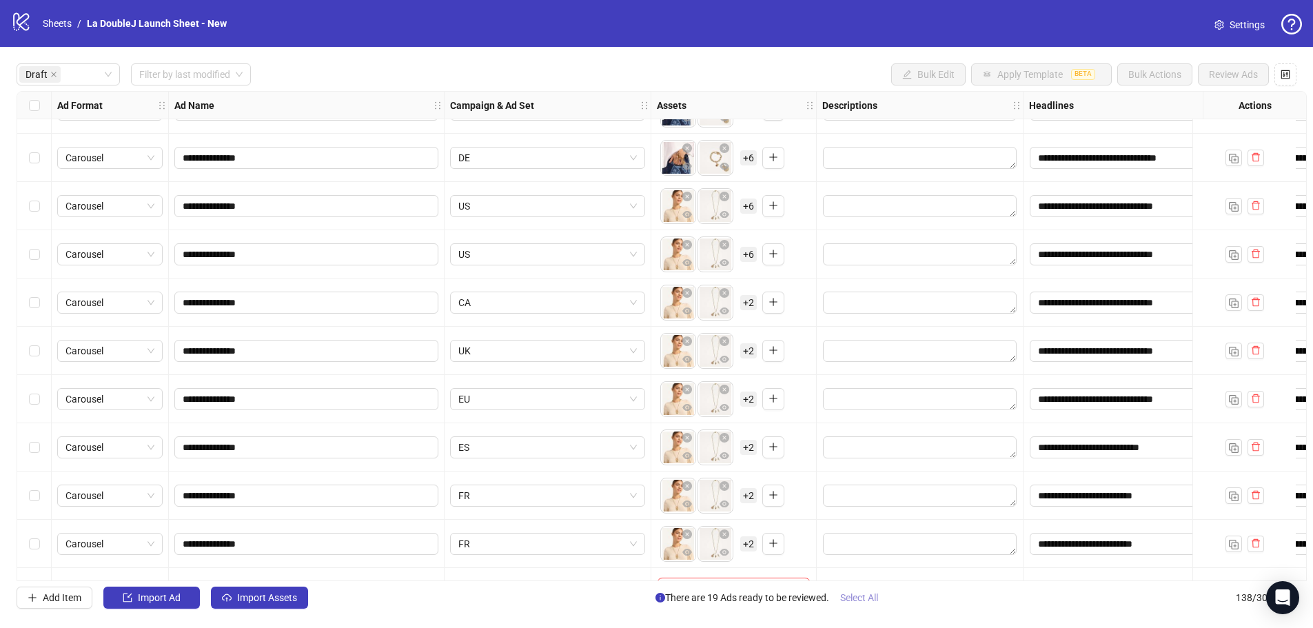
scroll to position [0, 0]
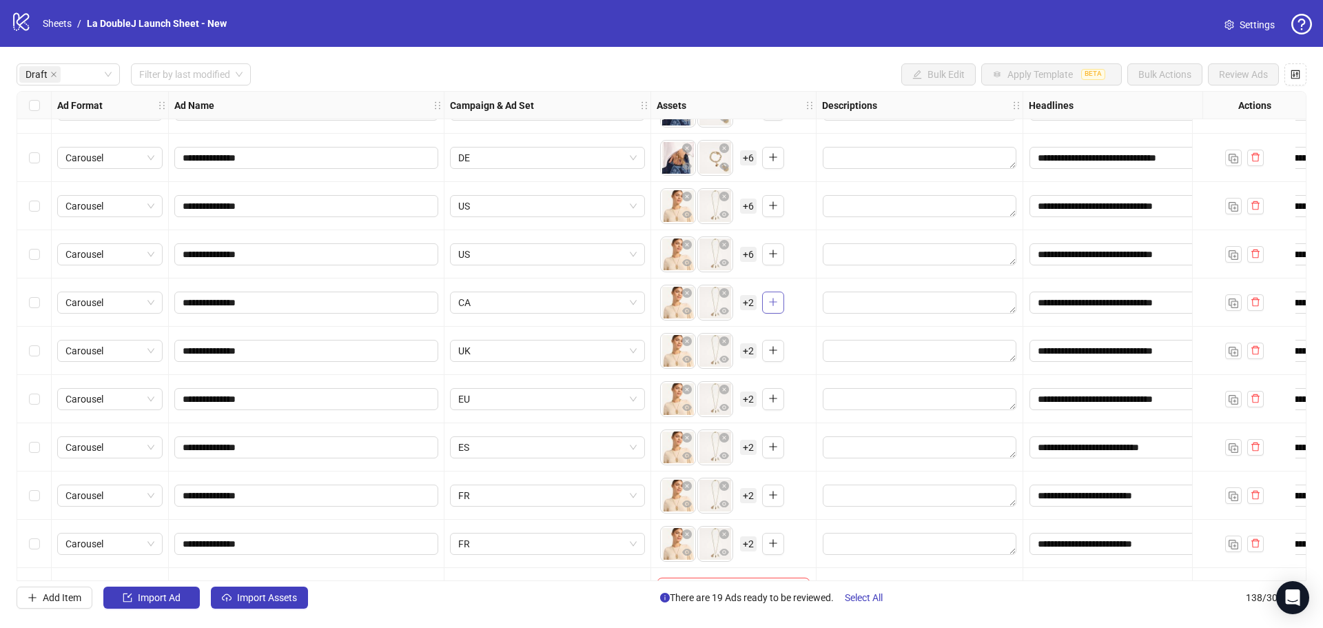
click at [772, 305] on icon "plus" at bounding box center [773, 302] width 10 height 10
click at [755, 298] on span "+ 6" at bounding box center [748, 302] width 17 height 15
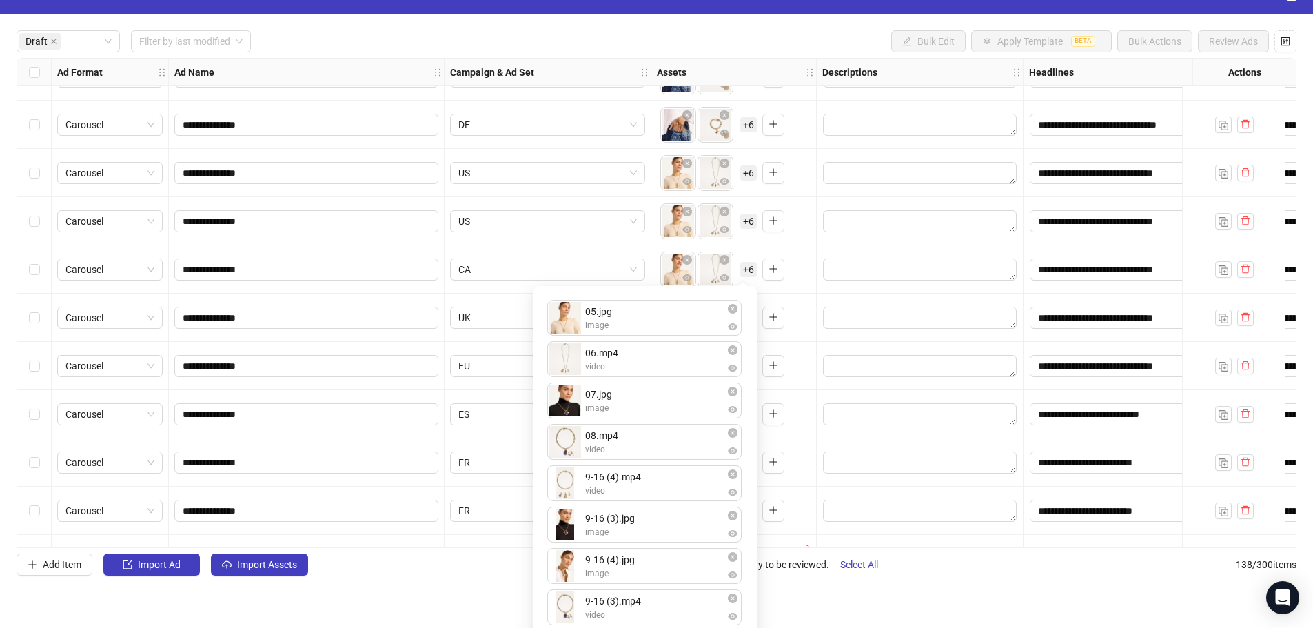
scroll to position [50, 0]
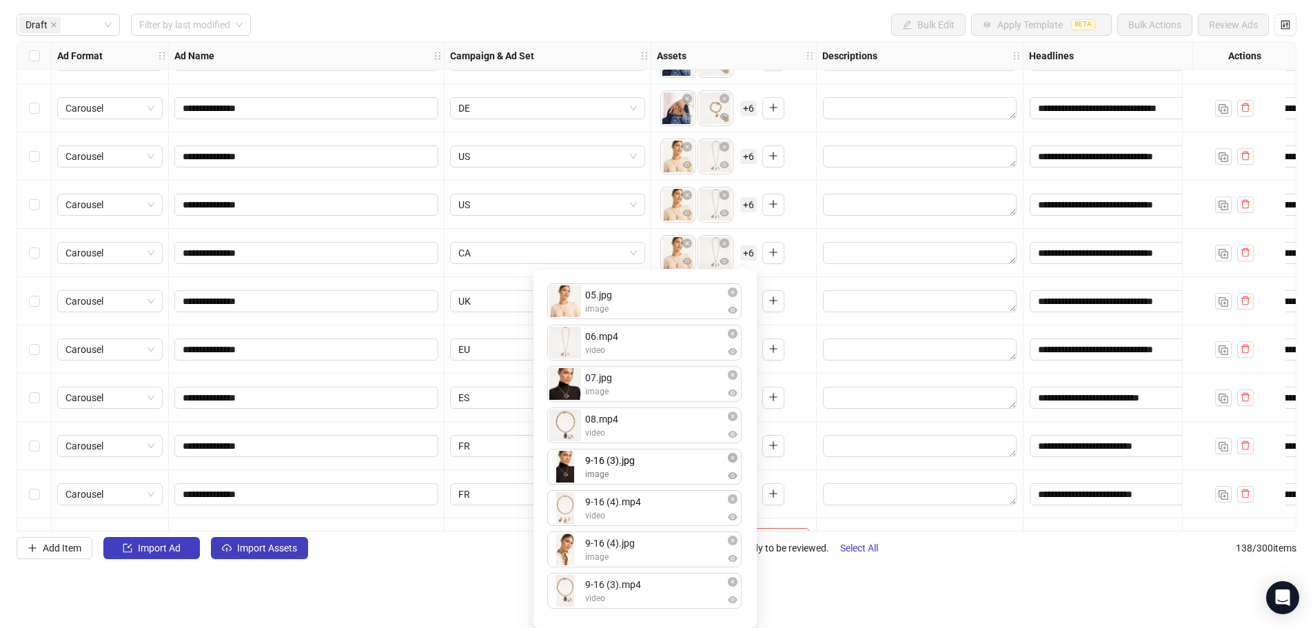
drag, startPoint x: 637, startPoint y: 514, endPoint x: 657, endPoint y: 470, distance: 48.7
click at [657, 470] on div "05.jpg image 06.mp4 video 07.jpg image 08.mp4 video 9-16 (4).mp4 video 9-16 (3)…" at bounding box center [645, 449] width 207 height 342
drag, startPoint x: 648, startPoint y: 593, endPoint x: 666, endPoint y: 514, distance: 81.4
click at [666, 514] on div "05.jpg image 06.mp4 video 07.jpg image 08.mp4 video 9-16 (3).jpg image 9-16 (4)…" at bounding box center [645, 449] width 207 height 342
click at [800, 578] on html "**********" at bounding box center [656, 264] width 1313 height 628
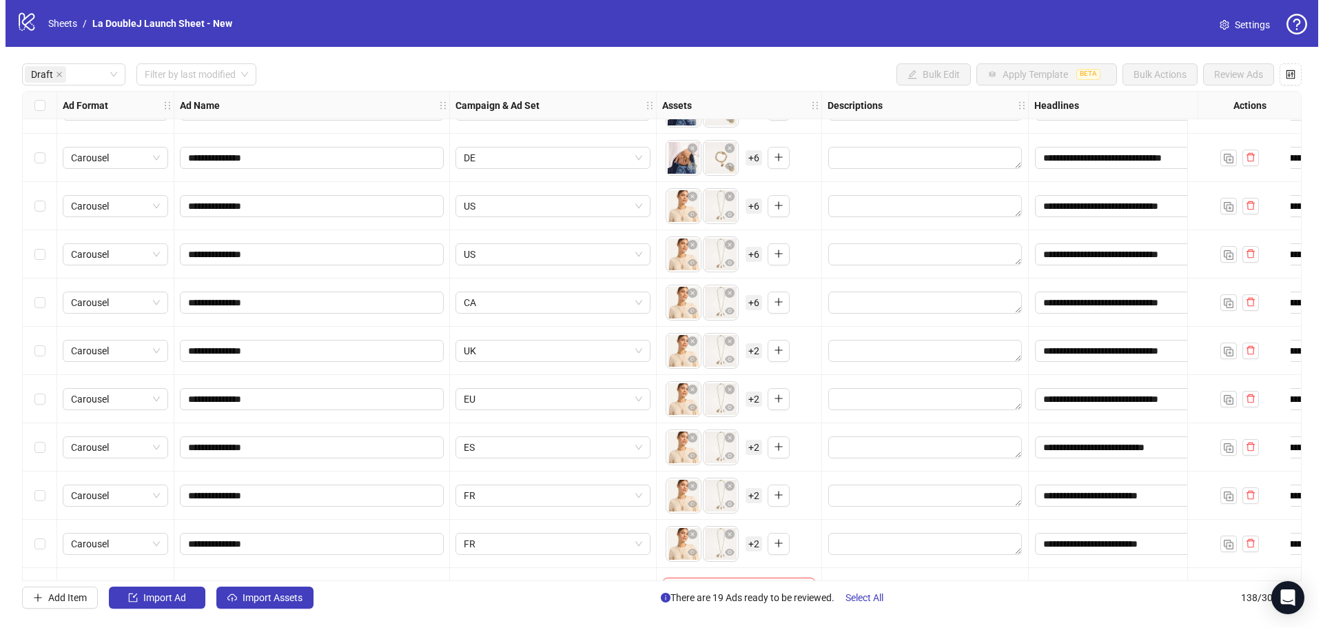
scroll to position [0, 0]
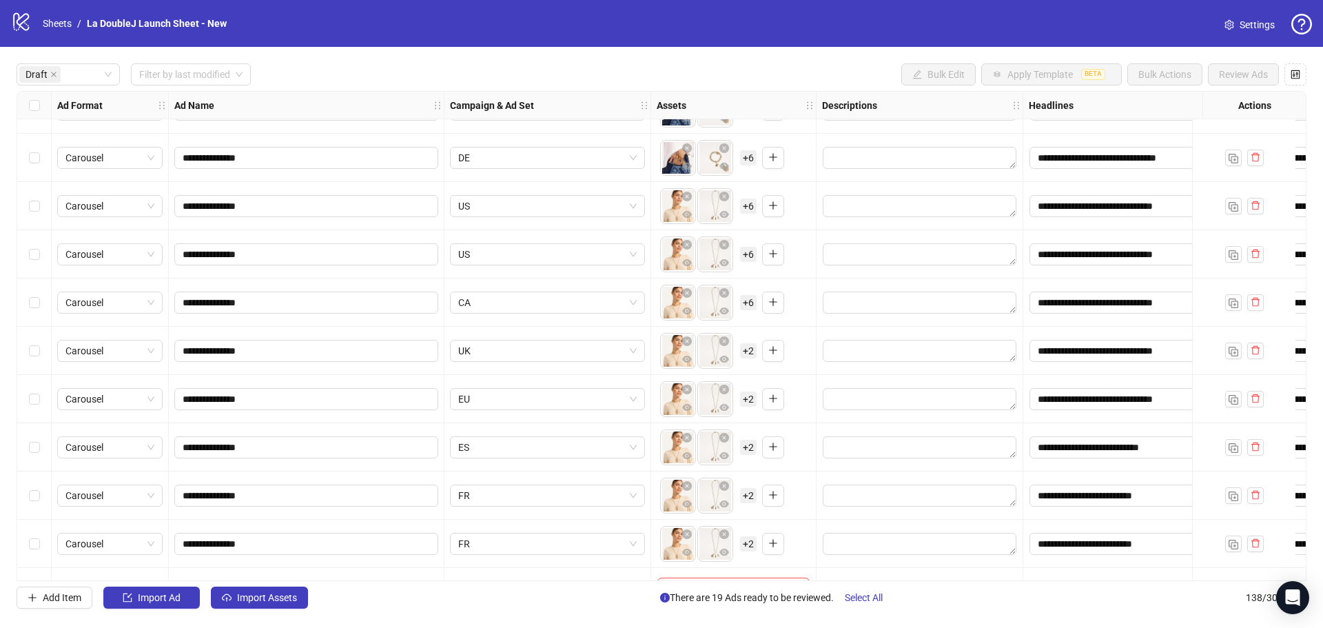
click at [748, 346] on span "+ 2" at bounding box center [748, 350] width 17 height 15
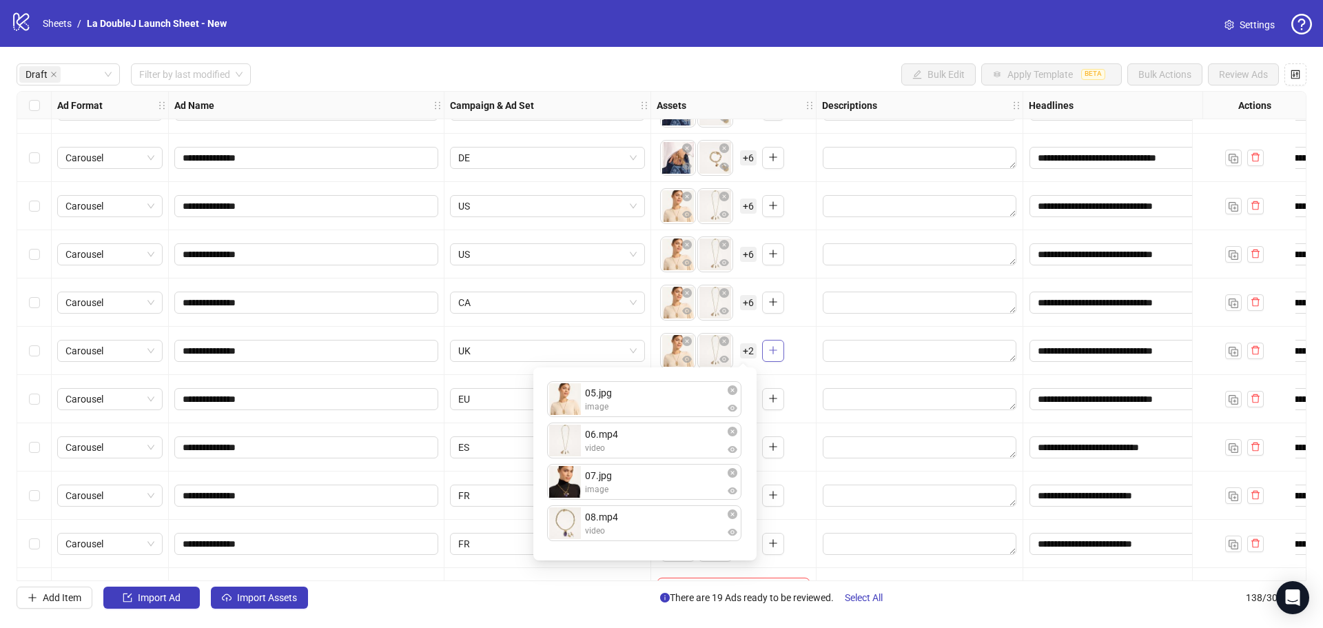
drag, startPoint x: 759, startPoint y: 358, endPoint x: 769, endPoint y: 356, distance: 10.0
click at [761, 358] on div "To pick up a draggable item, press the space bar. While dragging, use the arrow…" at bounding box center [722, 351] width 124 height 36
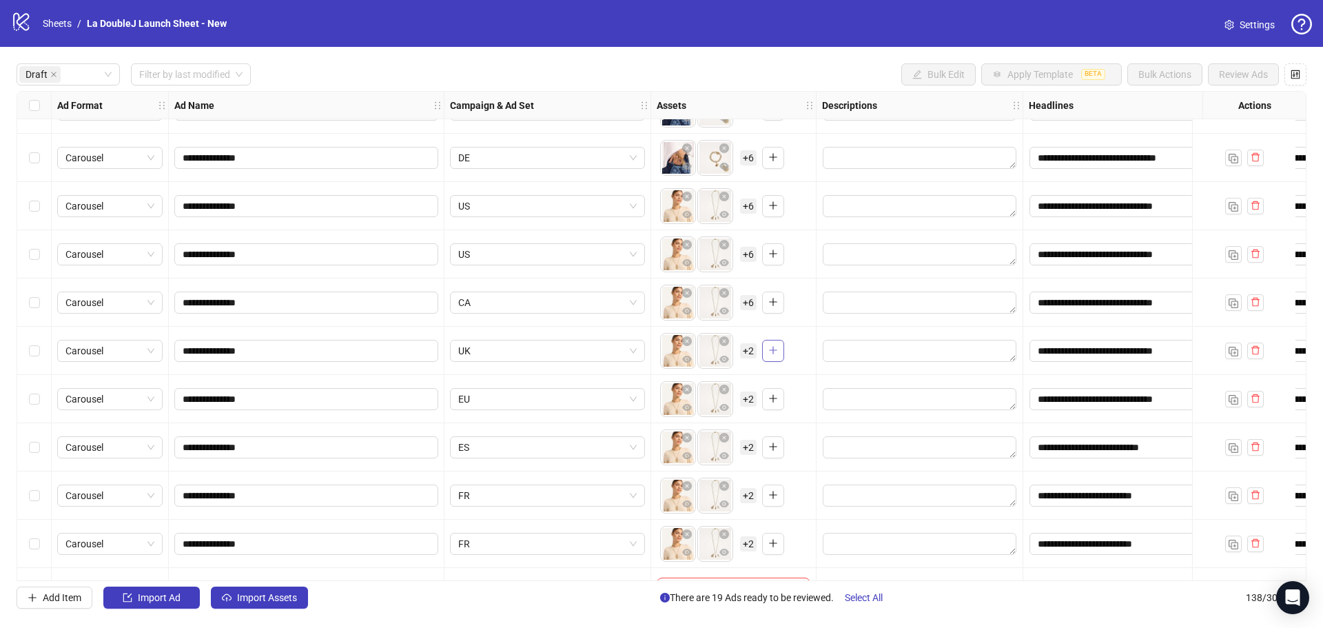
click at [774, 352] on icon "plus" at bounding box center [773, 350] width 10 height 10
click at [753, 343] on span "+ 6" at bounding box center [748, 350] width 17 height 15
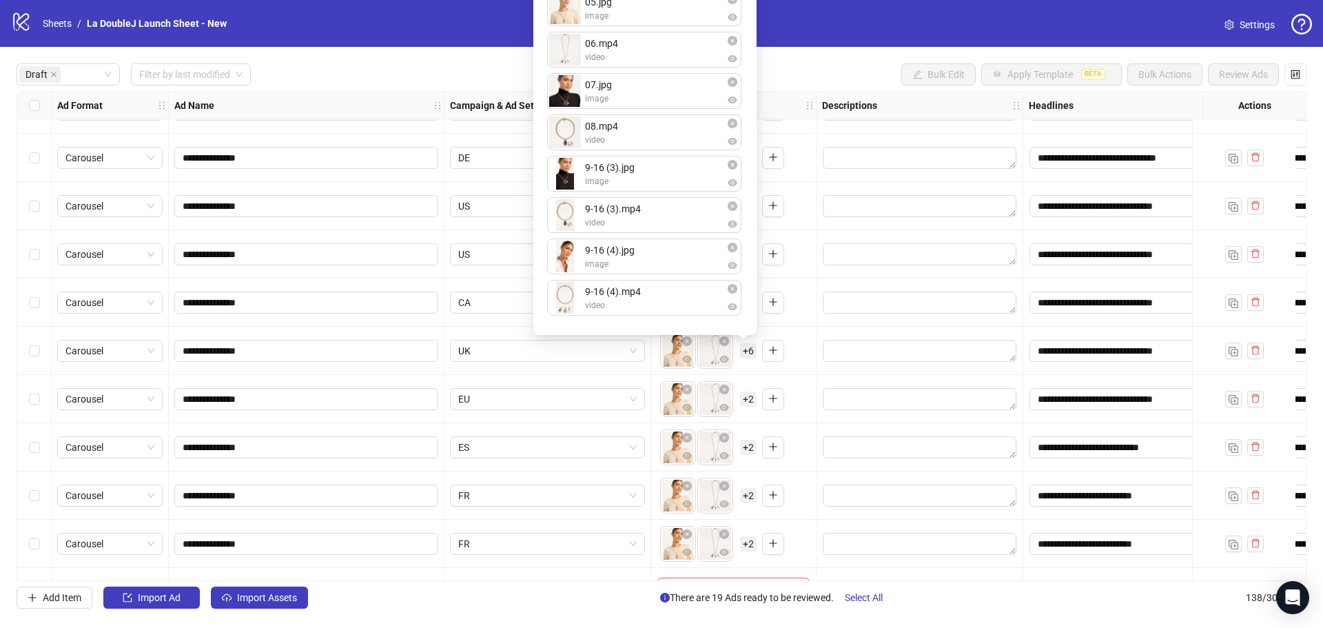
click at [968, 613] on div "**********" at bounding box center [661, 336] width 1323 height 578
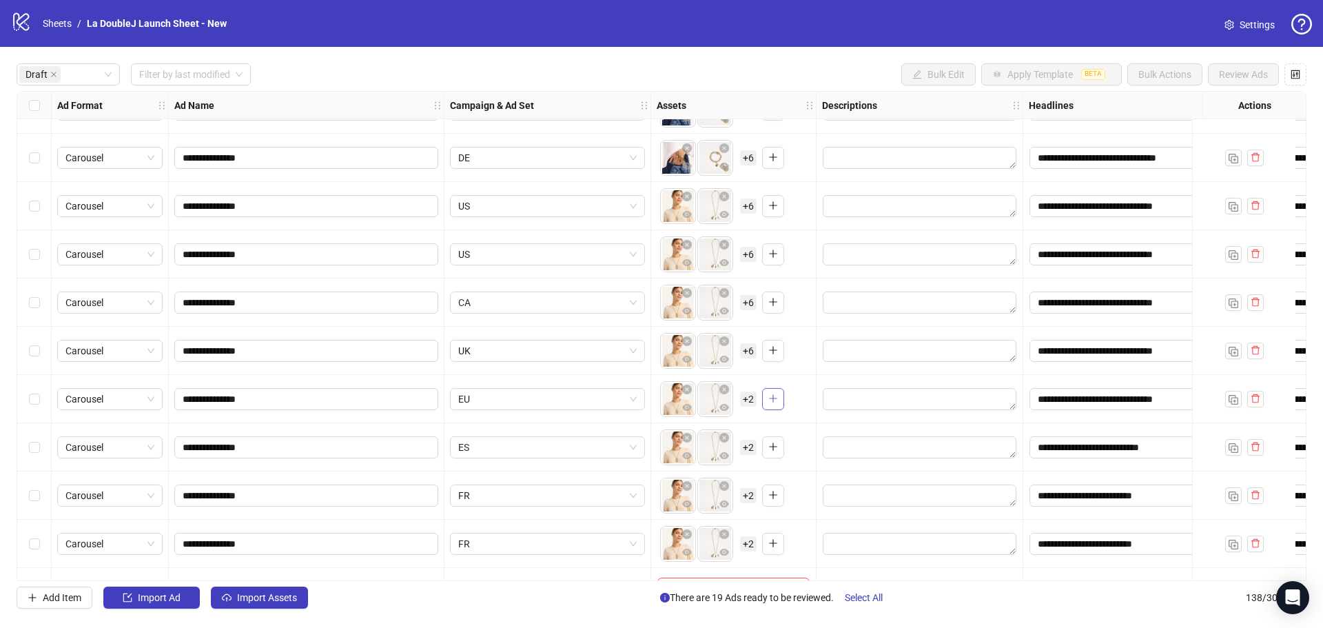
click at [764, 400] on button "button" at bounding box center [773, 399] width 22 height 22
click at [752, 402] on span "+ 6" at bounding box center [748, 398] width 17 height 15
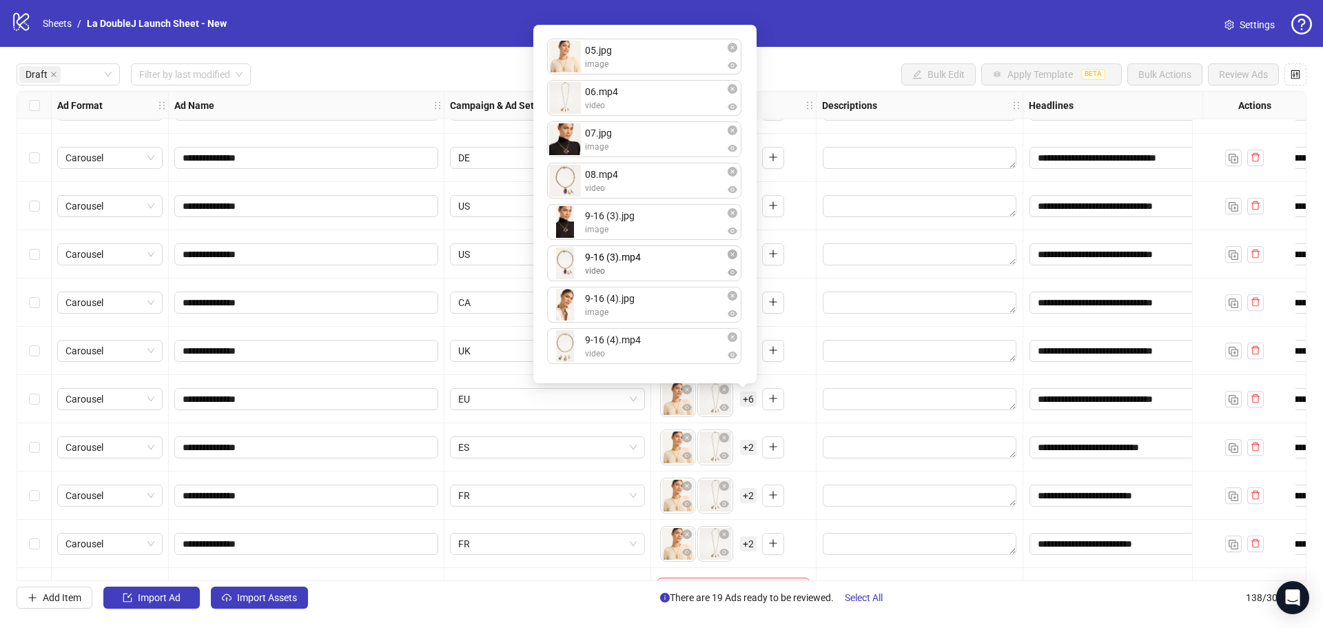
drag, startPoint x: 655, startPoint y: 303, endPoint x: 662, endPoint y: 272, distance: 32.6
click at [662, 272] on div "05.jpg image 06.mp4 video 07.jpg image 08.mp4 video 9-16 (3).jpg image 9-16 (4)…" at bounding box center [645, 204] width 207 height 342
click at [950, 608] on div "Add Item Import Ad Import Assets There are 19 Ads ready to be reviewed. Select …" at bounding box center [662, 597] width 1290 height 22
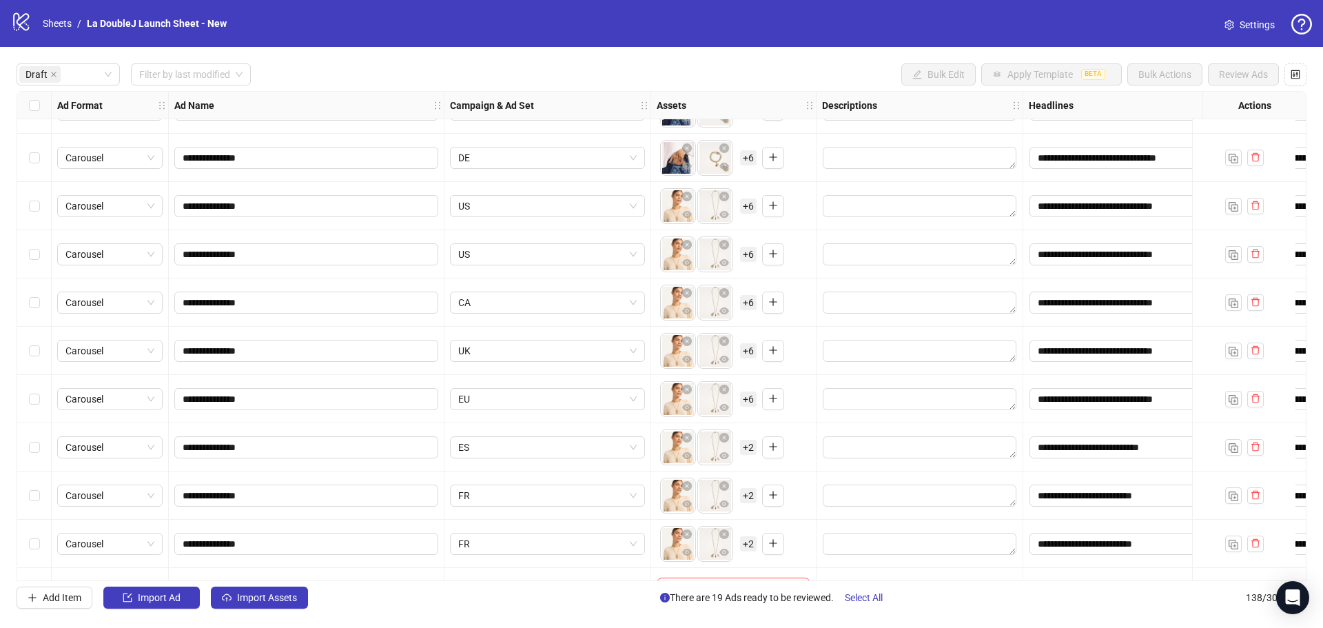
click at [748, 444] on span "+ 2" at bounding box center [748, 447] width 17 height 15
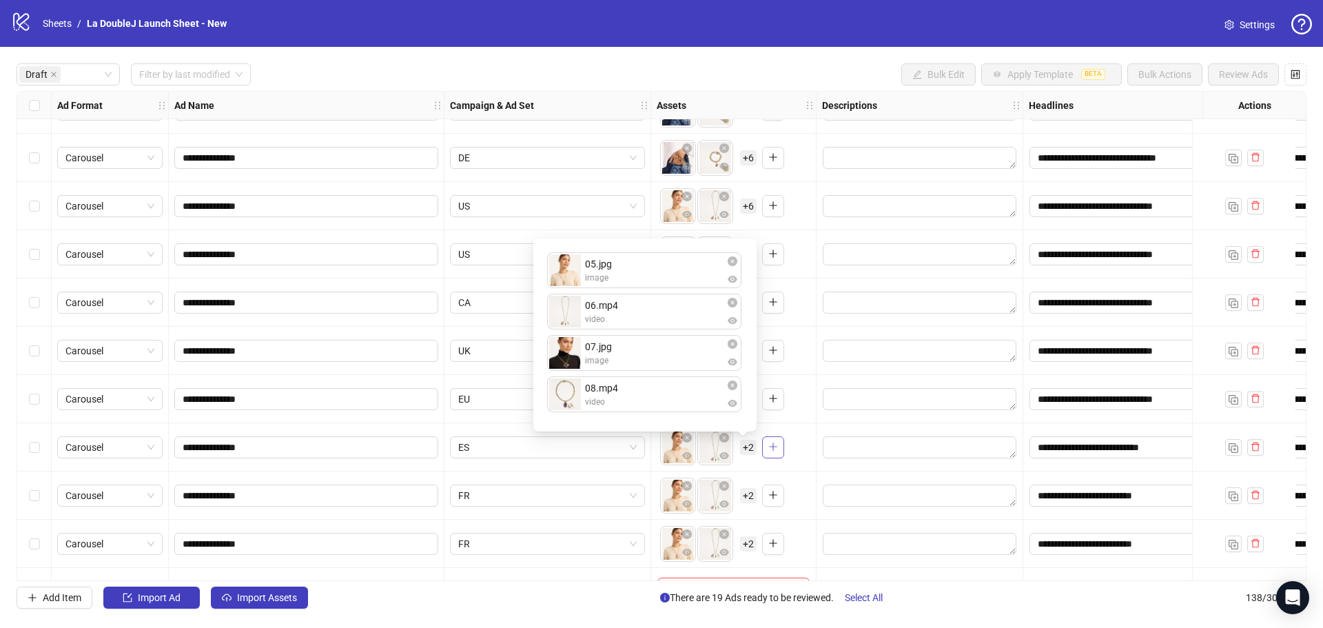
click at [779, 451] on button "button" at bounding box center [773, 447] width 22 height 22
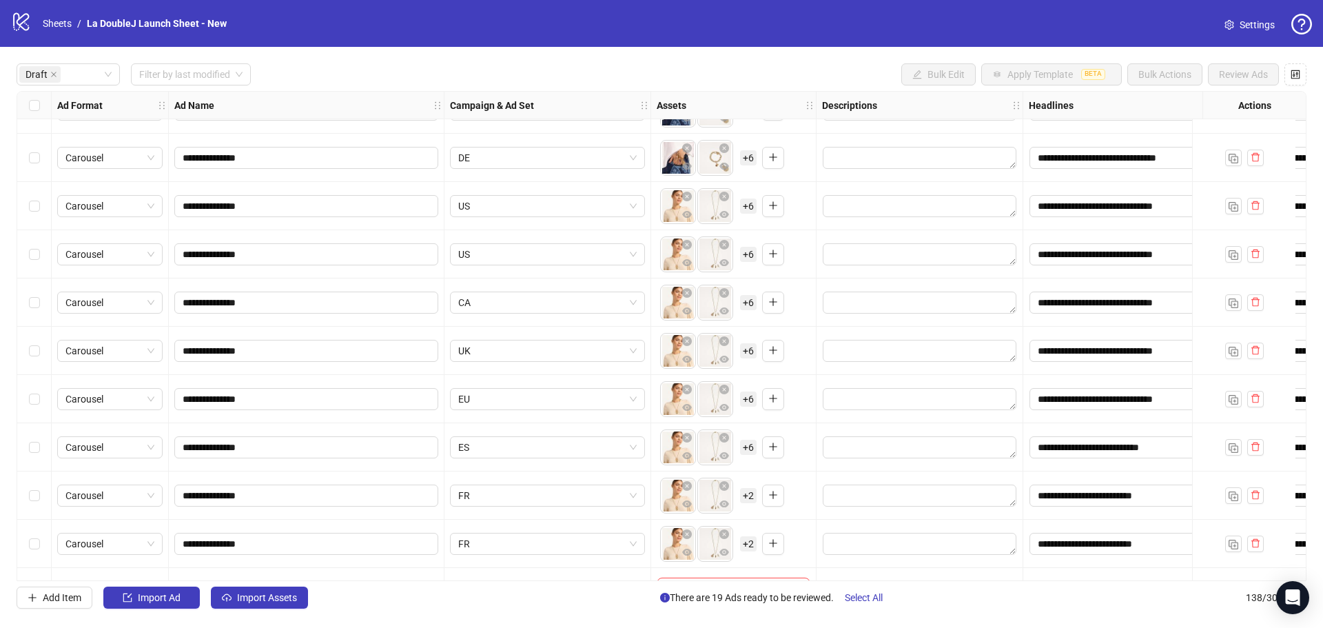
click at [757, 451] on div "To pick up a draggable item, press the space bar. While dragging, use the arrow…" at bounding box center [722, 447] width 124 height 36
click at [755, 451] on span "+ 6" at bounding box center [748, 447] width 17 height 15
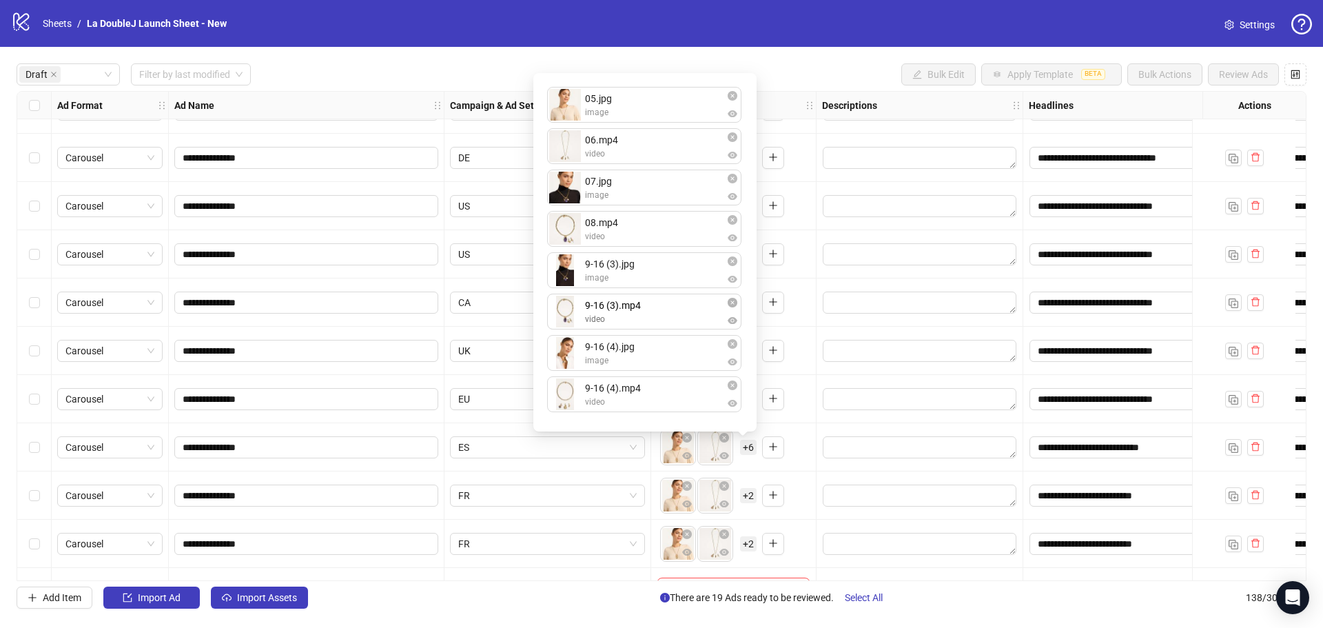
drag, startPoint x: 664, startPoint y: 400, endPoint x: 673, endPoint y: 331, distance: 69.5
click at [673, 331] on div "05.jpg image 06.mp4 video 07.jpg image 08.mp4 video 9-16 (3).jpg image 9-16 (4)…" at bounding box center [645, 252] width 207 height 342
click at [943, 600] on div "Add Item Import Ad Import Assets There are 19 Ads ready to be reviewed. Select …" at bounding box center [662, 597] width 1290 height 22
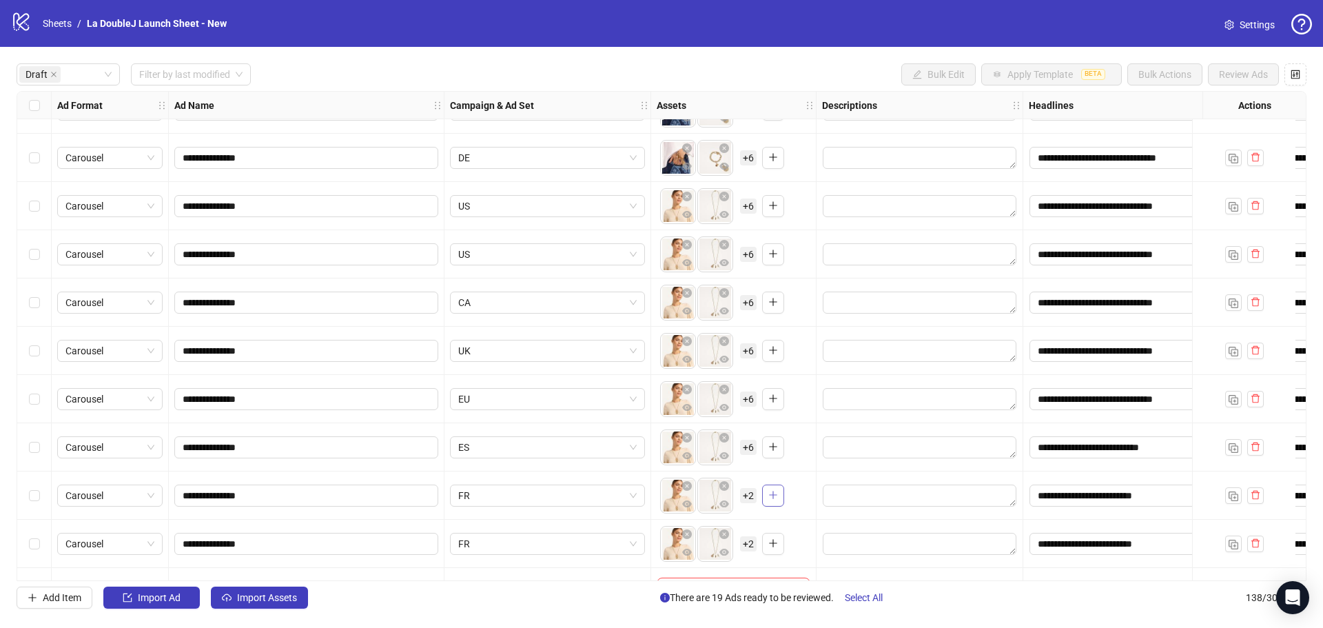
click at [773, 491] on icon "plus" at bounding box center [772, 495] width 1 height 8
click at [751, 496] on span "+ 6" at bounding box center [748, 495] width 17 height 15
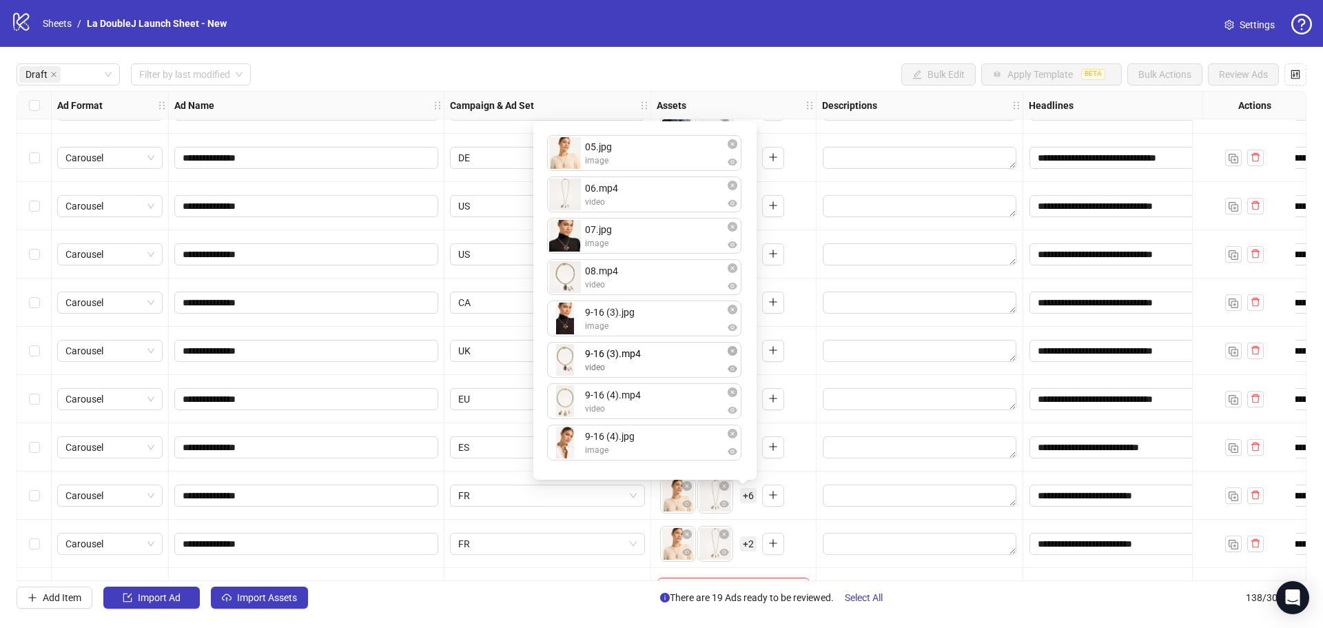
drag, startPoint x: 659, startPoint y: 401, endPoint x: 665, endPoint y: 362, distance: 39.8
click at [665, 362] on div "05.jpg image 06.mp4 video 07.jpg image 08.mp4 video 9-16 (3).jpg image 9-16 (4)…" at bounding box center [645, 301] width 207 height 342
drag, startPoint x: 657, startPoint y: 432, endPoint x: 667, endPoint y: 399, distance: 34.7
click at [667, 399] on div "05.jpg image 06.mp4 video 07.jpg image 08.mp4 video 9-16 (3).jpg image 9-16 (3)…" at bounding box center [645, 301] width 207 height 342
click at [944, 599] on div "Add Item Import Ad Import Assets There are 19 Ads ready to be reviewed. Select …" at bounding box center [662, 597] width 1290 height 22
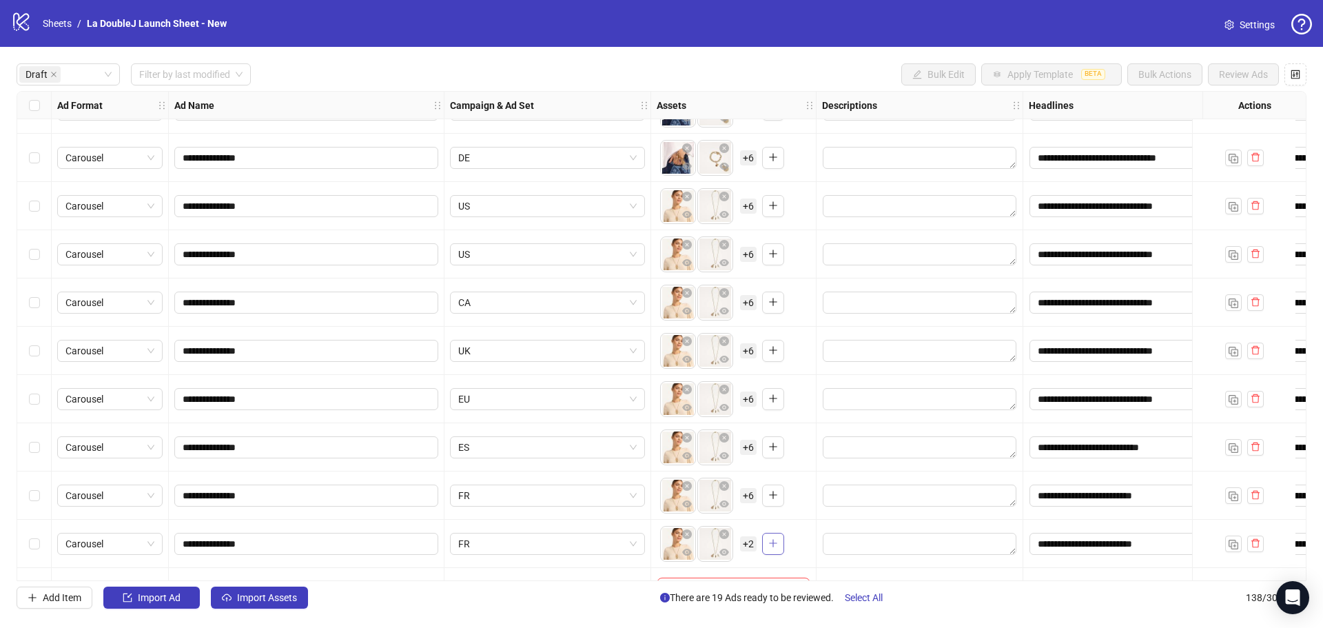
click at [775, 540] on icon "plus" at bounding box center [773, 543] width 10 height 10
click at [741, 554] on div "To pick up a draggable item, press the space bar. While dragging, use the arrow…" at bounding box center [708, 544] width 96 height 36
click at [746, 549] on span "+ 6" at bounding box center [748, 543] width 17 height 15
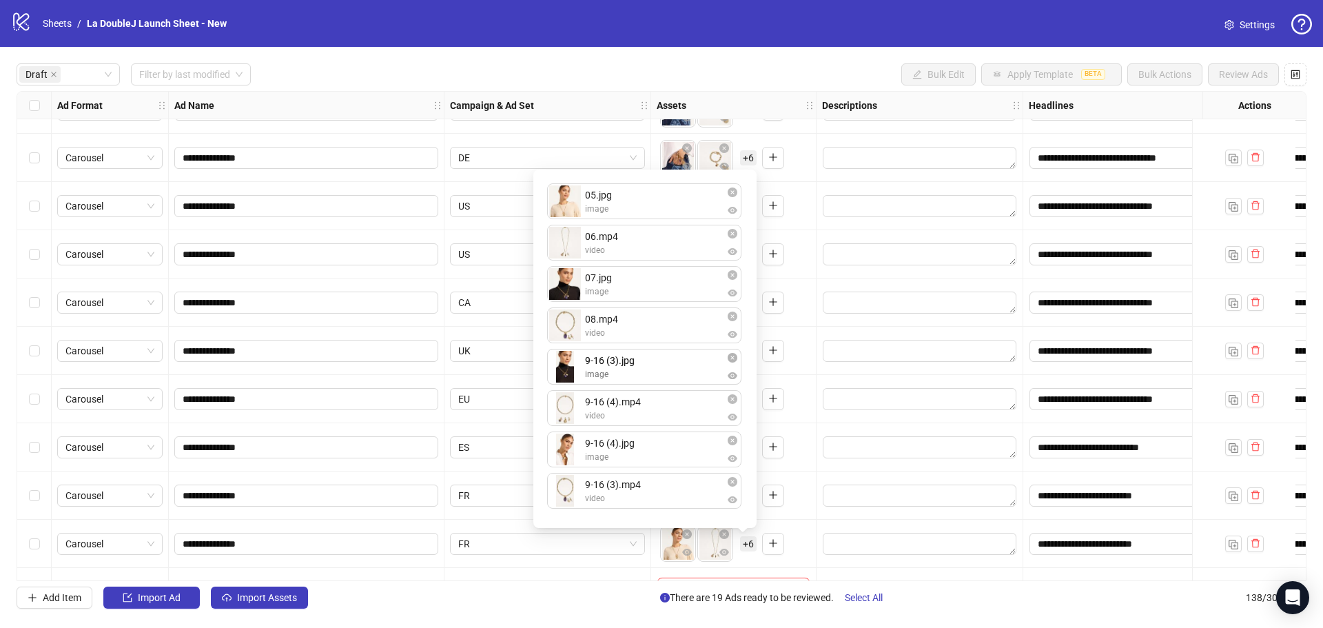
drag, startPoint x: 640, startPoint y: 451, endPoint x: 654, endPoint y: 374, distance: 79.1
click at [654, 374] on div "05.jpg image 06.mp4 video 07.jpg image 08.mp4 video 9-16 (4).mp4 video 9-16 (4)…" at bounding box center [645, 349] width 207 height 342
drag, startPoint x: 654, startPoint y: 487, endPoint x: 665, endPoint y: 411, distance: 76.6
click at [666, 407] on div "05.jpg image 06.mp4 video 07.jpg image 08.mp4 video 9-16 (3).jpg image 9-16 (4)…" at bounding box center [645, 349] width 207 height 342
drag, startPoint x: 652, startPoint y: 498, endPoint x: 659, endPoint y: 456, distance: 43.4
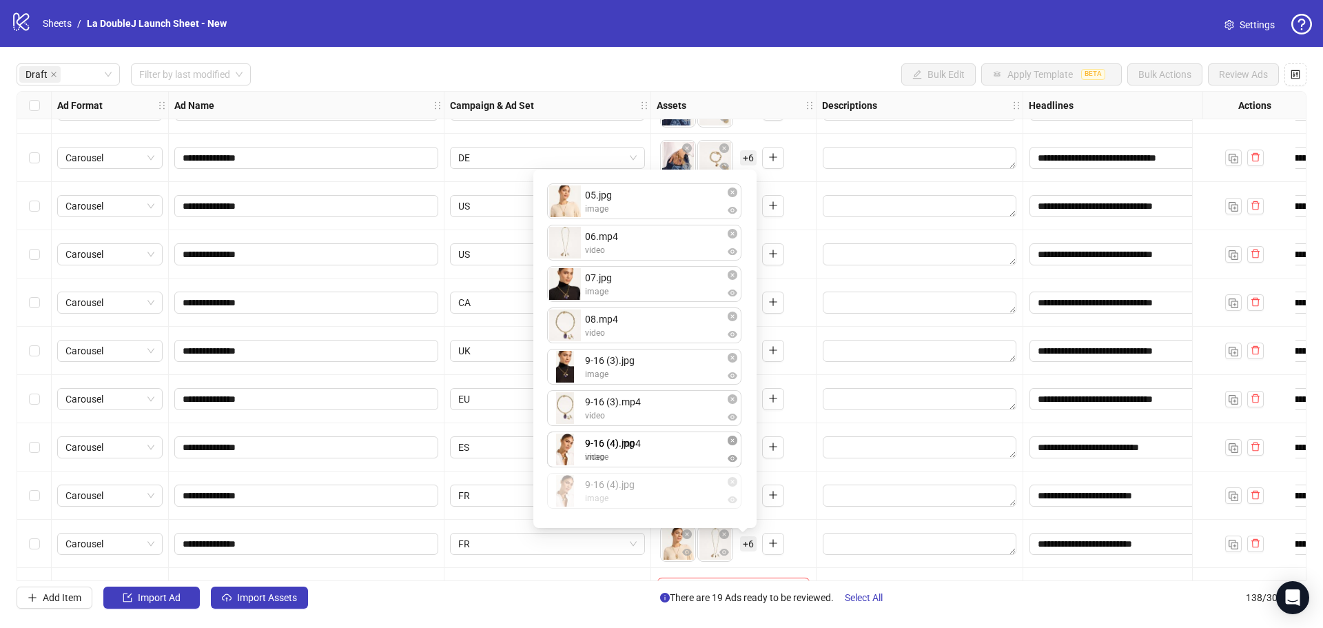
click at [659, 462] on div "05.jpg image 06.mp4 video 07.jpg image 08.mp4 video 9-16 (3).jpg image 9-16 (3)…" at bounding box center [645, 349] width 207 height 342
click at [980, 597] on div "Add Item Import Ad Import Assets There are 19 Ads ready to be reviewed. Select …" at bounding box center [662, 597] width 1290 height 22
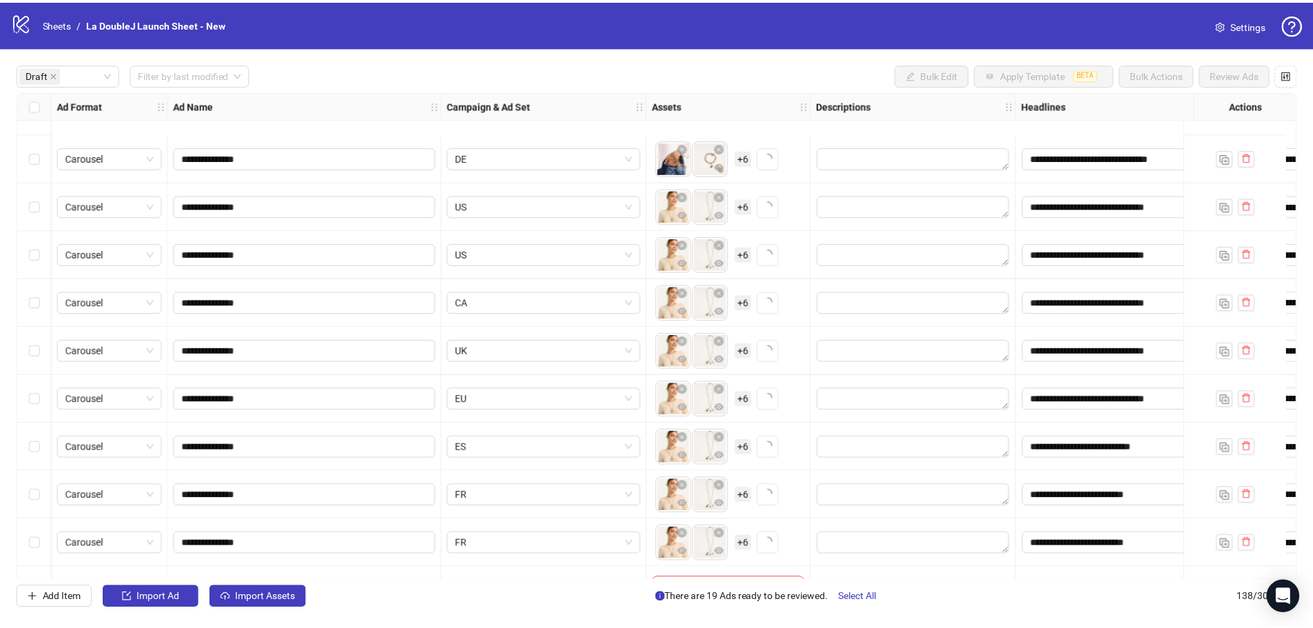
scroll to position [606, 0]
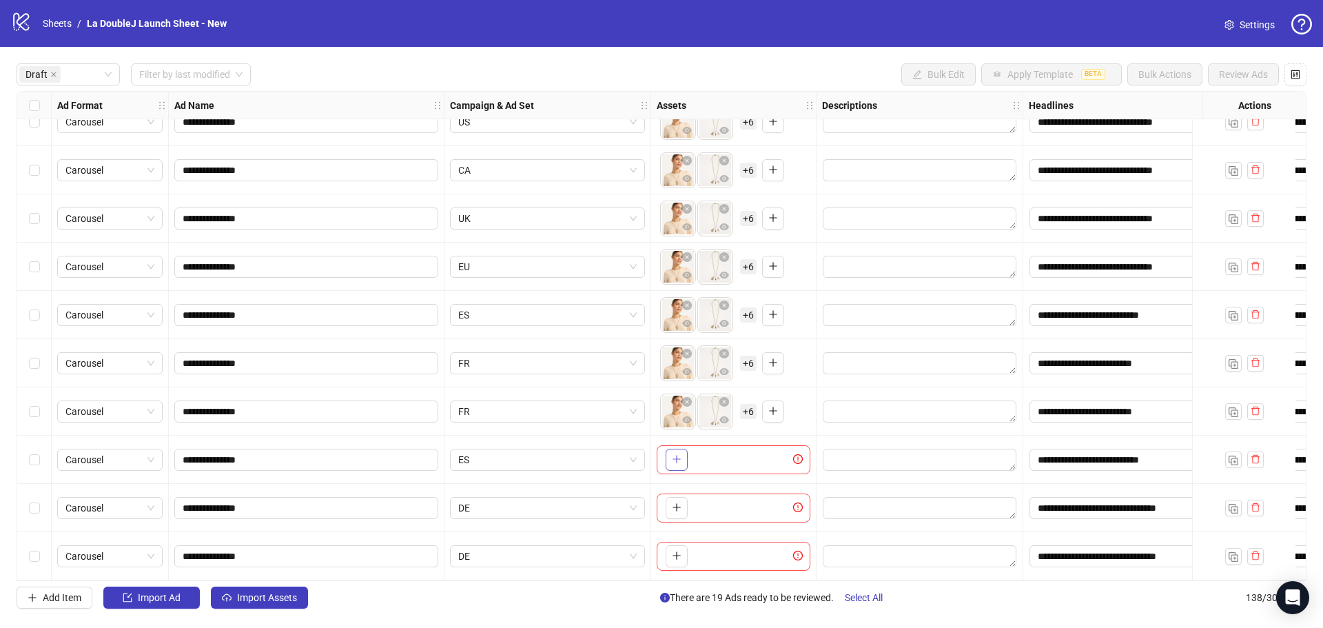
click at [684, 453] on button "button" at bounding box center [677, 460] width 22 height 22
click at [746, 455] on span "+ 2" at bounding box center [748, 459] width 17 height 15
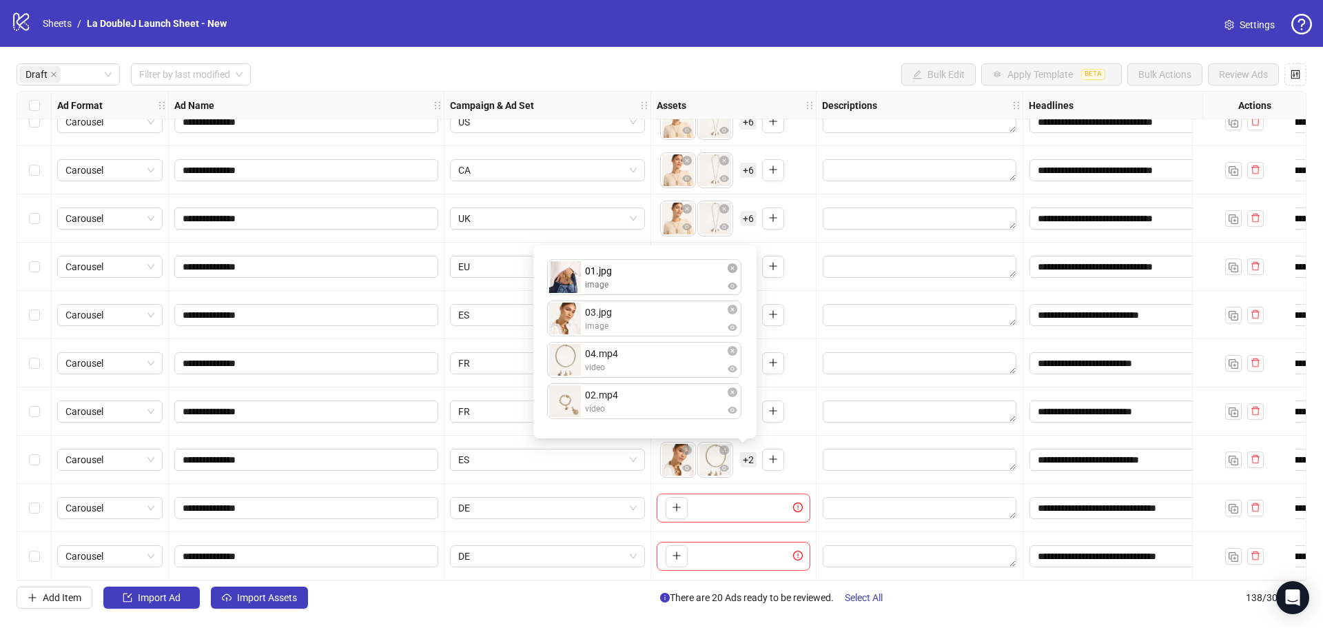
drag, startPoint x: 606, startPoint y: 365, endPoint x: 620, endPoint y: 296, distance: 70.3
click at [620, 296] on div "03.jpg image 04.mp4 video 01.jpg image 02.mp4 video 01.jpg image To pick up a d…" at bounding box center [645, 342] width 207 height 176
drag, startPoint x: 624, startPoint y: 402, endPoint x: 637, endPoint y: 330, distance: 72.9
click at [637, 330] on div "01.jpg image 03.jpg image 04.mp4 video 02.mp4 video 02.mp4 video To pick up a d…" at bounding box center [645, 342] width 207 height 176
click at [690, 500] on div "To pick up a draggable item, press the space bar. While dragging, use the arrow…" at bounding box center [734, 507] width 154 height 29
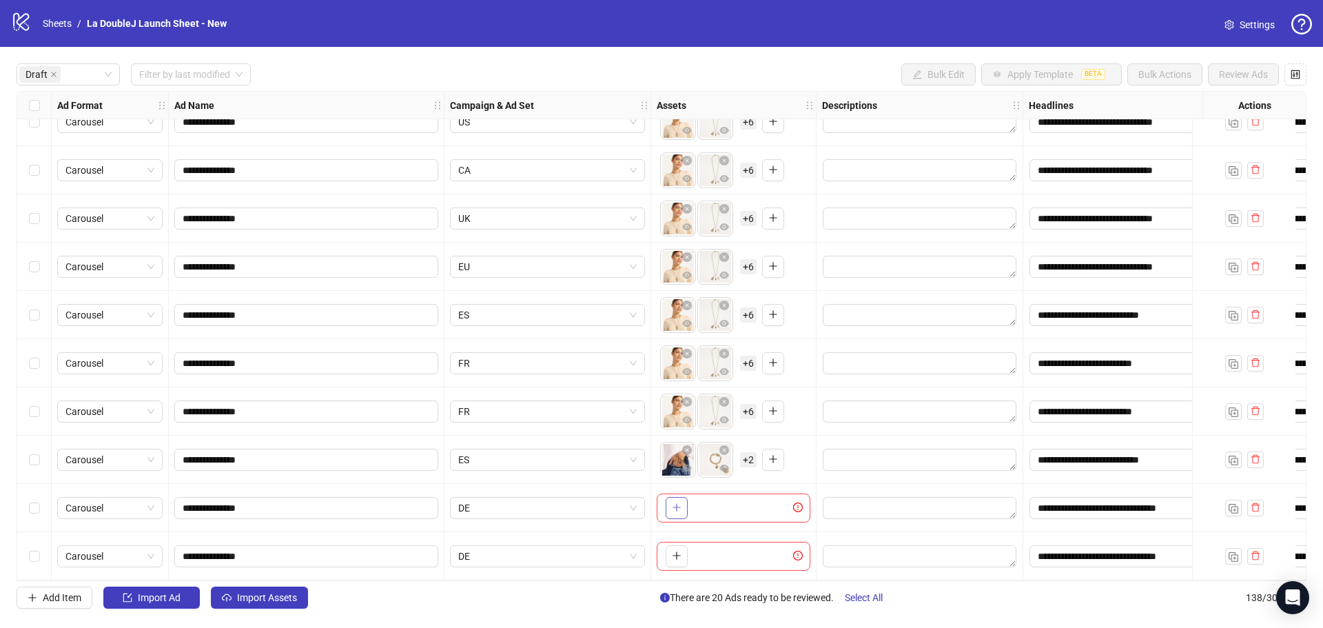
click at [678, 502] on icon "plus" at bounding box center [677, 507] width 10 height 10
click at [750, 507] on span "+ 2" at bounding box center [748, 507] width 17 height 15
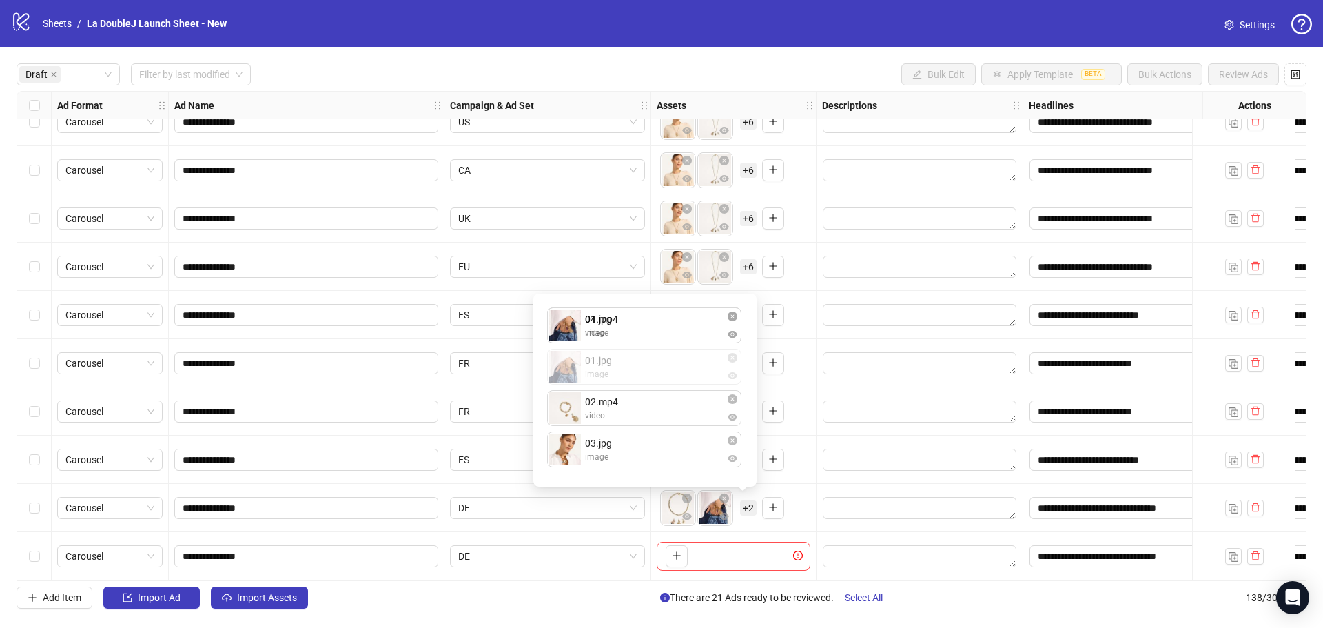
drag, startPoint x: 597, startPoint y: 365, endPoint x: 611, endPoint y: 330, distance: 37.1
click at [611, 330] on div "04.mp4 video 01.jpg image 02.mp4 video 03.jpg image 01.jpg image To pick up a d…" at bounding box center [645, 390] width 207 height 176
drag, startPoint x: 611, startPoint y: 458, endPoint x: 624, endPoint y: 413, distance: 46.5
click at [624, 413] on div "01.jpg image 04.mp4 video 02.mp4 video 03.jpg image 03.jpg image To pick up a d…" at bounding box center [645, 390] width 207 height 176
drag, startPoint x: 606, startPoint y: 460, endPoint x: 615, endPoint y: 386, distance: 75.0
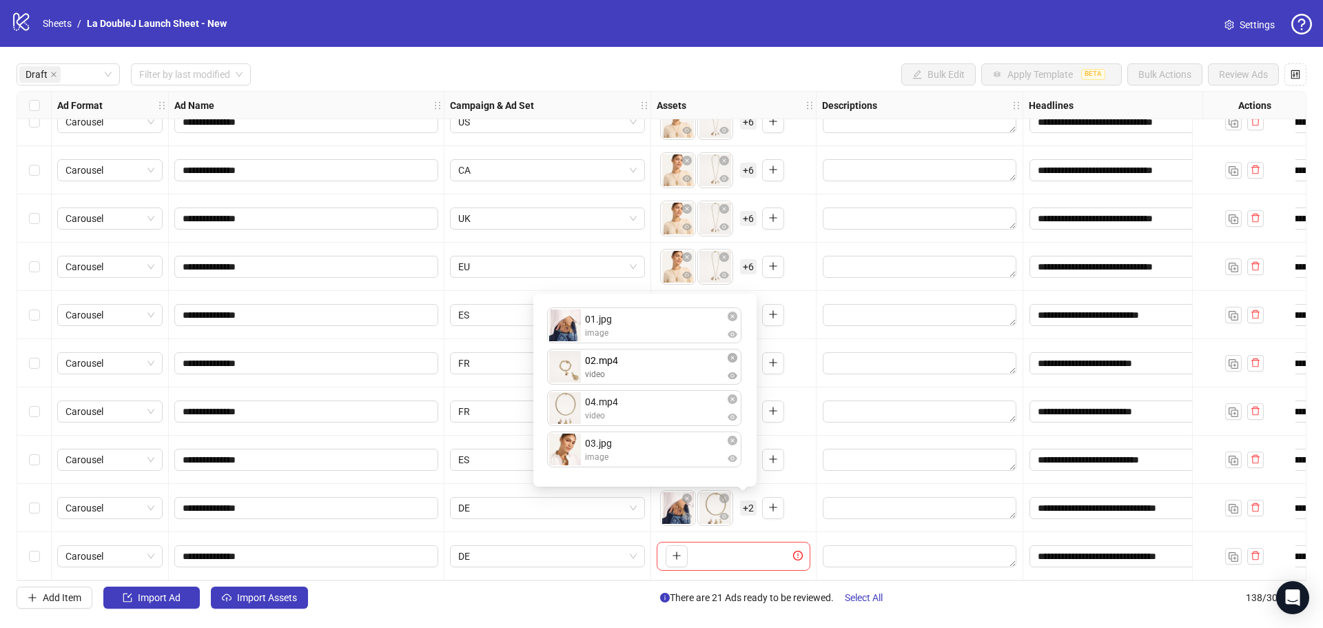
click at [615, 386] on div "01.jpg image 04.mp4 video 03.jpg image 02.mp4 video 02.mp4 video To pick up a d…" at bounding box center [645, 390] width 207 height 176
click at [565, 596] on div "Add Item Import Ad Import Assets There are 21 Ads ready to be reviewed. Select …" at bounding box center [662, 597] width 1290 height 22
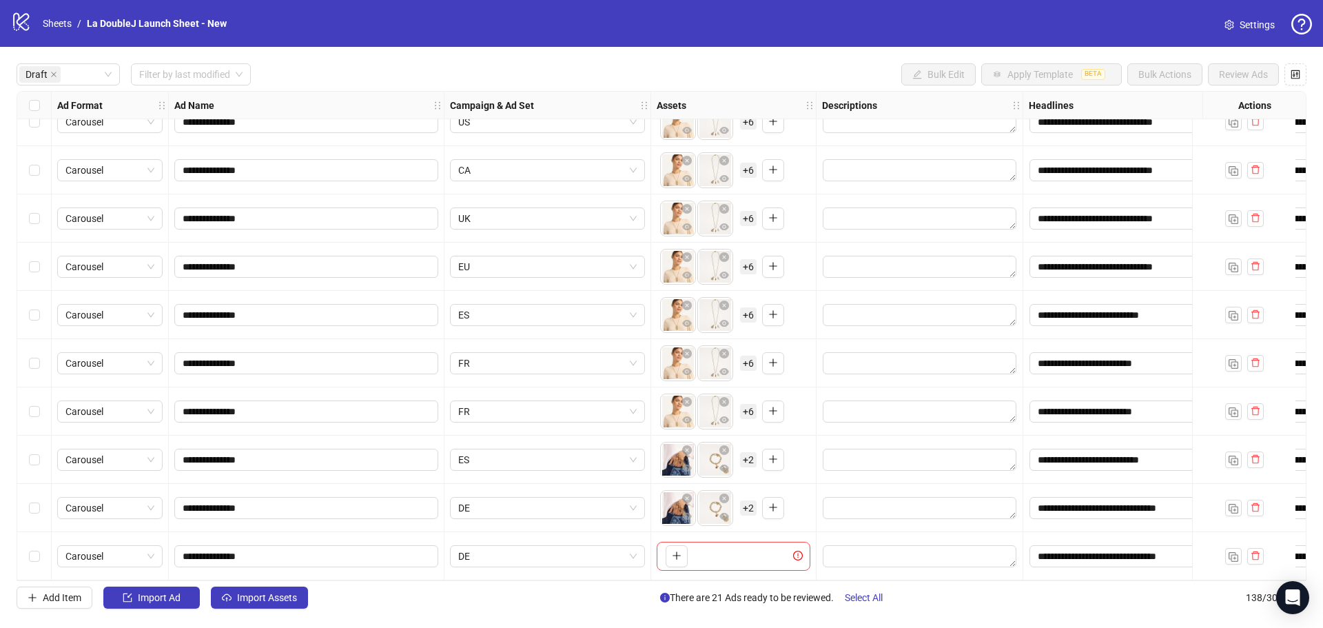
click at [740, 267] on div "To pick up a draggable item, press the space bar. While dragging, use the arrow…" at bounding box center [708, 267] width 96 height 36
click at [741, 266] on span "+ 6" at bounding box center [748, 266] width 17 height 15
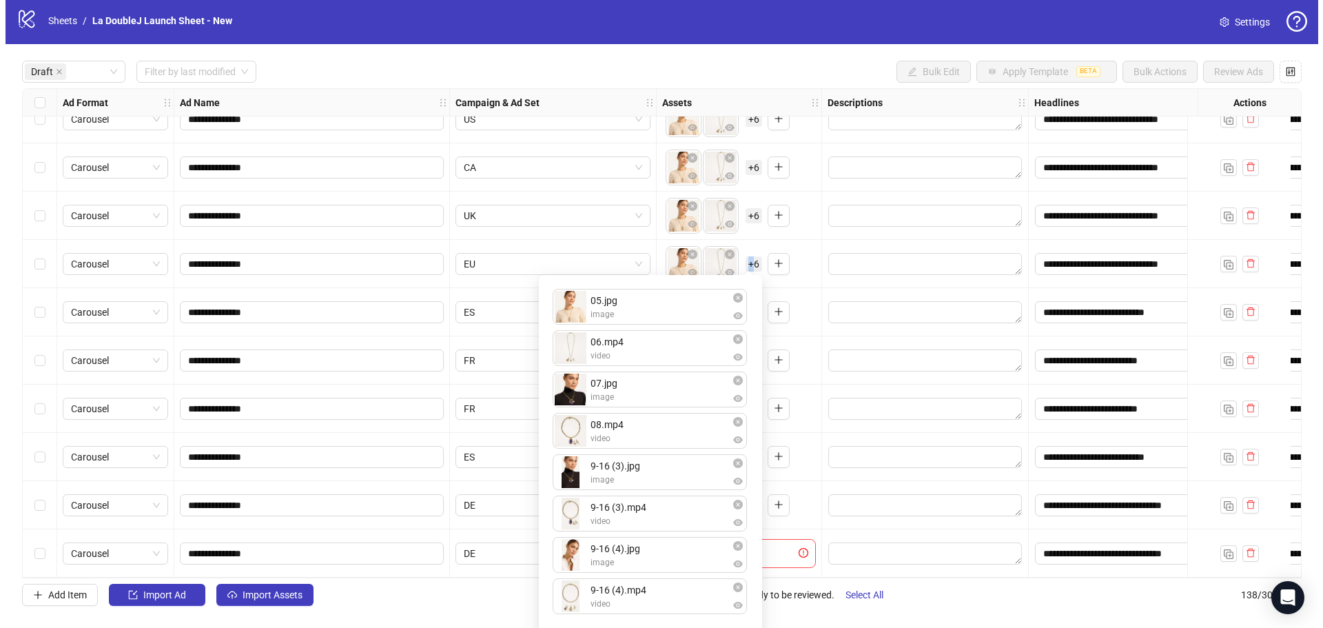
scroll to position [0, 0]
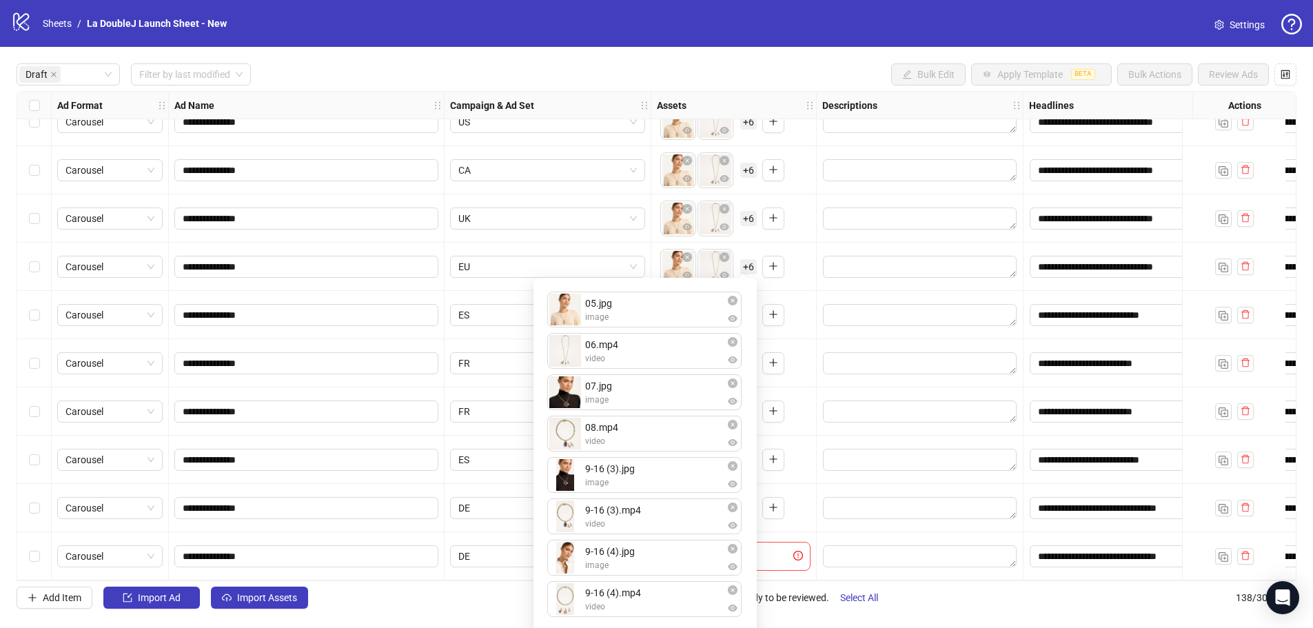
click at [429, 598] on div "Add Item Import Ad Import Assets There are 21 Ads ready to be reviewed. Select …" at bounding box center [657, 597] width 1280 height 22
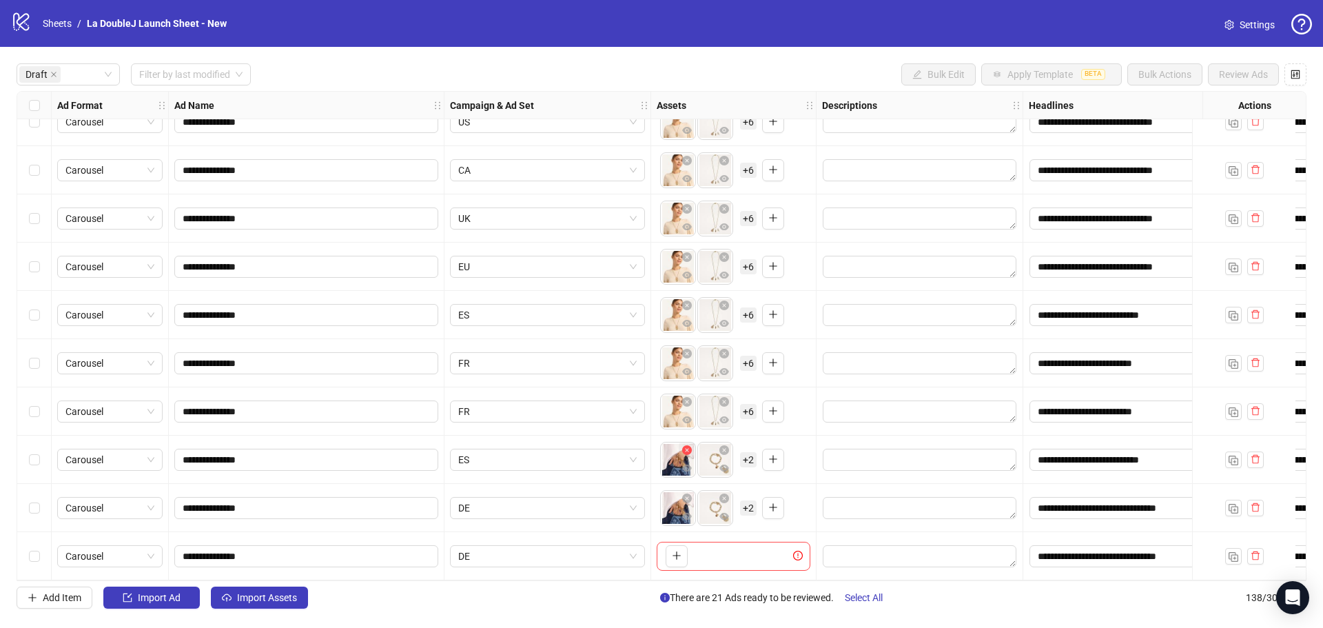
click at [690, 445] on icon "close-circle" at bounding box center [687, 450] width 10 height 10
click at [719, 445] on icon "close-circle" at bounding box center [724, 450] width 10 height 10
click at [690, 445] on icon "close-circle" at bounding box center [687, 450] width 10 height 10
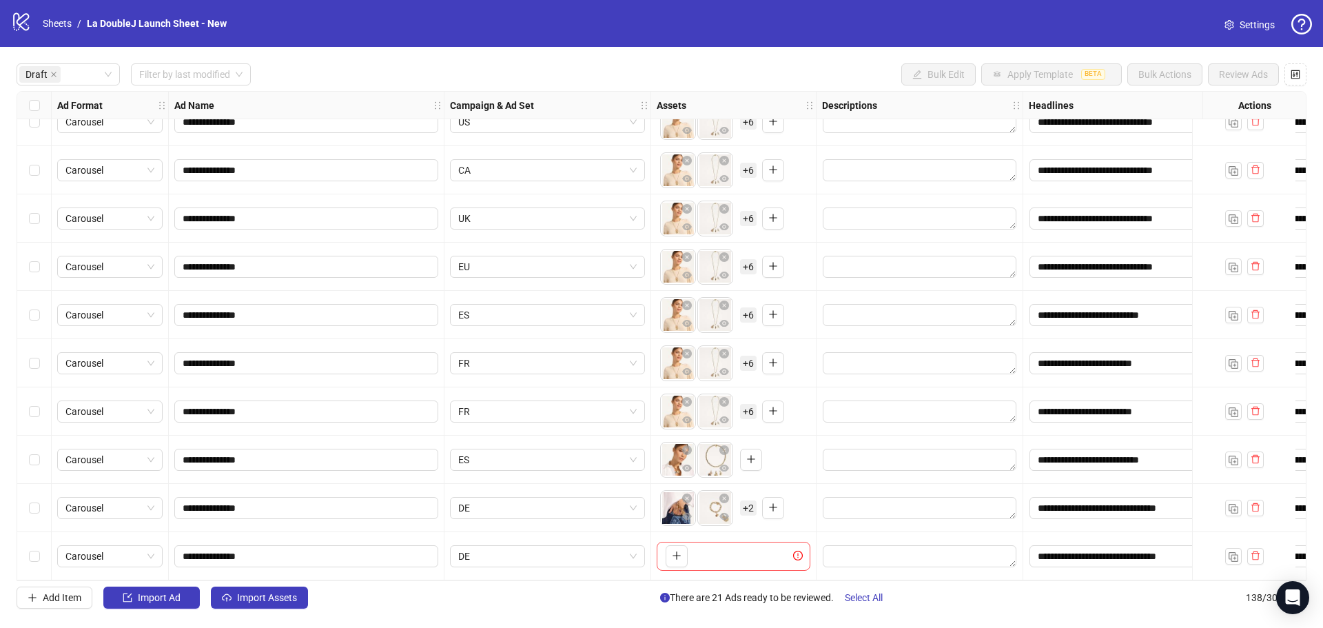
click at [690, 445] on icon "close-circle" at bounding box center [687, 450] width 10 height 10
click at [688, 445] on icon "close-circle" at bounding box center [687, 450] width 10 height 10
click at [686, 493] on icon "close-circle" at bounding box center [687, 498] width 10 height 10
click at [685, 494] on icon "close-circle" at bounding box center [687, 498] width 10 height 10
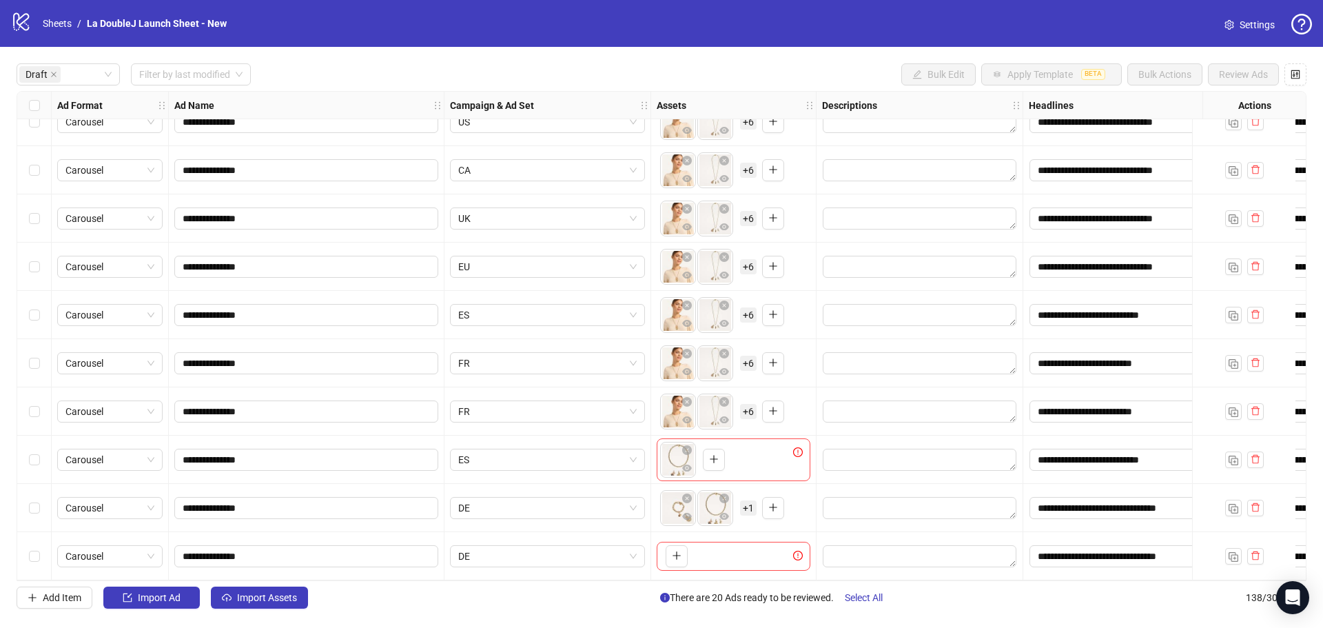
click at [685, 494] on icon "close-circle" at bounding box center [687, 498] width 10 height 10
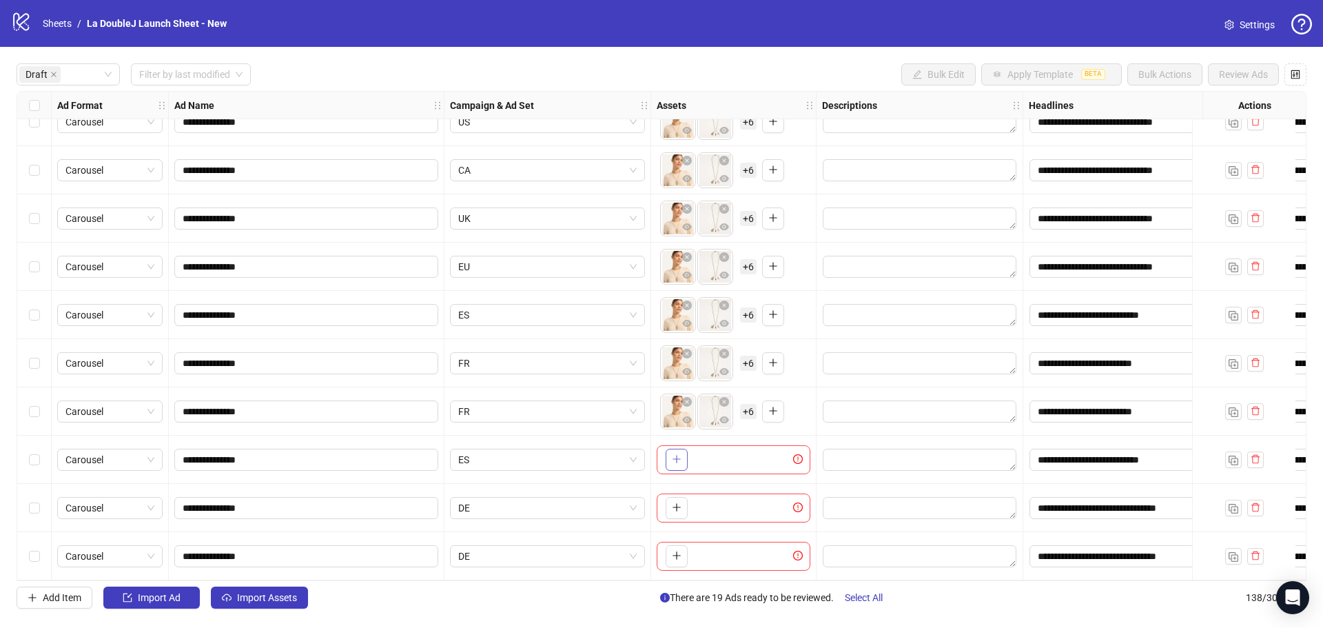
click at [675, 456] on icon "plus" at bounding box center [677, 459] width 10 height 10
click at [670, 506] on button "button" at bounding box center [677, 508] width 22 height 22
click at [670, 553] on button "button" at bounding box center [677, 556] width 22 height 22
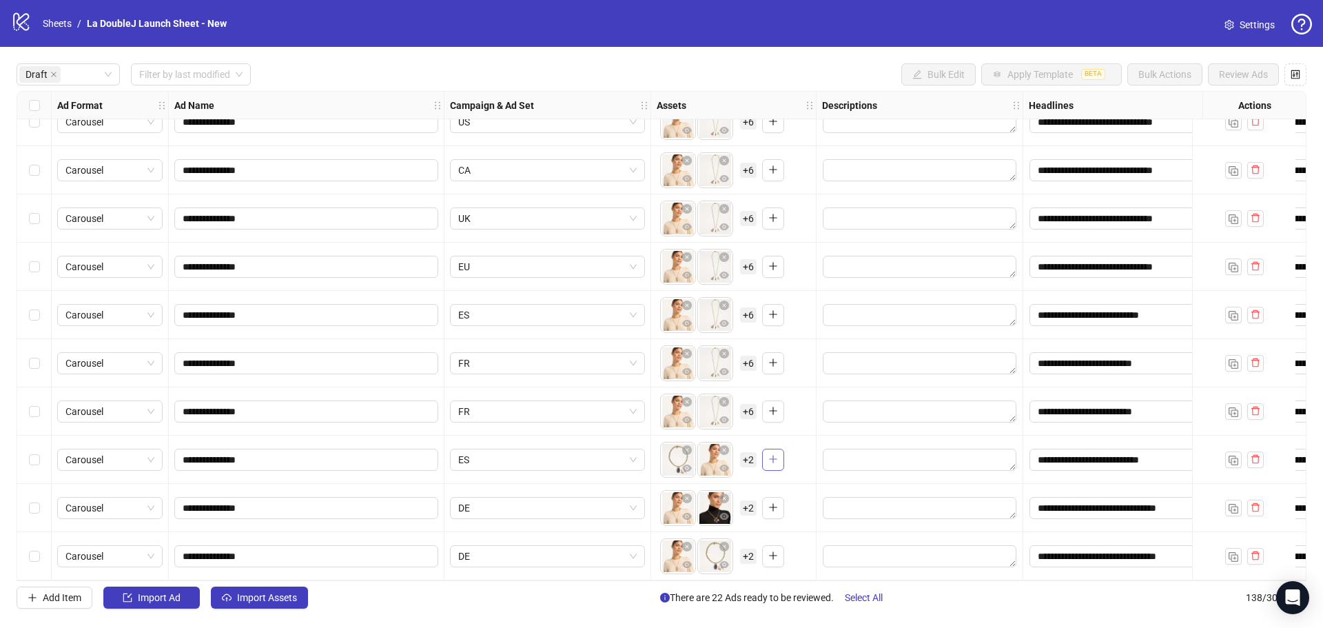
click at [768, 454] on icon "plus" at bounding box center [773, 459] width 10 height 10
click at [771, 503] on icon "plus" at bounding box center [773, 507] width 10 height 10
click at [766, 557] on button "button" at bounding box center [773, 556] width 22 height 22
click at [746, 460] on span "+ 6" at bounding box center [748, 459] width 17 height 15
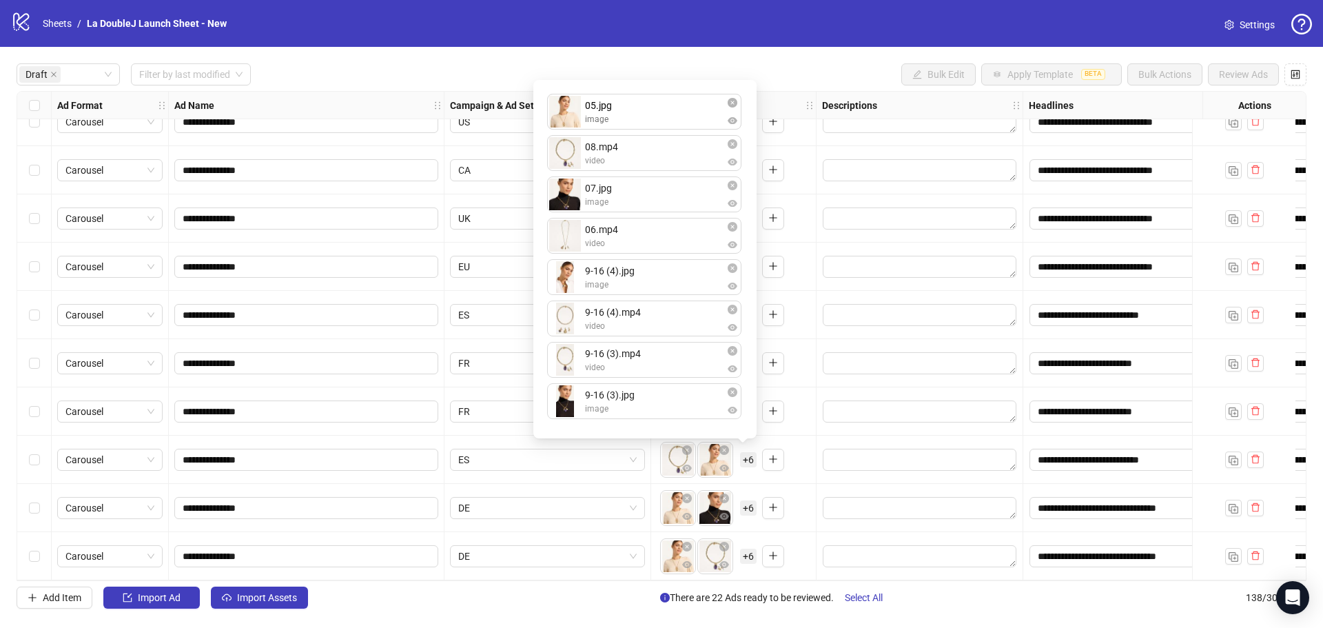
drag, startPoint x: 634, startPoint y: 161, endPoint x: 642, endPoint y: 123, distance: 38.8
click at [642, 123] on div "08.mp4 video 05.jpg image 07.jpg image 06.mp4 video 9-16 (4).jpg image 9-16 (4)…" at bounding box center [645, 259] width 207 height 342
drag, startPoint x: 620, startPoint y: 238, endPoint x: 637, endPoint y: 194, distance: 47.0
click at [637, 194] on div "05.jpg image 08.mp4 video 07.jpg image 06.mp4 video 9-16 (4).jpg image 9-16 (4)…" at bounding box center [645, 259] width 207 height 342
drag, startPoint x: 637, startPoint y: 158, endPoint x: 635, endPoint y: 246, distance: 88.2
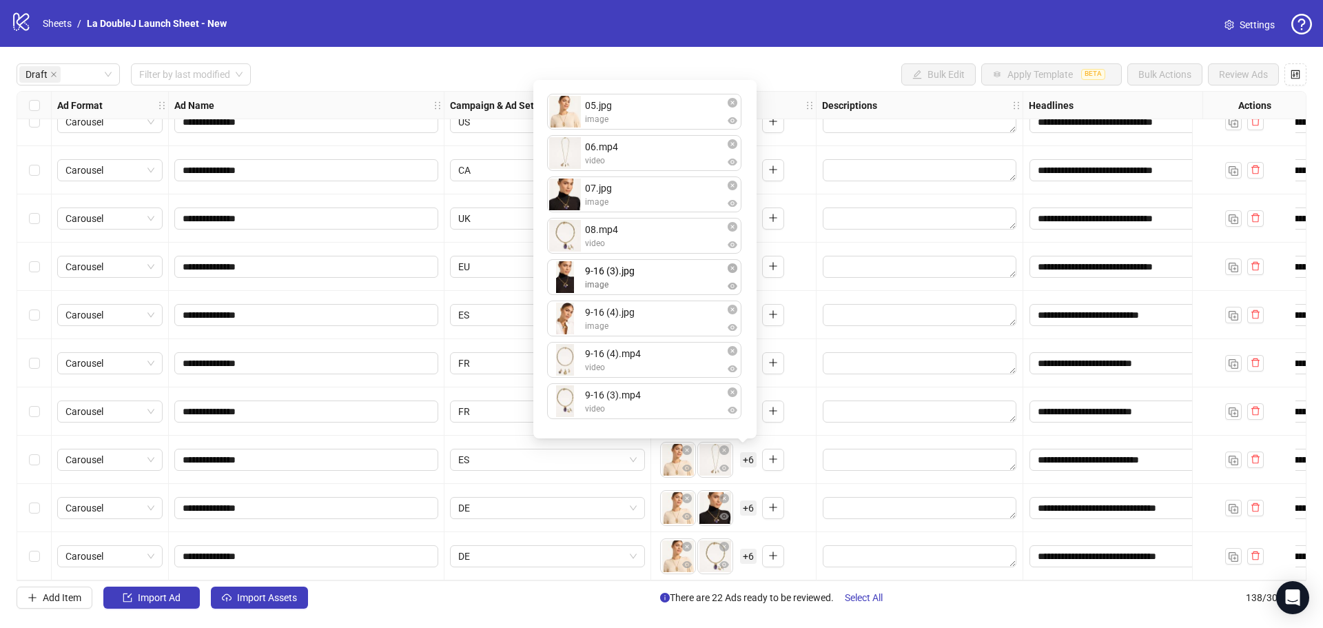
drag, startPoint x: 631, startPoint y: 402, endPoint x: 637, endPoint y: 284, distance: 118.0
click at [638, 289] on div "05.jpg image 06.mp4 video 07.jpg image 08.mp4 video 9-16 (4).jpg image 9-16 (4)…" at bounding box center [645, 259] width 207 height 342
click at [637, 284] on div "9-16 (3).jpg image" at bounding box center [647, 277] width 124 height 28
click at [631, 413] on div "05.jpg image 06.mp4 video 07.jpg image 08.mp4 video 9-16 (3).jpg image 9-16 (4)…" at bounding box center [645, 259] width 207 height 342
drag, startPoint x: 627, startPoint y: 407, endPoint x: 646, endPoint y: 334, distance: 75.4
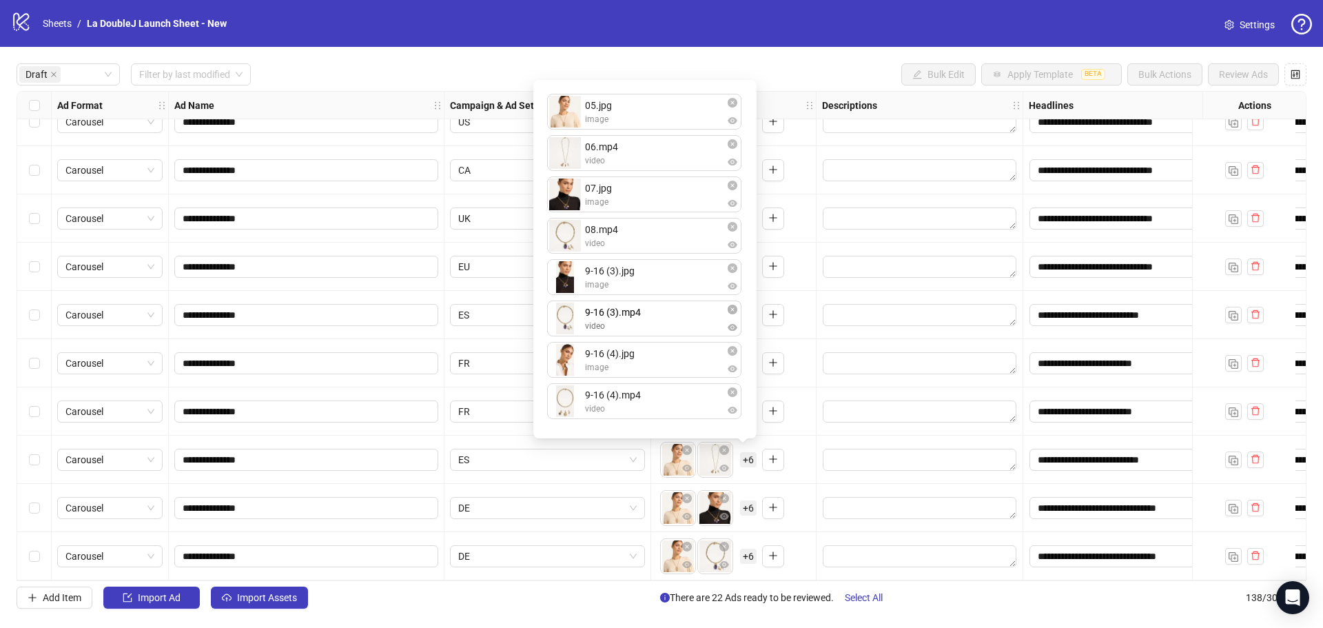
click at [646, 334] on div "05.jpg image 06.mp4 video 07.jpg image 08.mp4 video 9-16 (3).jpg image 9-16 (4)…" at bounding box center [645, 259] width 207 height 342
click at [927, 597] on div "Add Item Import Ad Import Assets There are 22 Ads ready to be reviewed. Select …" at bounding box center [662, 597] width 1290 height 22
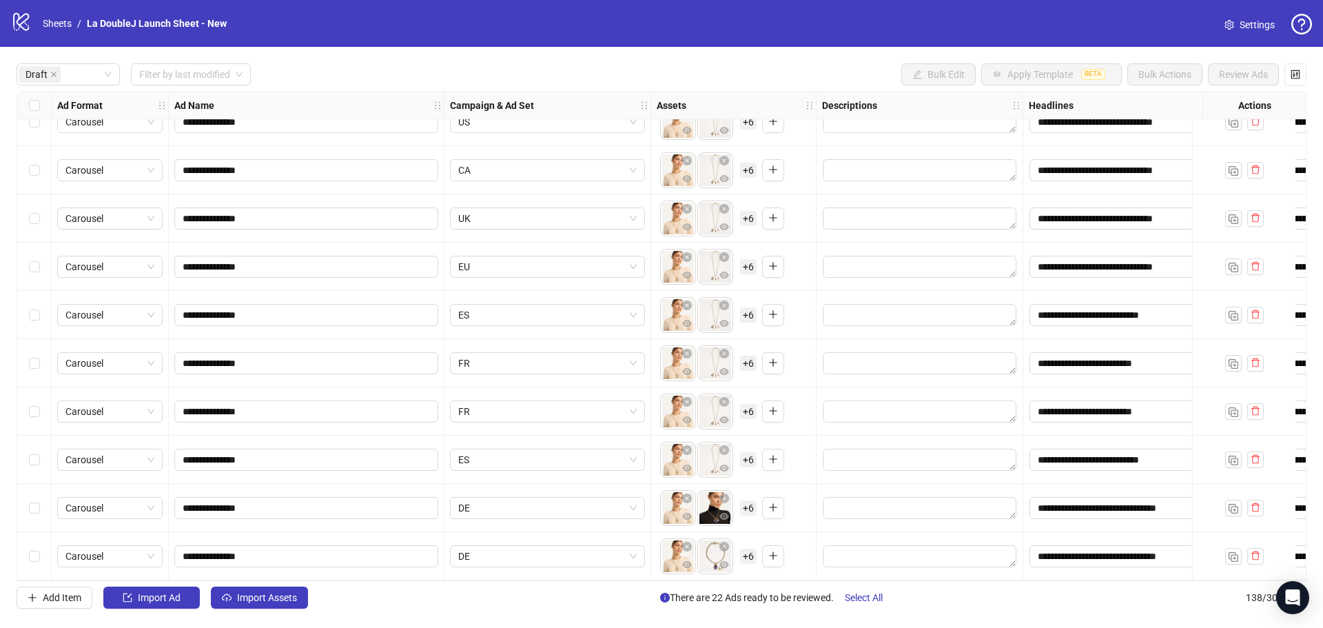
click at [748, 501] on span "+ 6" at bounding box center [748, 507] width 17 height 15
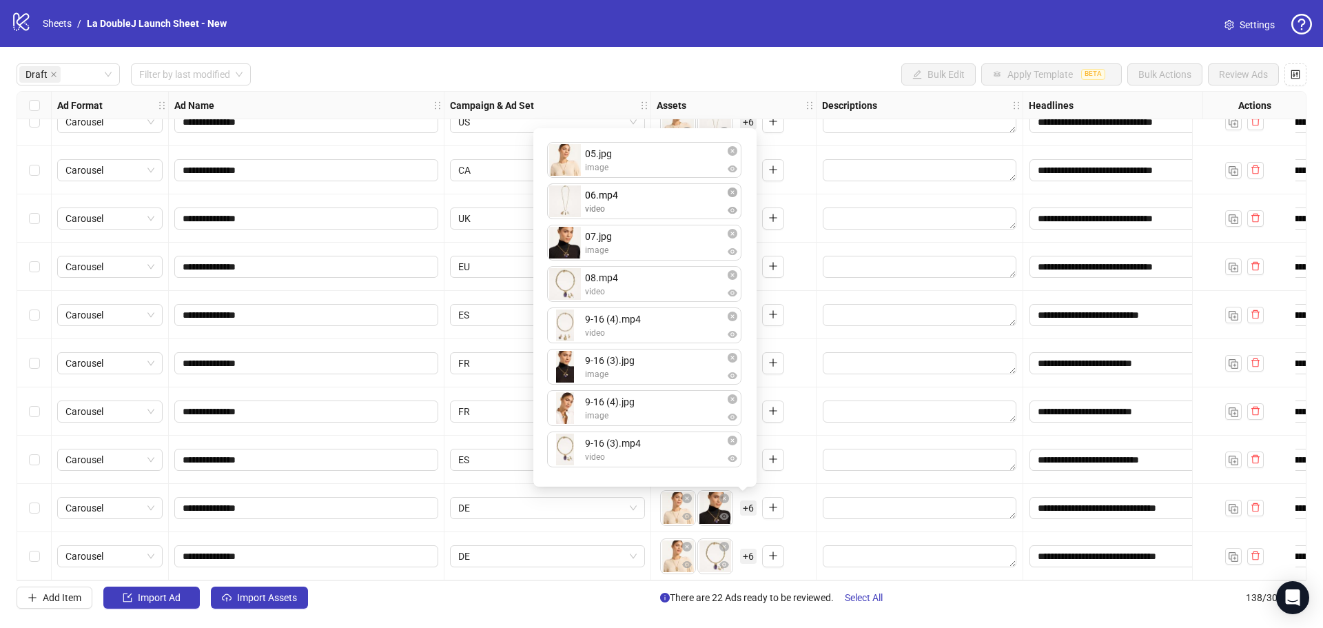
drag, startPoint x: 622, startPoint y: 251, endPoint x: 633, endPoint y: 212, distance: 40.8
click at [633, 212] on div "05.jpg image 07.jpg image 06.mp4 video 08.mp4 video 9-16 (4).mp4 video 9-16 (3)…" at bounding box center [645, 307] width 207 height 342
drag, startPoint x: 648, startPoint y: 376, endPoint x: 653, endPoint y: 341, distance: 35.4
click at [653, 341] on div "05.jpg image 06.mp4 video 07.jpg image 08.mp4 video 9-16 (4).mp4 video 9-16 (3)…" at bounding box center [645, 307] width 207 height 342
drag, startPoint x: 639, startPoint y: 449, endPoint x: 648, endPoint y: 380, distance: 70.1
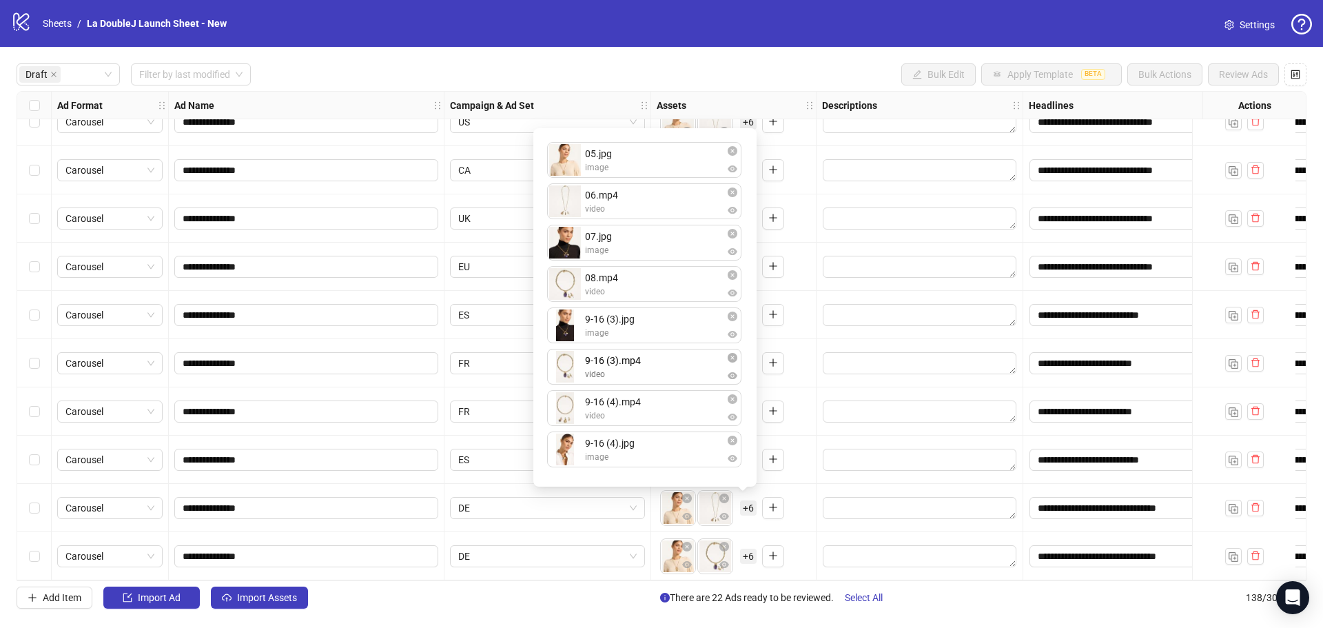
click at [648, 380] on div "05.jpg image 06.mp4 video 07.jpg image 08.mp4 video 9-16 (3).jpg image 9-16 (4)…" at bounding box center [645, 307] width 207 height 342
drag, startPoint x: 641, startPoint y: 452, endPoint x: 652, endPoint y: 405, distance: 48.1
click at [652, 405] on div "05.jpg image 06.mp4 video 07.jpg image 08.mp4 video 9-16 (3).jpg image 9-16 (3)…" at bounding box center [645, 307] width 207 height 342
click at [927, 608] on div "Add Item Import Ad Import Assets There are 22 Ads ready to be reviewed. Select …" at bounding box center [662, 597] width 1290 height 22
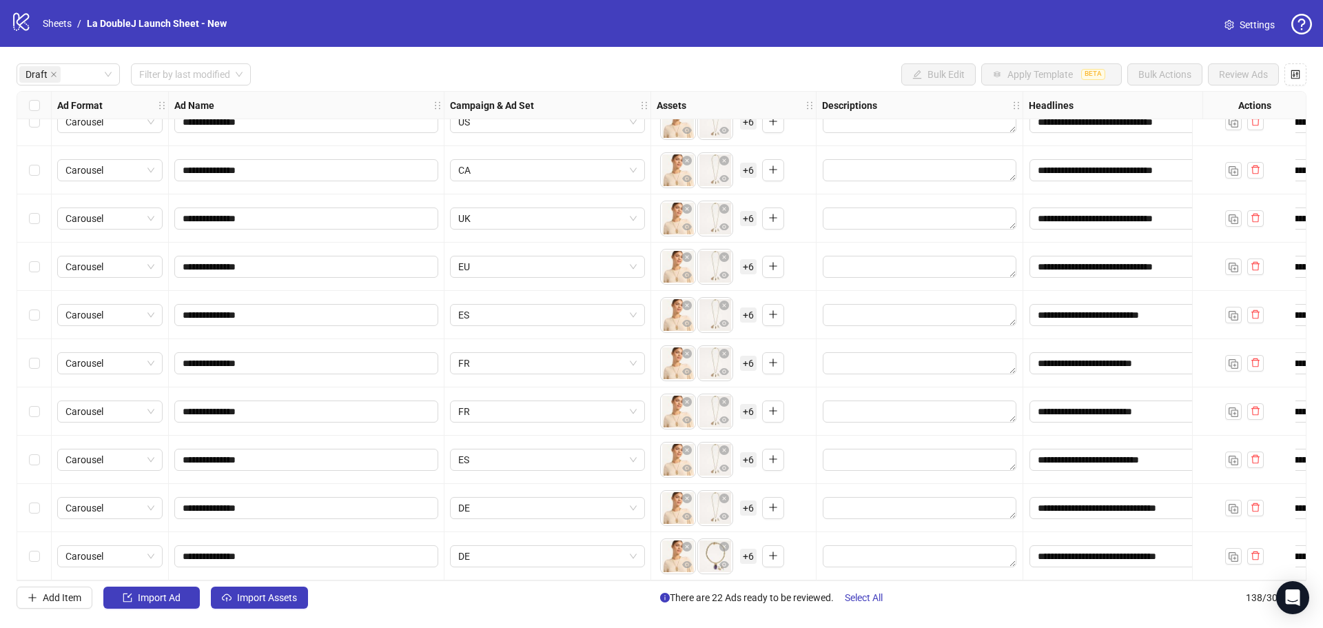
click at [750, 549] on span "+ 6" at bounding box center [748, 556] width 17 height 15
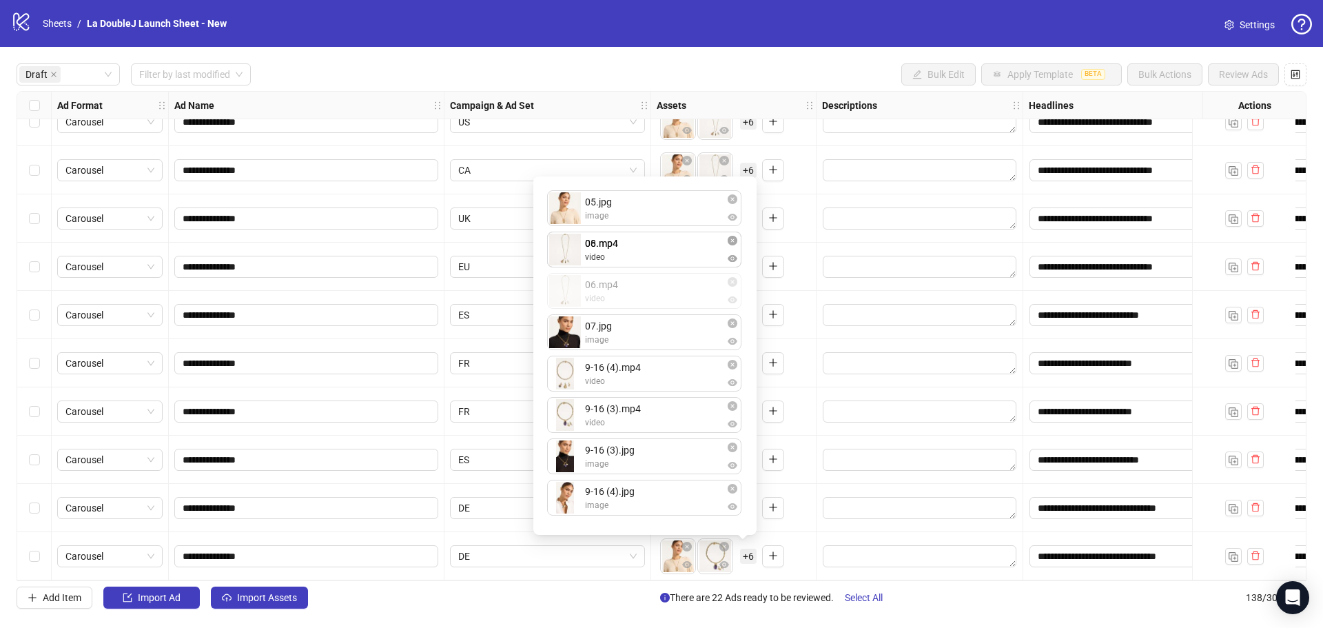
drag, startPoint x: 619, startPoint y: 301, endPoint x: 626, endPoint y: 265, distance: 37.2
click at [626, 265] on div "05.jpg image 08.mp4 video 06.mp4 video 07.jpg image 9-16 (4).mp4 video 9-16 (3)…" at bounding box center [645, 356] width 207 height 342
drag, startPoint x: 623, startPoint y: 318, endPoint x: 633, endPoint y: 276, distance: 44.0
click at [633, 276] on div "05.jpg image 06.mp4 video 08.mp4 video 07.jpg image 9-16 (4).mp4 video 9-16 (3)…" at bounding box center [645, 356] width 207 height 342
drag, startPoint x: 649, startPoint y: 453, endPoint x: 661, endPoint y: 395, distance: 59.7
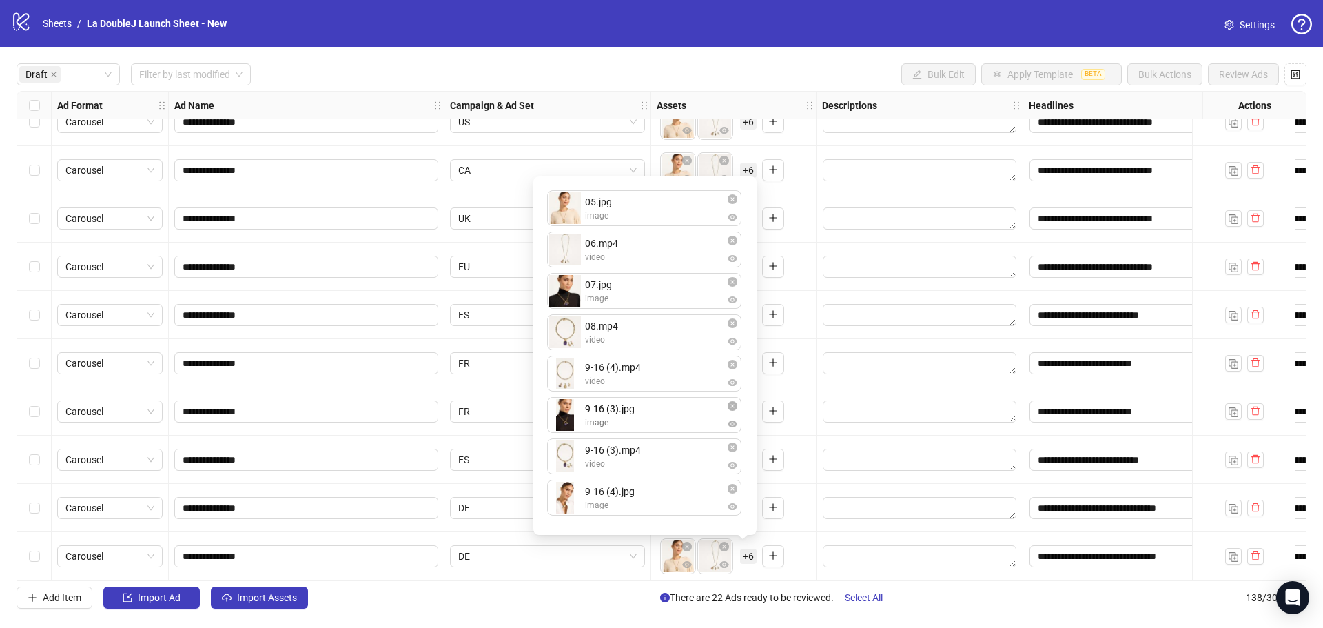
click at [661, 395] on div "05.jpg image 06.mp4 video 07.jpg image 08.mp4 video 9-16 (4).mp4 video 9-16 (3)…" at bounding box center [645, 356] width 207 height 342
drag, startPoint x: 661, startPoint y: 394, endPoint x: 663, endPoint y: 380, distance: 14.6
drag, startPoint x: 654, startPoint y: 422, endPoint x: 659, endPoint y: 395, distance: 28.0
click at [662, 382] on div "05.jpg image 06.mp4 video 07.jpg image 08.mp4 video 9-16 (4).mp4 video 9-16 (3)…" at bounding box center [645, 356] width 207 height 342
drag, startPoint x: 641, startPoint y: 468, endPoint x: 657, endPoint y: 422, distance: 49.0
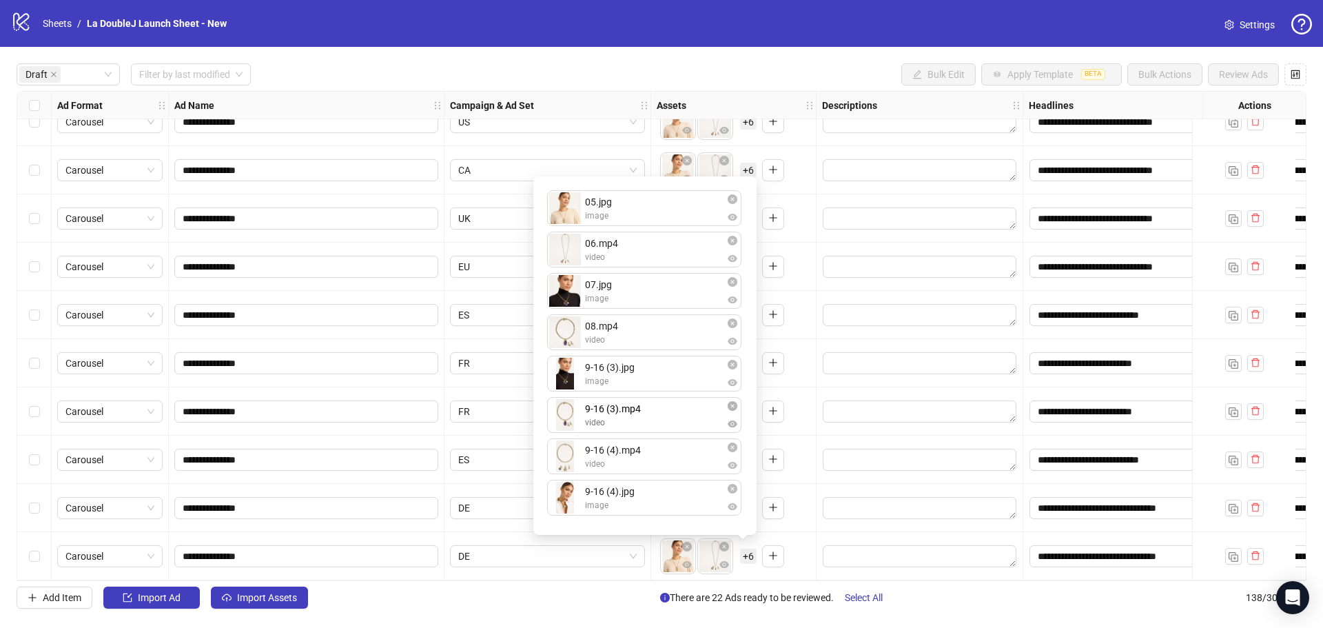
click at [657, 422] on div "05.jpg image 06.mp4 video 07.jpg image 08.mp4 video 9-16 (3).jpg image 9-16 (4)…" at bounding box center [645, 356] width 207 height 342
click at [658, 469] on div "05.jpg image 06.mp4 video 07.jpg image 08.mp4 video 9-16 (3).jpg image 9-16 (3)…" at bounding box center [645, 356] width 207 height 342
click at [984, 586] on div "**********" at bounding box center [661, 336] width 1323 height 578
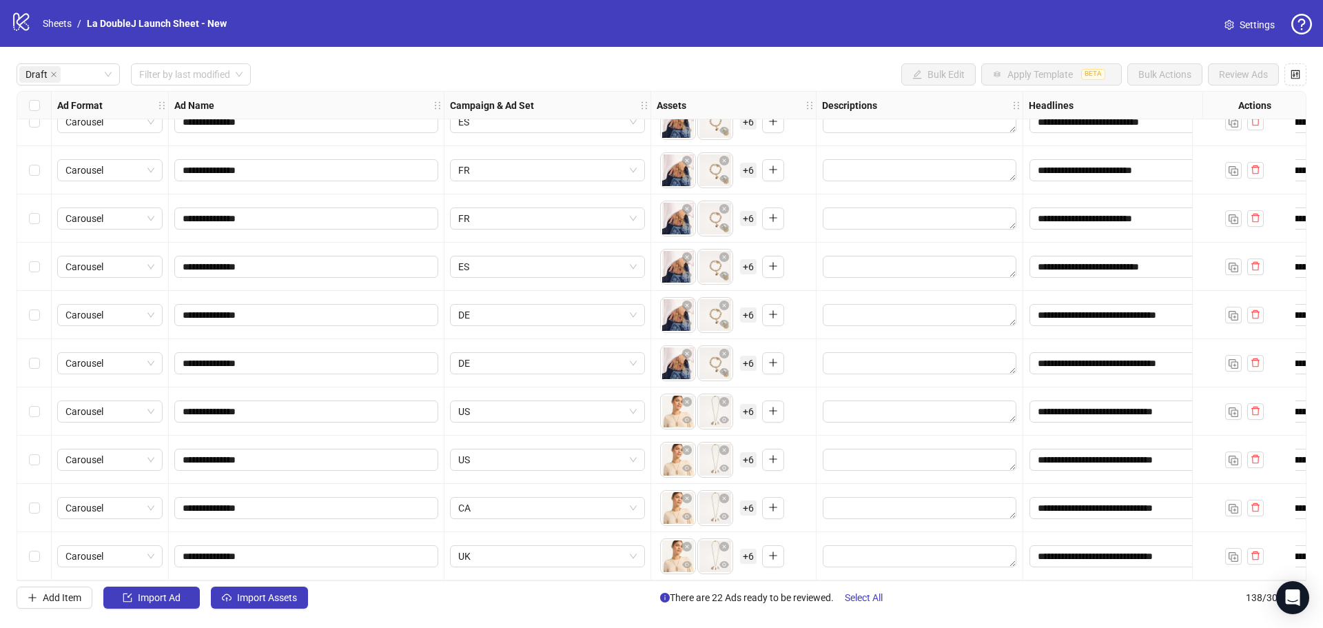
scroll to position [537, 0]
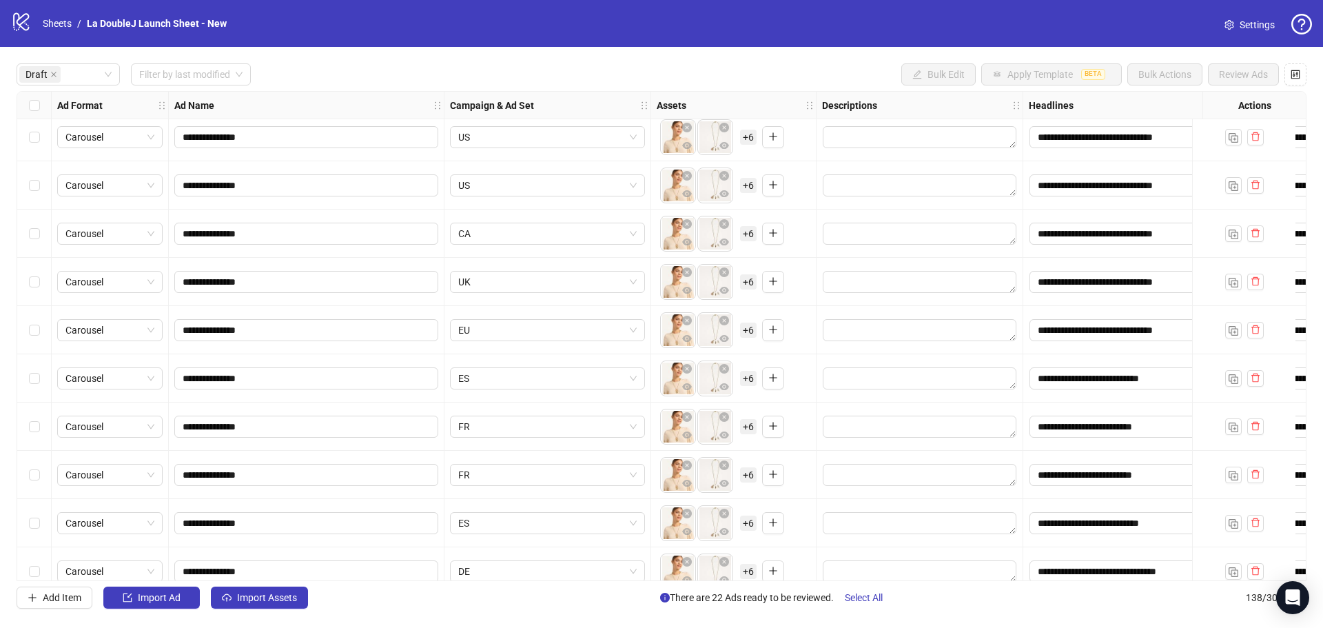
click at [43, 111] on div "Select all rows" at bounding box center [34, 106] width 34 height 28
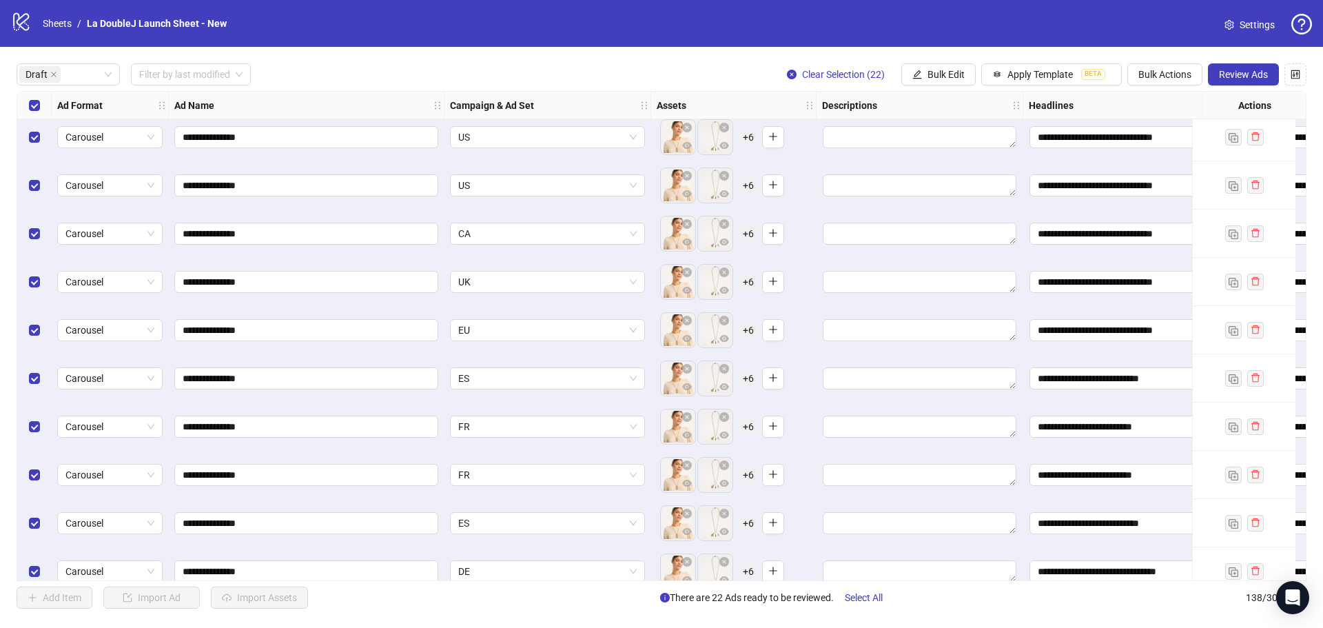
scroll to position [606, 0]
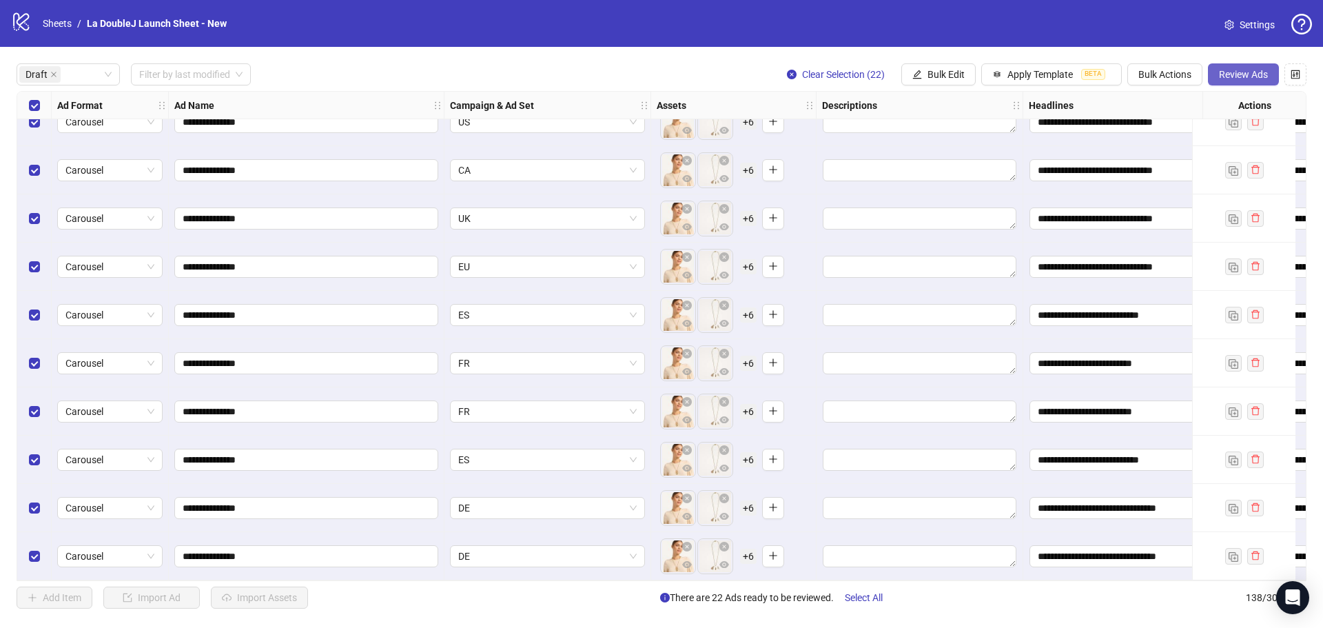
click at [1227, 74] on span "Review Ads" at bounding box center [1243, 74] width 49 height 11
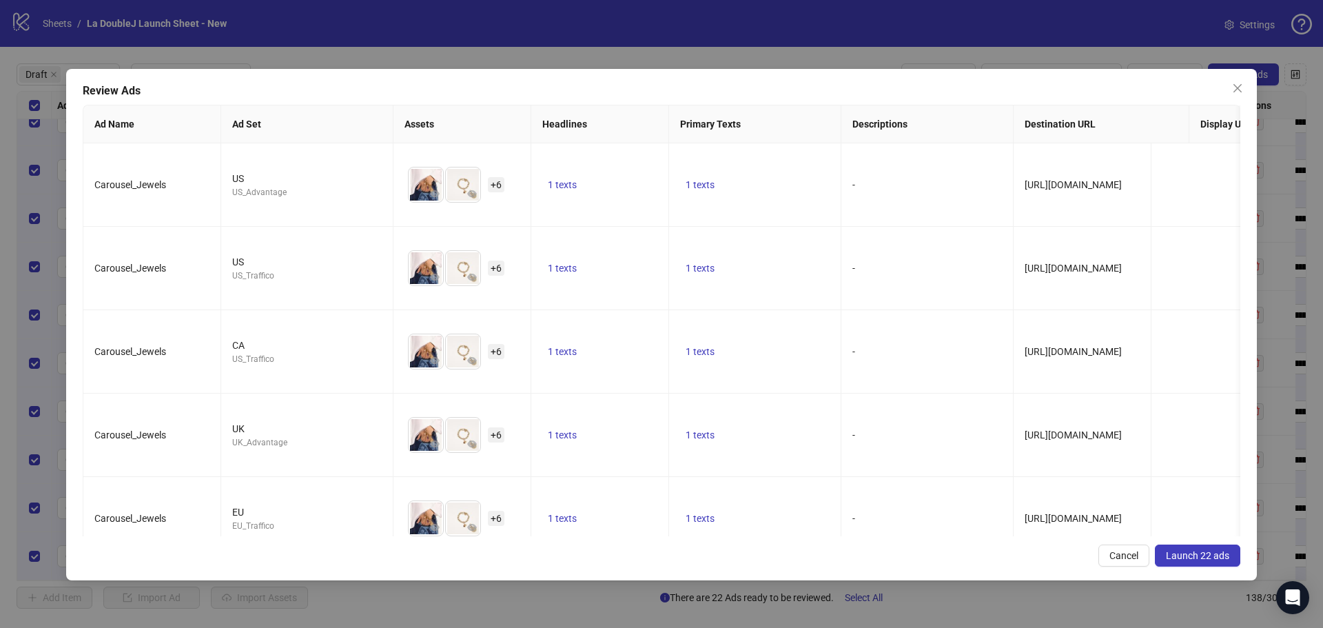
click at [1194, 549] on button "Launch 22 ads" at bounding box center [1197, 555] width 85 height 22
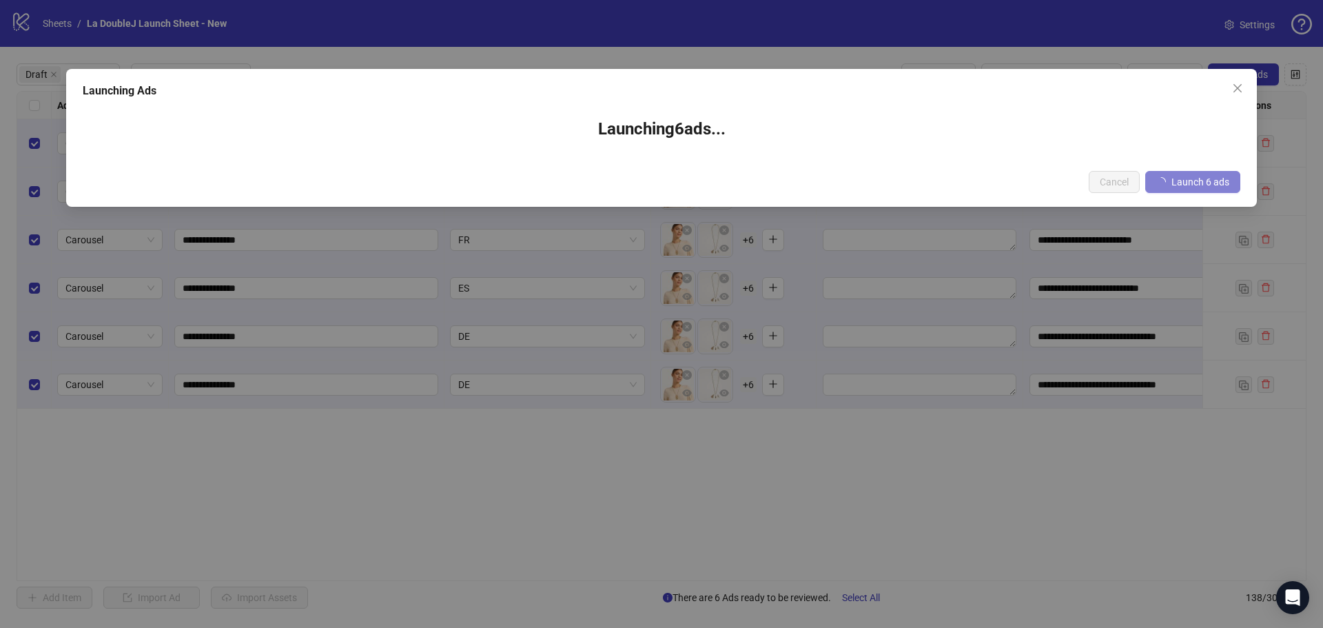
scroll to position [0, 0]
